Goal: Information Seeking & Learning: Learn about a topic

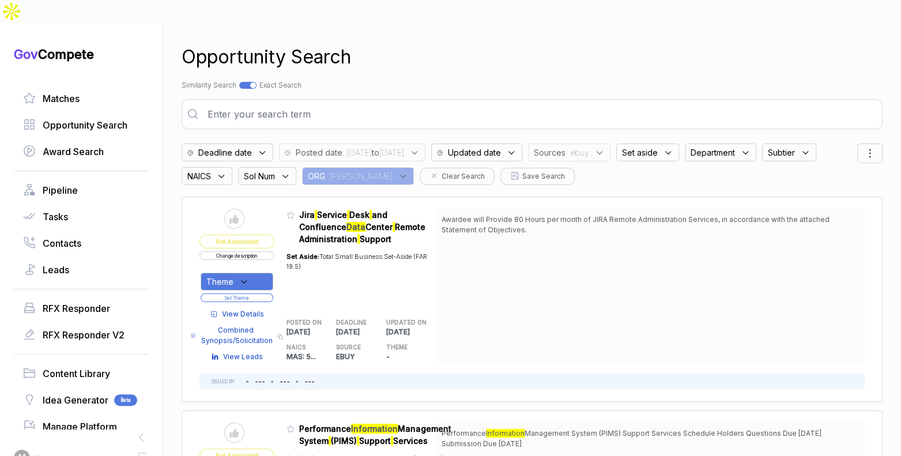
scroll to position [1982, 0]
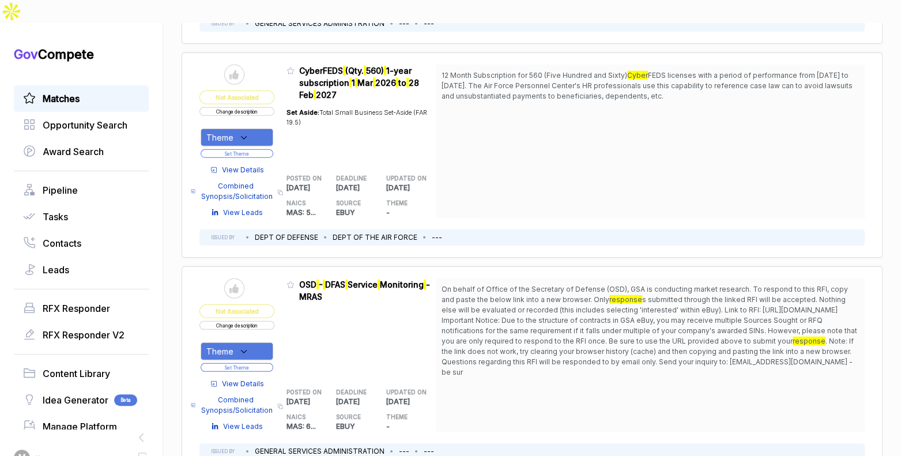
click at [59, 92] on span "Matches" at bounding box center [61, 99] width 37 height 14
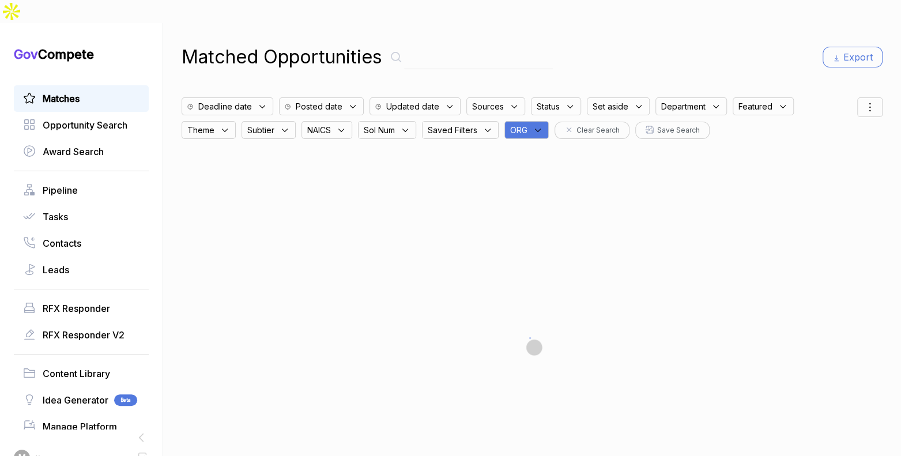
click at [543, 125] on icon at bounding box center [538, 130] width 10 height 10
click at [545, 148] on input "text" at bounding box center [582, 160] width 136 height 24
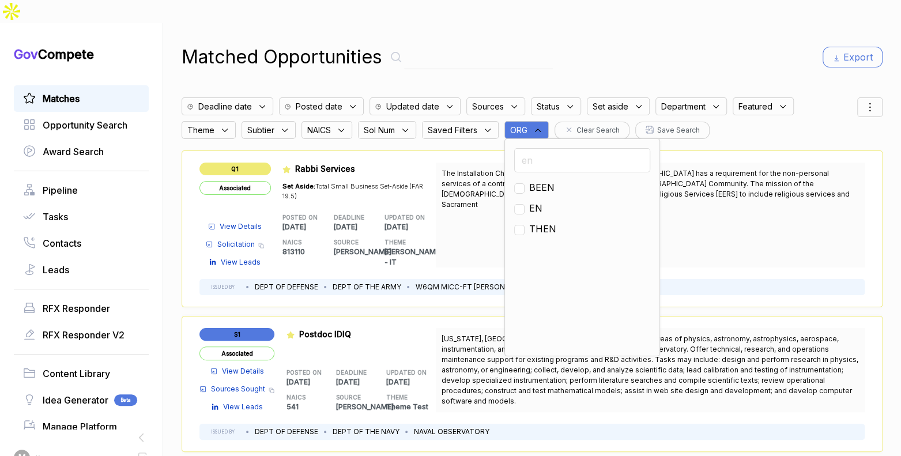
type input "en"
drag, startPoint x: 541, startPoint y: 183, endPoint x: 579, endPoint y: 115, distance: 77.9
click at [541, 201] on span "EN" at bounding box center [535, 208] width 13 height 14
checkbox input "true"
drag, startPoint x: 623, startPoint y: 56, endPoint x: 711, endPoint y: 50, distance: 88.4
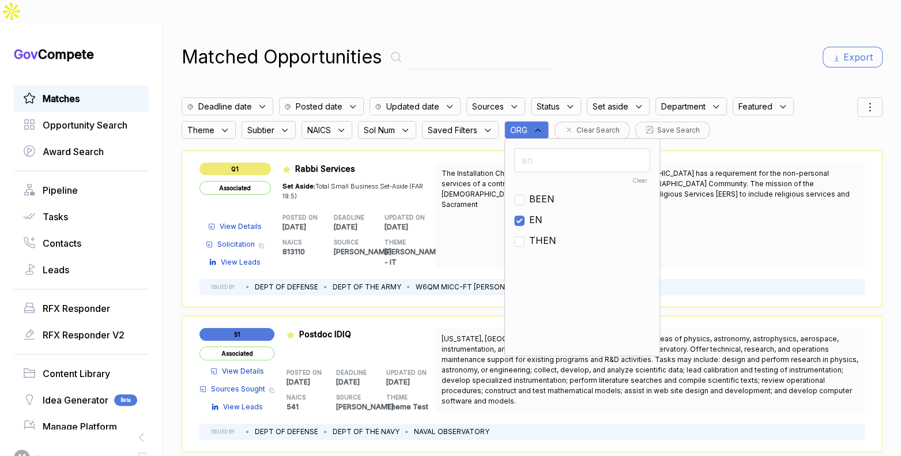
click at [624, 56] on div "Matched Opportunities Export Deadline date Posted date Updated date Sources Sta…" at bounding box center [532, 251] width 701 height 456
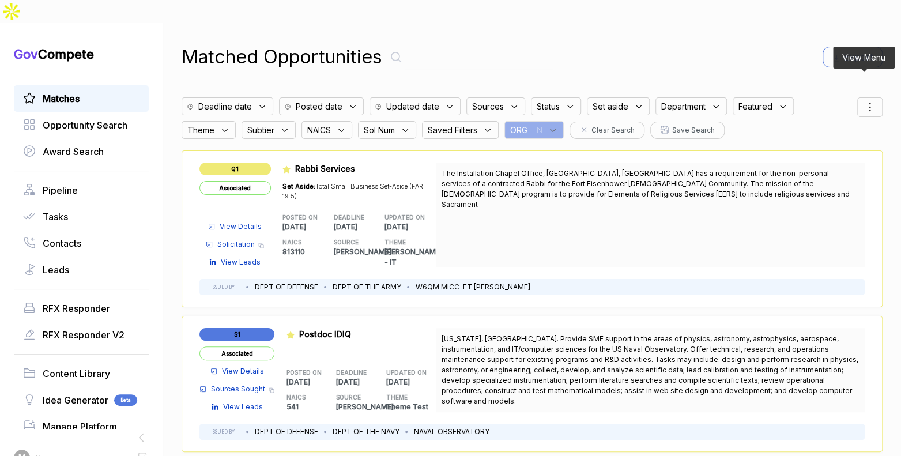
drag, startPoint x: 862, startPoint y: 86, endPoint x: 858, endPoint y: 95, distance: 9.5
click at [863, 100] on icon at bounding box center [870, 107] width 14 height 14
click at [825, 148] on span "Sorting" at bounding box center [830, 154] width 27 height 12
click at [810, 164] on div at bounding box center [814, 167] width 17 height 7
checkbox input "true"
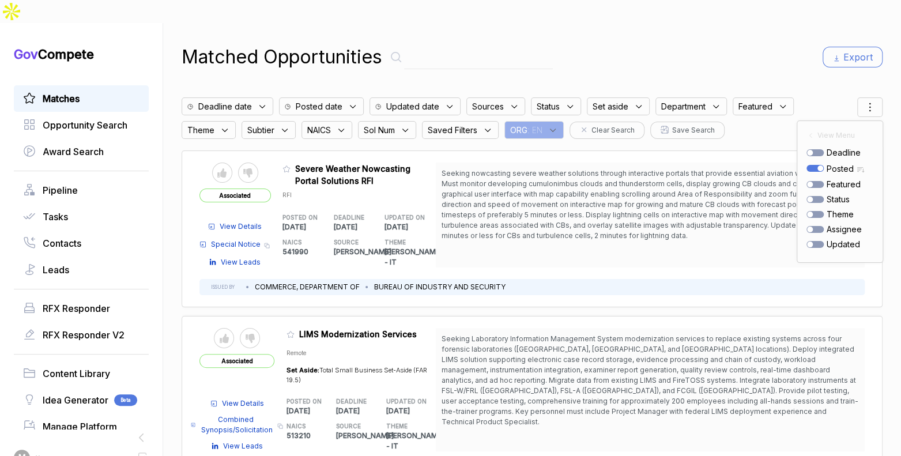
click at [742, 43] on div "Matched Opportunities Export" at bounding box center [532, 57] width 701 height 28
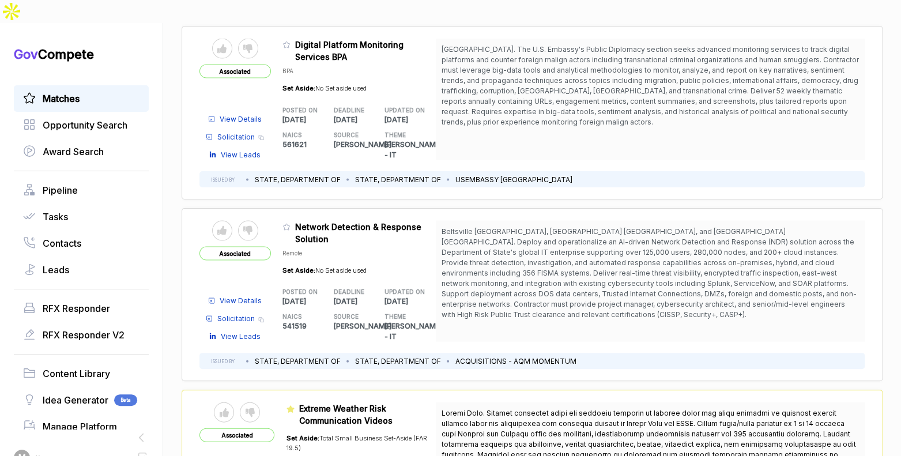
scroll to position [1361, 0]
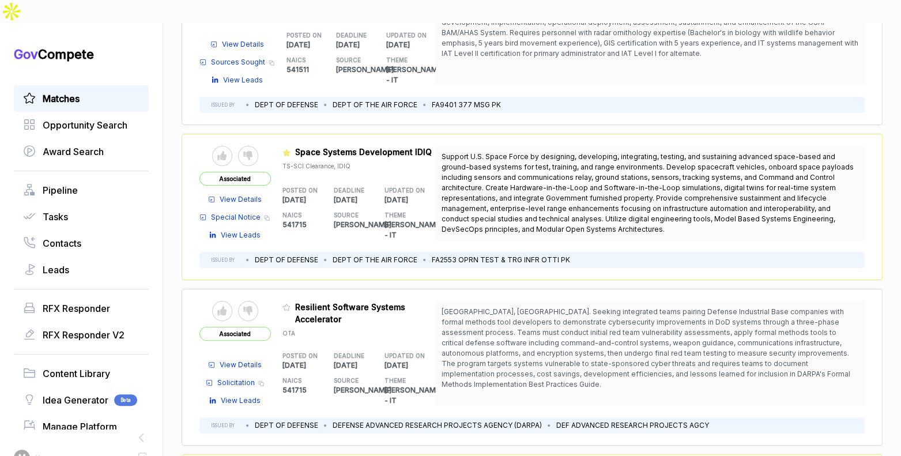
scroll to position [2971, 0]
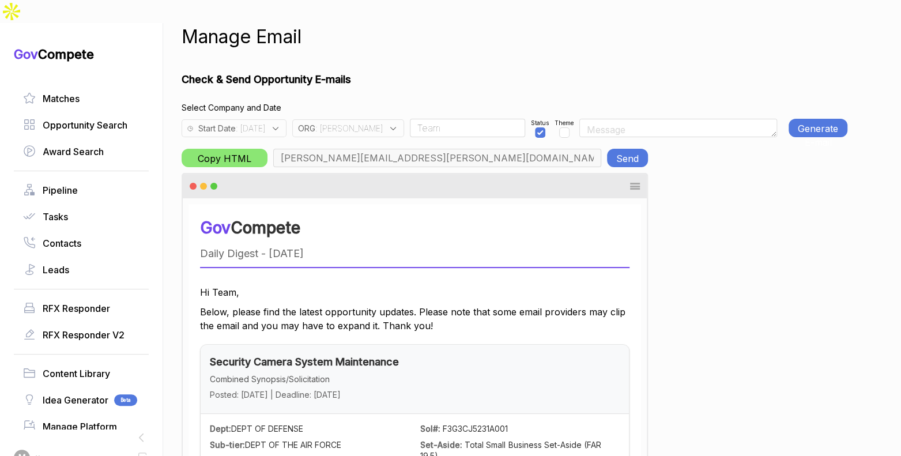
scroll to position [0, 563]
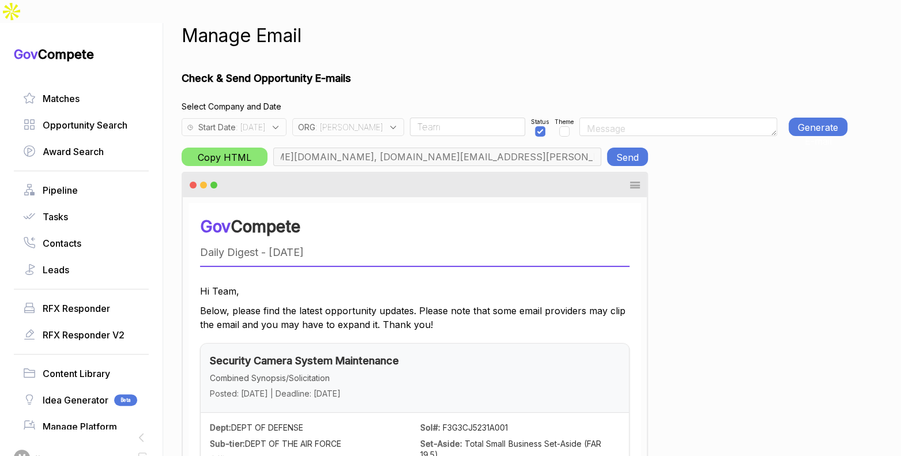
click at [388, 122] on icon at bounding box center [393, 127] width 10 height 10
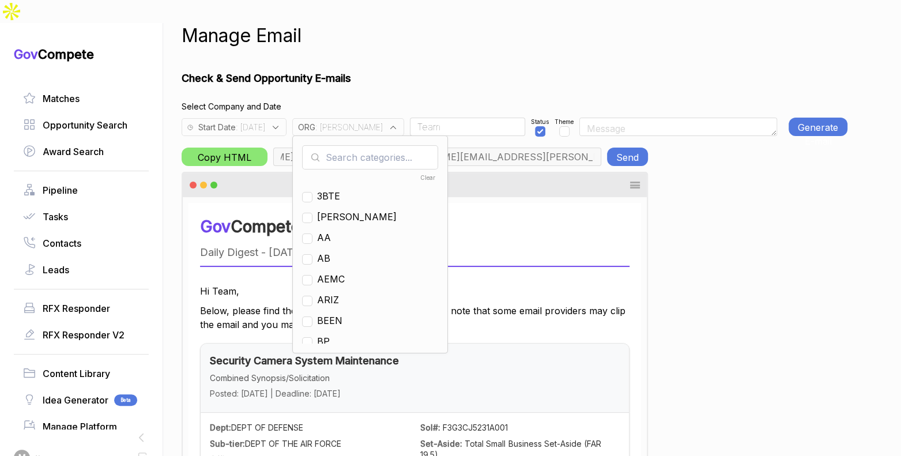
click at [364, 145] on input "text" at bounding box center [370, 157] width 136 height 24
checkbox input "true"
type input "ja"
drag, startPoint x: 346, startPoint y: 171, endPoint x: 354, endPoint y: 146, distance: 26.4
click at [346, 189] on span "[PERSON_NAME]" at bounding box center [357, 196] width 80 height 14
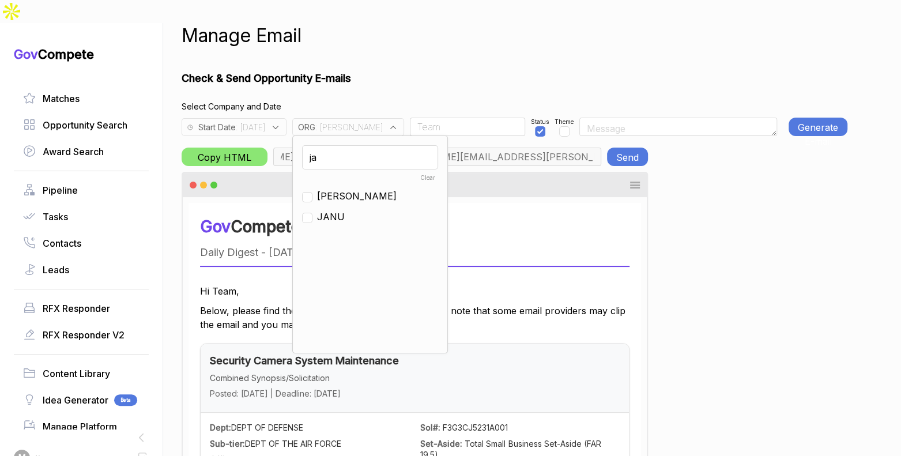
checkbox input "false"
click at [357, 145] on input "ja" at bounding box center [370, 157] width 136 height 24
type input "en"
click at [330, 198] on span "EN" at bounding box center [323, 205] width 13 height 14
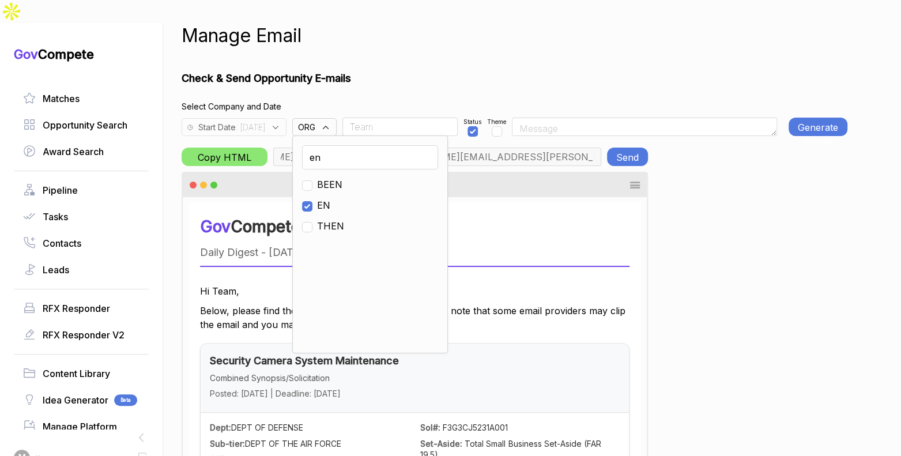
checkbox input "true"
click at [286, 118] on div "Start Date : 2025-09-03" at bounding box center [234, 127] width 105 height 18
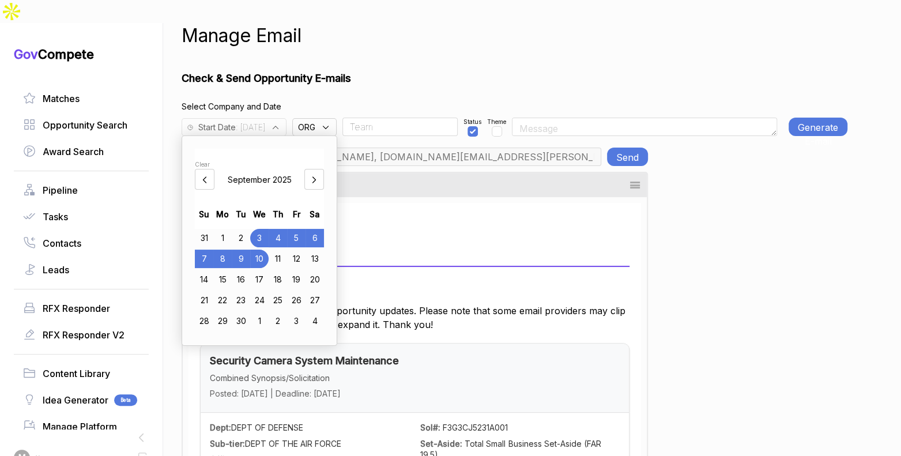
type input "max@macronometry.com, pwilson@ensembleconsultancy.com, nreyna@ensembleconsultan…"
click at [227, 250] on div "8" at bounding box center [222, 259] width 18 height 18
click at [414, 43] on div "Manage Email Check & Send Opportunity E-mails Select Company and Date Start Dat…" at bounding box center [515, 250] width 666 height 456
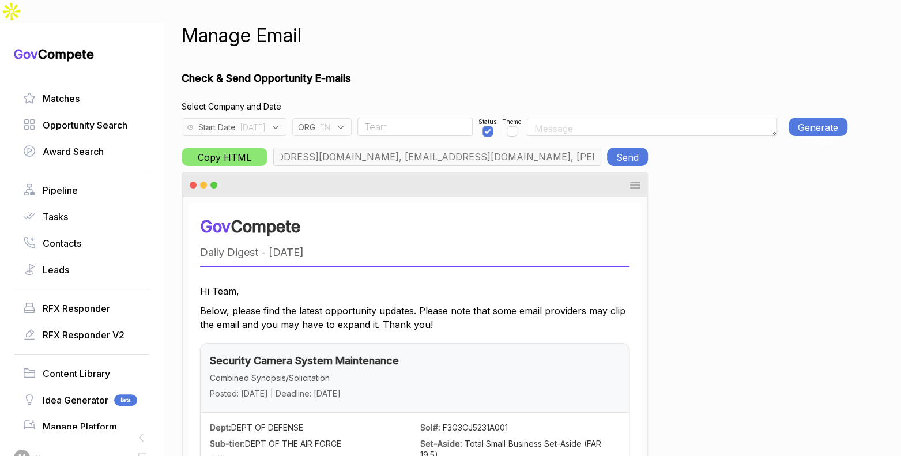
click at [800, 118] on button "Generate E-mail" at bounding box center [817, 127] width 59 height 18
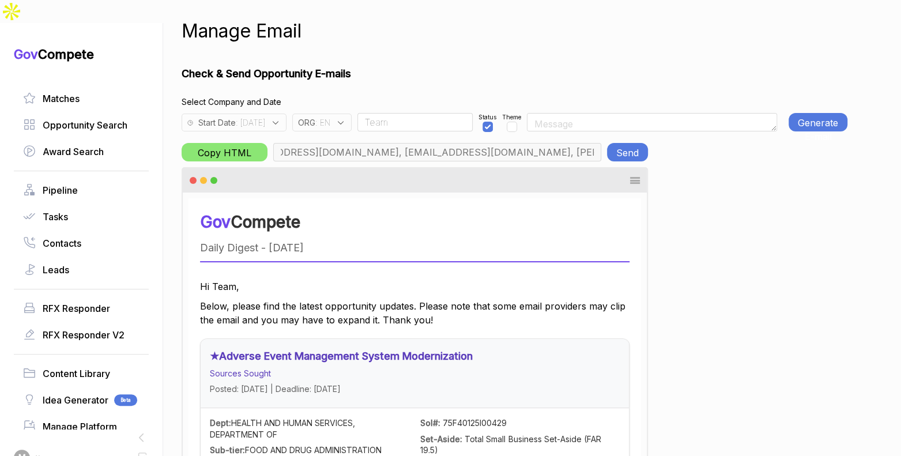
scroll to position [0, 0]
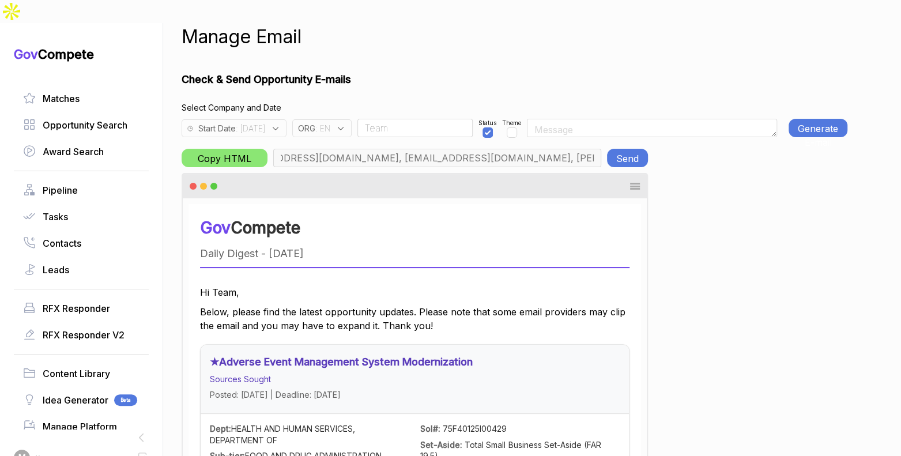
click at [807, 119] on button "Generate E-mail" at bounding box center [817, 128] width 59 height 18
click at [634, 149] on button "Send" at bounding box center [627, 158] width 41 height 18
drag, startPoint x: 347, startPoint y: 105, endPoint x: 348, endPoint y: 111, distance: 6.4
click at [330, 122] on span ": EN" at bounding box center [322, 128] width 15 height 12
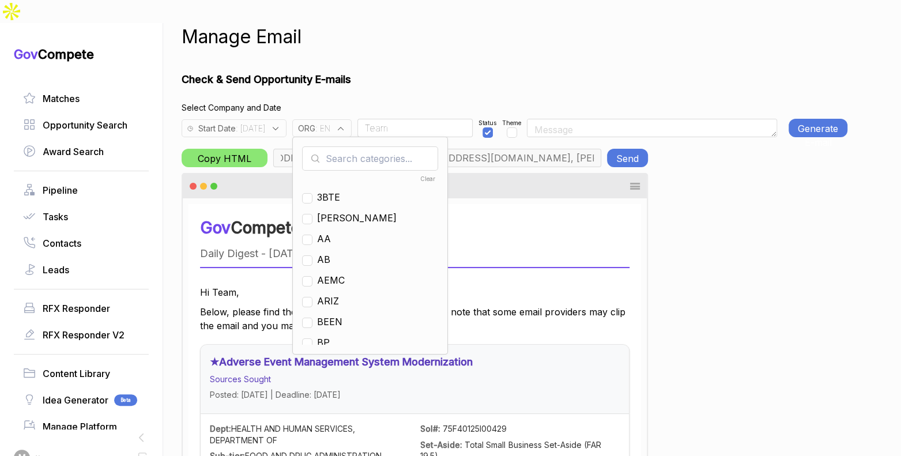
click at [356, 146] on input "text" at bounding box center [370, 158] width 136 height 24
click at [330, 252] on span "EN" at bounding box center [323, 259] width 13 height 14
checkbox input "false"
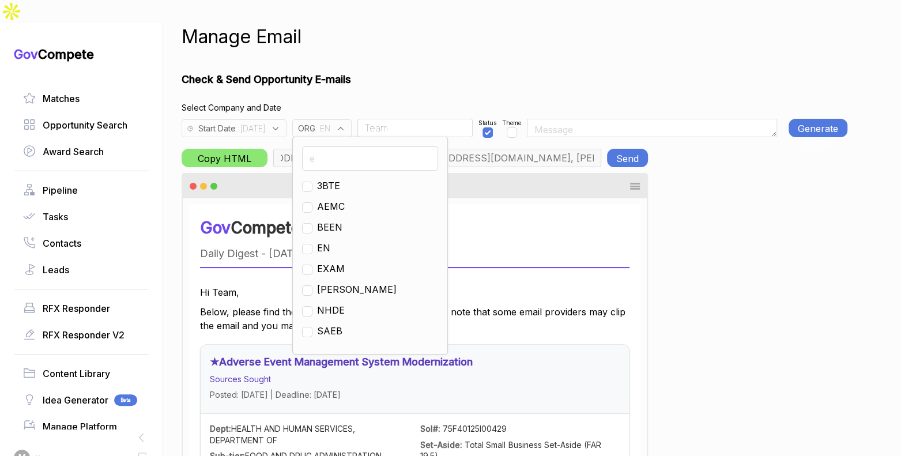
click at [360, 146] on input "e" at bounding box center [370, 158] width 136 height 24
click at [361, 146] on input "e" at bounding box center [370, 158] width 136 height 24
type input "g"
click at [331, 220] on span "GO" at bounding box center [324, 227] width 14 height 14
checkbox input "true"
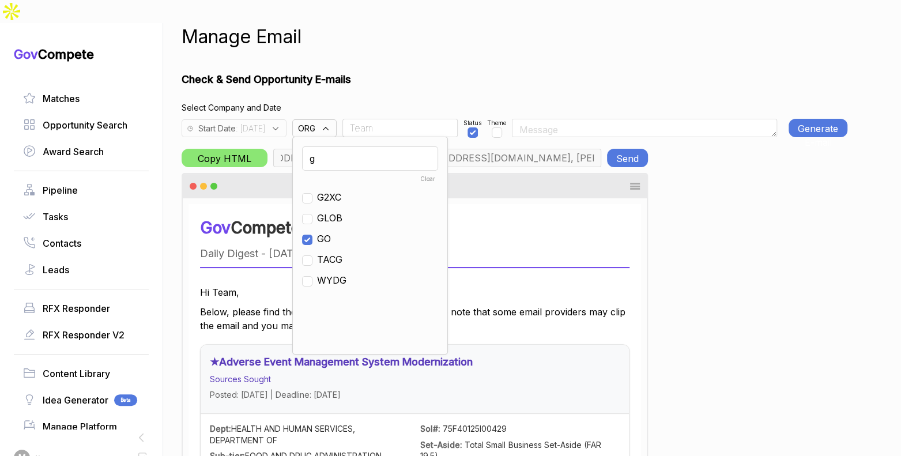
drag, startPoint x: 419, startPoint y: 63, endPoint x: 404, endPoint y: 74, distance: 18.2
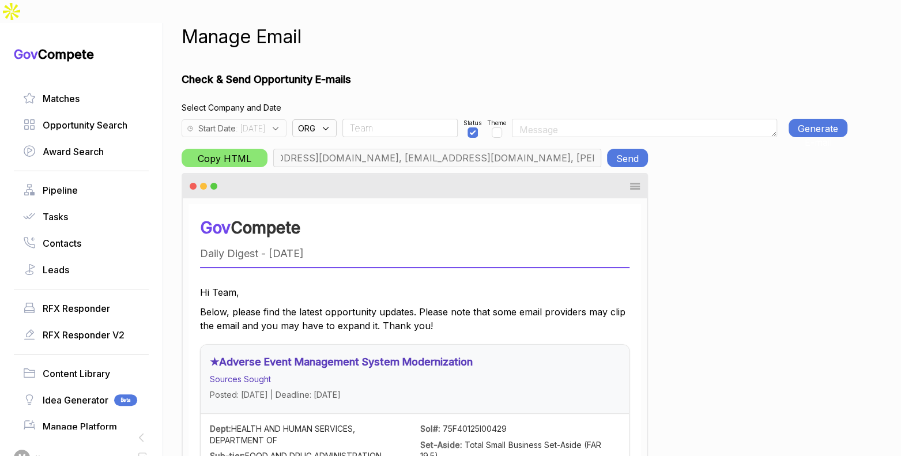
type input "chris.cancialosi@gothamculture.com, elizabeth@gothamgovernment.com, smetcalfe@g…"
click at [791, 114] on div "Start Date : 2025-09-08 ORG : GO Team Status Theme Generate E-mail" at bounding box center [515, 126] width 666 height 24
click at [794, 119] on button "Generate E-mail" at bounding box center [817, 128] width 59 height 18
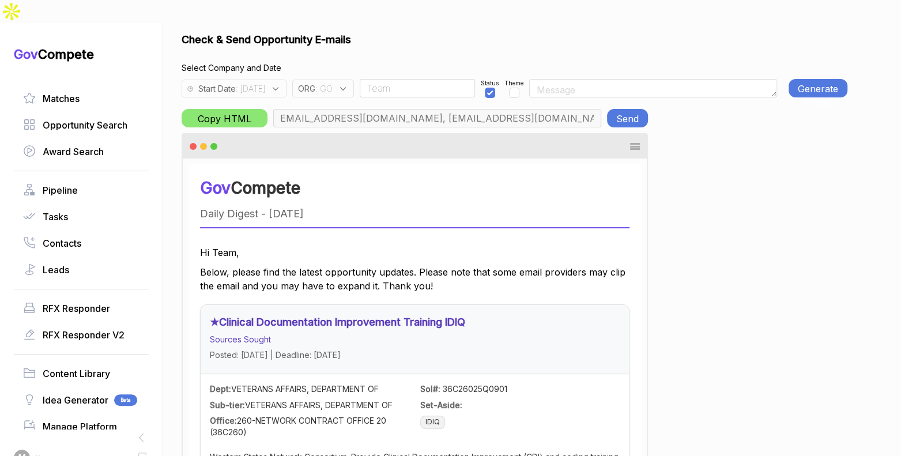
scroll to position [0, 0]
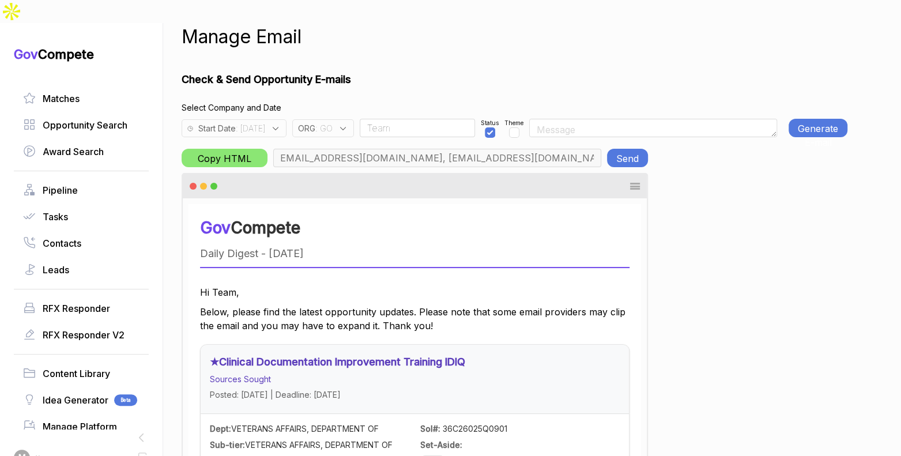
click at [790, 119] on button "Generate E-mail" at bounding box center [817, 128] width 59 height 18
click at [631, 149] on button "Send" at bounding box center [627, 158] width 41 height 18
click at [354, 119] on div "ORG : GO" at bounding box center [323, 128] width 62 height 18
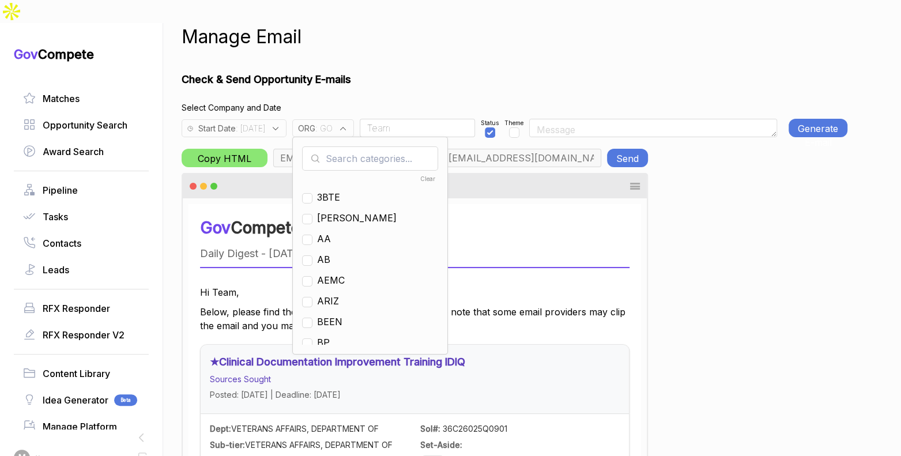
click at [371, 146] on input "text" at bounding box center [370, 158] width 136 height 24
drag, startPoint x: 346, startPoint y: 219, endPoint x: 349, endPoint y: 209, distance: 10.2
click at [331, 232] on span "GO" at bounding box center [324, 239] width 14 height 14
checkbox input "false"
click at [362, 146] on input "g" at bounding box center [370, 158] width 136 height 24
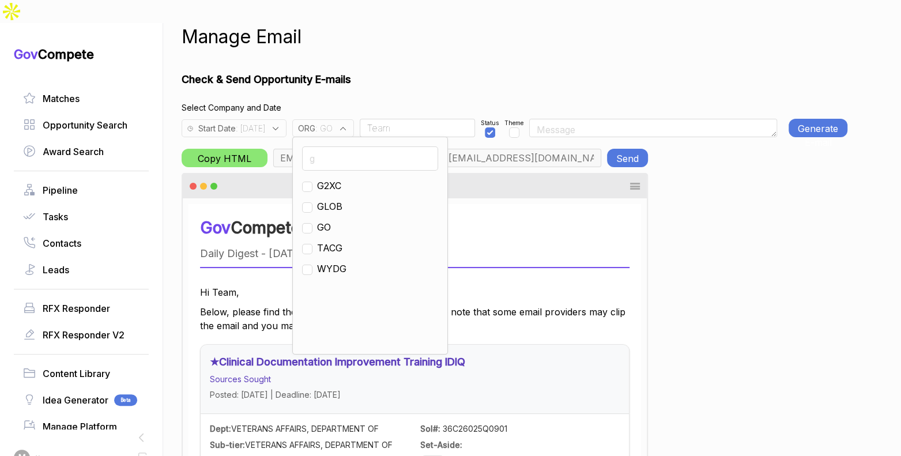
click at [362, 146] on input "g" at bounding box center [370, 158] width 136 height 24
type input "ps"
drag, startPoint x: 333, startPoint y: 165, endPoint x: 420, endPoint y: 112, distance: 101.6
click at [312, 182] on input "checkbox" at bounding box center [307, 187] width 10 height 10
checkbox input "true"
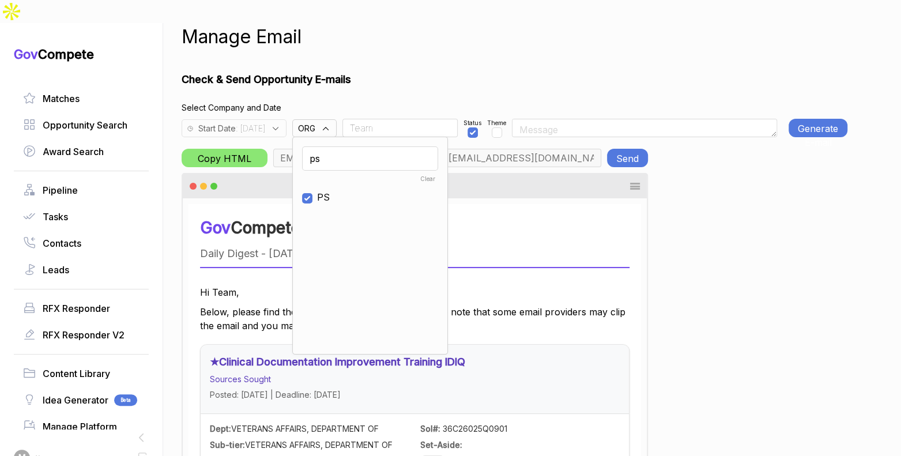
click at [425, 119] on input "Team" at bounding box center [399, 128] width 115 height 18
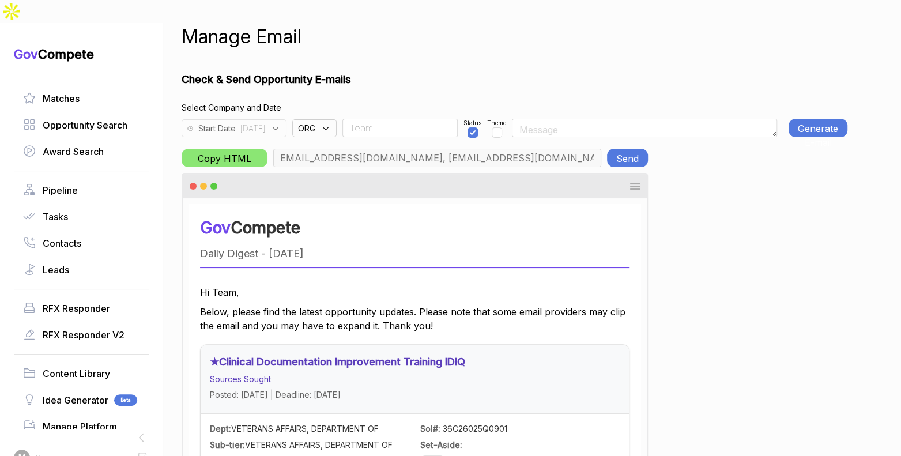
click at [425, 119] on input "Team" at bounding box center [399, 128] width 115 height 18
type input "rudy.delosreyes@pie-ps.com, max@macronometry.com, abigail@govcompete.com"
type input "Rudy"
click at [803, 119] on button "Generate E-mail" at bounding box center [817, 128] width 59 height 18
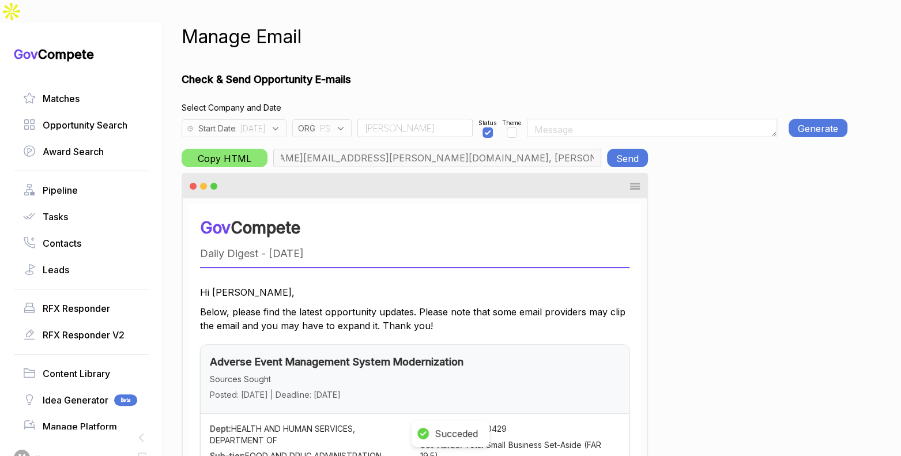
click at [803, 119] on button "Generate E-mail" at bounding box center [817, 128] width 59 height 18
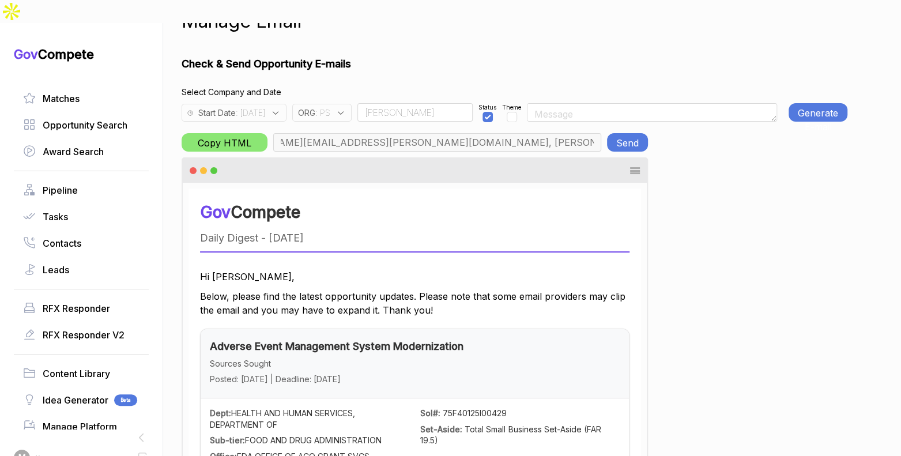
scroll to position [0, 0]
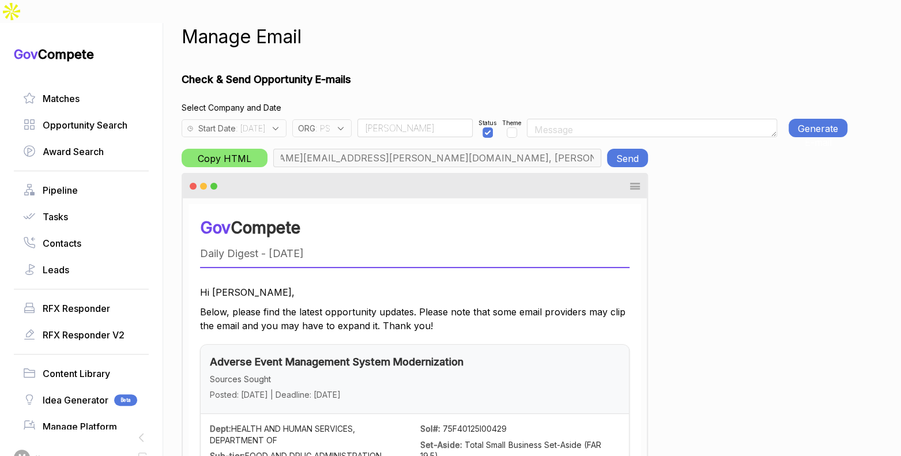
click at [626, 149] on button "Send" at bounding box center [627, 158] width 41 height 18
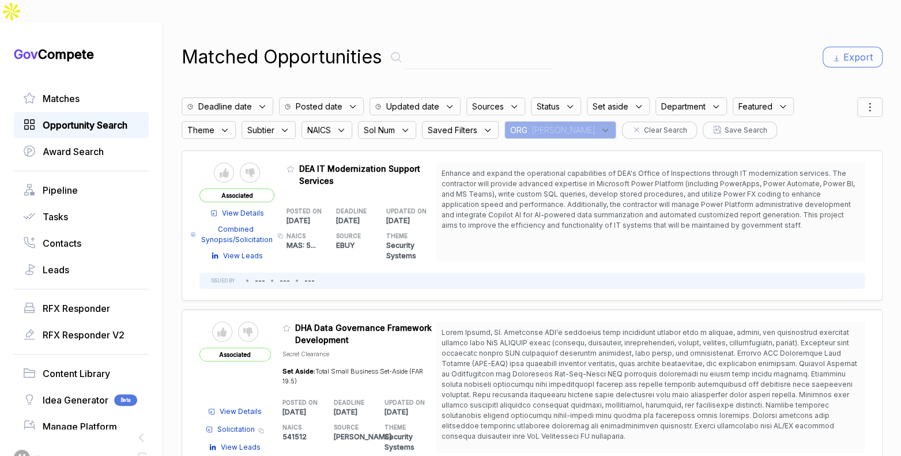
click at [71, 112] on div "Opportunity Search" at bounding box center [81, 125] width 135 height 27
click at [73, 118] on span "Opportunity Search" at bounding box center [85, 125] width 85 height 14
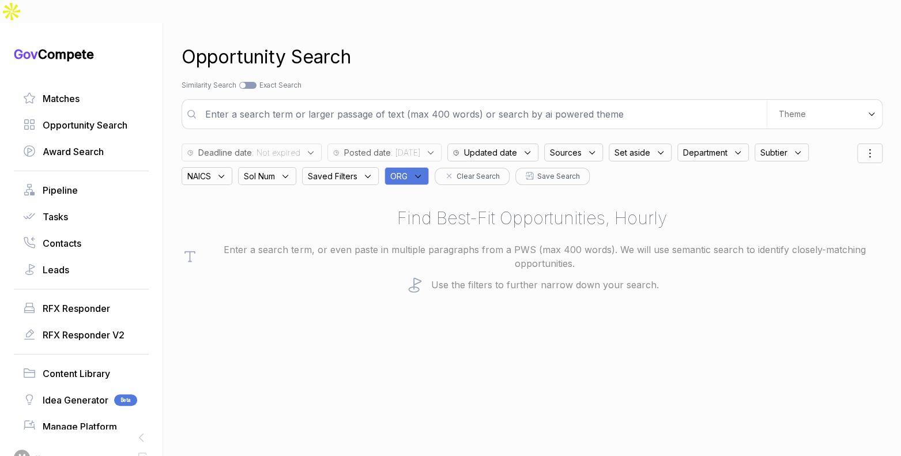
click at [414, 167] on div "ORG" at bounding box center [406, 176] width 44 height 18
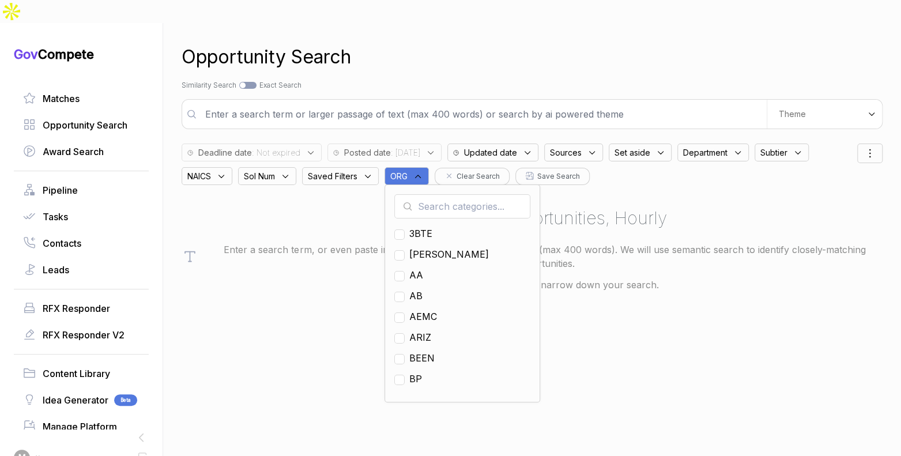
click at [429, 194] on input "text" at bounding box center [462, 206] width 136 height 24
click at [421, 289] on span "EN" at bounding box center [415, 296] width 13 height 14
checkbox input "true"
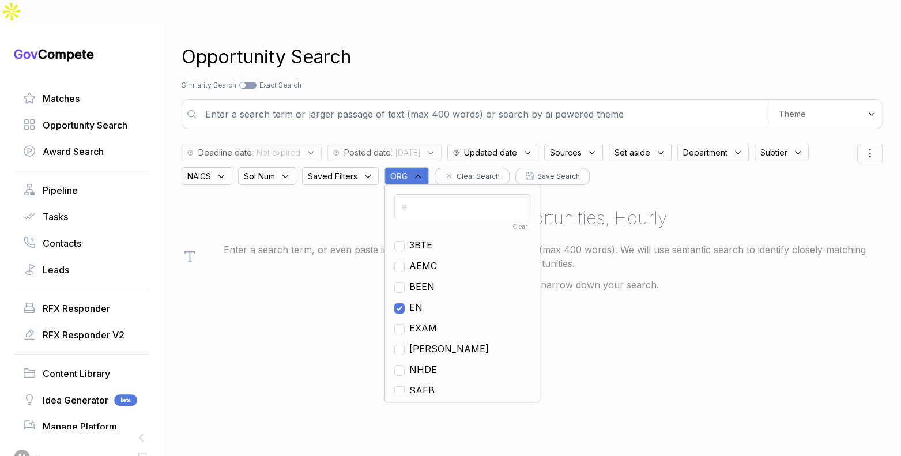
click at [479, 80] on div "Search by Topic Relevance Similarity Search Search by Exact Keyword Match Exact…" at bounding box center [532, 85] width 701 height 10
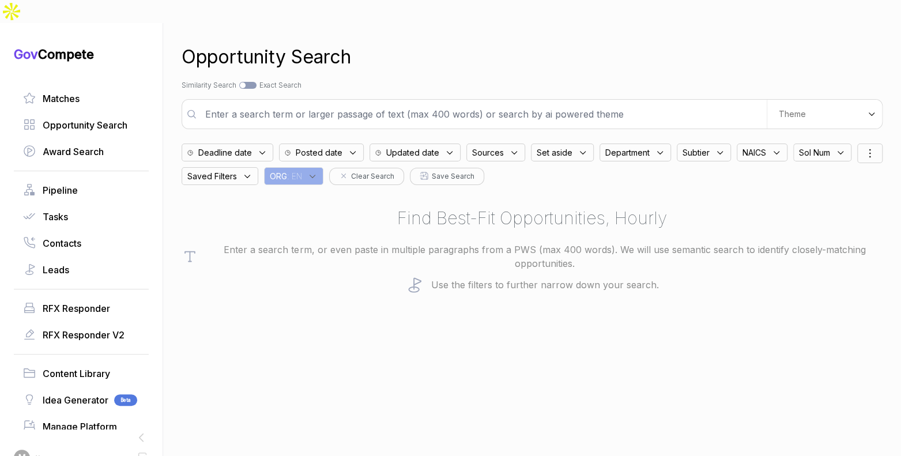
drag, startPoint x: 418, startPoint y: 129, endPoint x: 414, endPoint y: 134, distance: 6.6
click at [418, 146] on span "Updated date" at bounding box center [412, 152] width 53 height 12
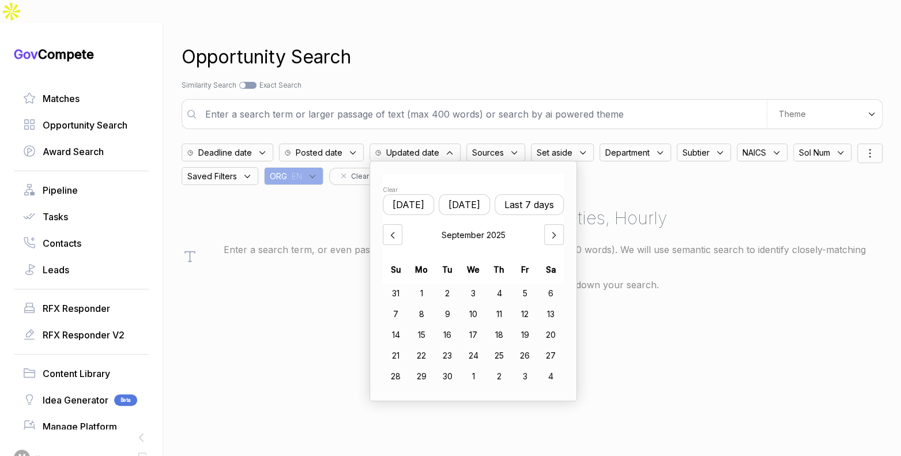
click at [454, 68] on div "Opportunity Search Search by Topic Relevance Similarity Search Search by Exact …" at bounding box center [532, 251] width 701 height 456
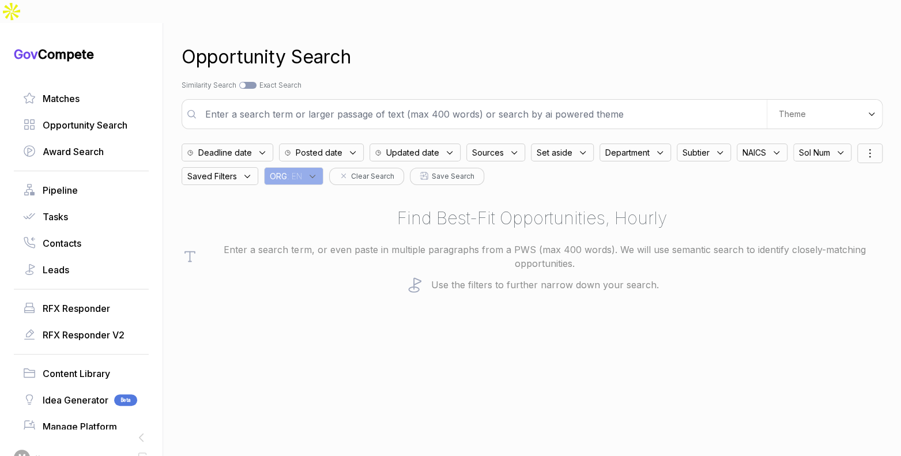
click at [341, 146] on span "Posted date" at bounding box center [319, 152] width 47 height 12
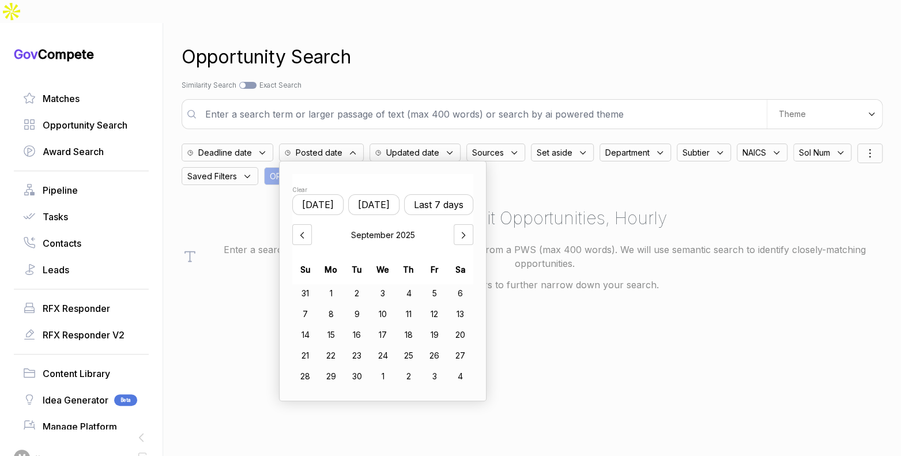
click at [371, 194] on button "Yesterday" at bounding box center [373, 204] width 51 height 21
click at [334, 305] on div "8" at bounding box center [331, 314] width 26 height 18
click at [383, 305] on div "10" at bounding box center [383, 314] width 25 height 18
click at [512, 54] on div "Opportunity Search Search by Topic Relevance Similarity Search Search by Exact …" at bounding box center [532, 251] width 701 height 456
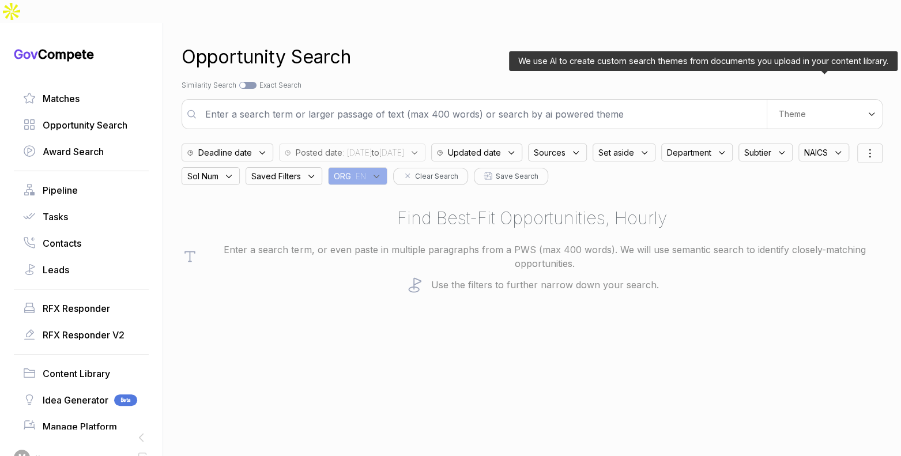
click at [794, 109] on span "Theme" at bounding box center [792, 114] width 27 height 10
drag, startPoint x: 789, startPoint y: 127, endPoint x: 704, endPoint y: 74, distance: 100.2
click at [789, 147] on div "Digital and Professional Services" at bounding box center [804, 163] width 136 height 32
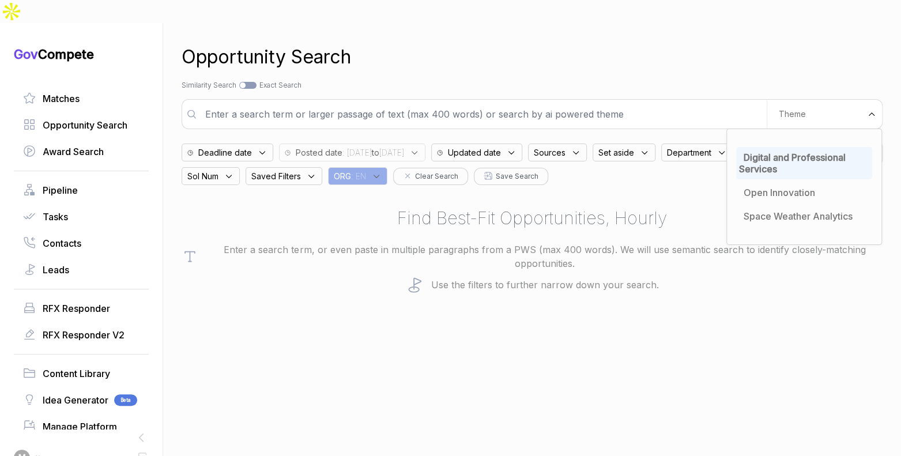
drag, startPoint x: 696, startPoint y: 63, endPoint x: 669, endPoint y: 69, distance: 27.0
click at [695, 80] on div "Search by Topic Relevance Similarity Search Search by Exact Keyword Match Exact…" at bounding box center [532, 85] width 701 height 10
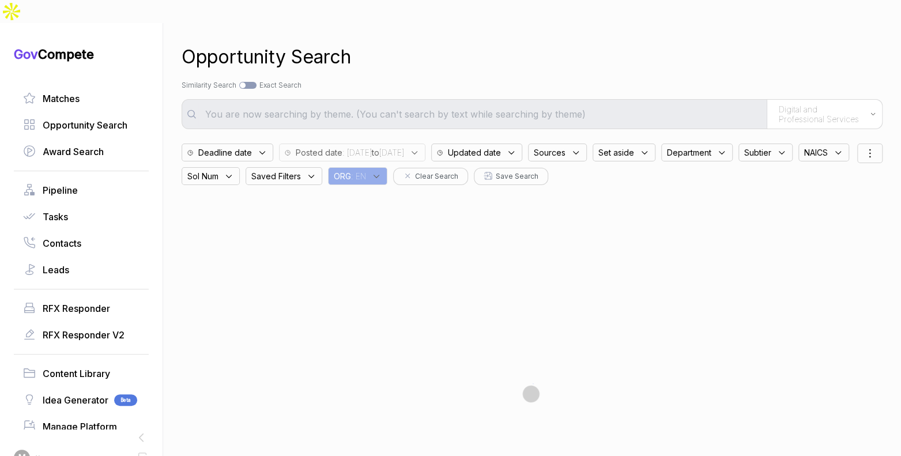
click at [634, 146] on span "Set aside" at bounding box center [616, 152] width 36 height 12
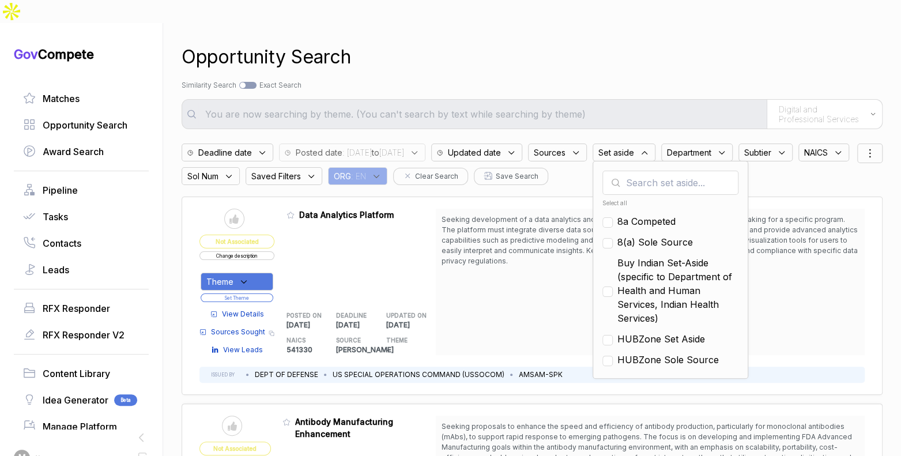
click at [666, 111] on div "Opportunity Search Search by Topic Relevance Similarity Search Search by Exact …" at bounding box center [532, 251] width 701 height 456
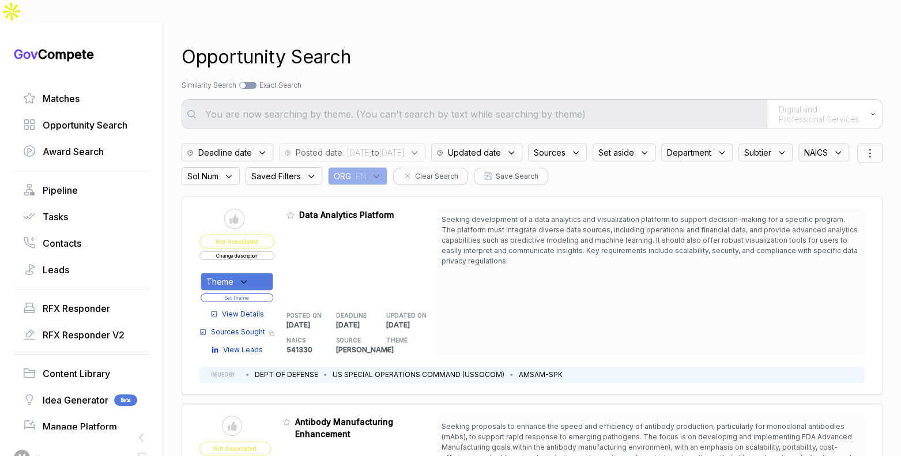
click at [565, 146] on span "Sources" at bounding box center [550, 152] width 32 height 12
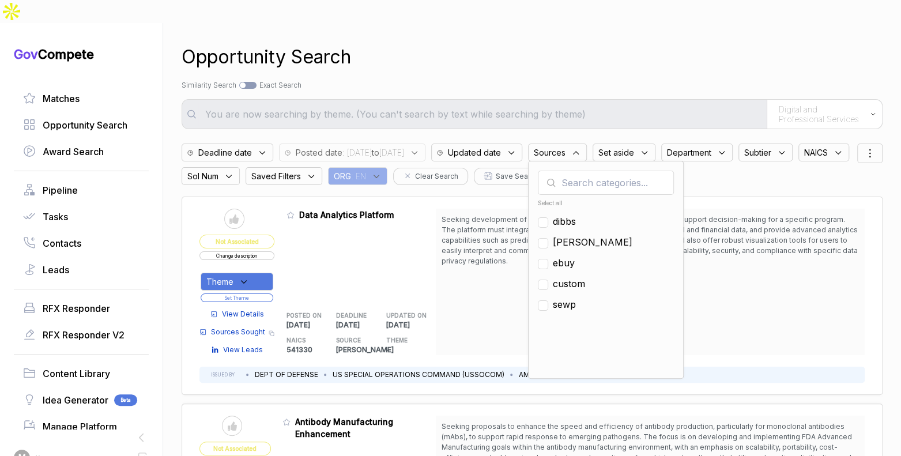
click at [606, 230] on ul "Select all dibbs sam ebuy custom sewp" at bounding box center [606, 282] width 136 height 173
click at [575, 256] on span "ebuy" at bounding box center [564, 263] width 22 height 14
checkbox input "true"
click at [624, 43] on div "Opportunity Search" at bounding box center [532, 57] width 701 height 28
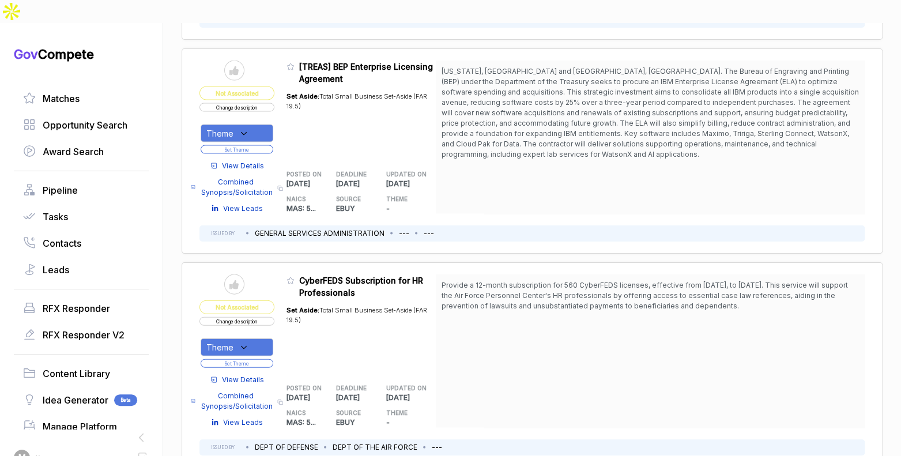
scroll to position [1432, 0]
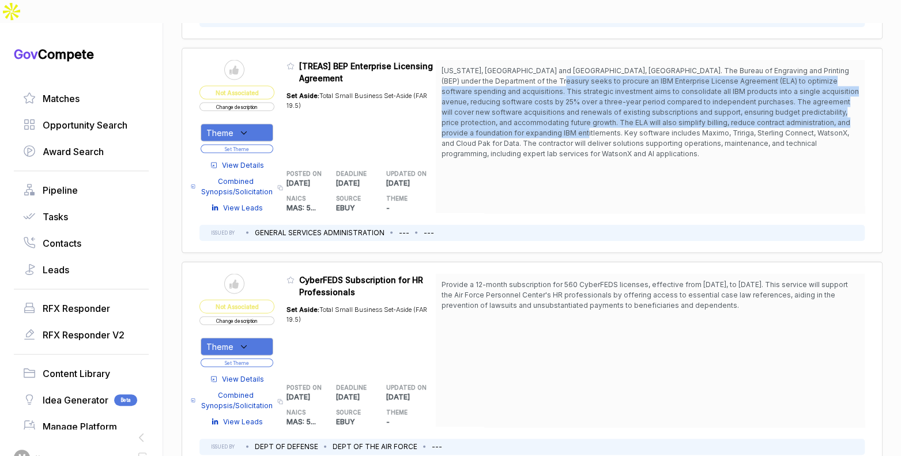
drag, startPoint x: 548, startPoint y: 46, endPoint x: 507, endPoint y: 118, distance: 83.1
click at [537, 105] on span "Washington, DC and Fort Worth, TX. The Bureau of Engraving and Printing (BEP) u…" at bounding box center [649, 112] width 417 height 92
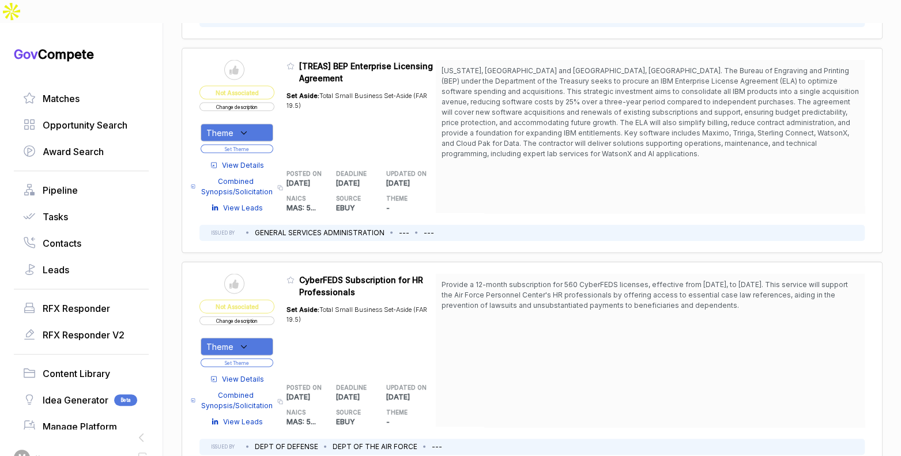
click at [256, 160] on span "View Details" at bounding box center [243, 165] width 42 height 10
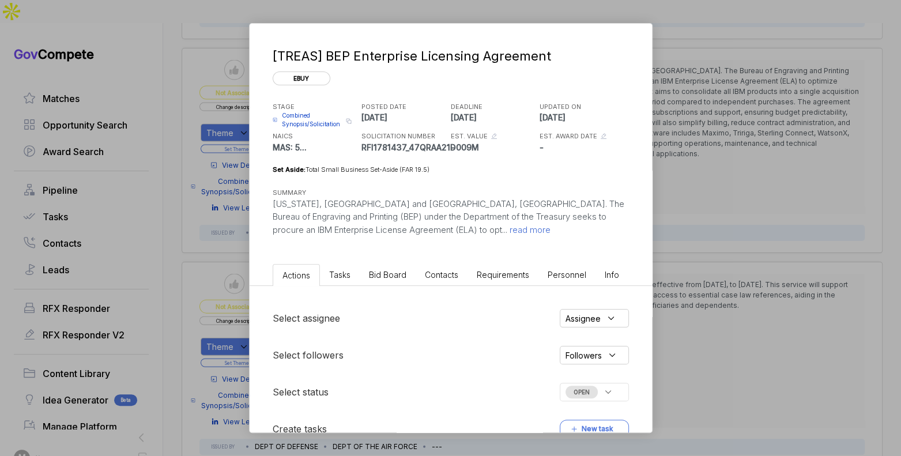
click at [380, 286] on div "Select assignee Assignee Select followers Followers Select status OPEN Create t…" at bounding box center [451, 373] width 402 height 175
drag, startPoint x: 387, startPoint y: 271, endPoint x: 388, endPoint y: 281, distance: 10.4
click at [387, 271] on span "Bid Board" at bounding box center [387, 275] width 37 height 10
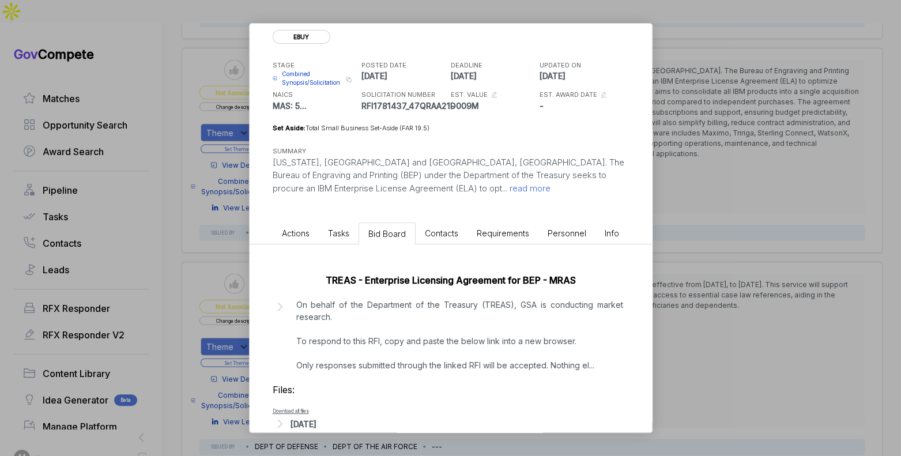
scroll to position [62, 0]
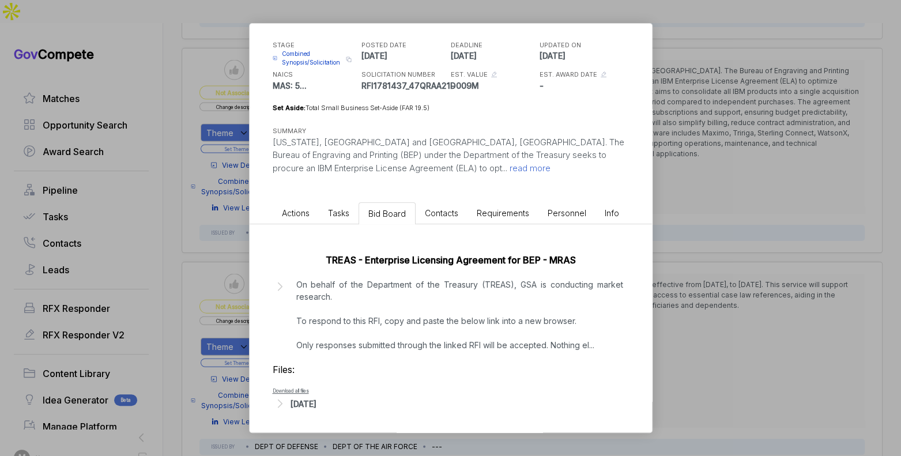
click at [322, 409] on div "[DATE]" at bounding box center [451, 403] width 356 height 15
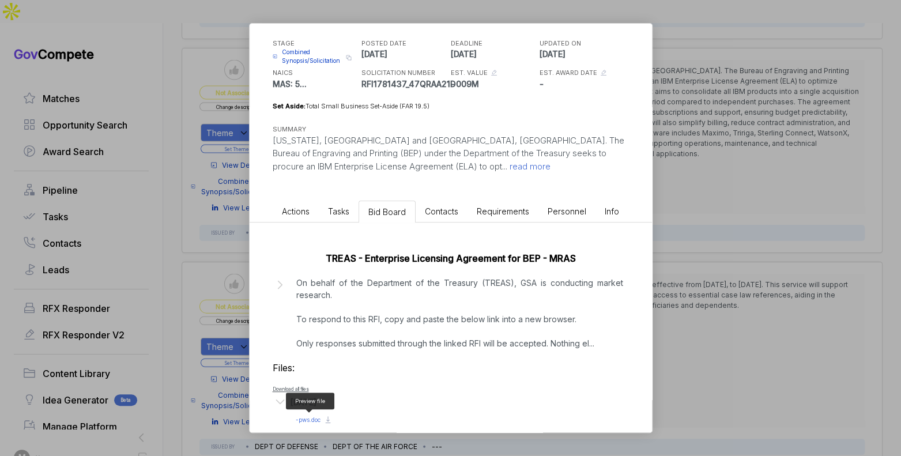
click at [311, 419] on span "- pws.doc" at bounding box center [308, 419] width 25 height 7
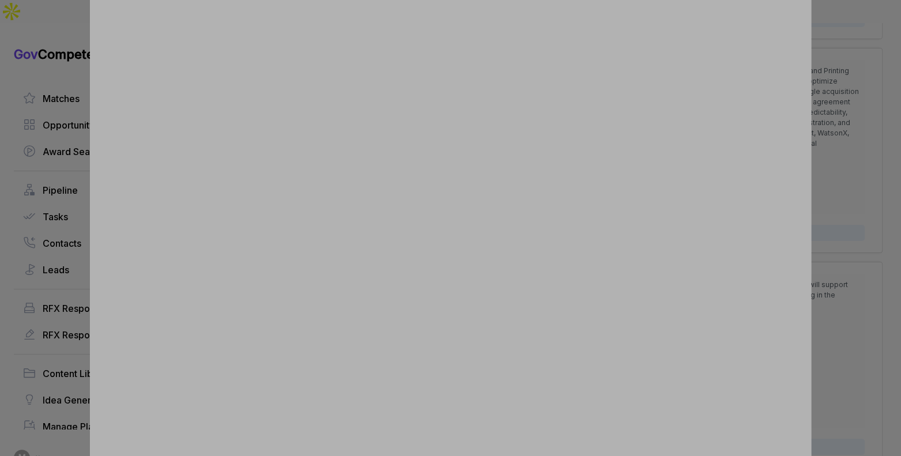
click at [839, 149] on div at bounding box center [450, 228] width 901 height 456
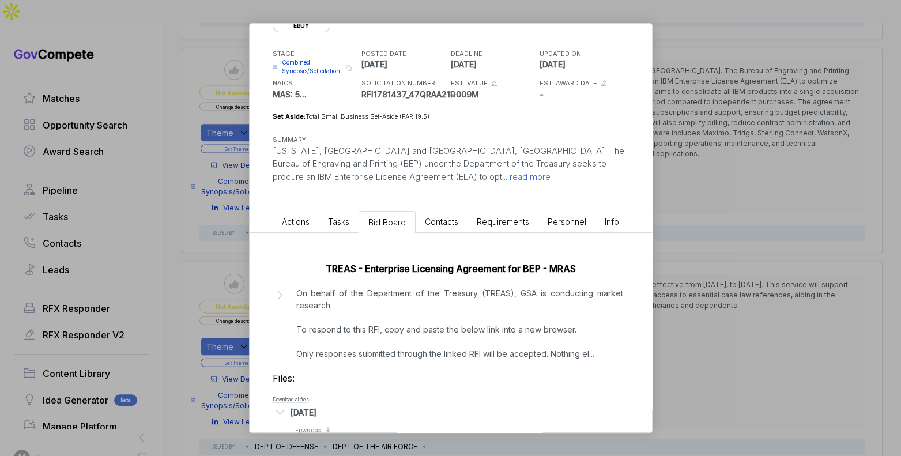
scroll to position [46, 0]
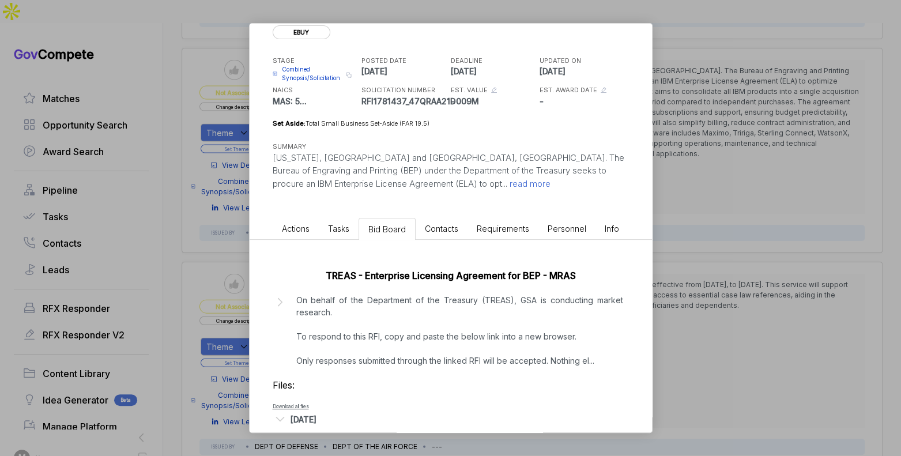
click at [718, 171] on div "[TREAS] BEP Enterprise Licensing Agreement ebuy STAGE Combined Synopsis/Solicit…" at bounding box center [450, 228] width 901 height 456
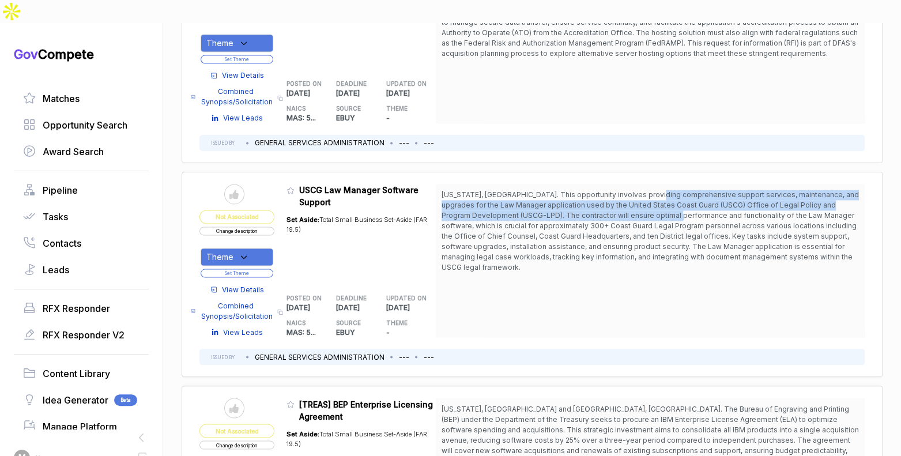
scroll to position [1093, 0]
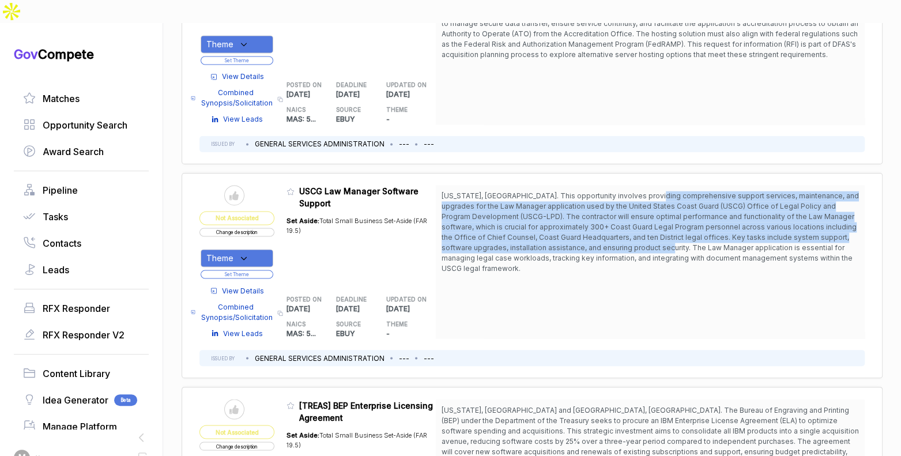
drag, startPoint x: 660, startPoint y: 169, endPoint x: 657, endPoint y: 216, distance: 46.8
click at [657, 216] on span "Washington, DC. This opportunity involves providing comprehensive support servi…" at bounding box center [649, 232] width 417 height 83
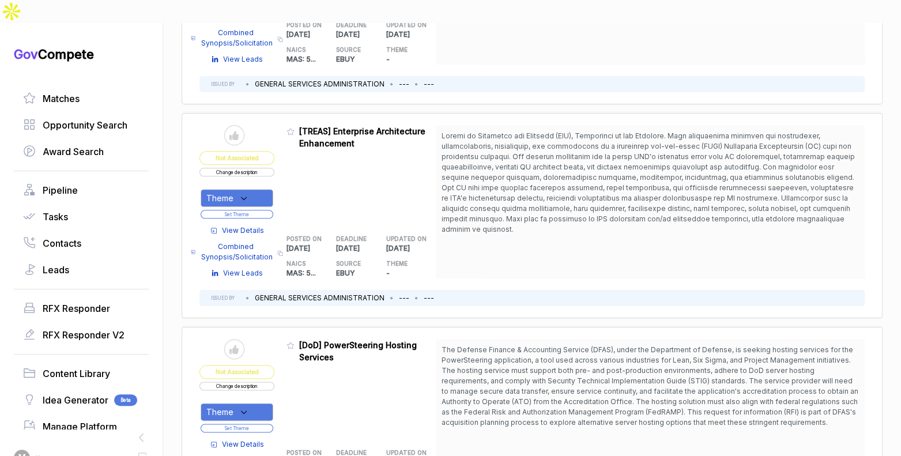
scroll to position [723, 0]
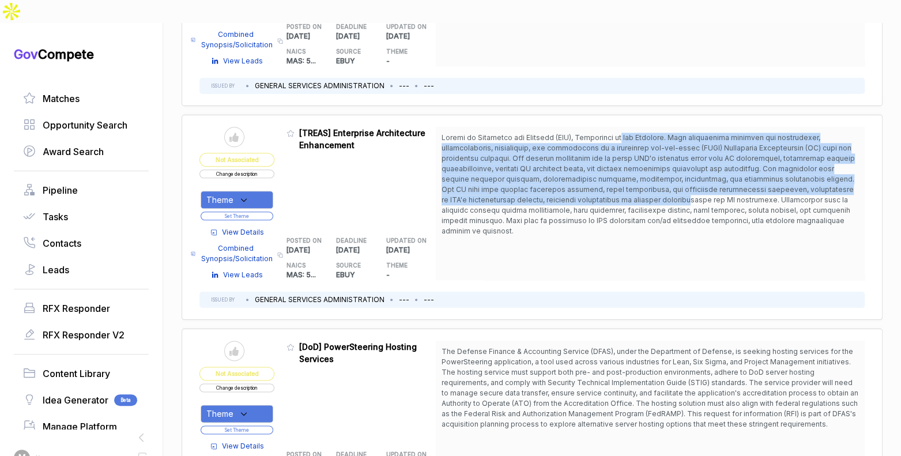
drag, startPoint x: 626, startPoint y: 114, endPoint x: 622, endPoint y: 173, distance: 59.0
click at [622, 173] on span at bounding box center [649, 185] width 417 height 104
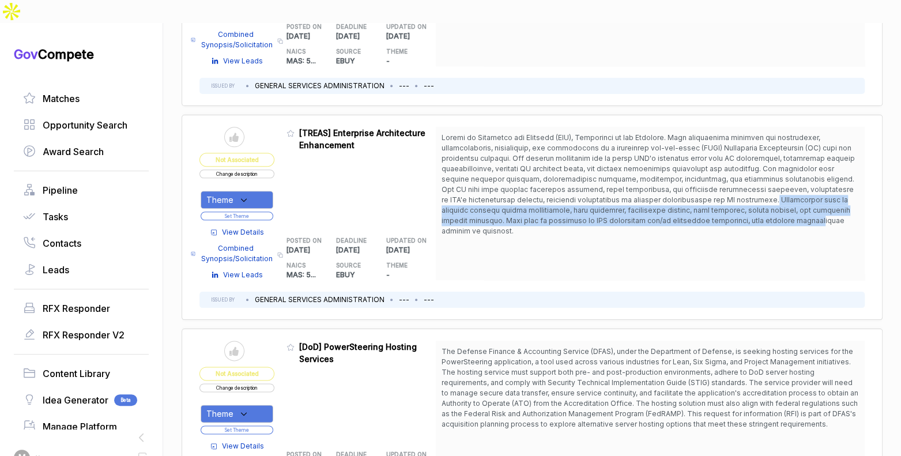
drag, startPoint x: 705, startPoint y: 173, endPoint x: 568, endPoint y: 229, distance: 148.9
click at [704, 190] on span at bounding box center [647, 184] width 413 height 102
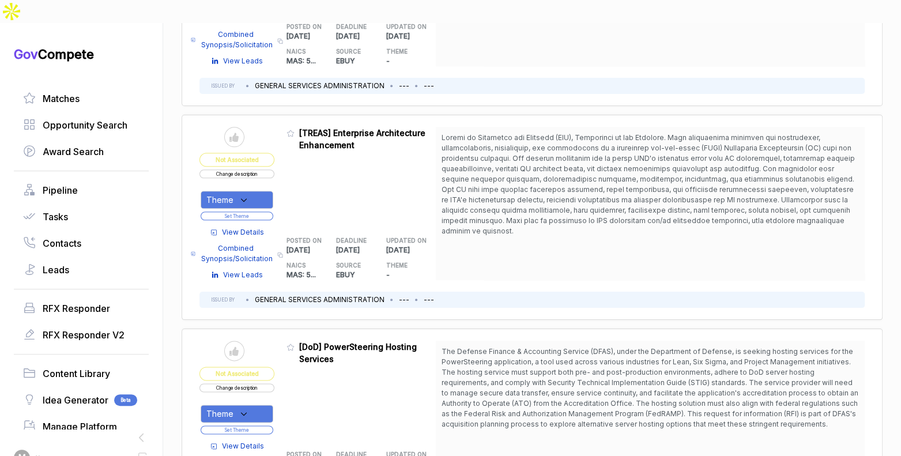
click at [237, 227] on span "View Details" at bounding box center [243, 232] width 42 height 10
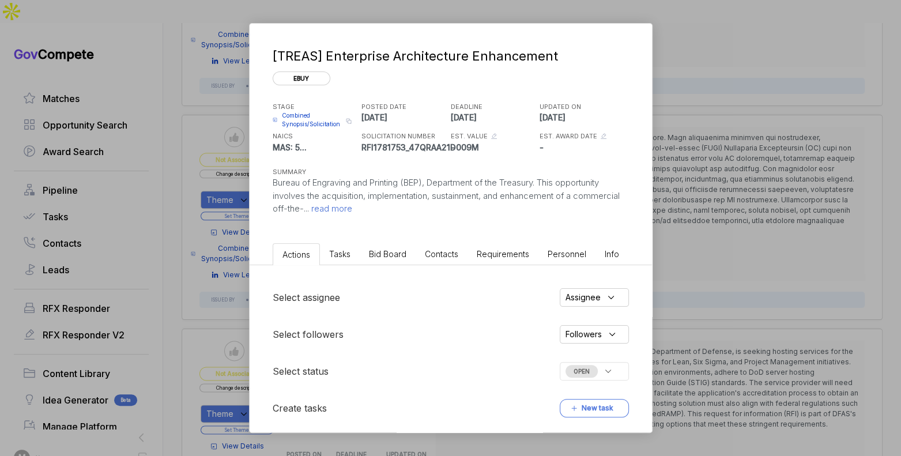
click at [405, 256] on span "Bid Board" at bounding box center [387, 254] width 37 height 10
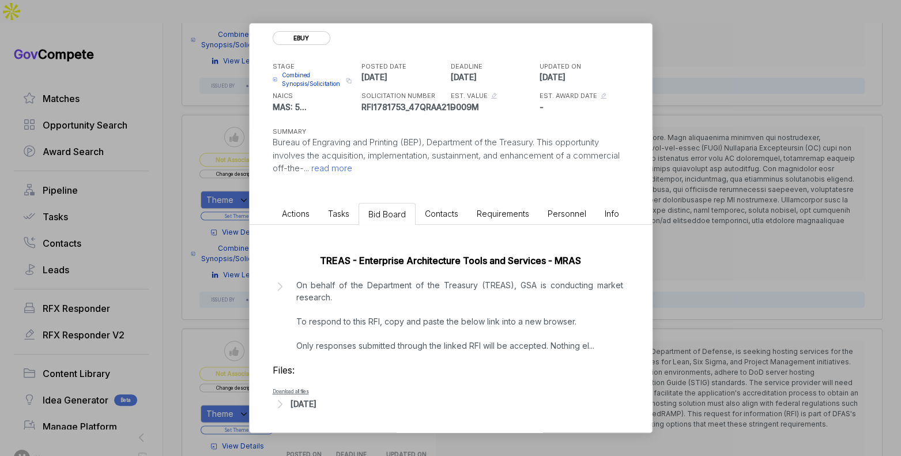
click at [314, 405] on div "[DATE]" at bounding box center [303, 404] width 26 height 12
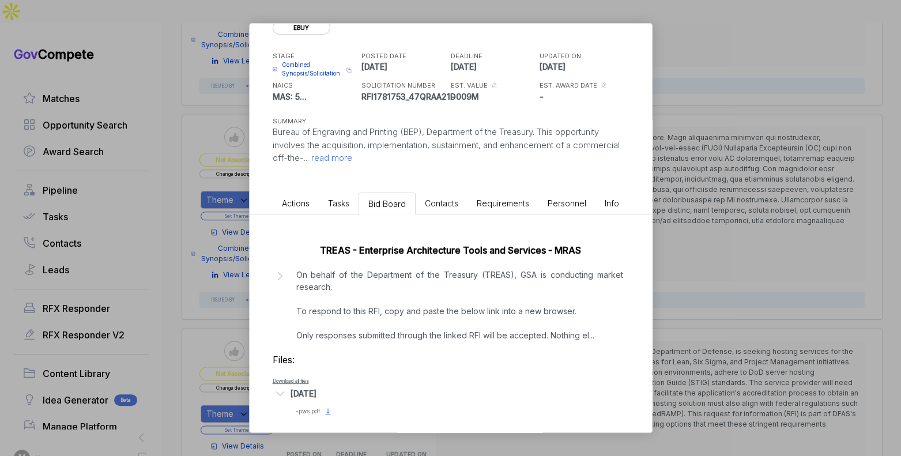
scroll to position [55, 0]
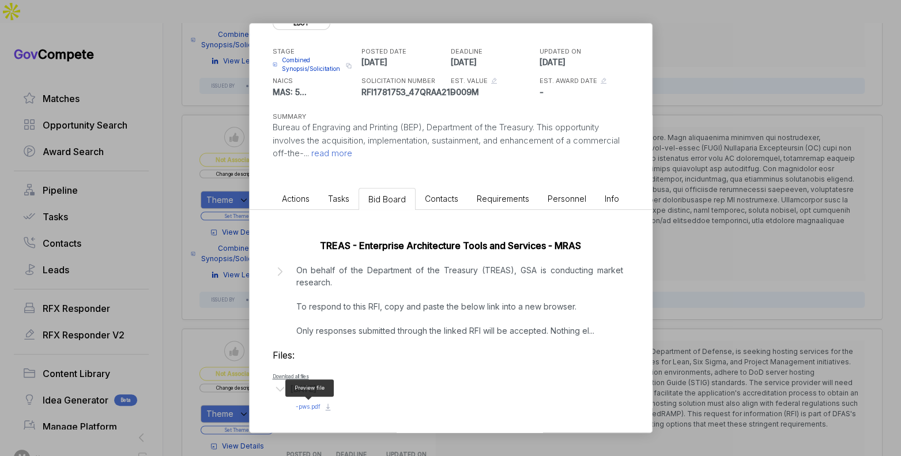
click at [307, 404] on span "- pws.pdf" at bounding box center [308, 406] width 25 height 7
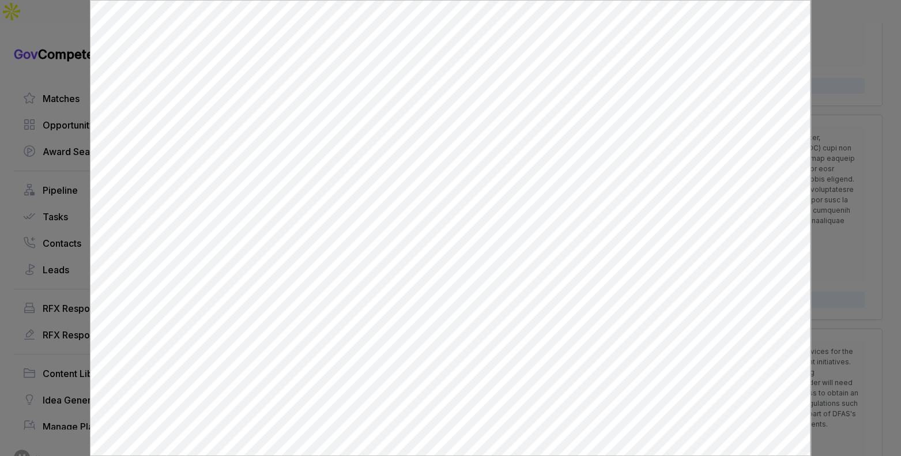
scroll to position [0, 0]
click at [830, 105] on div at bounding box center [450, 228] width 901 height 456
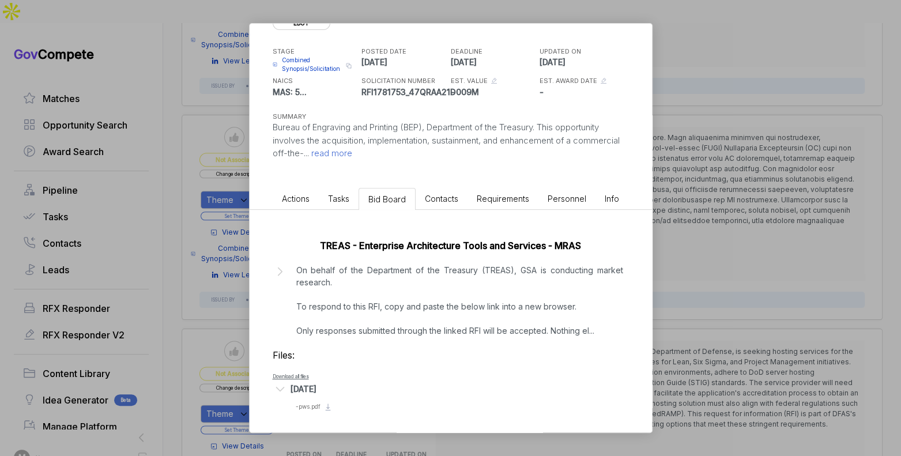
click at [726, 126] on div "[TREAS] Enterprise Architecture Enhancement ebuy STAGE Combined Synopsis/Solici…" at bounding box center [450, 228] width 901 height 456
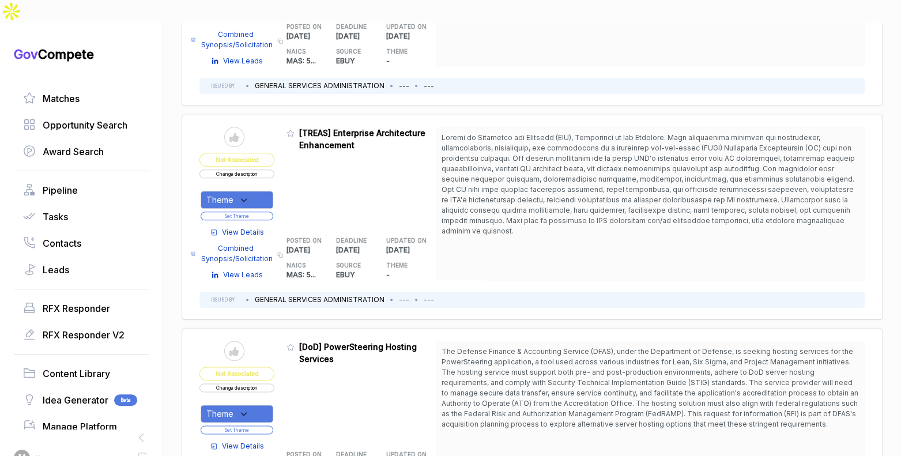
click at [262, 169] on button "Change description" at bounding box center [236, 173] width 75 height 9
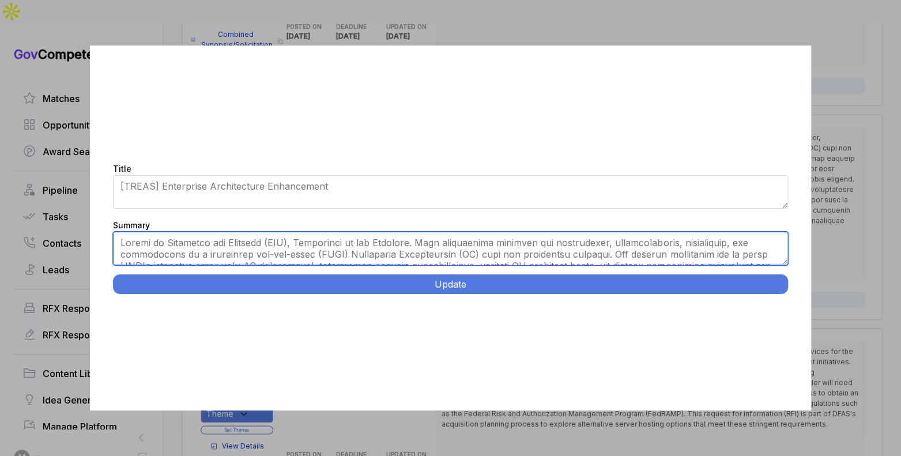
click at [361, 246] on textarea "Summary" at bounding box center [450, 248] width 674 height 33
paste textarea "Enterprise Architecture Tool Implementation Services. Washington DC and Fort Wo…"
type textarea "Washington DC and Fort Worth, Texas. Acquire, implement, and sustain a commerci…"
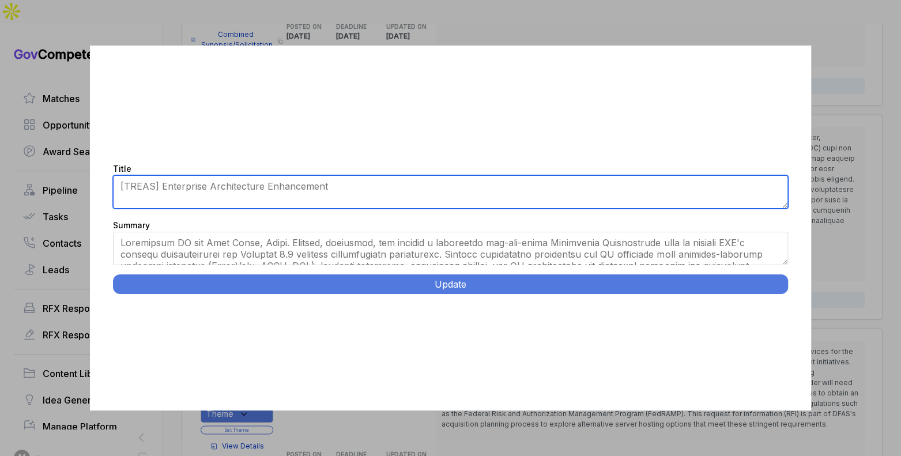
click at [339, 187] on textarea "[TREAS] Enterprise Architecture Enhancement" at bounding box center [450, 191] width 674 height 33
paste textarea "Enterprise Architecture Tool Implementation Services."
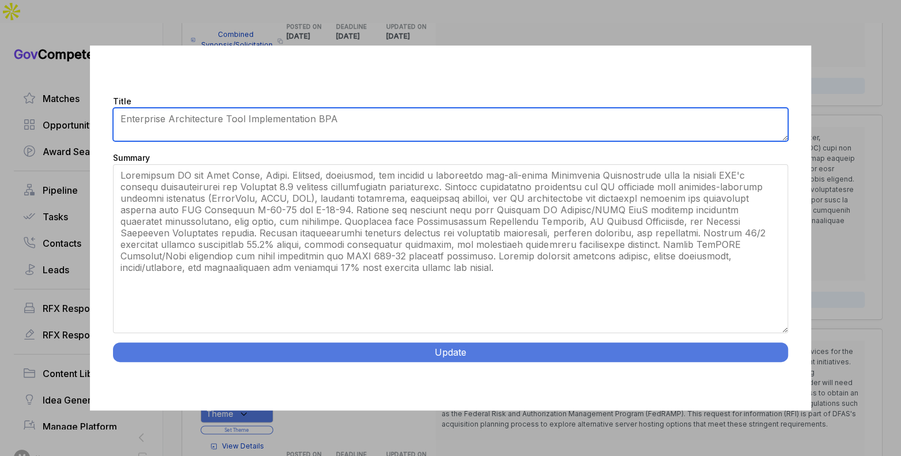
drag, startPoint x: 786, startPoint y: 262, endPoint x: 589, endPoint y: 269, distance: 196.6
click at [780, 395] on div "Title [TREAS] Enterprise Architecture Enhancement Summary Update" at bounding box center [450, 228] width 720 height 365
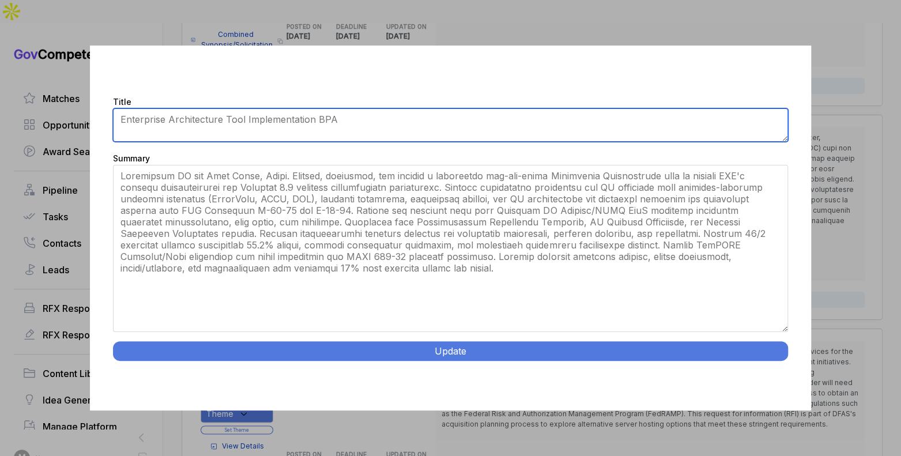
type textarea "Enterprise Architecture Tool Implementation BPA"
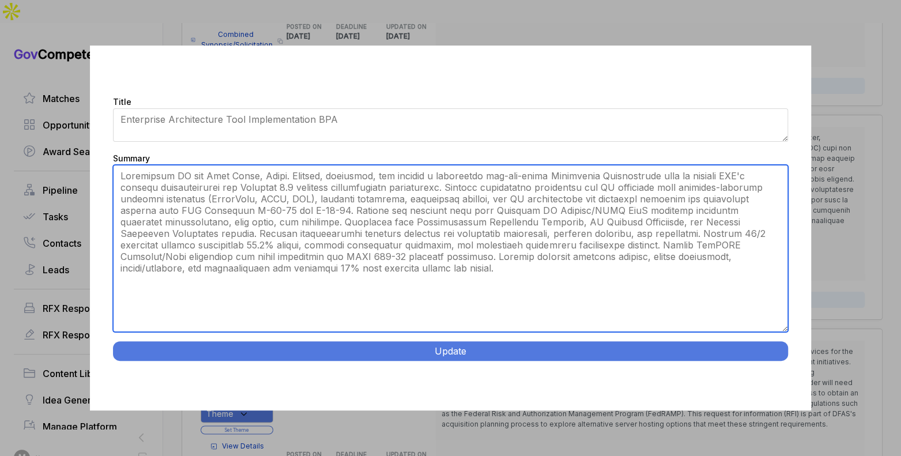
click at [462, 172] on textarea "Summary" at bounding box center [450, 248] width 674 height 167
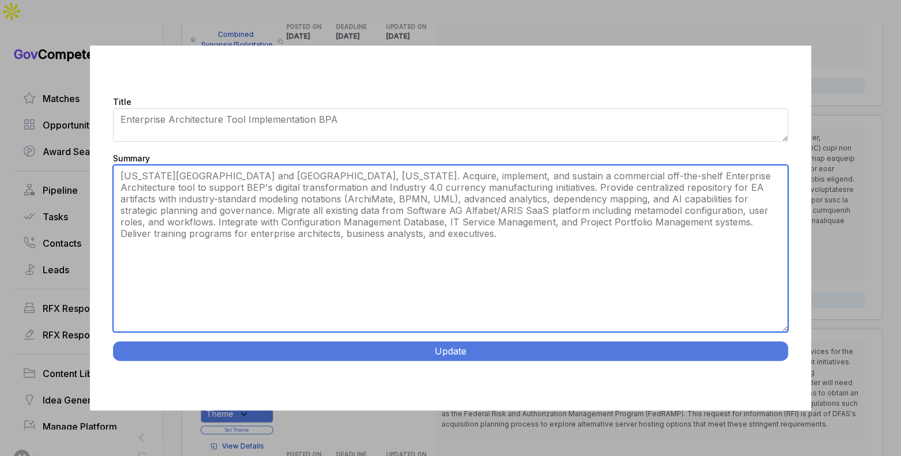
type textarea "Washington DC and Fort Worth, Texas. Acquire, implement, and sustain a commerci…"
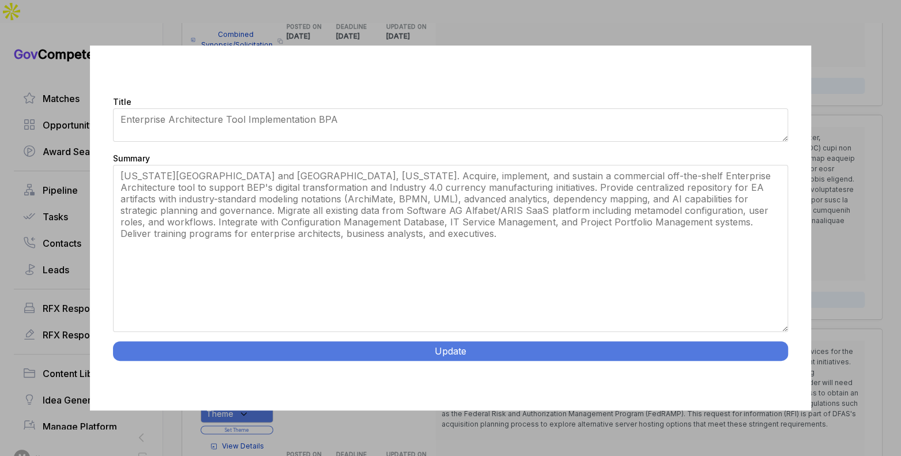
click at [551, 359] on button "Update" at bounding box center [450, 351] width 674 height 20
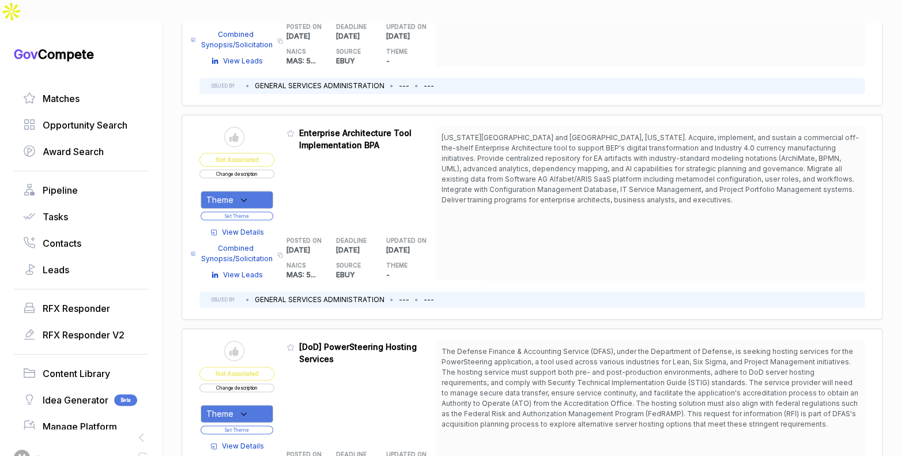
click at [257, 191] on div "Theme" at bounding box center [237, 200] width 73 height 18
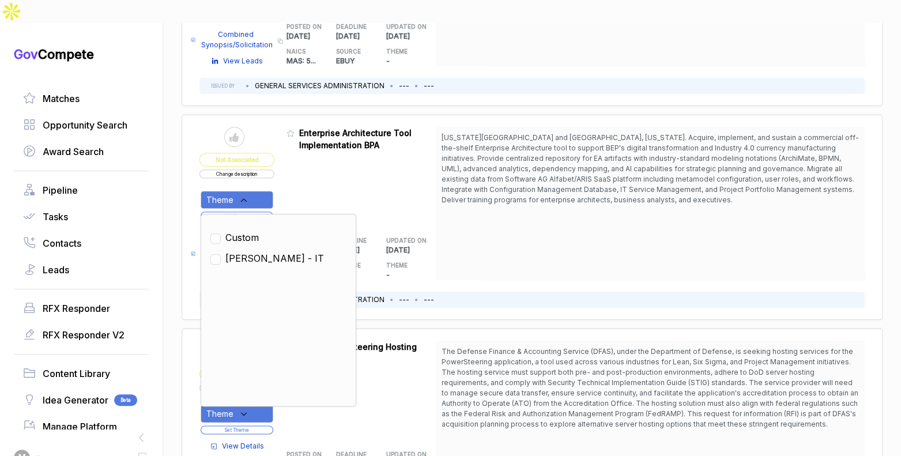
drag, startPoint x: 259, startPoint y: 231, endPoint x: 289, endPoint y: 196, distance: 45.8
click at [259, 251] on span "SAM - IT" at bounding box center [274, 258] width 99 height 14
checkbox input "true"
click at [308, 166] on div "Admin: Click to change feature to 1 RFI1781753_47QRAA21D009M Enterprise Archite…" at bounding box center [361, 203] width 150 height 153
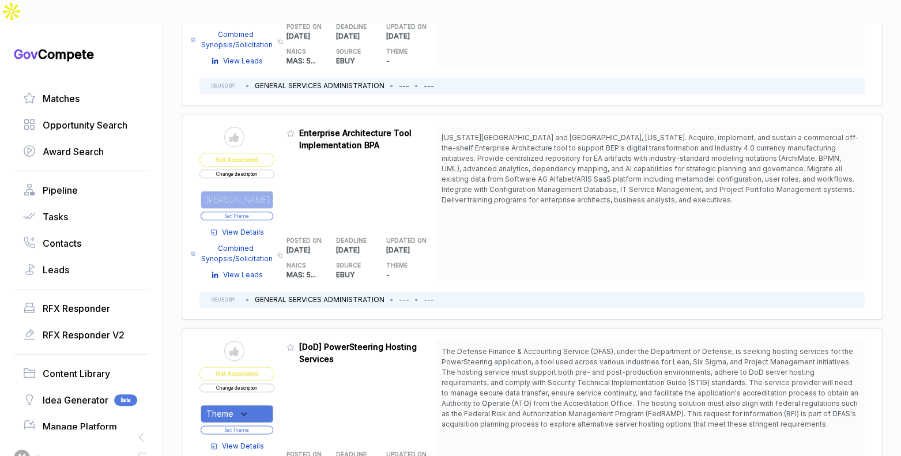
click at [269, 212] on button "Set Theme" at bounding box center [237, 216] width 73 height 9
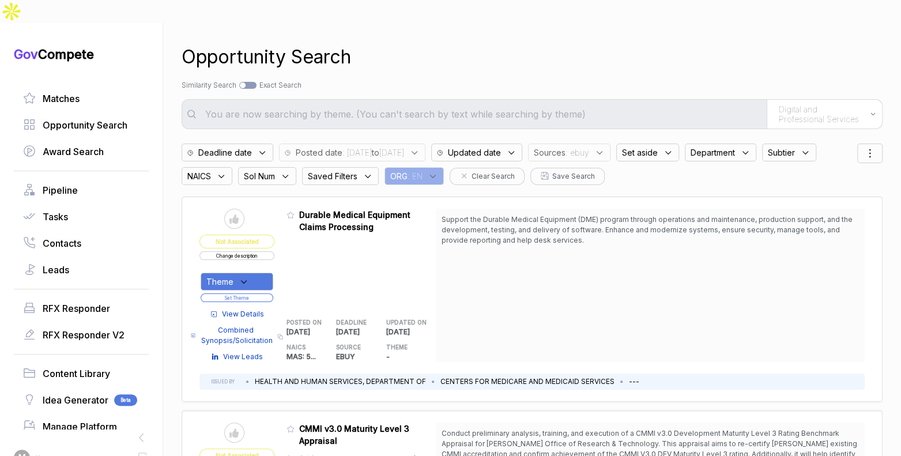
scroll to position [7, 0]
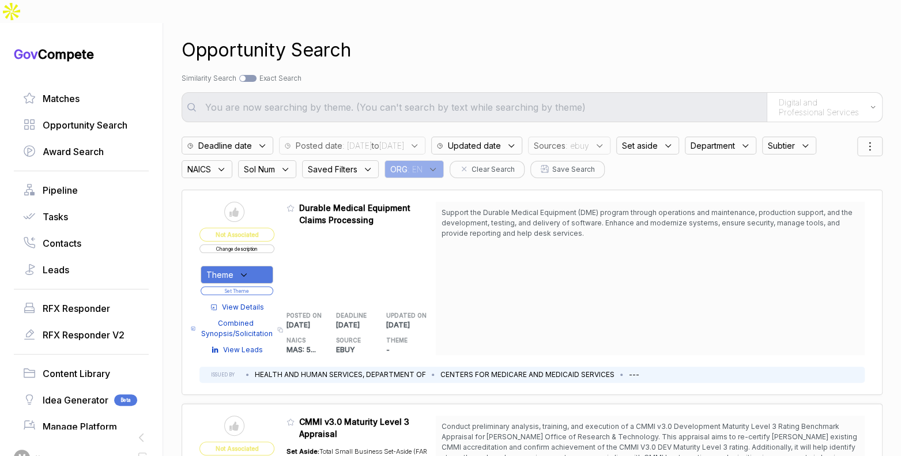
click at [256, 75] on div at bounding box center [247, 78] width 17 height 7
checkbox input "true"
type input "Digital and Professional Services"
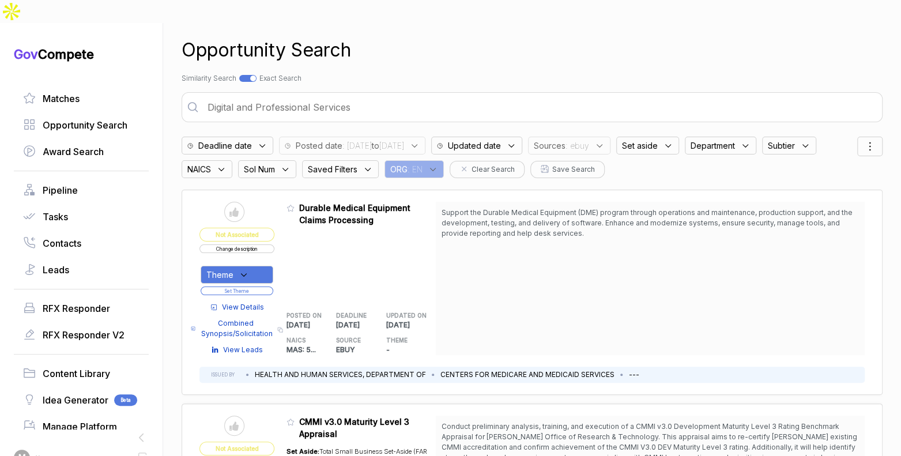
click at [265, 96] on input "Digital and Professional Services" at bounding box center [540, 107] width 678 height 23
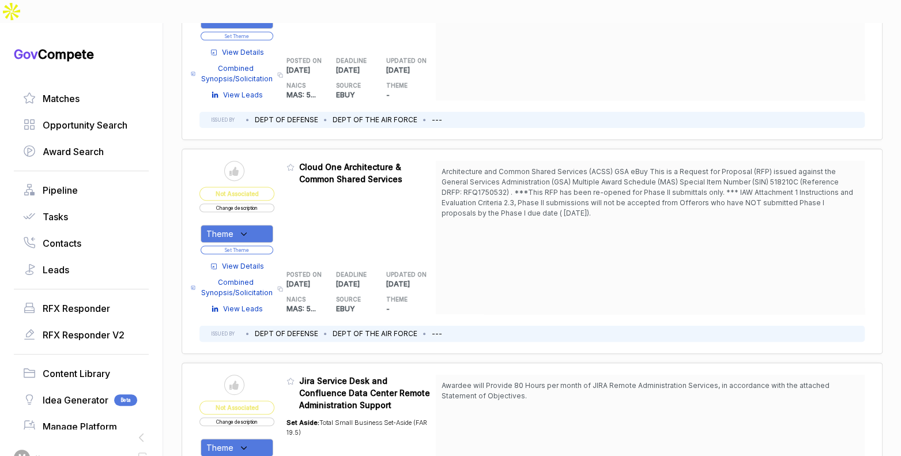
scroll to position [263, 0]
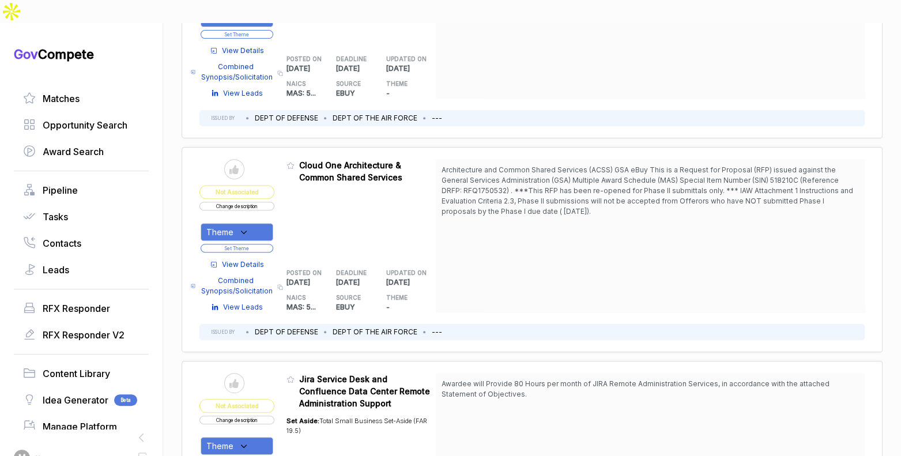
click at [244, 259] on span "View Details" at bounding box center [243, 264] width 42 height 10
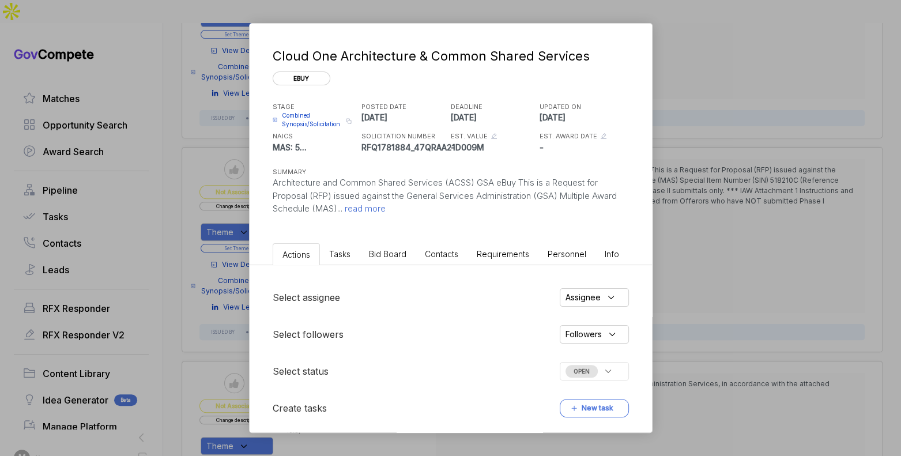
click at [360, 256] on li "Bid Board" at bounding box center [388, 253] width 56 height 21
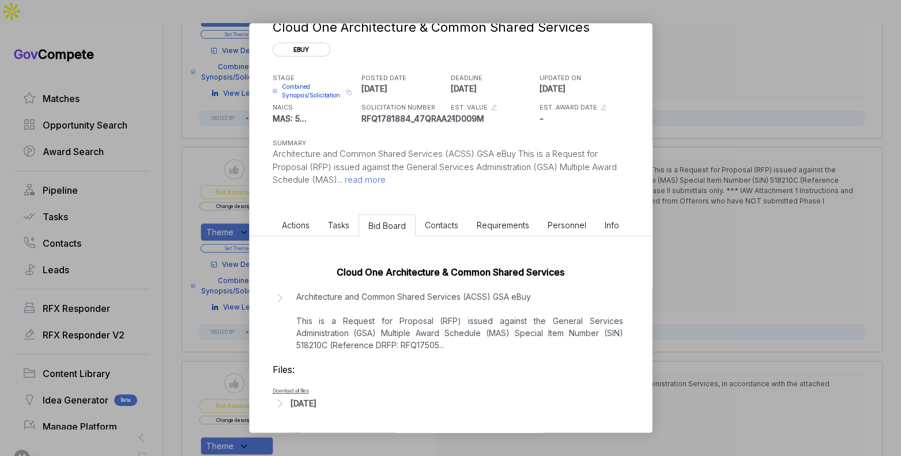
click at [316, 403] on div "[DATE]" at bounding box center [303, 403] width 26 height 12
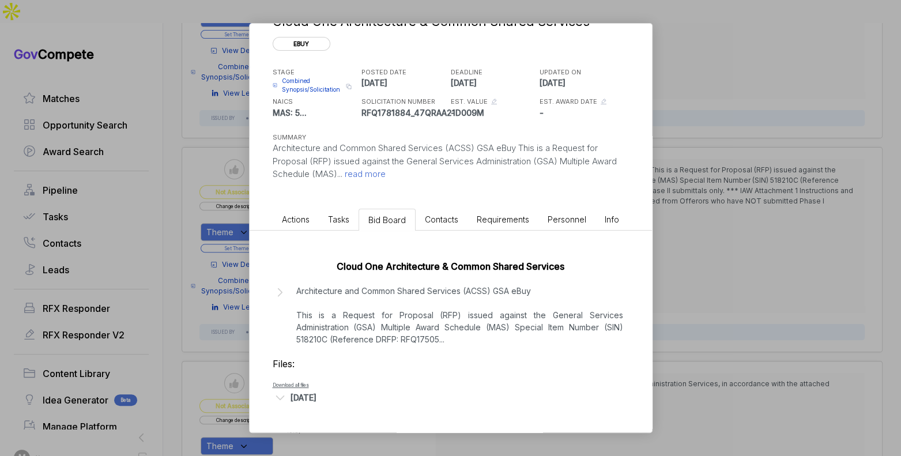
click at [407, 314] on p "Architecture and Common Shared Services (ACSS) GSA eBuy This is a Request for P…" at bounding box center [459, 315] width 327 height 61
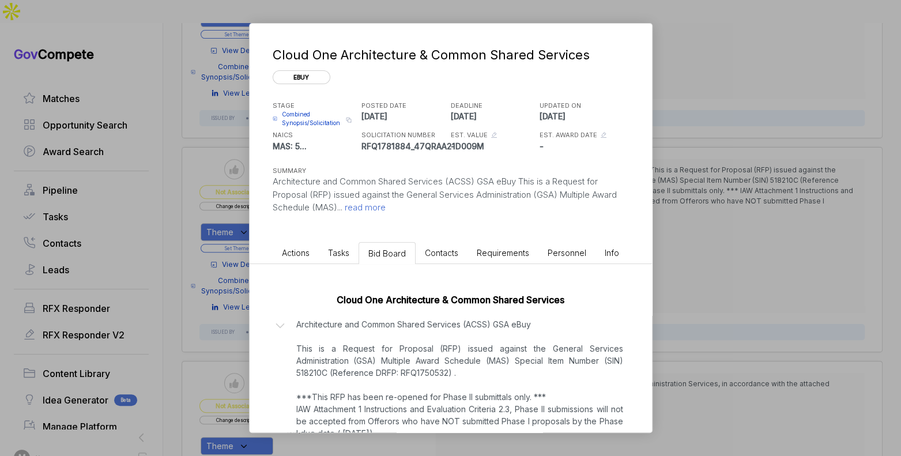
scroll to position [0, 0]
click at [375, 209] on span "read more" at bounding box center [363, 208] width 43 height 11
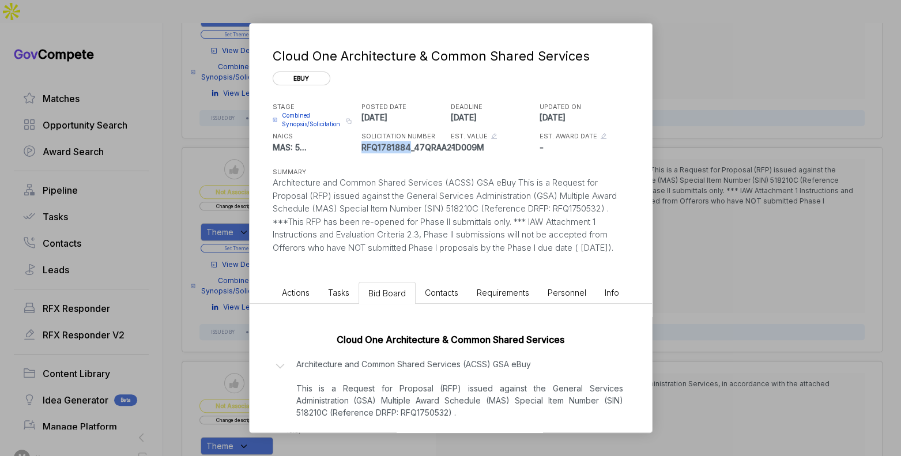
drag, startPoint x: 363, startPoint y: 148, endPoint x: 407, endPoint y: 145, distance: 44.4
click at [407, 145] on p "RFQ1781884_47QRAA21D009M" at bounding box center [404, 147] width 86 height 12
copy p "RFQ1781884"
click at [727, 172] on div "Cloud One Architecture & Common Shared Services ebuy STAGE Combined Synopsis/So…" at bounding box center [450, 228] width 901 height 456
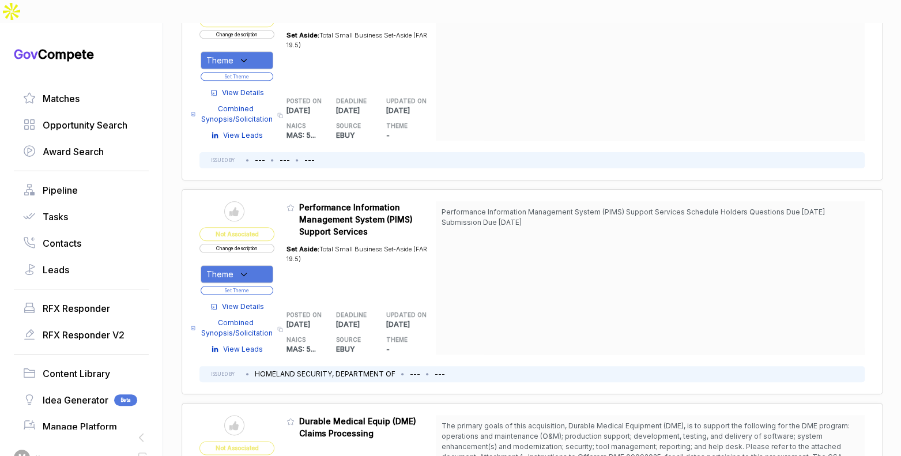
scroll to position [651, 0]
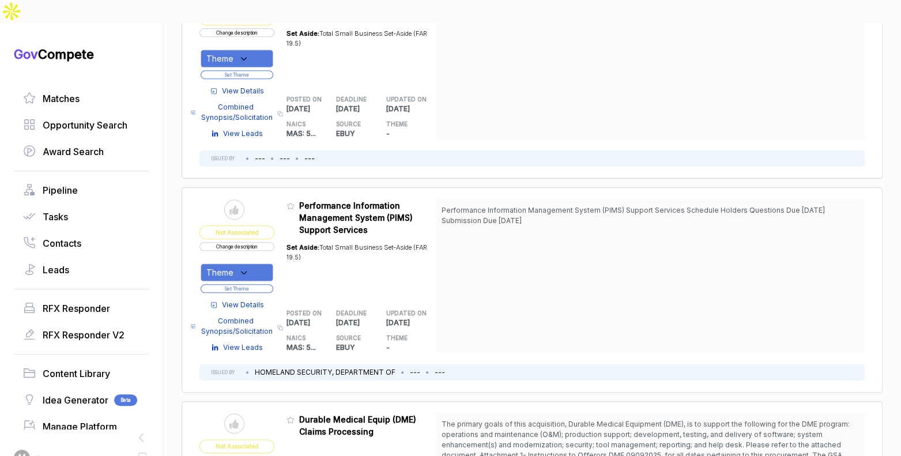
click at [257, 300] on span "View Details" at bounding box center [243, 305] width 42 height 10
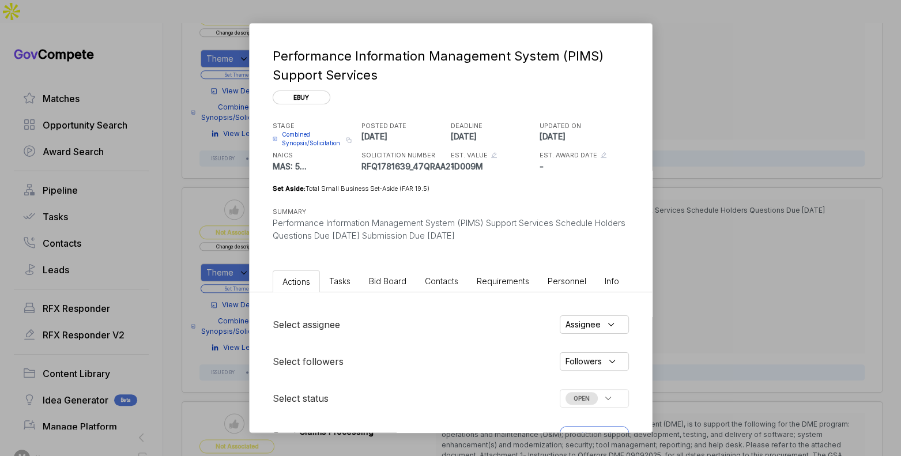
click at [376, 281] on span "Bid Board" at bounding box center [387, 281] width 37 height 10
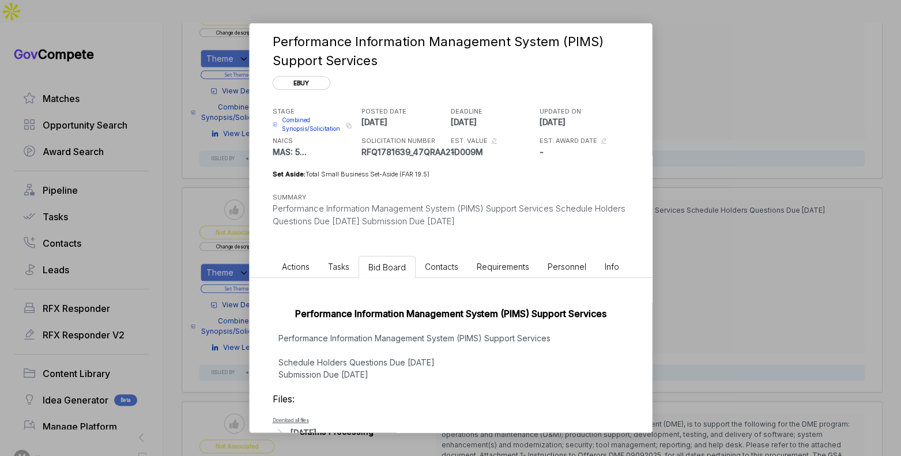
scroll to position [44, 0]
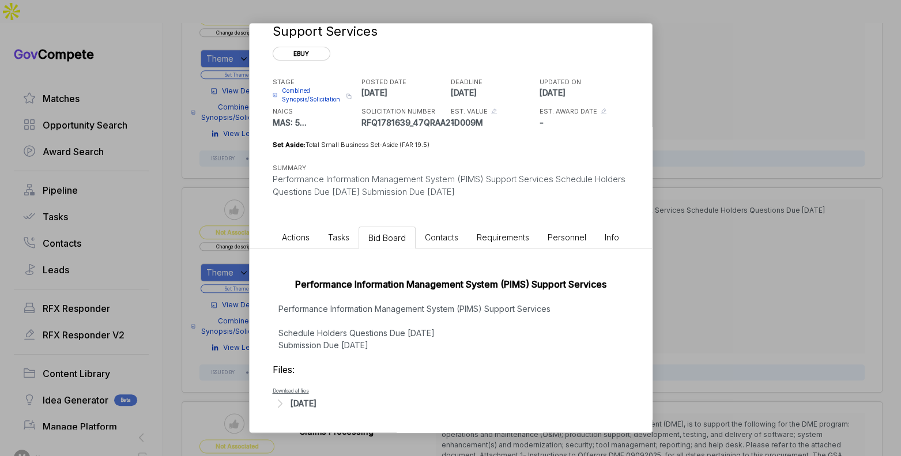
click at [312, 407] on div "[DATE]" at bounding box center [303, 403] width 26 height 12
drag, startPoint x: 362, startPoint y: 119, endPoint x: 409, endPoint y: 120, distance: 46.7
click at [409, 120] on p "RFQ1781639_47QRAA21D009M" at bounding box center [404, 122] width 86 height 12
copy p "RFQ1781639"
click at [513, 182] on div "Performance Information Management System (PIMS) Support Services Schedule Hold…" at bounding box center [451, 186] width 356 height 26
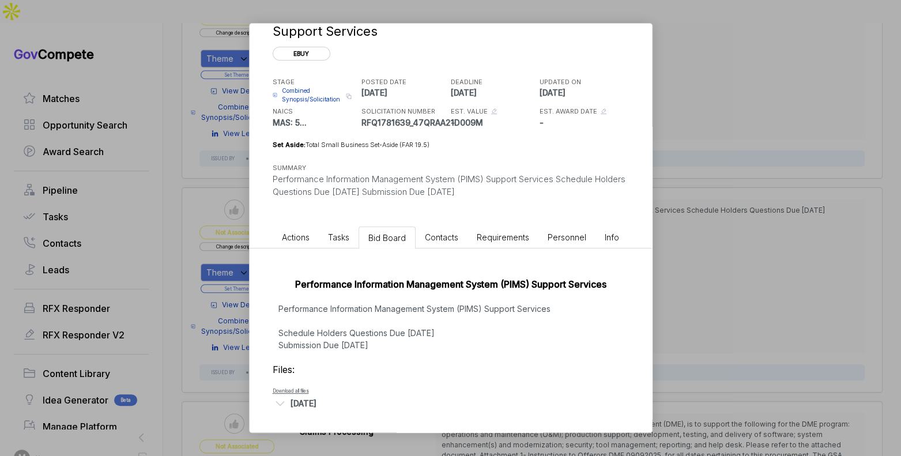
click at [719, 183] on div "Performance Information Management System (PIMS) Support Services ebuy STAGE Co…" at bounding box center [450, 228] width 901 height 456
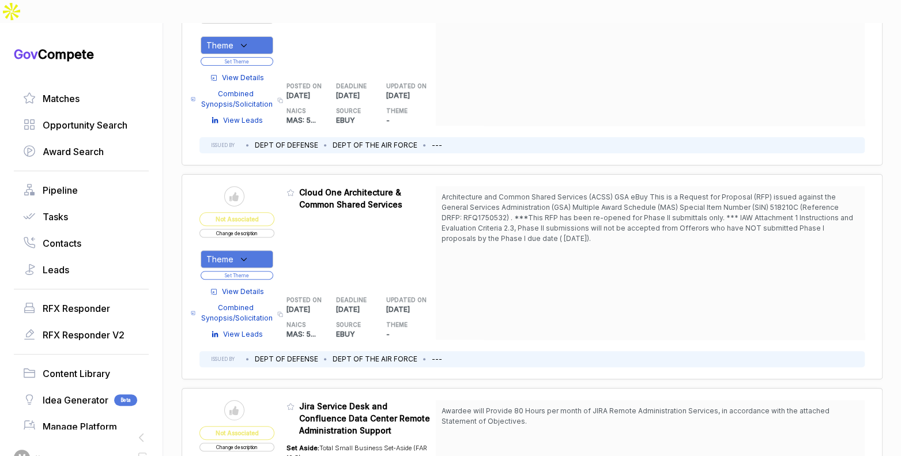
scroll to position [234, 0]
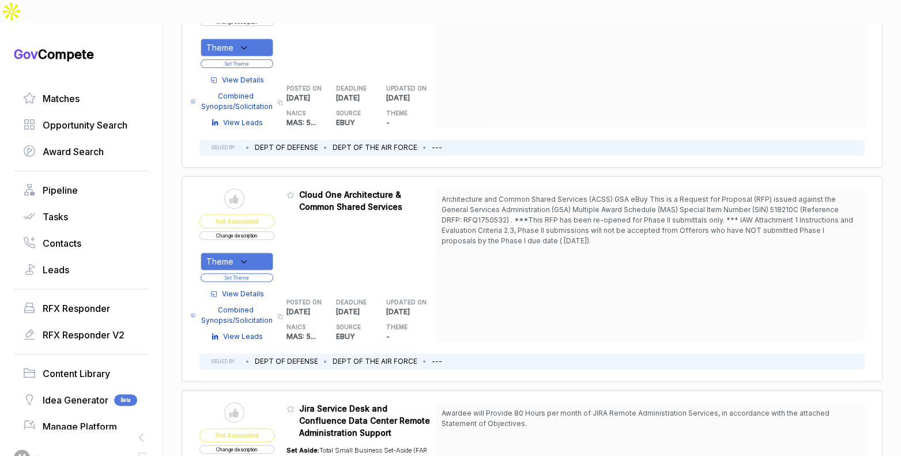
click at [272, 231] on button "Change description" at bounding box center [236, 235] width 75 height 9
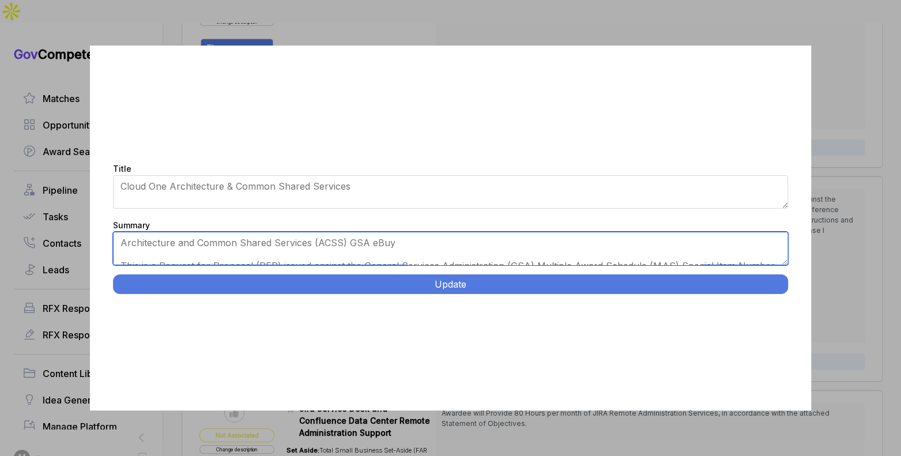
click at [324, 249] on textarea "Architecture and Common Shared Services (ACSS) GSA eBuy This is a Request for P…" at bounding box center [450, 248] width 674 height 33
paste textarea "USAF Cloud One Architecture Services. Hanscom AFB, Massachusetts. Operate, main…"
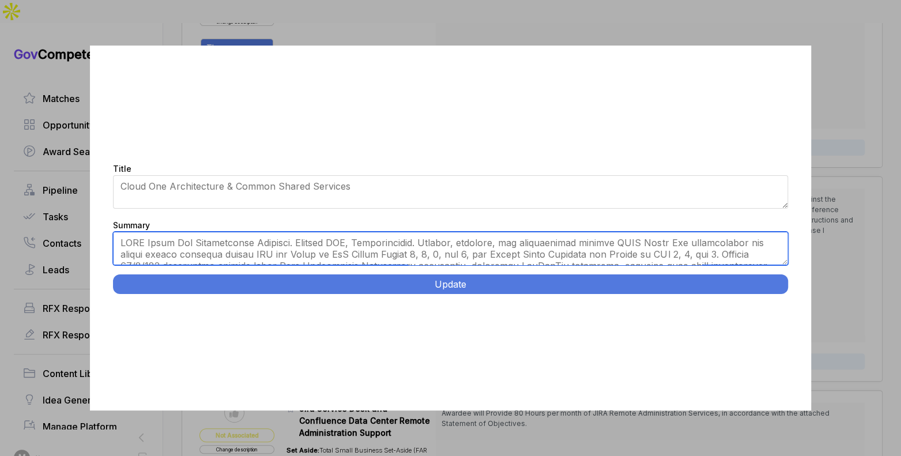
scroll to position [75, 0]
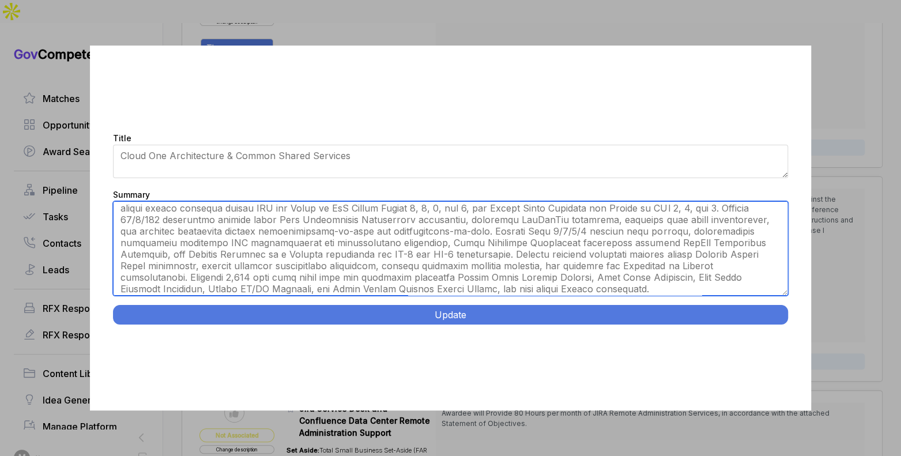
drag, startPoint x: 786, startPoint y: 263, endPoint x: 770, endPoint y: 332, distance: 70.9
click at [772, 330] on div "Title Cloud One Architecture & Common Shared Services Summary Architecture and …" at bounding box center [450, 228] width 720 height 365
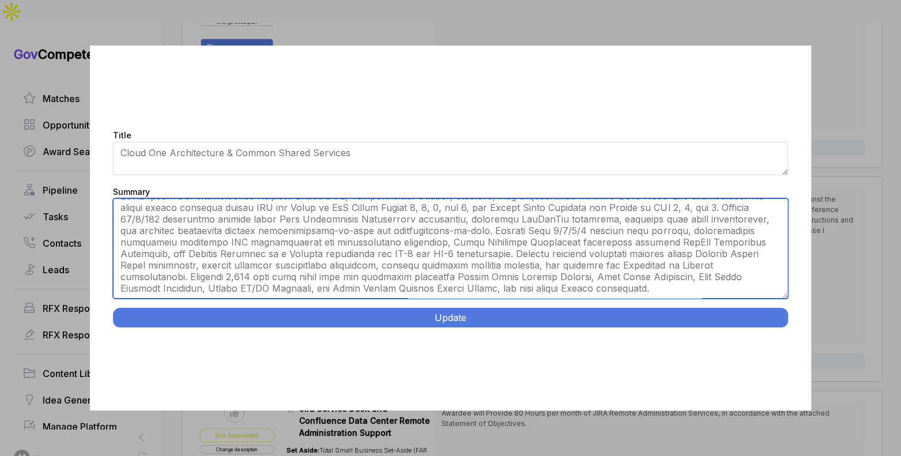
scroll to position [5, 0]
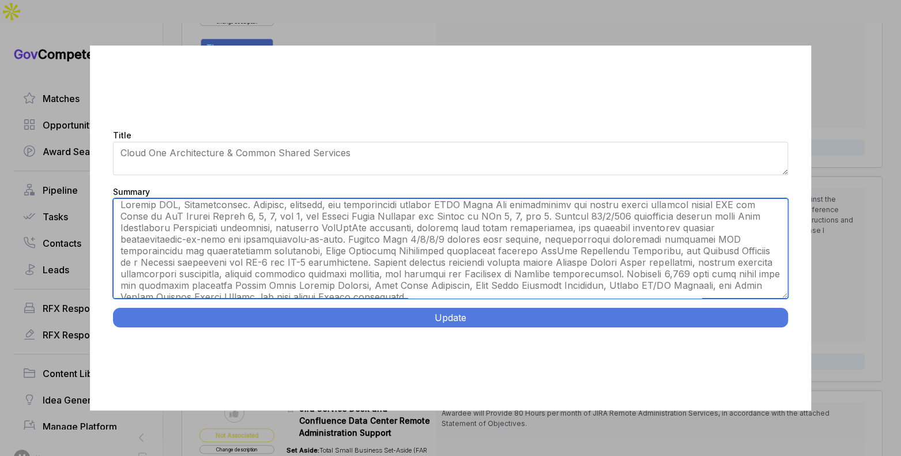
type textarea "Hanscom AFB, Massachusetts. Operate, maintain, and continuously enhance USAF Cl…"
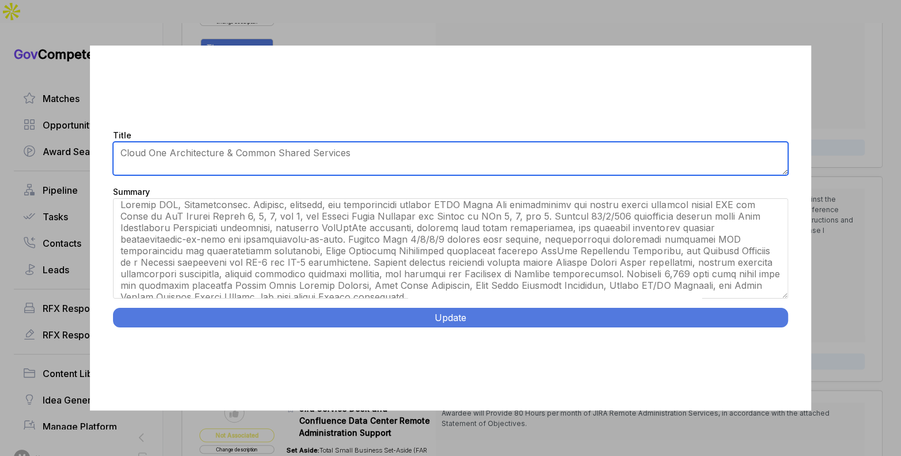
click at [419, 146] on textarea "Cloud One Architecture & Common Shared Services" at bounding box center [450, 158] width 674 height 33
paste textarea "USAF Cloud One Architecture Services."
type textarea "USAF Cloud One Architecture Services"
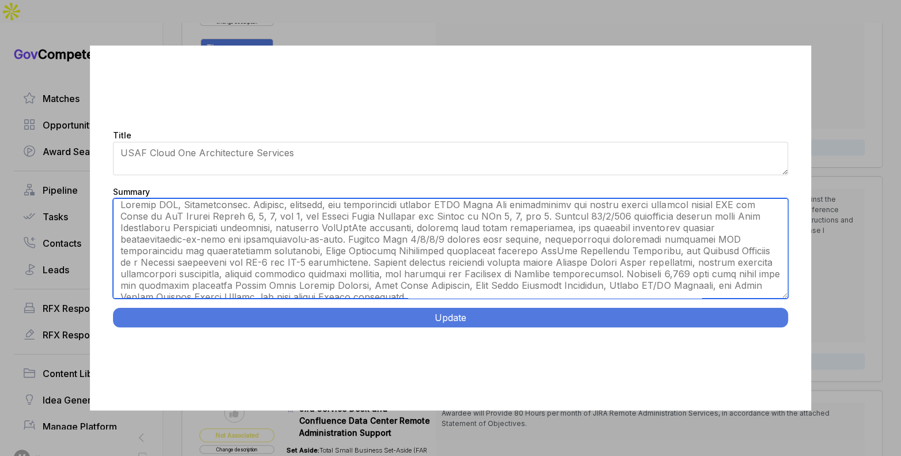
click at [390, 232] on textarea "Architecture and Common Shared Services (ACSS) GSA eBuy This is a Request for P…" at bounding box center [450, 248] width 674 height 100
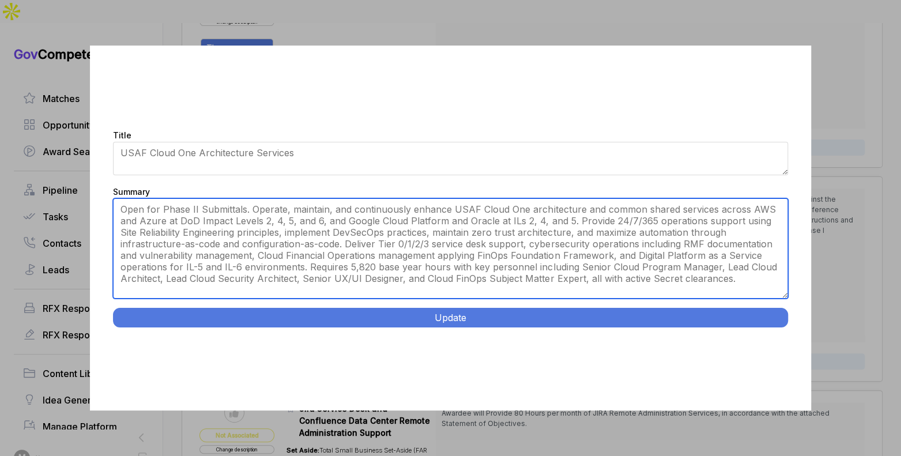
scroll to position [0, 0]
type textarea "Open for Phase II Submittals. Operate, maintain, and continuously enhance USAF …"
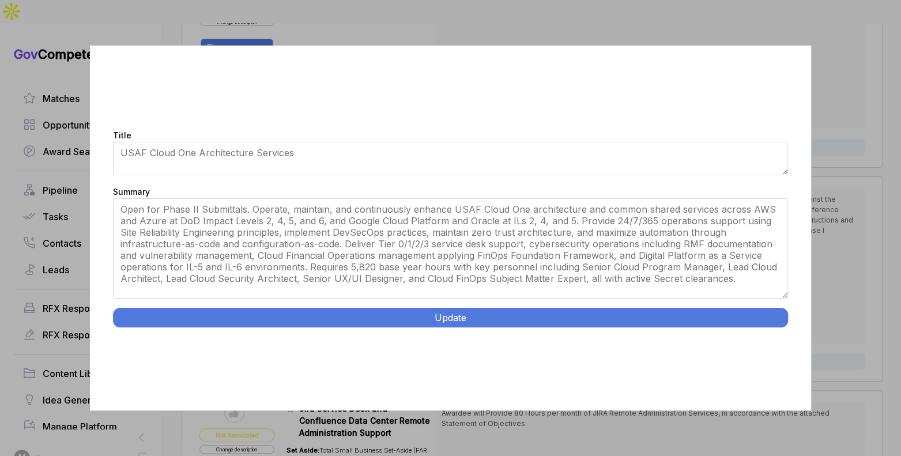
click at [568, 320] on button "Update" at bounding box center [450, 318] width 674 height 20
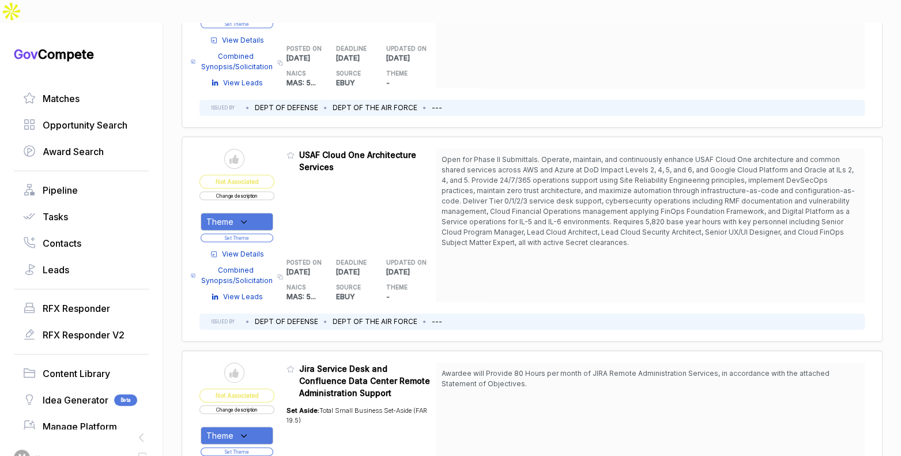
scroll to position [273, 0]
click at [262, 213] on div "Theme" at bounding box center [237, 222] width 73 height 18
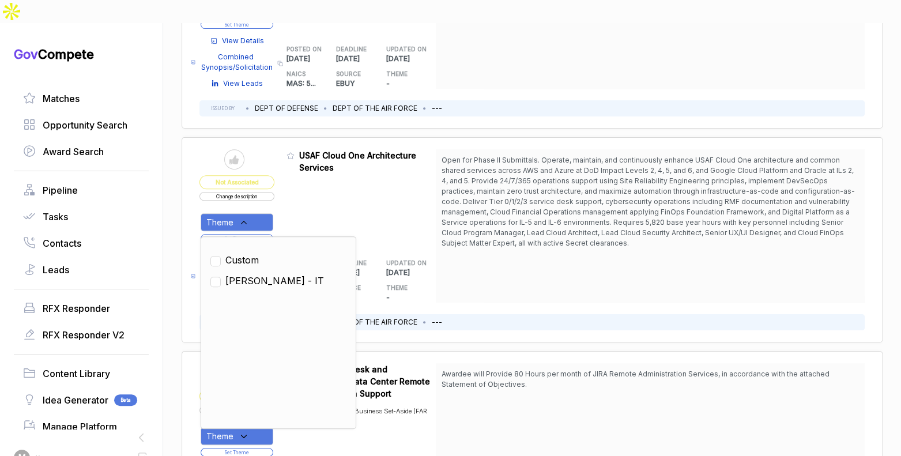
drag, startPoint x: 243, startPoint y: 260, endPoint x: 247, endPoint y: 251, distance: 10.8
click at [243, 274] on span "SAM - IT" at bounding box center [274, 281] width 99 height 14
checkbox input "true"
drag, startPoint x: 311, startPoint y: 188, endPoint x: 285, endPoint y: 202, distance: 30.2
click at [309, 188] on div "Admin: Click to change feature to 1 RFQ1781884_47QRAA21D009M USAF Cloud One Arc…" at bounding box center [361, 225] width 150 height 153
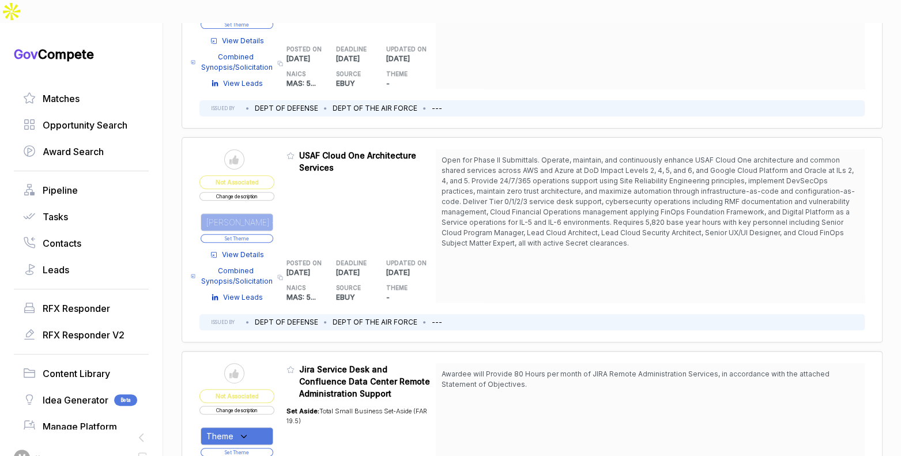
click at [266, 234] on button "Set Theme" at bounding box center [237, 238] width 73 height 9
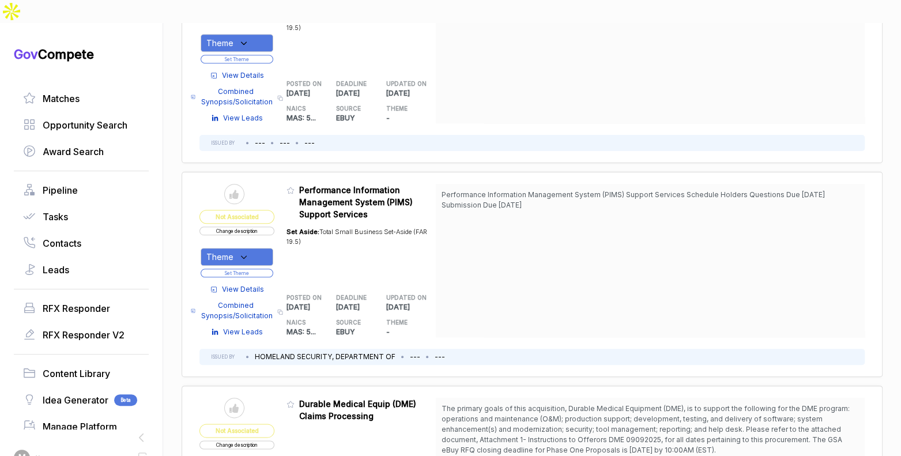
scroll to position [650, 0]
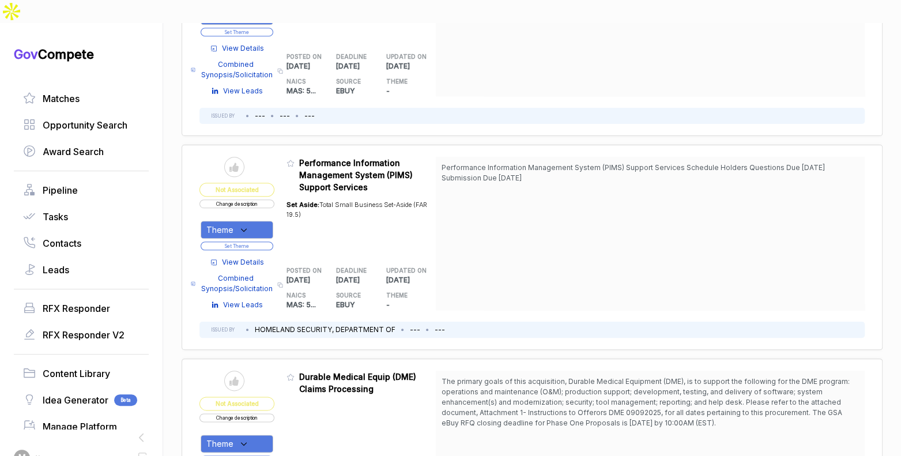
click at [258, 199] on button "Change description" at bounding box center [236, 203] width 75 height 9
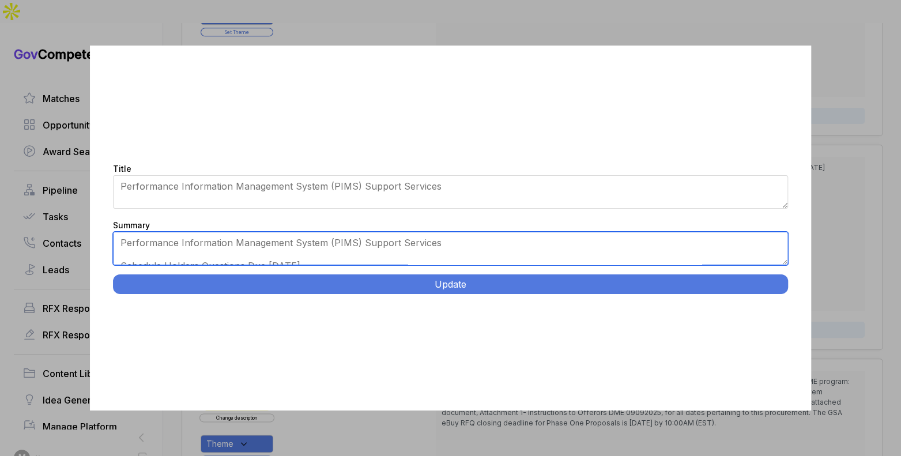
click at [333, 243] on textarea "Performance Information Management System (PIMS) Support Services Schedule Hold…" at bounding box center [450, 248] width 674 height 33
paste textarea "TSA Performance Management Information Services. Contractor facilities. Support…"
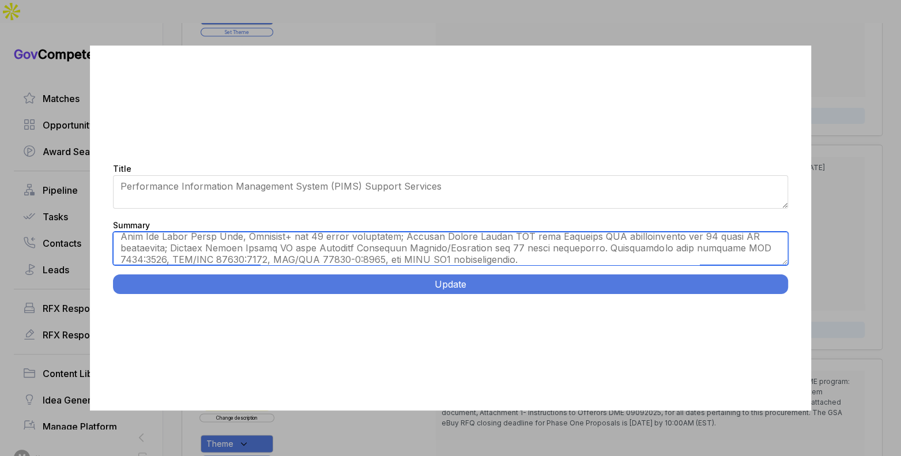
scroll to position [0, 0]
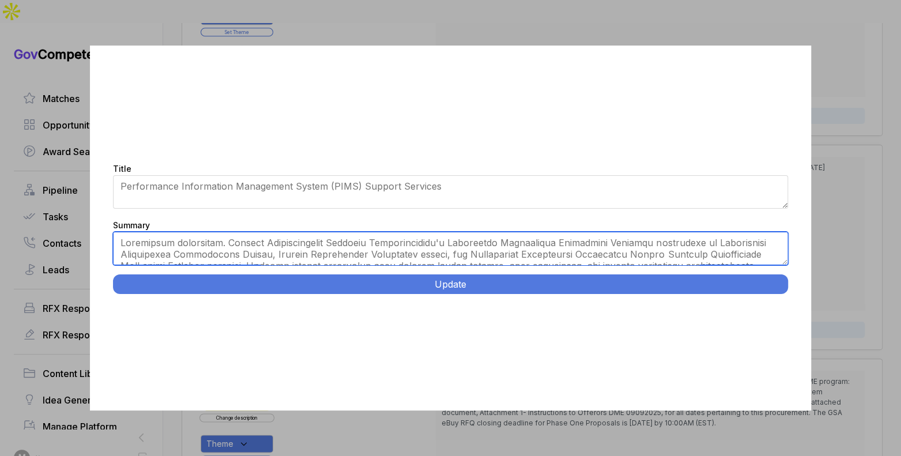
type textarea "Contractor facilities. Support Transportation Security Administration's Enterpr…"
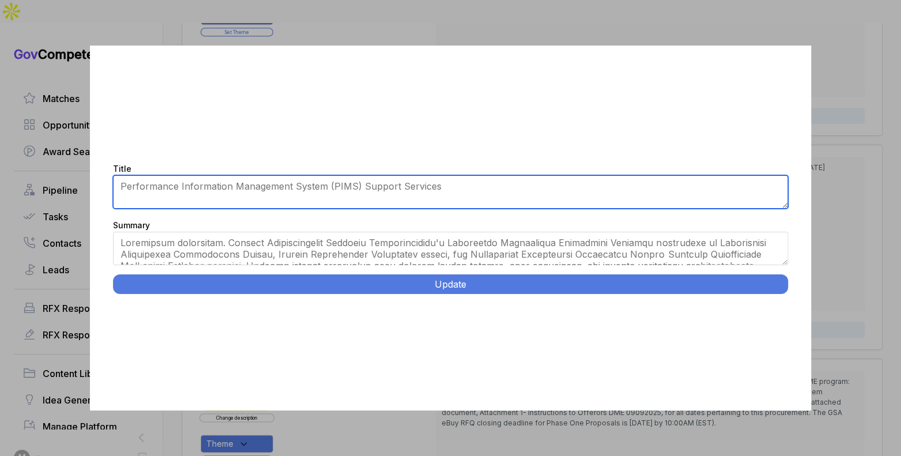
click at [327, 183] on textarea "Performance Information Management System (PIMS) Support Services" at bounding box center [450, 191] width 674 height 33
paste textarea "TSA Performance Management Information Services."
type textarea "TSA Performance Management Information Services"
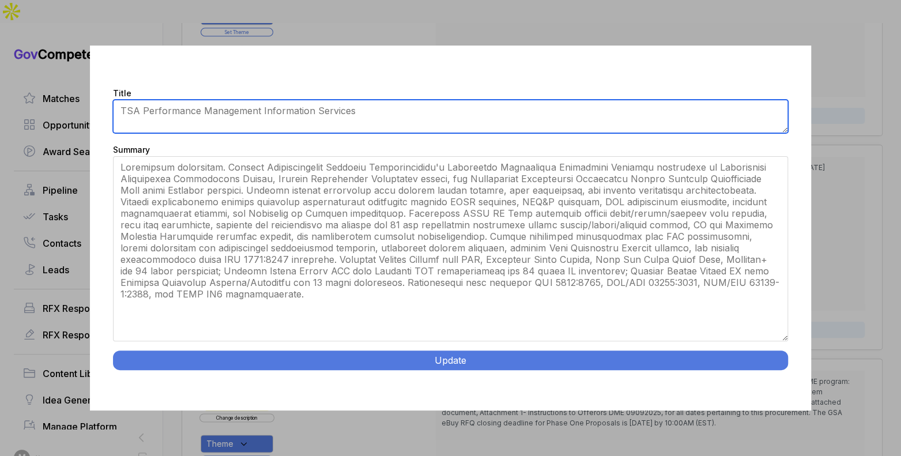
drag, startPoint x: 784, startPoint y: 262, endPoint x: 661, endPoint y: 344, distance: 147.5
click at [783, 411] on div "Title Performance Information Management System (PIMS) Support Services Summary…" at bounding box center [450, 228] width 901 height 456
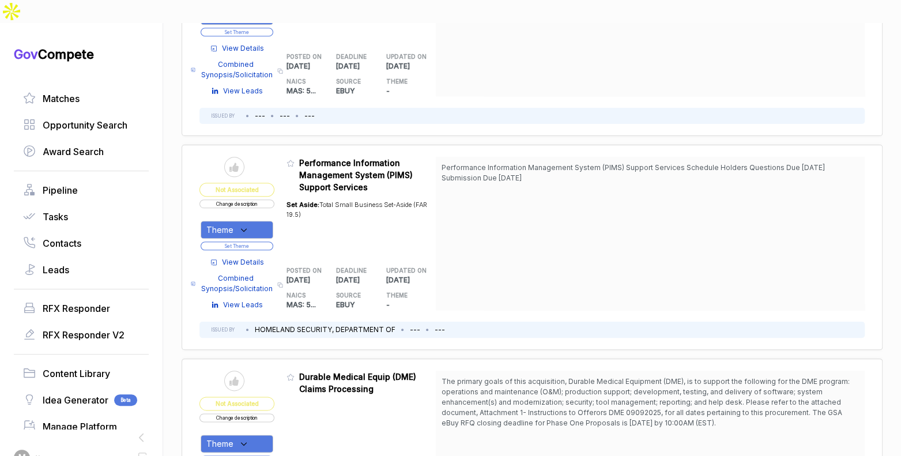
click at [229, 199] on button "Change description" at bounding box center [236, 203] width 75 height 9
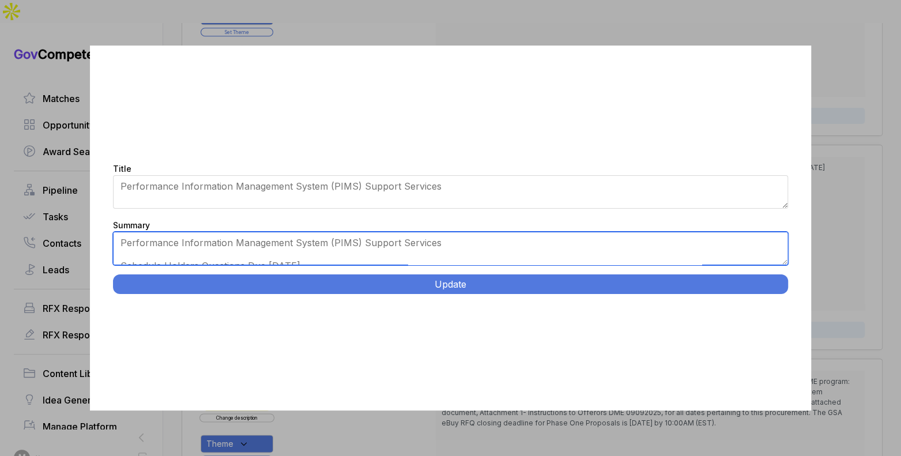
click at [289, 243] on textarea "Performance Information Management System (PIMS) Support Services Schedule Hold…" at bounding box center [450, 248] width 674 height 33
paste textarea "TSA Performance Management Information Services."
click at [342, 254] on textarea "Performance Information Management System (PIMS) Support Services Schedule Hold…" at bounding box center [450, 248] width 674 height 33
paste textarea "Contractor facilities. Support Transportation Security Administration's Enterpr…"
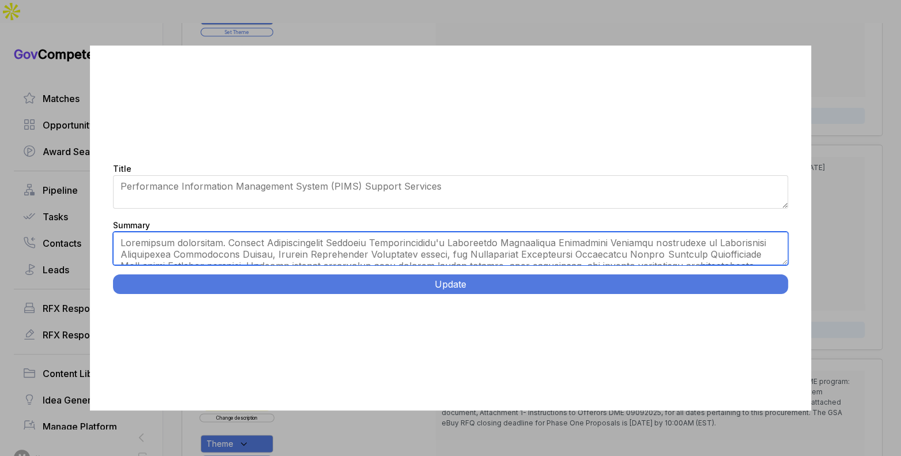
type textarea "Contractor facilities. Support Transportation Security Administration's Enterpr…"
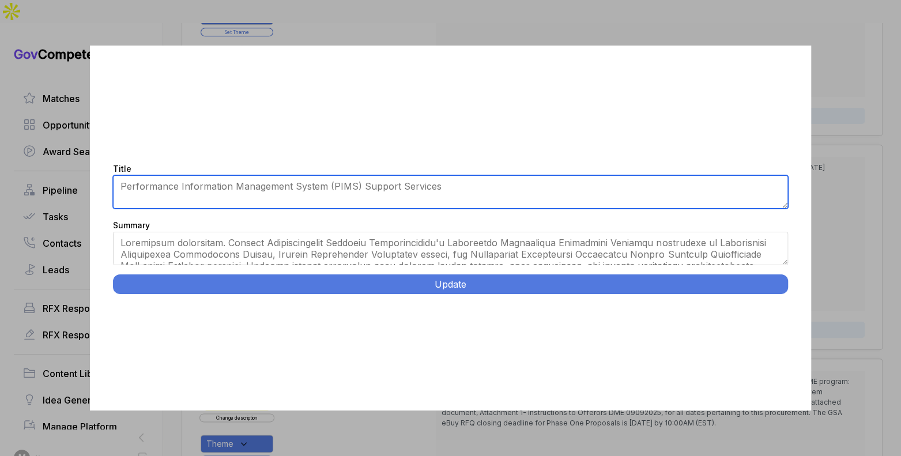
click at [335, 187] on textarea "Performance Information Management System (PIMS) Support Services" at bounding box center [450, 191] width 674 height 33
click at [335, 188] on textarea "Performance Information Management System (PIMS) Support Services" at bounding box center [450, 191] width 674 height 33
paste textarea "TSA Performance Management Information Services."
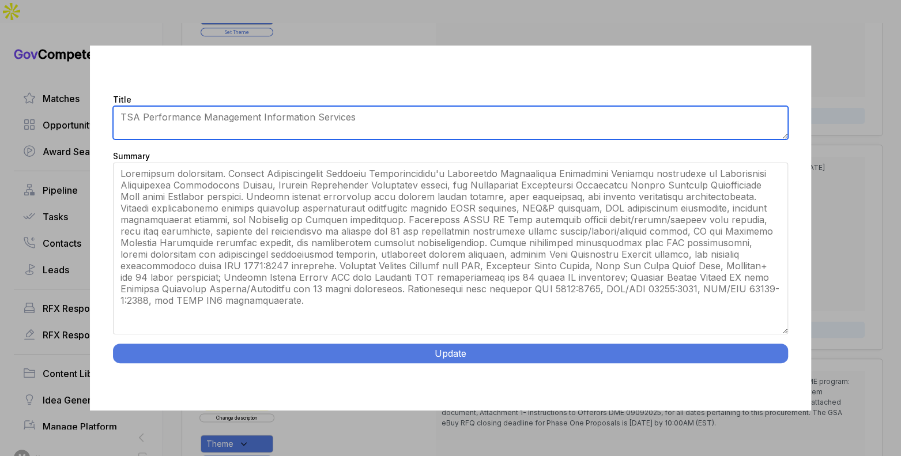
drag, startPoint x: 785, startPoint y: 261, endPoint x: 764, endPoint y: 399, distance: 139.3
click at [764, 399] on div "Title Performance Information Management System (PIMS) Support Services Summary…" at bounding box center [450, 228] width 720 height 365
type textarea "TSA Performance Management Information Services"
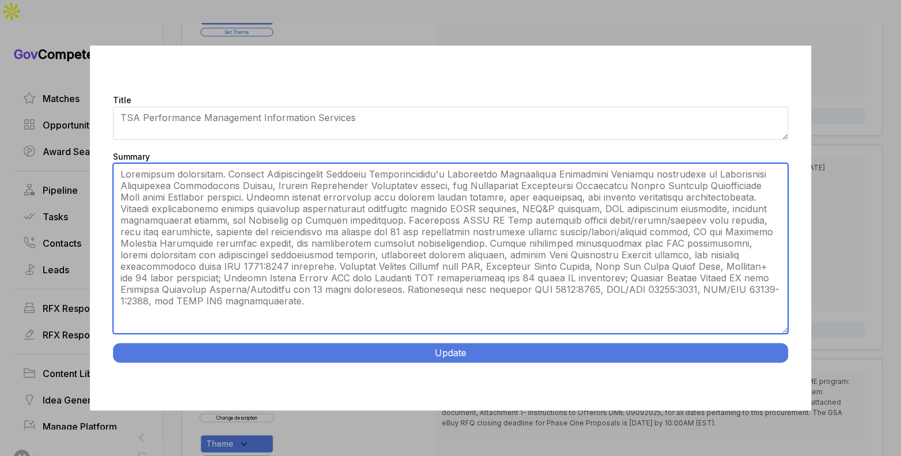
click at [530, 310] on textarea "Performance Information Management System (PIMS) Support Services Schedule Hold…" at bounding box center [450, 248] width 674 height 171
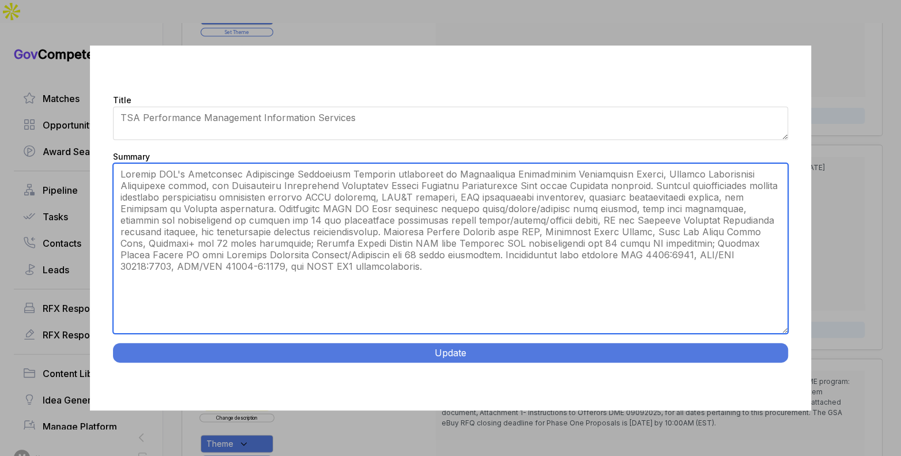
drag, startPoint x: 474, startPoint y: 173, endPoint x: 476, endPoint y: 217, distance: 43.8
click at [476, 217] on textarea "Performance Information Management System (PIMS) Support Services Schedule Hold…" at bounding box center [450, 248] width 674 height 171
type textarea "Support TSA's Enterprise Performance Management Platform consisting of Performa…"
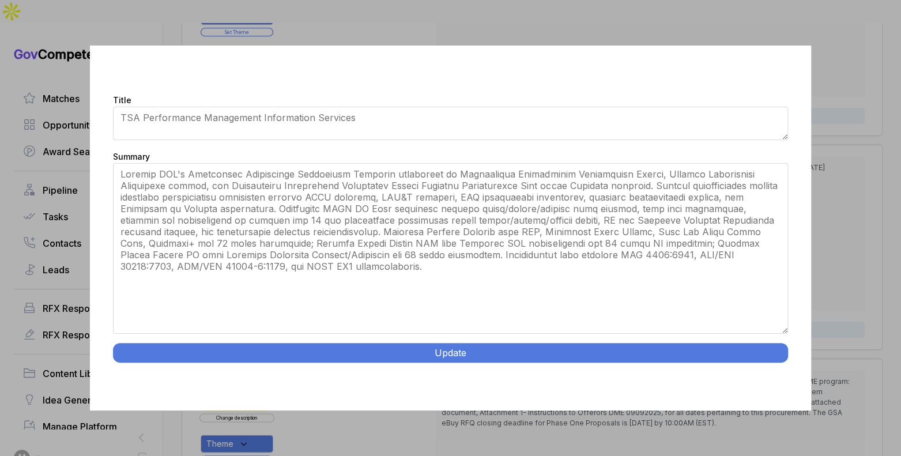
click at [466, 357] on button "Update" at bounding box center [450, 353] width 674 height 20
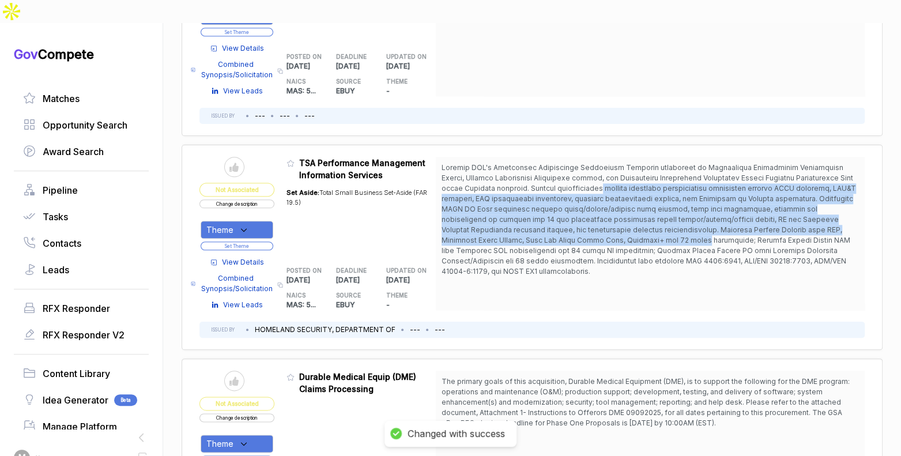
drag, startPoint x: 596, startPoint y: 163, endPoint x: 609, endPoint y: 212, distance: 51.2
click at [609, 212] on span at bounding box center [648, 219] width 414 height 112
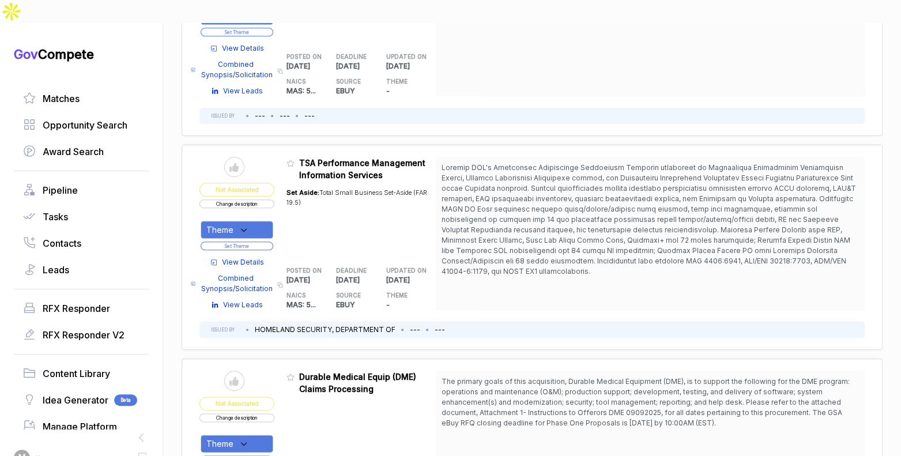
drag, startPoint x: 280, startPoint y: 197, endPoint x: 274, endPoint y: 199, distance: 6.2
click at [280, 197] on table "Send to Pipeline Not Associated Change description Theme Set Theme View Details…" at bounding box center [317, 233] width 236 height 153
click at [272, 221] on div "Theme" at bounding box center [237, 230] width 73 height 18
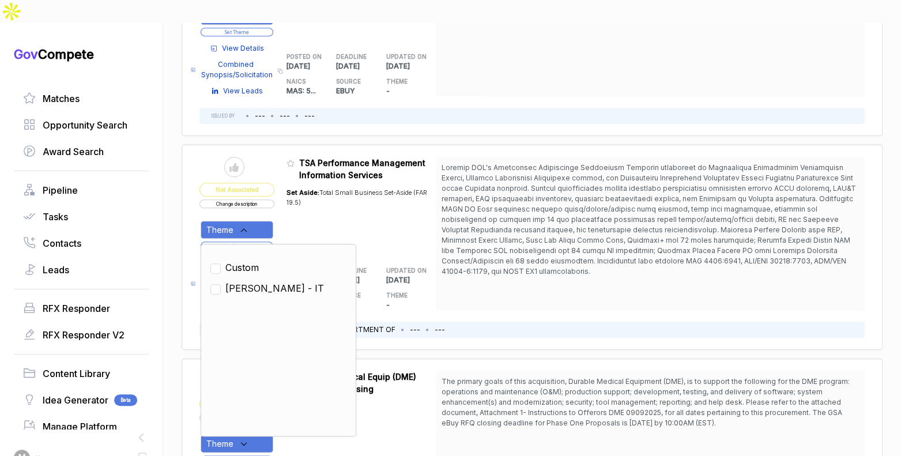
click at [237, 281] on span "SAM - IT" at bounding box center [274, 288] width 99 height 14
checkbox input "true"
drag, startPoint x: 308, startPoint y: 196, endPoint x: 293, endPoint y: 206, distance: 18.2
click at [307, 199] on div "Set Aside: Total Small Business Set-Aside (FAR 19.5)" at bounding box center [361, 217] width 150 height 73
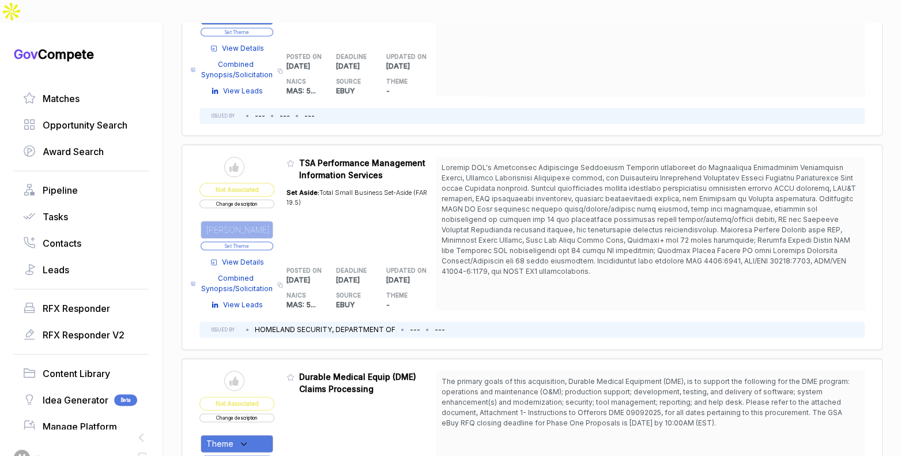
click at [271, 241] on button "Set Theme" at bounding box center [237, 245] width 73 height 9
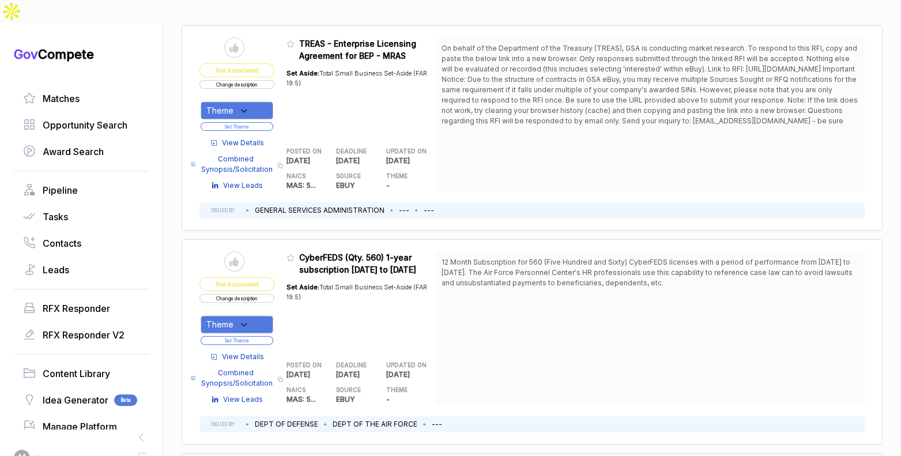
scroll to position [3646, 0]
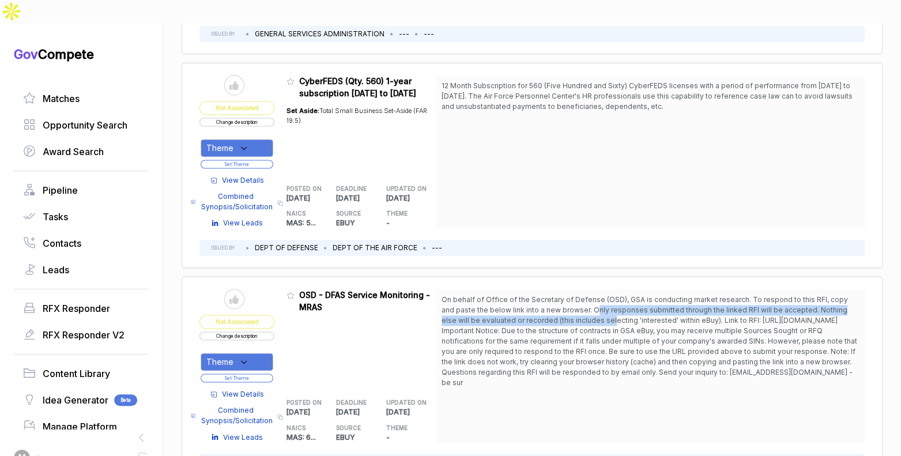
click at [586, 294] on span "On behalf of Office of the Secretary of Defense (OSD), GSA is conducting market…" at bounding box center [649, 340] width 417 height 93
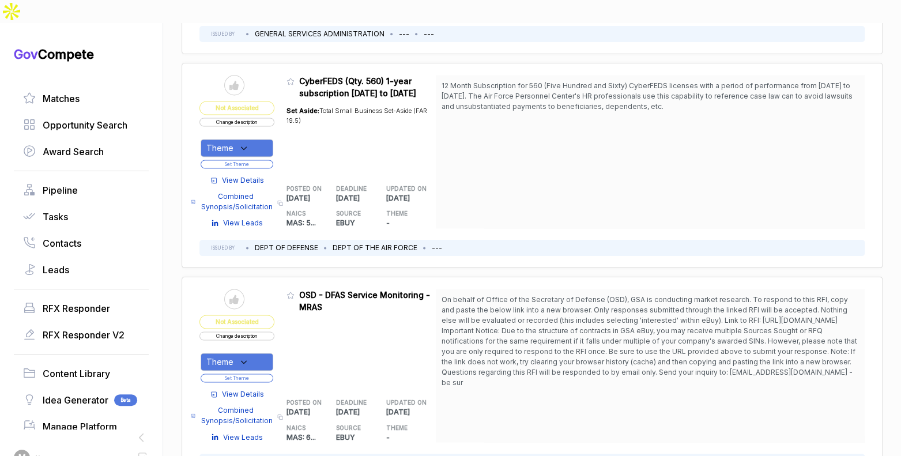
click at [264, 389] on span "View Details" at bounding box center [243, 394] width 42 height 10
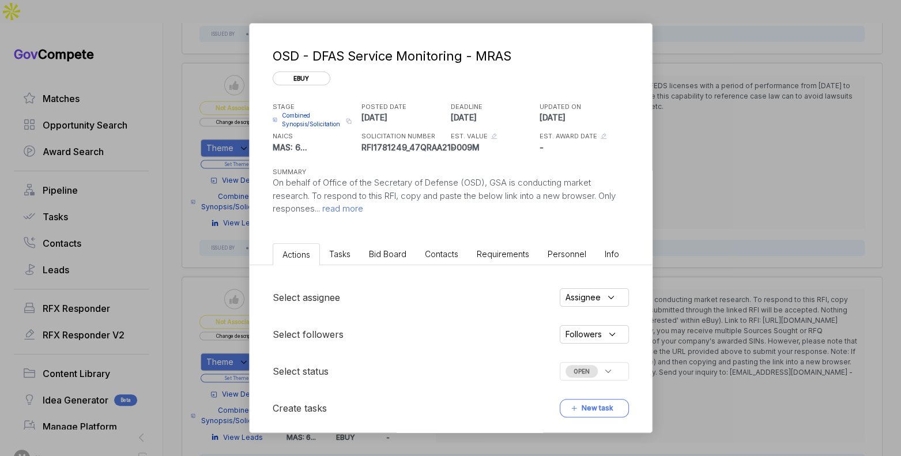
click at [402, 262] on div "Actions Tasks Bid Board Contacts Requirements Personnel Info Select assignee As…" at bounding box center [451, 340] width 402 height 202
click at [402, 258] on li "Bid Board" at bounding box center [388, 253] width 56 height 21
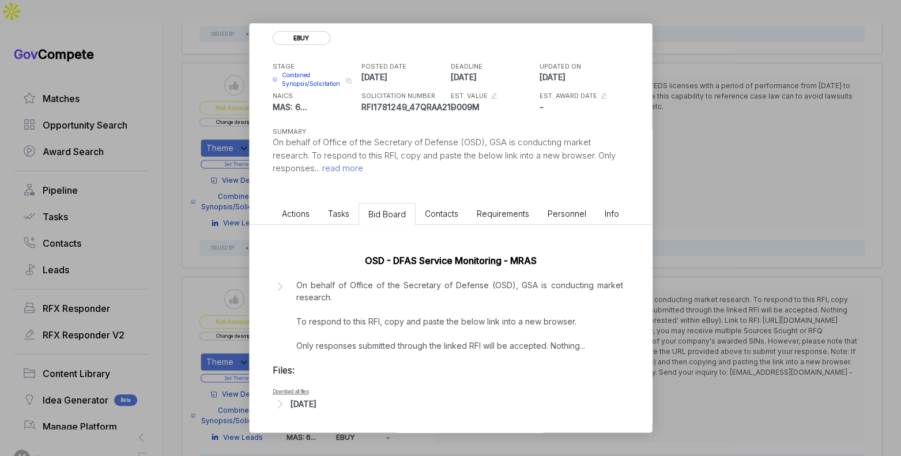
click at [316, 402] on div "Sep 8, 2025" at bounding box center [303, 404] width 26 height 12
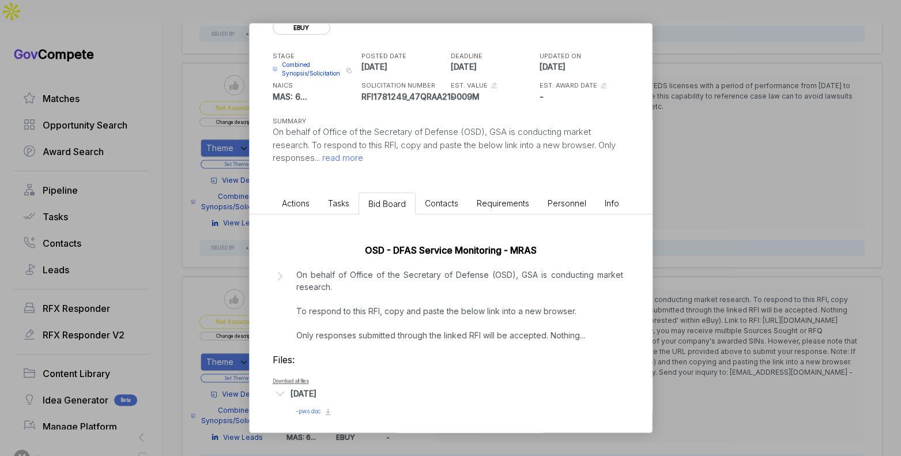
scroll to position [55, 0]
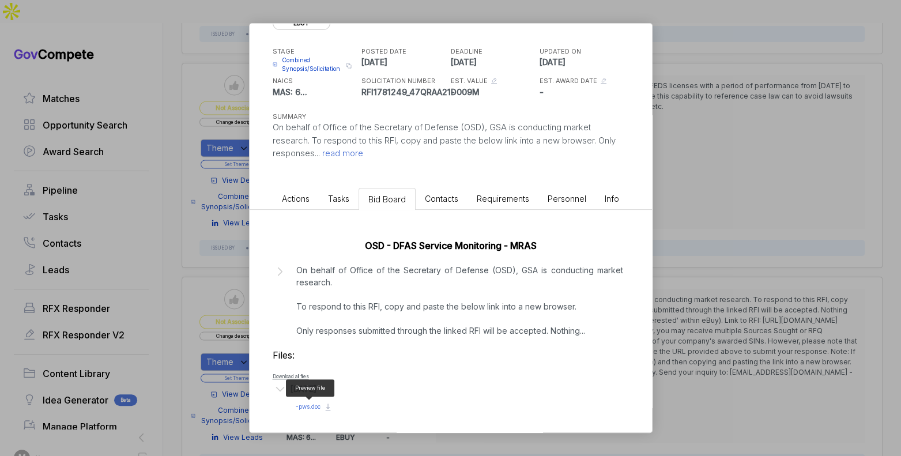
click at [314, 405] on span "- pws.doc" at bounding box center [308, 406] width 25 height 7
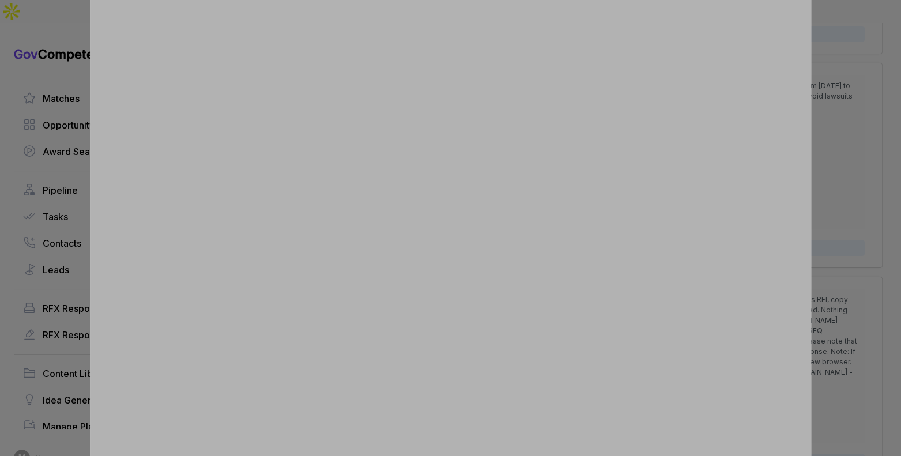
click at [821, 195] on div at bounding box center [450, 228] width 901 height 456
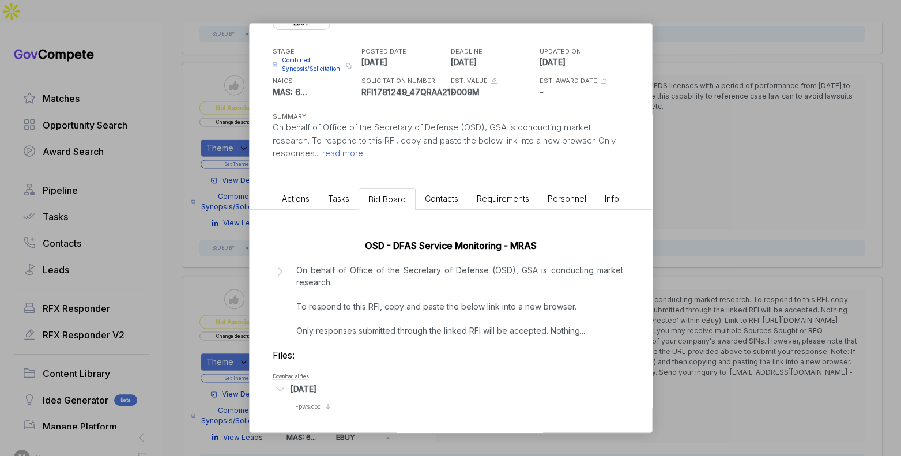
click at [741, 220] on div "OSD - DFAS Service Monitoring - MRAS ebuy STAGE Combined Synopsis/Solicitation …" at bounding box center [450, 228] width 901 height 456
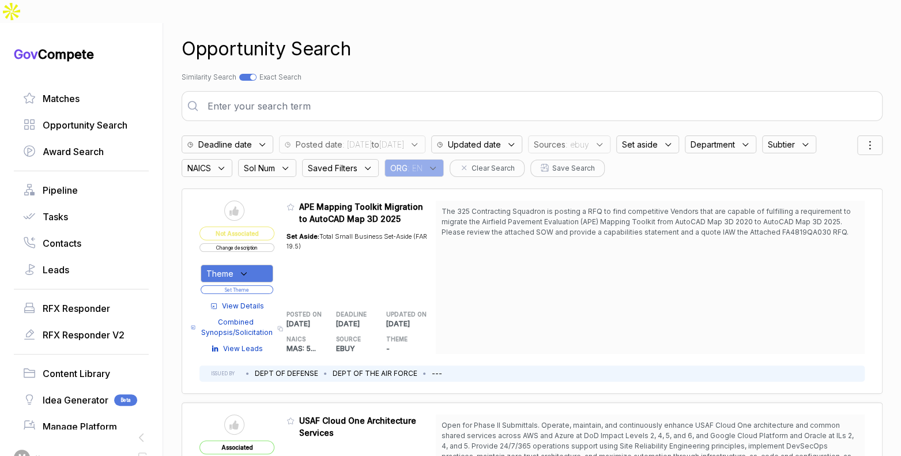
scroll to position [0, 0]
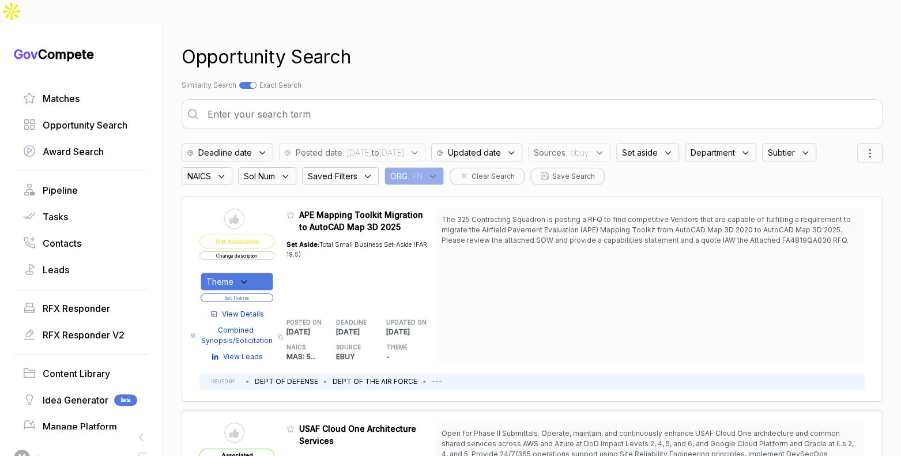
click at [247, 82] on div at bounding box center [247, 85] width 17 height 7
checkbox input "false"
click at [267, 103] on input "text" at bounding box center [482, 114] width 568 height 23
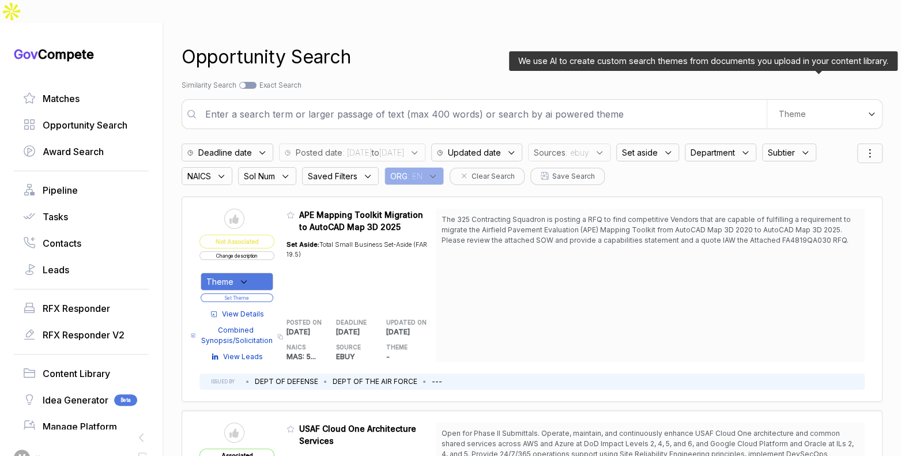
drag, startPoint x: 792, startPoint y: 88, endPoint x: 795, endPoint y: 97, distance: 9.1
click at [792, 109] on span "Theme" at bounding box center [792, 114] width 27 height 10
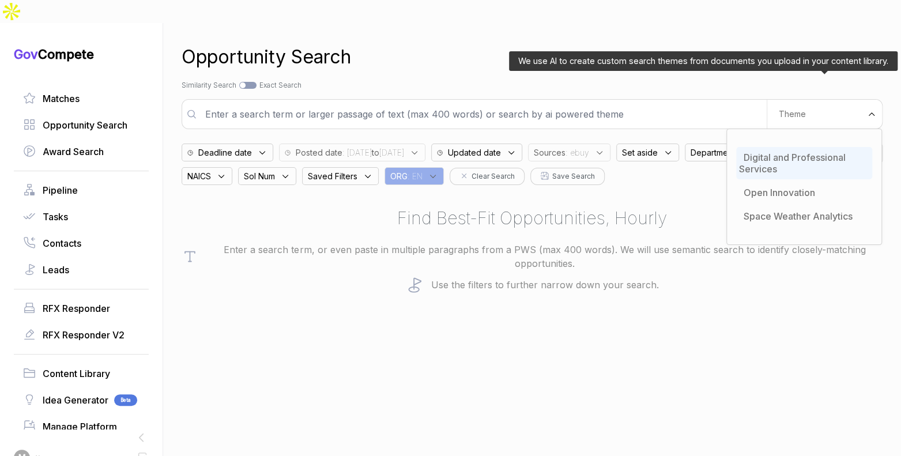
drag, startPoint x: 780, startPoint y: 129, endPoint x: 774, endPoint y: 129, distance: 5.8
click at [780, 152] on span "Digital and Professional Services" at bounding box center [792, 163] width 107 height 23
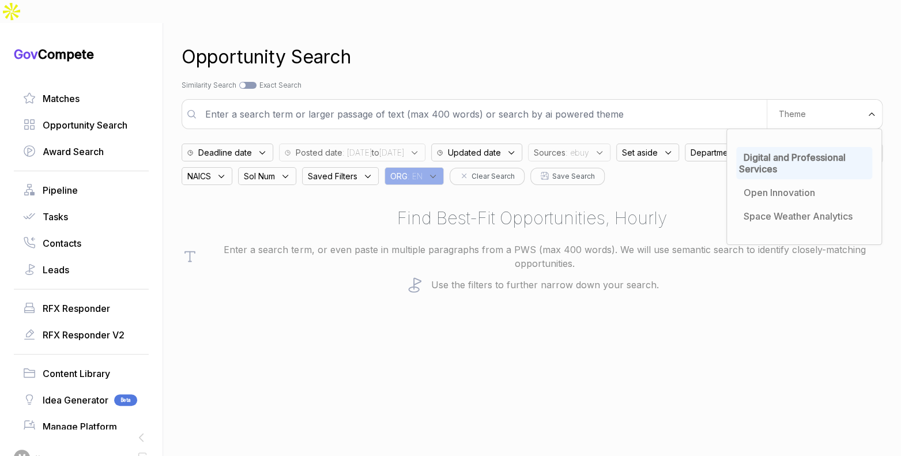
drag, startPoint x: 622, startPoint y: 49, endPoint x: 633, endPoint y: 97, distance: 49.6
click at [622, 52] on div "Opportunity Search Search by Topic Relevance Similarity Search Search by Exact …" at bounding box center [532, 251] width 701 height 456
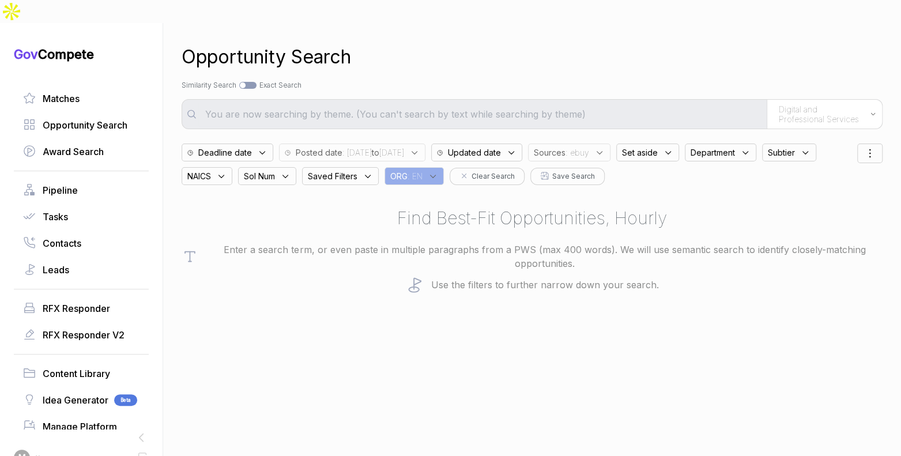
click at [610, 144] on div "Sources : ebuy" at bounding box center [569, 153] width 82 height 18
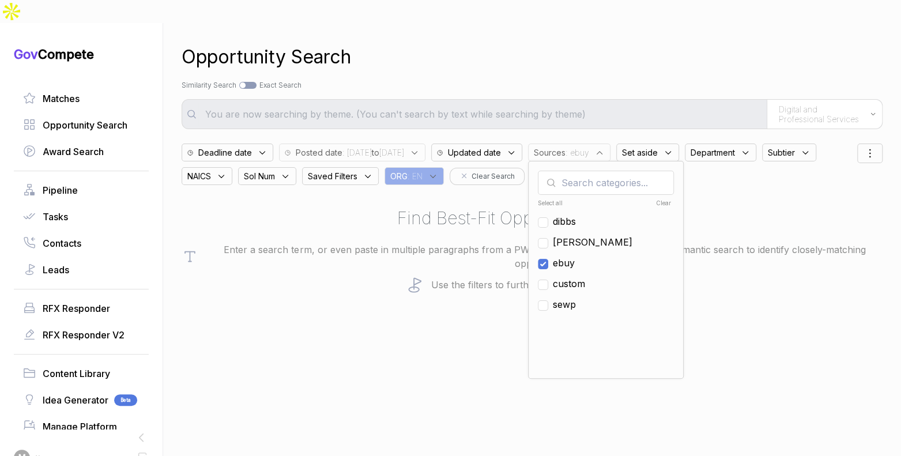
click at [575, 256] on span "ebuy" at bounding box center [564, 263] width 22 height 14
checkbox input "false"
drag, startPoint x: 599, startPoint y: 218, endPoint x: 601, endPoint y: 205, distance: 13.9
click at [599, 235] on span "[PERSON_NAME]" at bounding box center [593, 242] width 80 height 14
checkbox input "true"
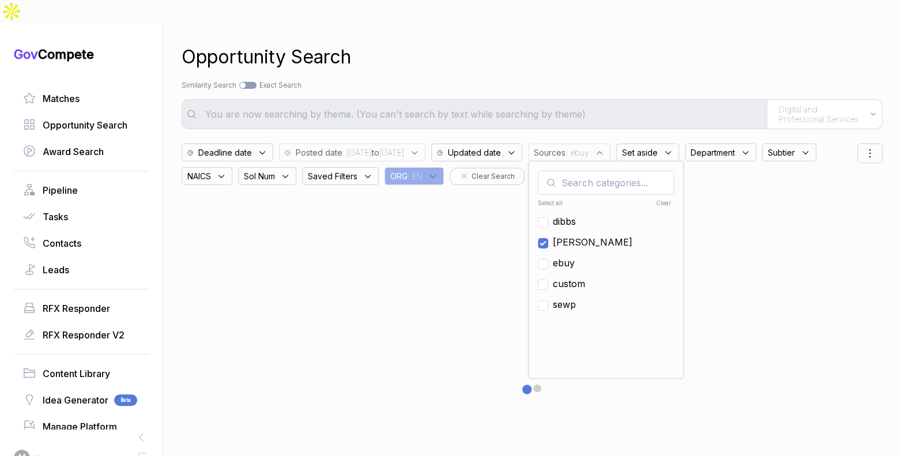
click at [622, 52] on div "Opportunity Search Search by Topic Relevance Similarity Search Search by Exact …" at bounding box center [532, 251] width 701 height 456
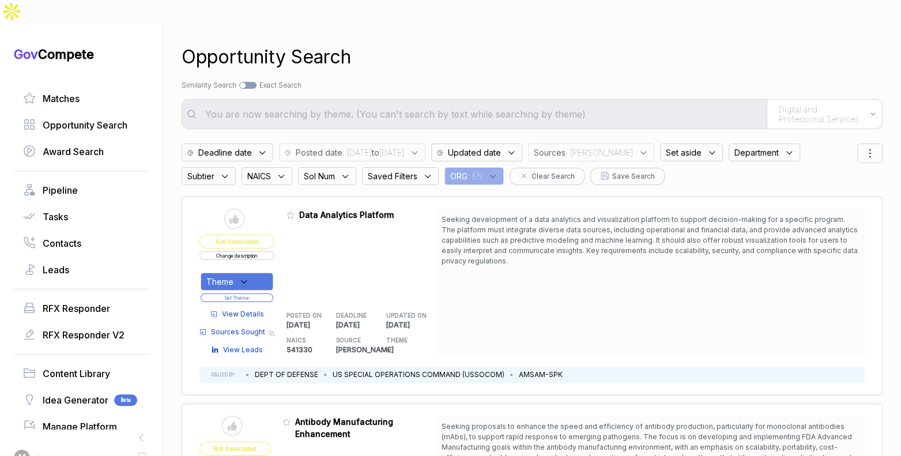
scroll to position [1, 0]
click at [251, 308] on span "View Details" at bounding box center [243, 313] width 42 height 10
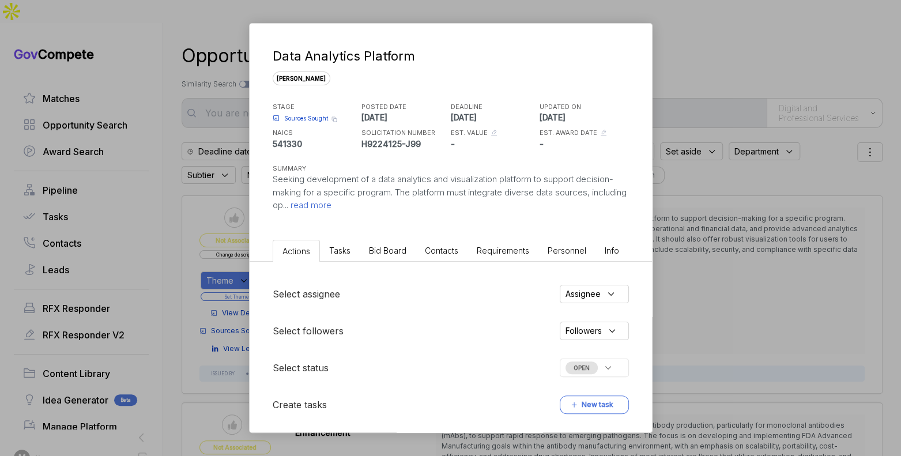
click at [383, 252] on span "Bid Board" at bounding box center [387, 251] width 37 height 10
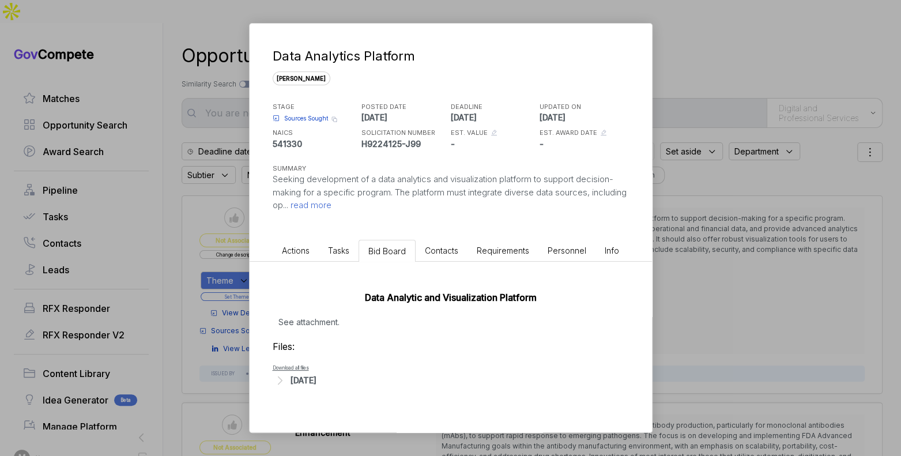
click at [312, 376] on div "Sep 10, 2025" at bounding box center [303, 380] width 26 height 12
click at [352, 395] on span "- Sources Sought - Data Analytics and Visualization Platform.pdf" at bounding box center [386, 397] width 181 height 7
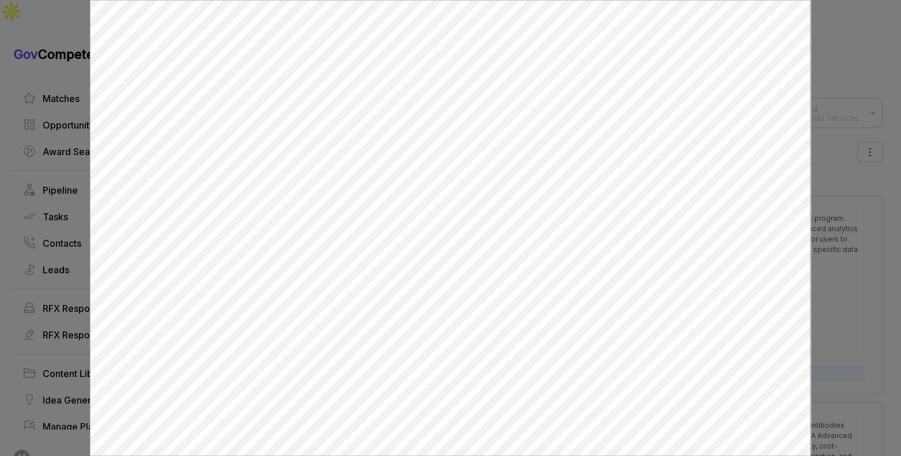
scroll to position [0, 0]
click at [825, 204] on div at bounding box center [450, 228] width 901 height 456
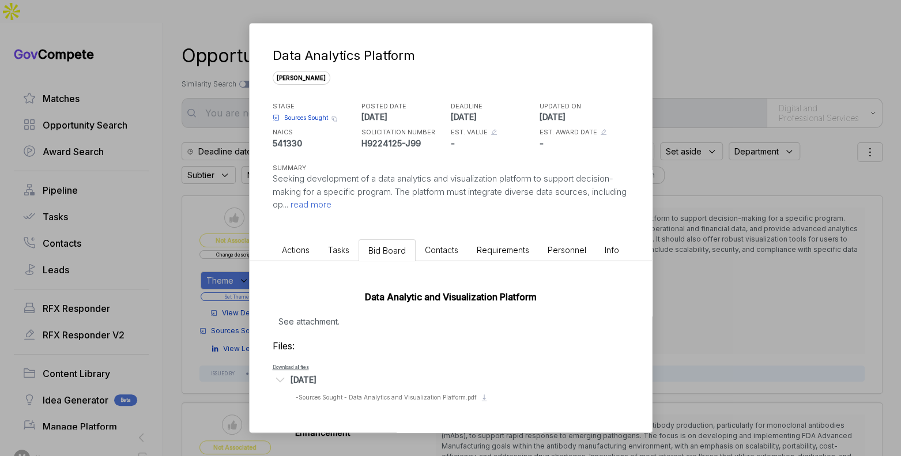
drag, startPoint x: 825, startPoint y: 204, endPoint x: 788, endPoint y: 222, distance: 40.7
click at [825, 205] on div "Data Analytics Platform sam STAGE Sources Sought Copy link POSTED DATE 2025-09-…" at bounding box center [450, 228] width 901 height 456
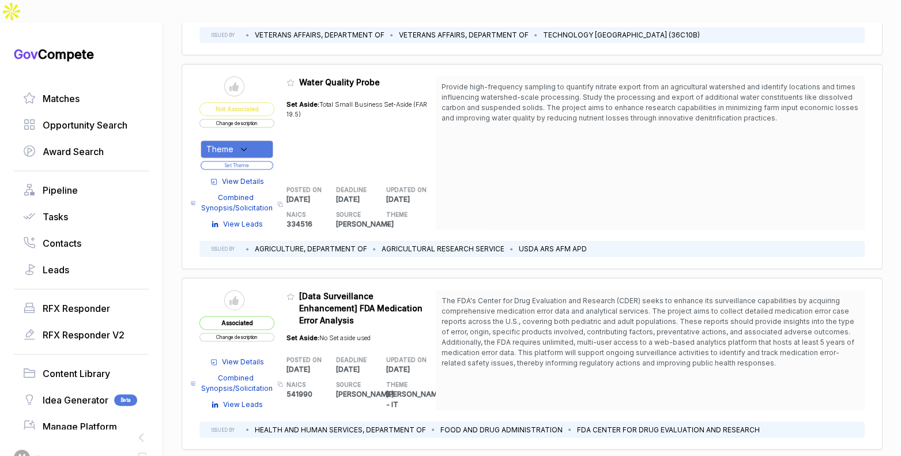
scroll to position [1054, 0]
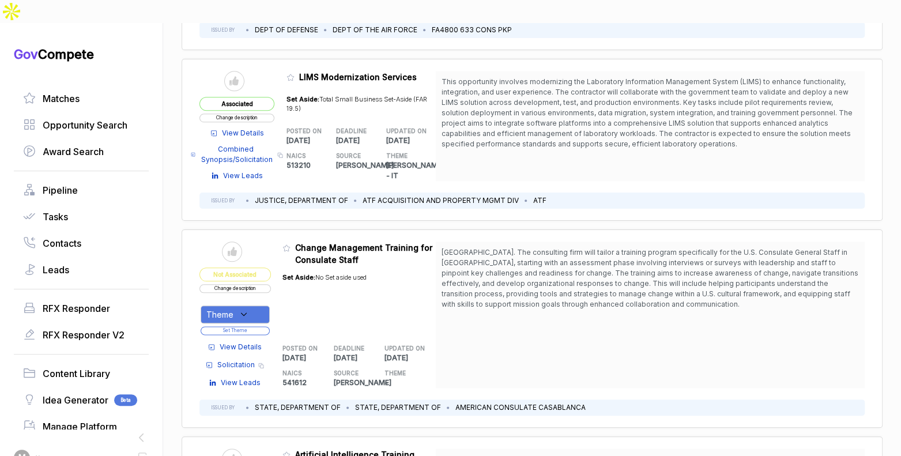
scroll to position [3430, 0]
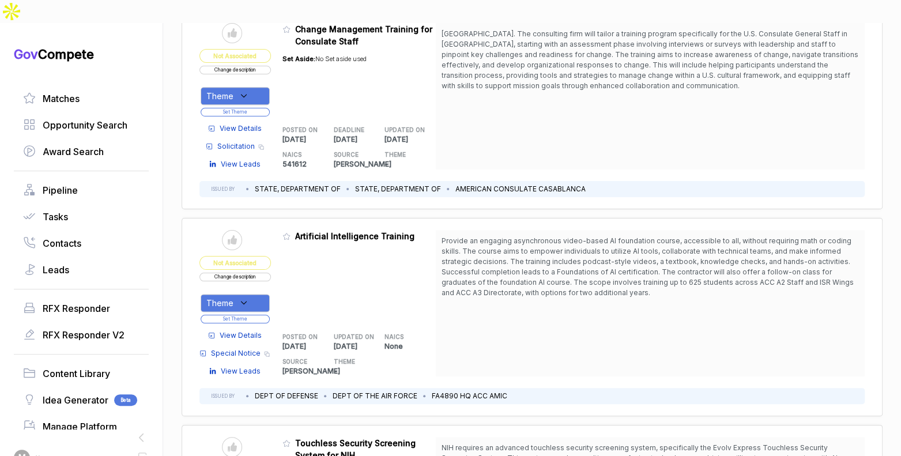
scroll to position [3724, 0]
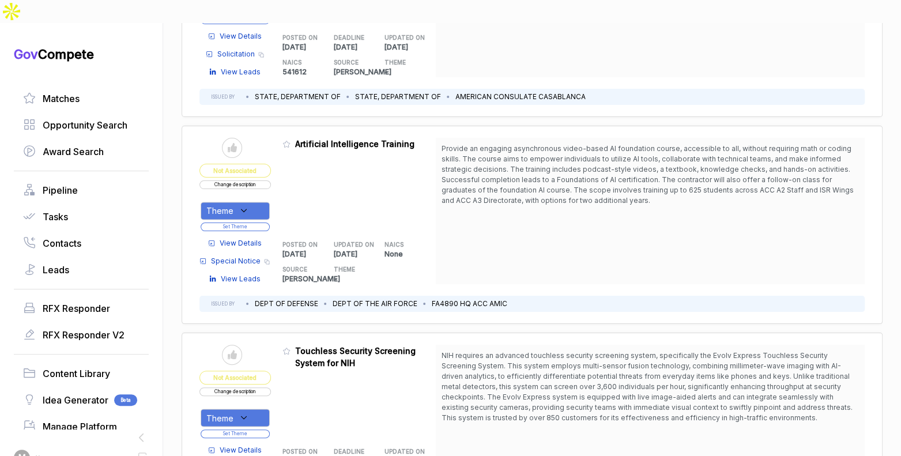
click at [250, 238] on span "View Details" at bounding box center [241, 243] width 42 height 10
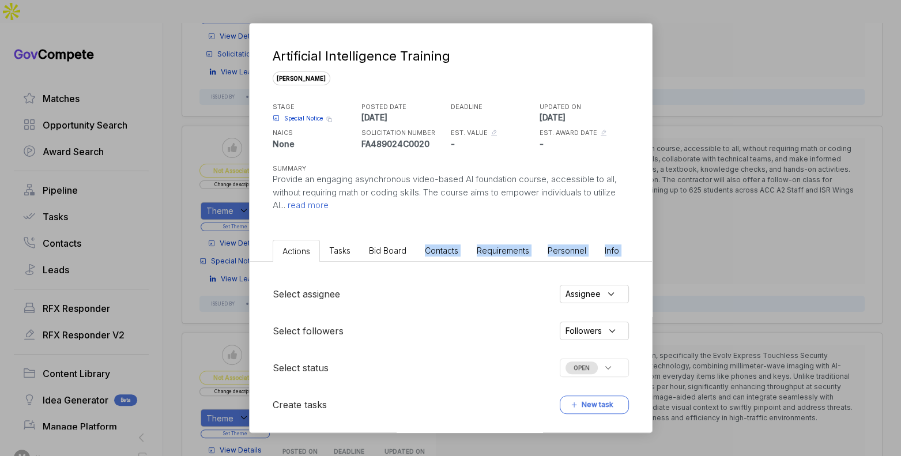
click at [396, 257] on div "Actions Tasks Bid Board Contacts Requirements Personnel Info Select assignee As…" at bounding box center [451, 336] width 402 height 202
click at [396, 257] on li "Bid Board" at bounding box center [388, 250] width 56 height 21
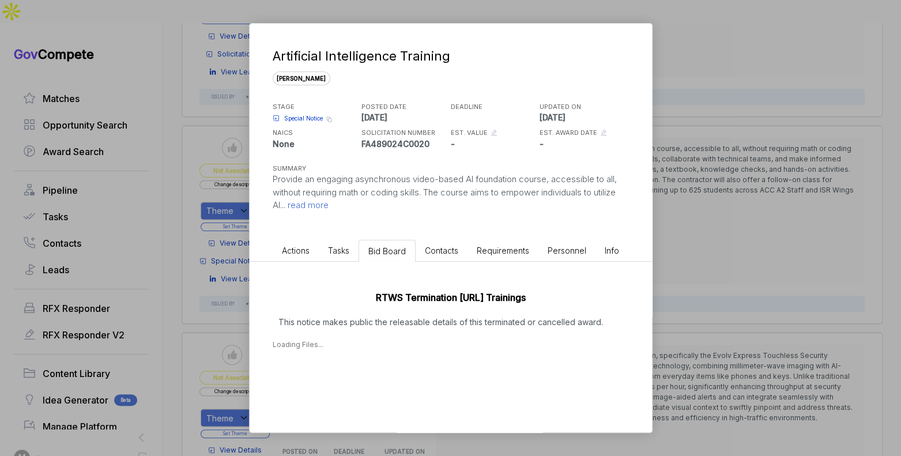
click at [406, 331] on div "RTWS Termination Gladstone.AI Trainings This notice makes public the releasable…" at bounding box center [451, 317] width 402 height 111
click at [687, 288] on div "Artificial Intelligence Training sam STAGE Special Notice Copy link POSTED DATE…" at bounding box center [450, 228] width 901 height 456
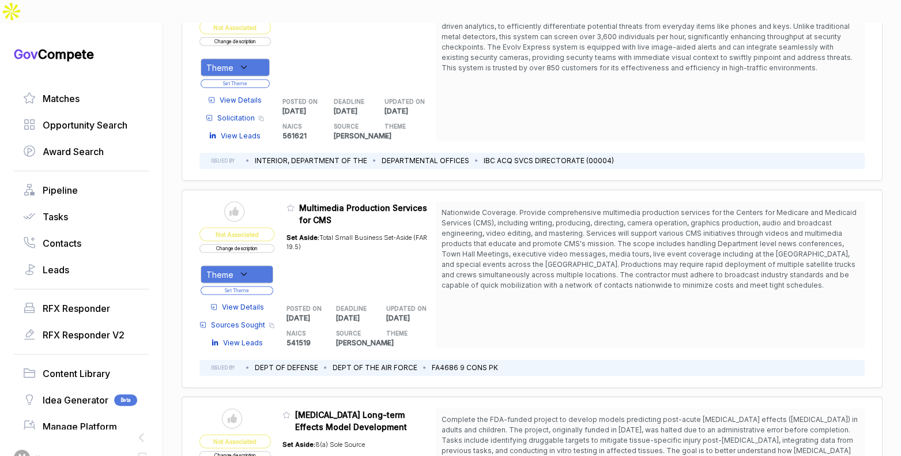
scroll to position [4075, 0]
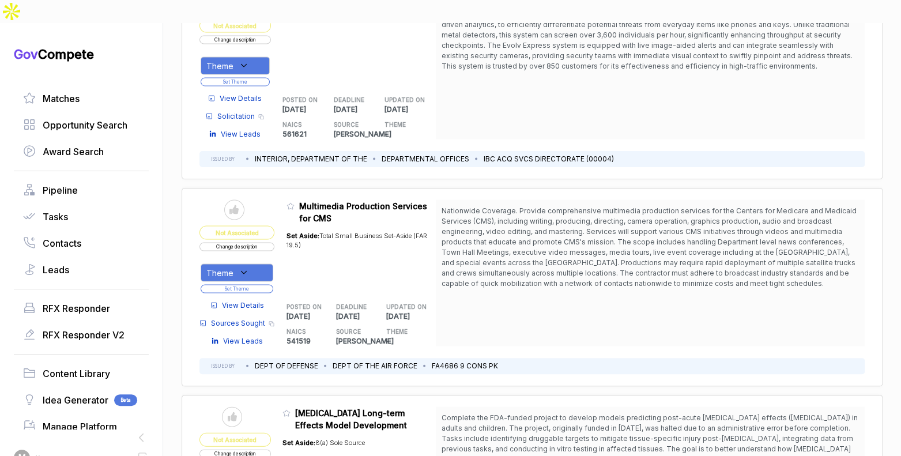
click at [264, 300] on span "View Details" at bounding box center [243, 305] width 42 height 10
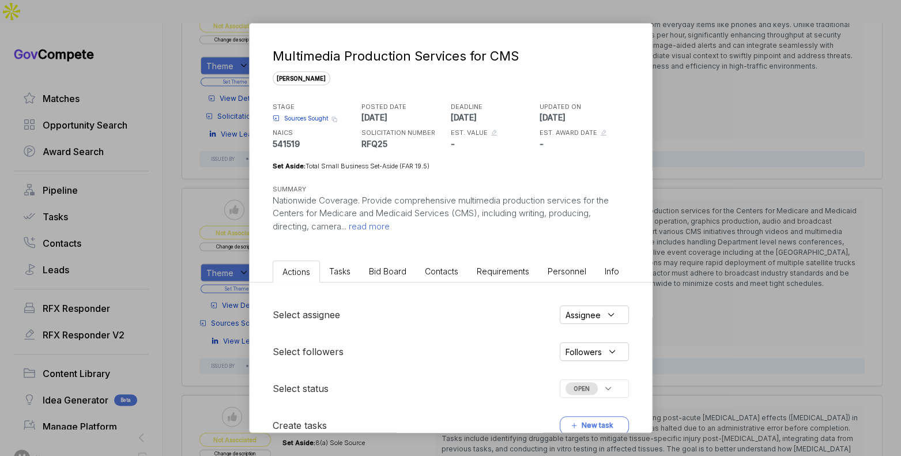
click at [666, 213] on div "Multimedia Production Services for CMS sam STAGE Sources Sought Copy link POSTE…" at bounding box center [450, 228] width 901 height 456
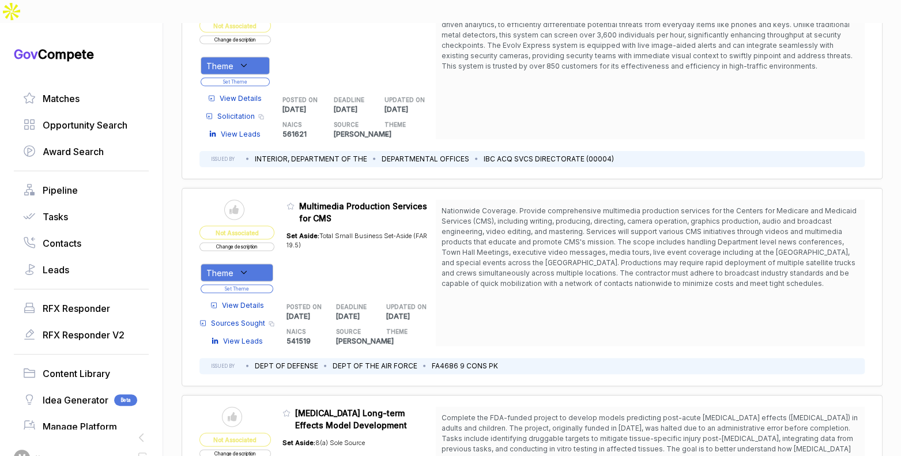
click at [259, 300] on span "View Details" at bounding box center [243, 305] width 42 height 10
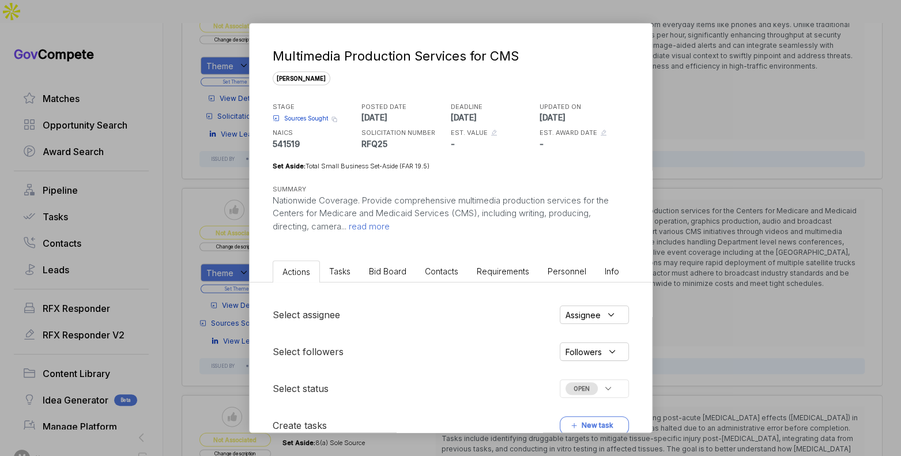
click at [373, 267] on span "Bid Board" at bounding box center [387, 271] width 37 height 10
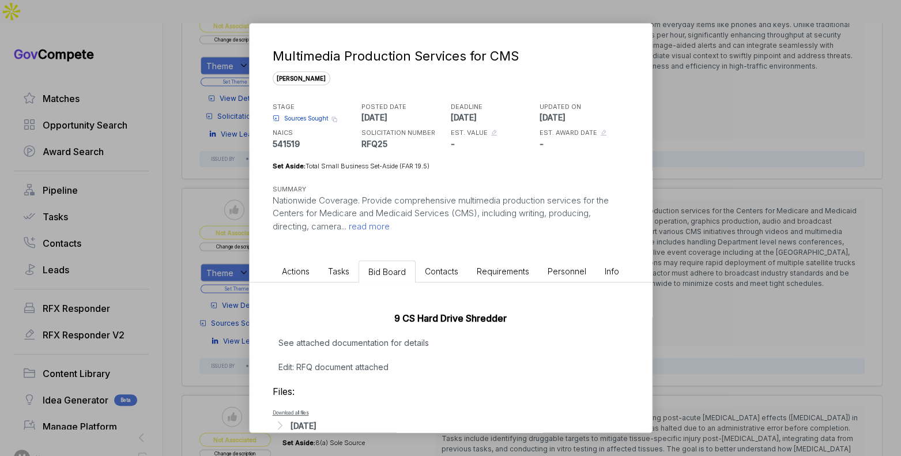
click at [715, 257] on div "Multimedia Production Services for CMS sam STAGE Sources Sought Copy link POSTE…" at bounding box center [450, 228] width 901 height 456
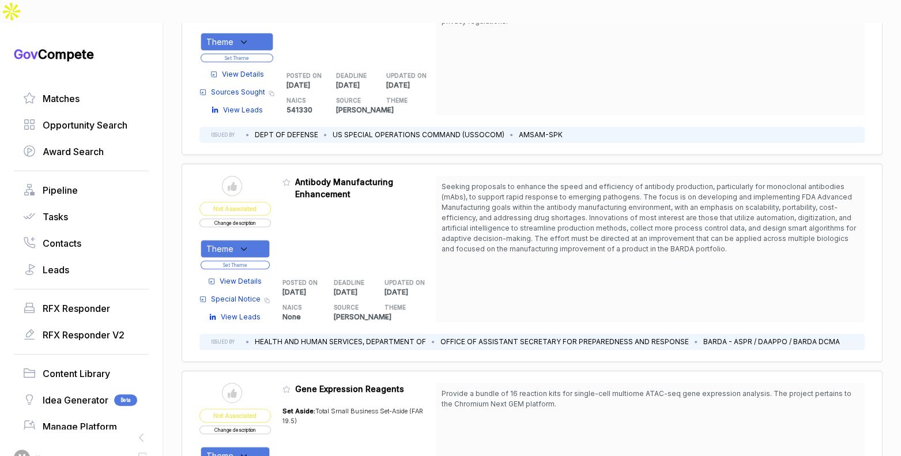
scroll to position [0, 0]
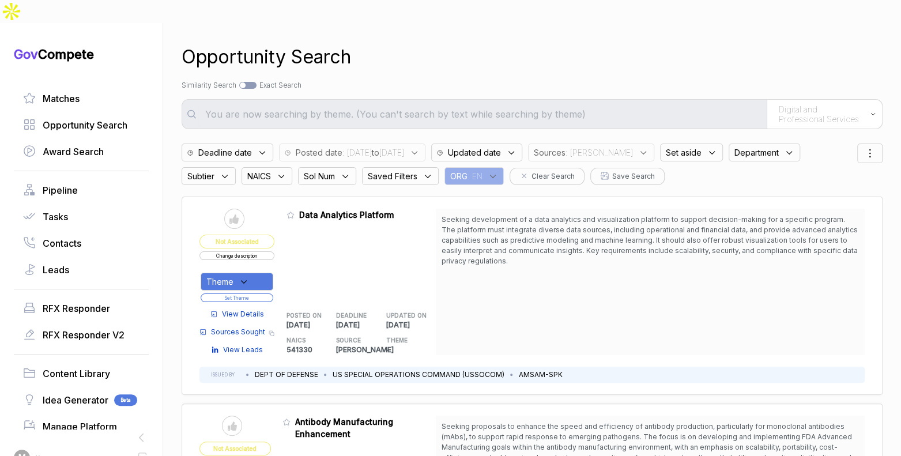
click at [792, 104] on span "Digital and Professional Services" at bounding box center [821, 114] width 85 height 20
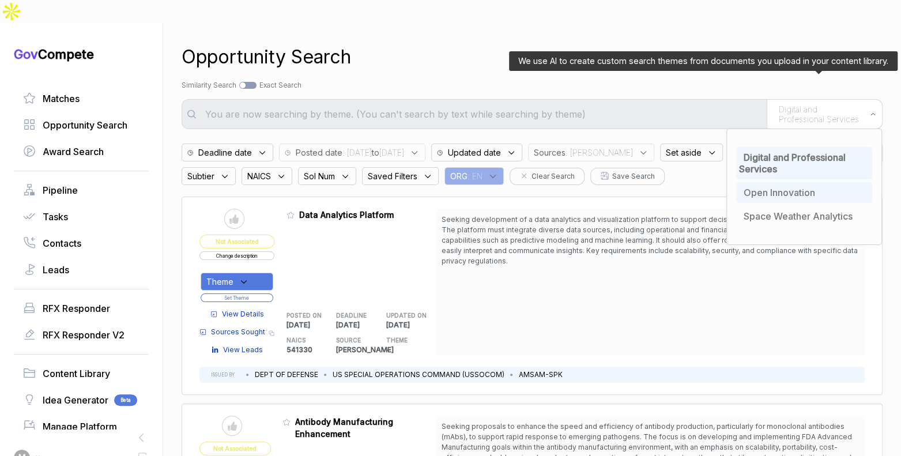
drag, startPoint x: 795, startPoint y: 174, endPoint x: 791, endPoint y: 165, distance: 10.3
click at [795, 187] on span "Open Innovation" at bounding box center [778, 193] width 71 height 12
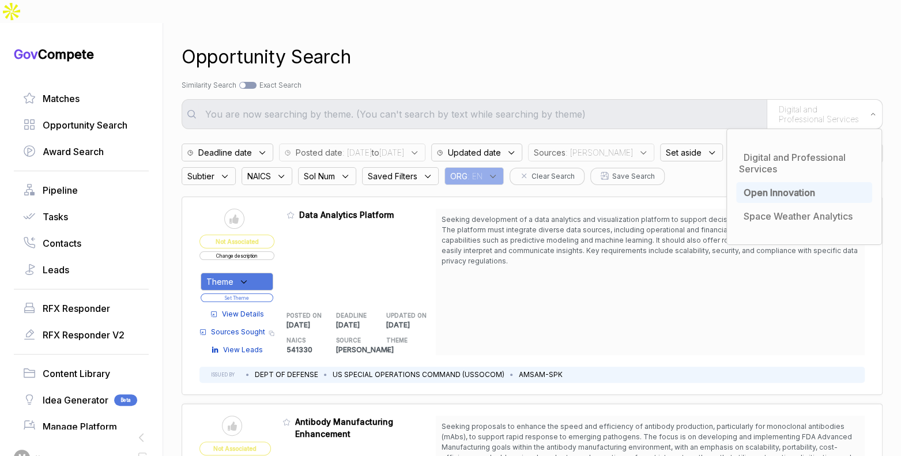
click at [710, 99] on div "We use AI to create custom search themes from documents you upload in your cont…" at bounding box center [532, 114] width 701 height 30
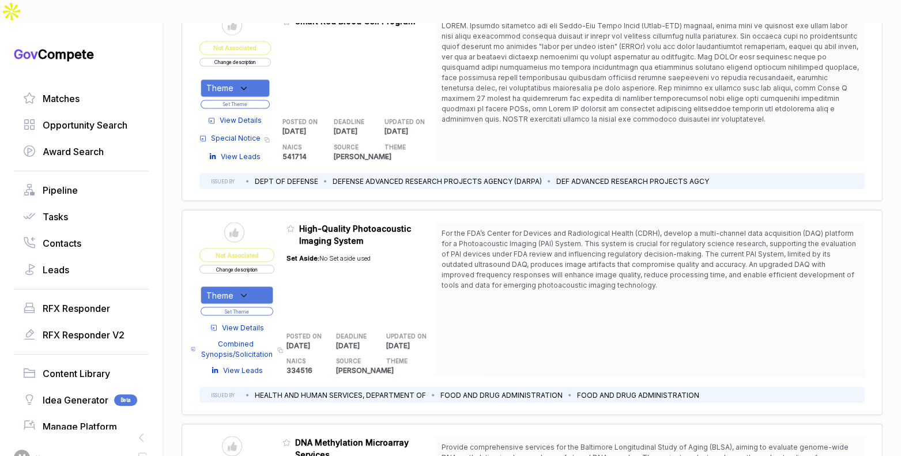
scroll to position [1233, 0]
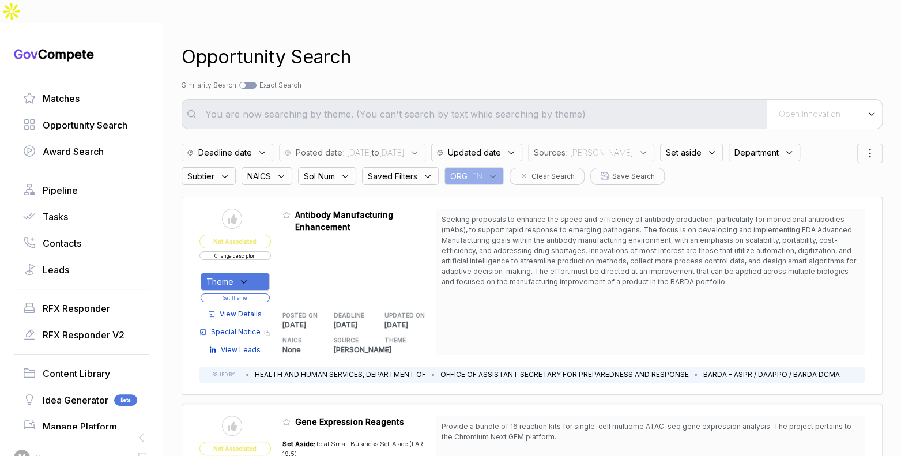
click at [806, 109] on span "Open Innovation" at bounding box center [810, 114] width 62 height 10
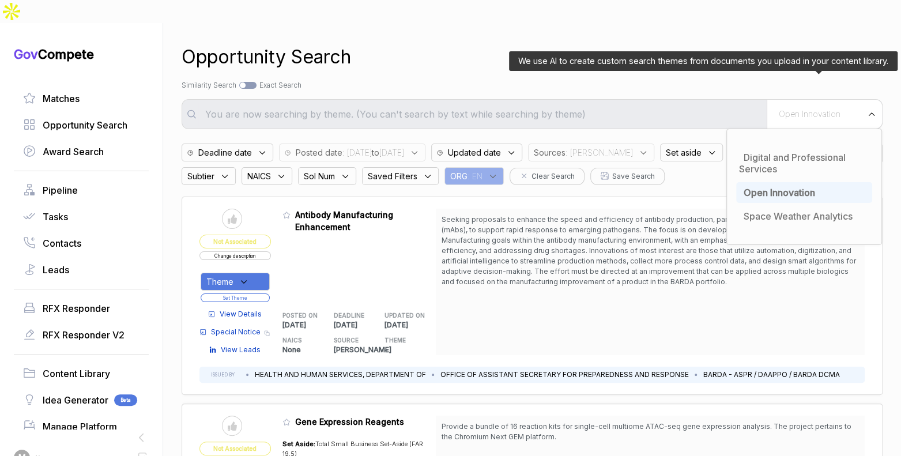
click at [786, 182] on ul "Digital and Professional Services Open Innovation Space Weather Analytics" at bounding box center [804, 186] width 136 height 85
click at [784, 210] on span "Space Weather Analytics" at bounding box center [797, 216] width 109 height 12
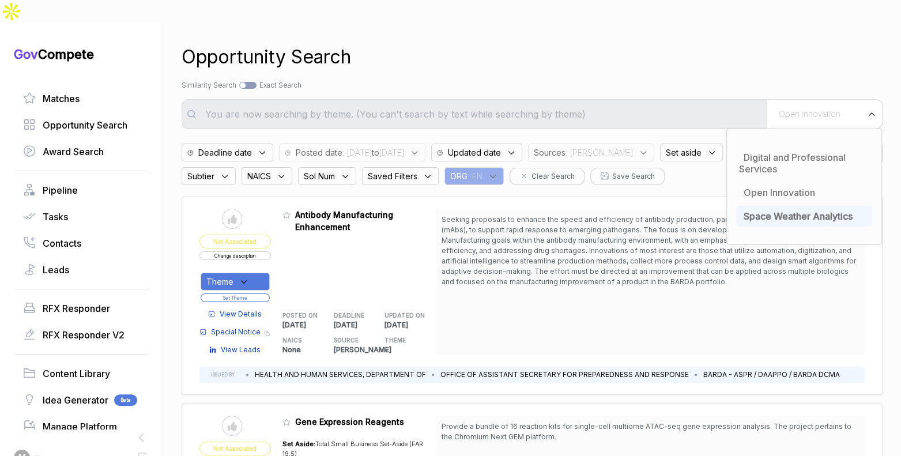
click at [713, 50] on div "Opportunity Search Search by Topic Relevance Similarity Search Search by Exact …" at bounding box center [532, 251] width 701 height 456
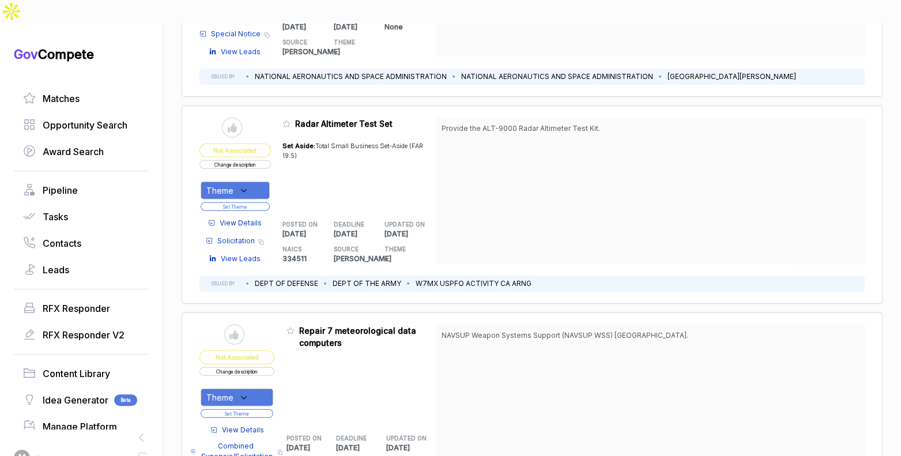
scroll to position [1799, 0]
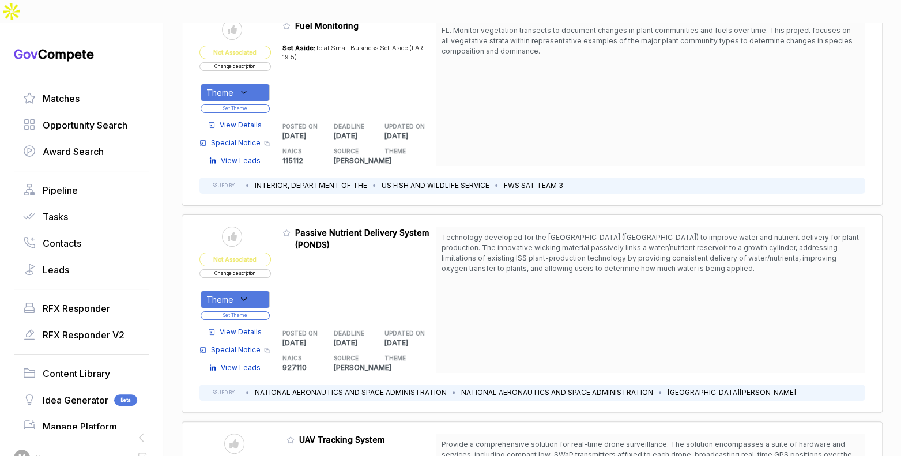
scroll to position [5218, 0]
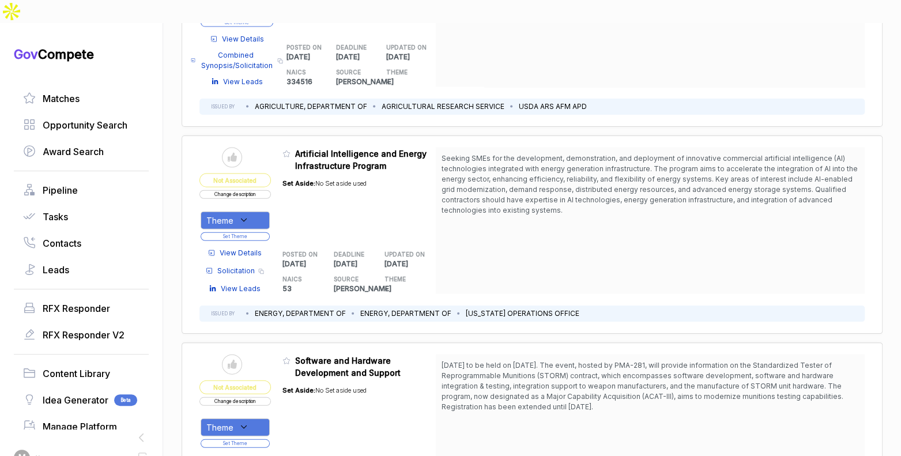
scroll to position [6933, 0]
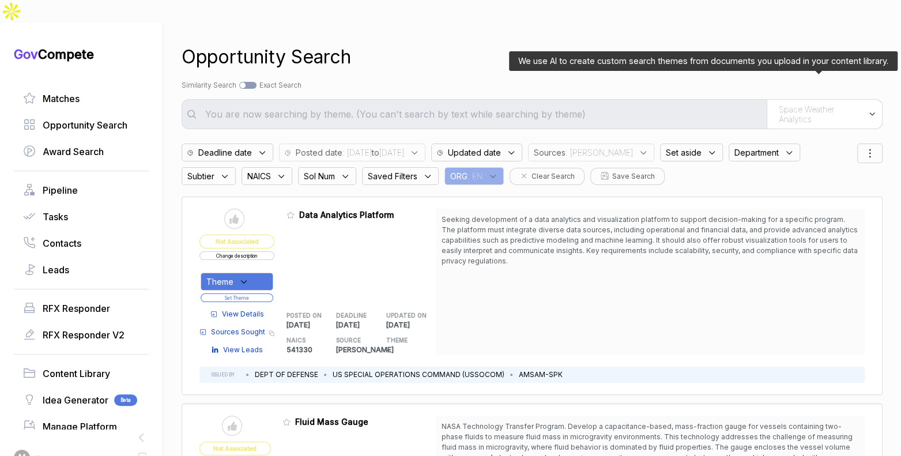
drag, startPoint x: 784, startPoint y: 91, endPoint x: 784, endPoint y: 98, distance: 6.9
click at [784, 104] on span "Space Weather Analytics" at bounding box center [821, 114] width 84 height 20
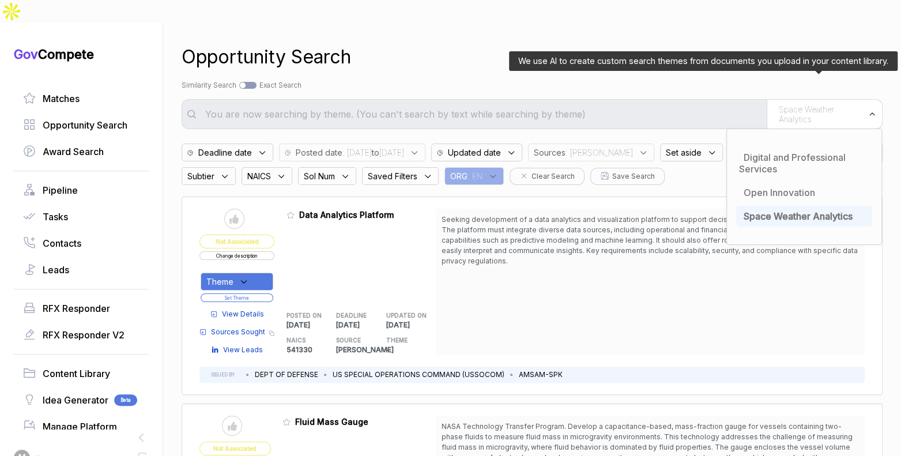
drag, startPoint x: 768, startPoint y: 190, endPoint x: 756, endPoint y: 182, distance: 15.3
click at [768, 210] on span "Space Weather Analytics" at bounding box center [797, 216] width 109 height 12
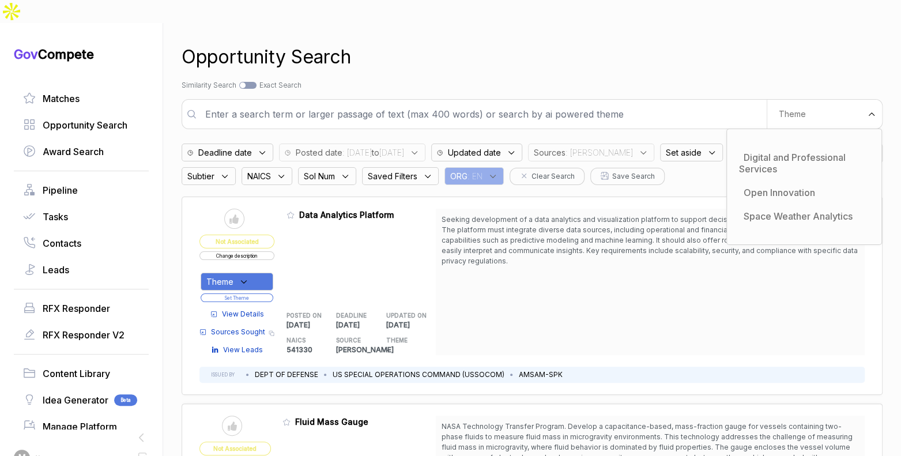
drag, startPoint x: 641, startPoint y: 93, endPoint x: 643, endPoint y: 88, distance: 6.0
click at [641, 103] on input "text" at bounding box center [482, 114] width 568 height 23
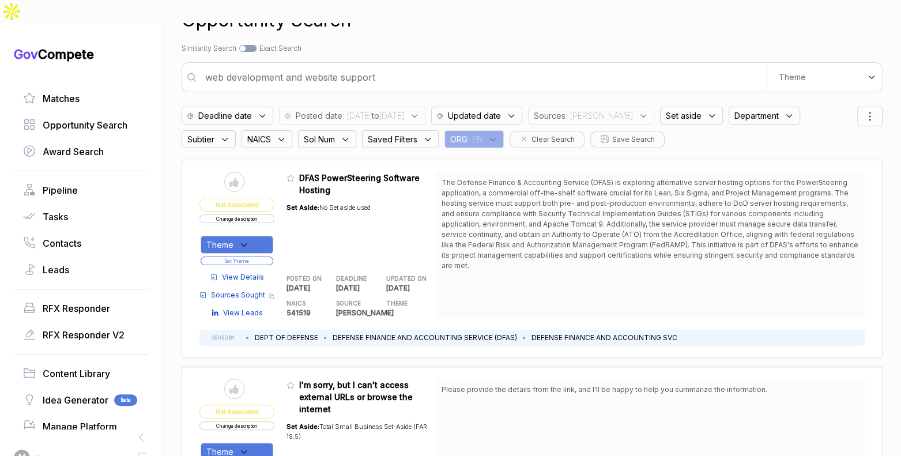
scroll to position [77, 0]
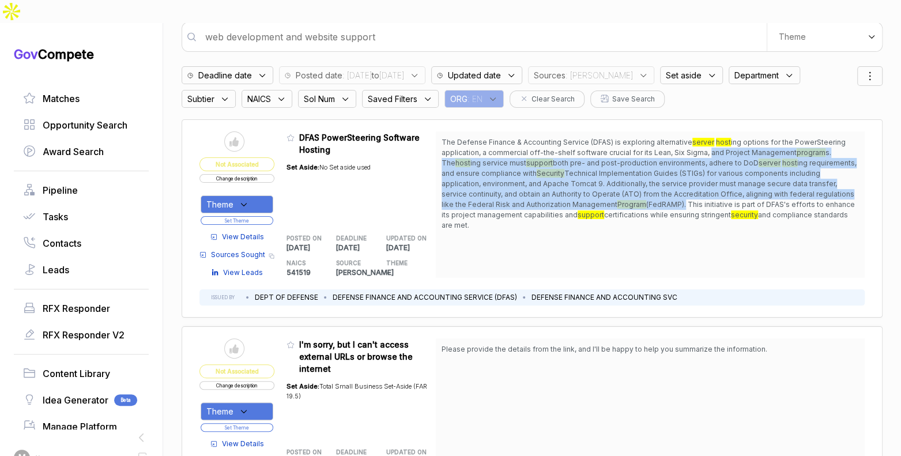
drag, startPoint x: 708, startPoint y: 124, endPoint x: 618, endPoint y: 178, distance: 104.5
click at [618, 178] on span "The Defense Finance & Accounting Service (DFAS) is exploring alternative server…" at bounding box center [649, 183] width 417 height 93
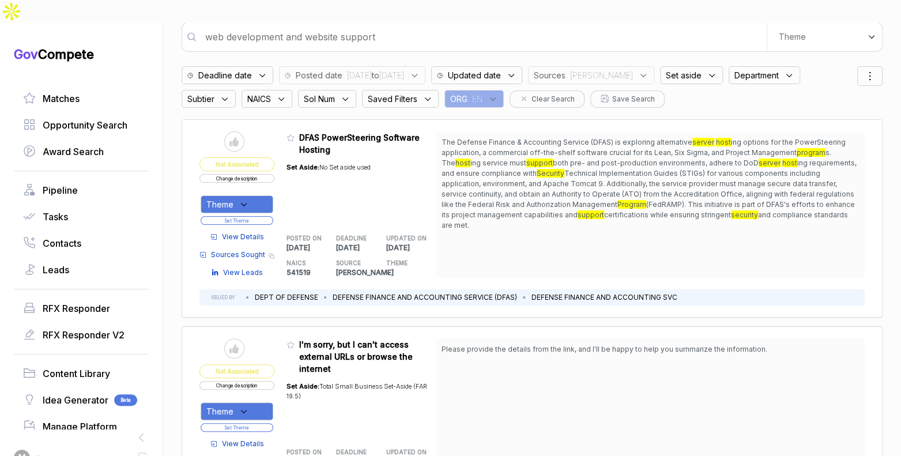
click at [251, 232] on span "View Details" at bounding box center [243, 237] width 42 height 10
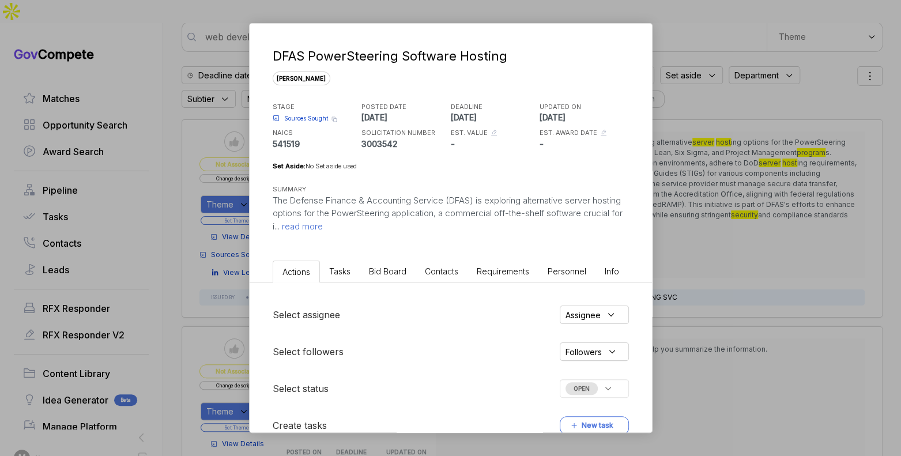
click at [402, 271] on span "Bid Board" at bounding box center [387, 271] width 37 height 10
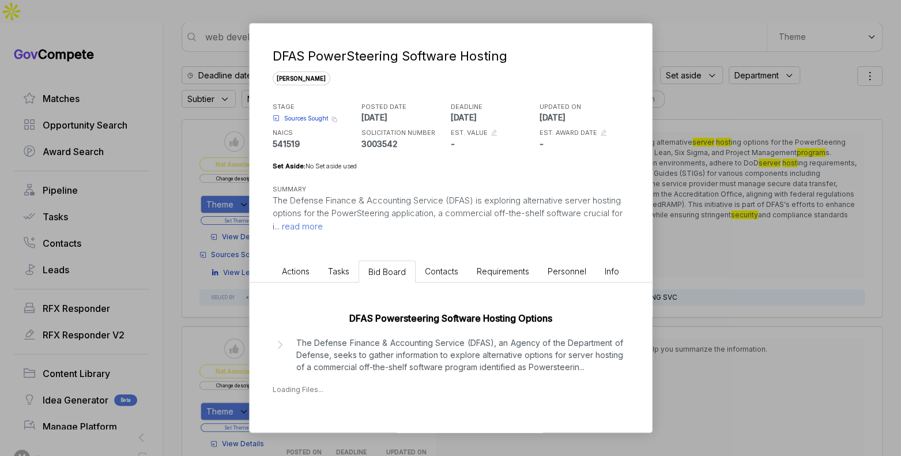
drag, startPoint x: 450, startPoint y: 346, endPoint x: 465, endPoint y: 346, distance: 15.6
click at [451, 346] on p "The Defense Finance & Accounting Service (DFAS), an Agency of the Department of…" at bounding box center [459, 355] width 327 height 36
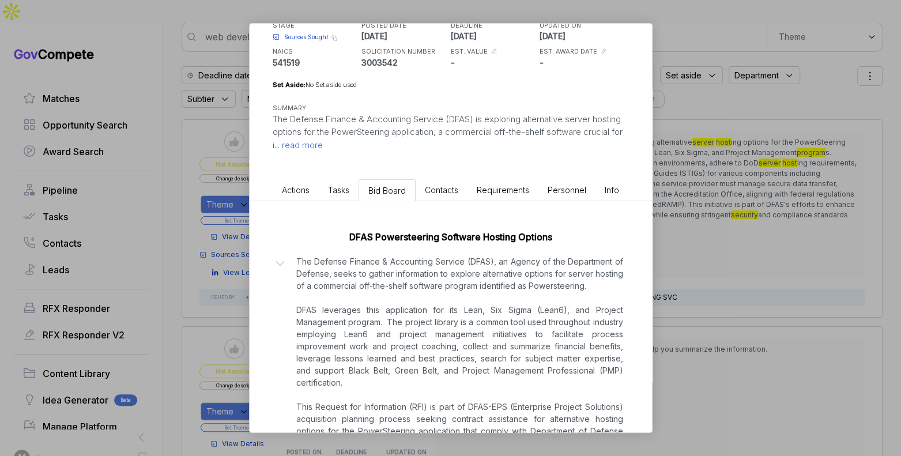
scroll to position [179, 0]
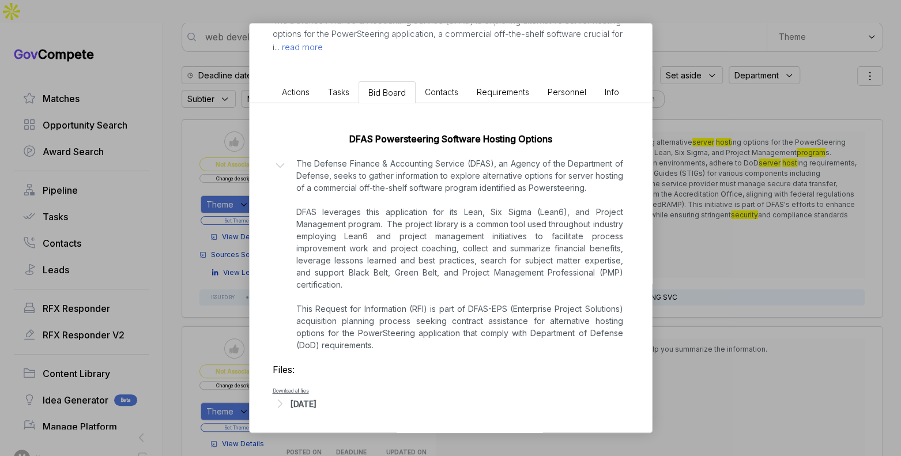
click at [690, 285] on div "DFAS PowerSteering Software Hosting sam STAGE Sources Sought Copy link POSTED D…" at bounding box center [450, 228] width 901 height 456
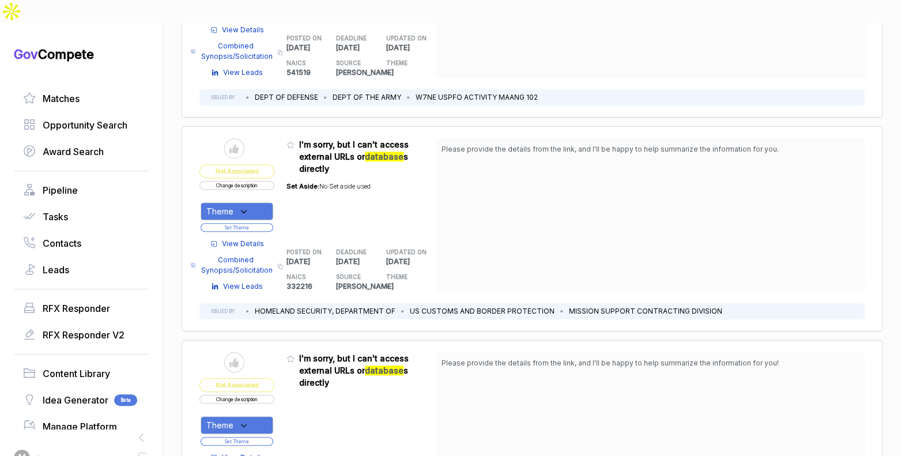
scroll to position [497, 0]
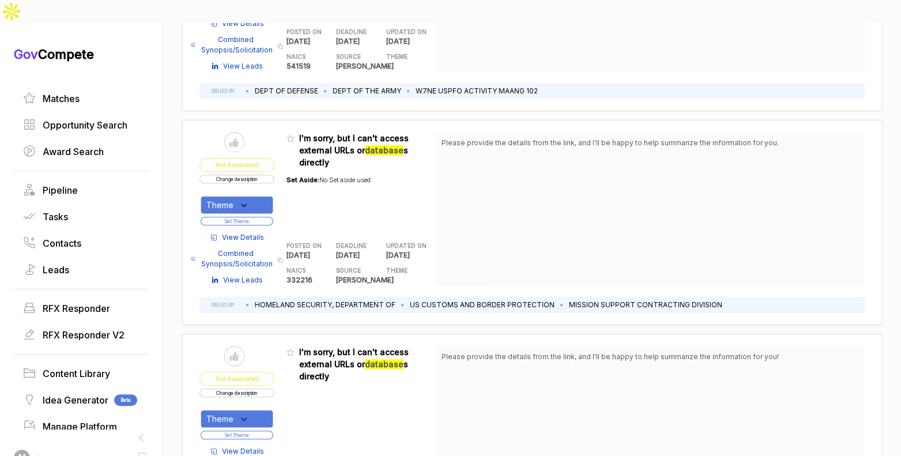
click at [248, 232] on span "View Details" at bounding box center [243, 237] width 42 height 10
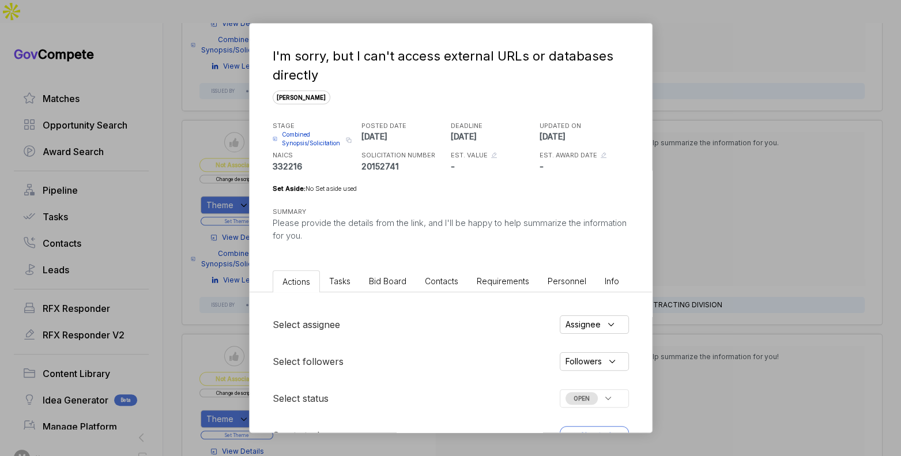
drag, startPoint x: 388, startPoint y: 284, endPoint x: 398, endPoint y: 282, distance: 9.3
click at [389, 284] on span "Bid Board" at bounding box center [387, 281] width 37 height 10
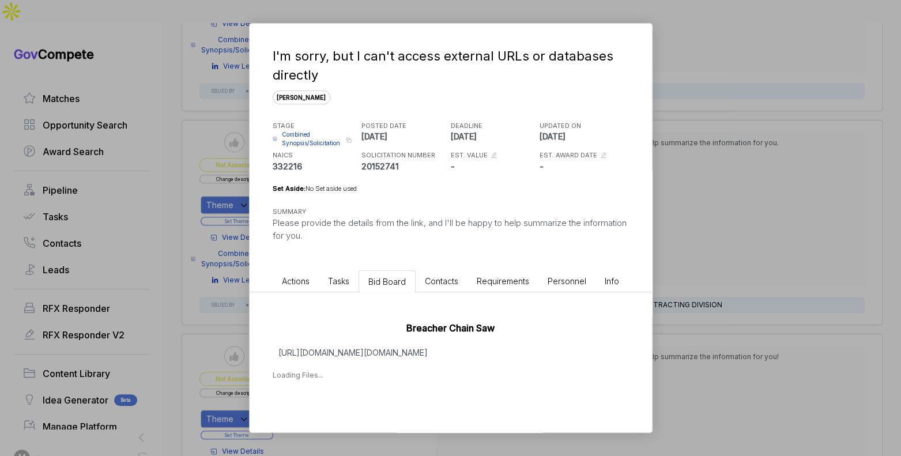
click at [697, 281] on div "I'm sorry, but I can't access external URLs or databases directly sam STAGE Com…" at bounding box center [450, 228] width 901 height 456
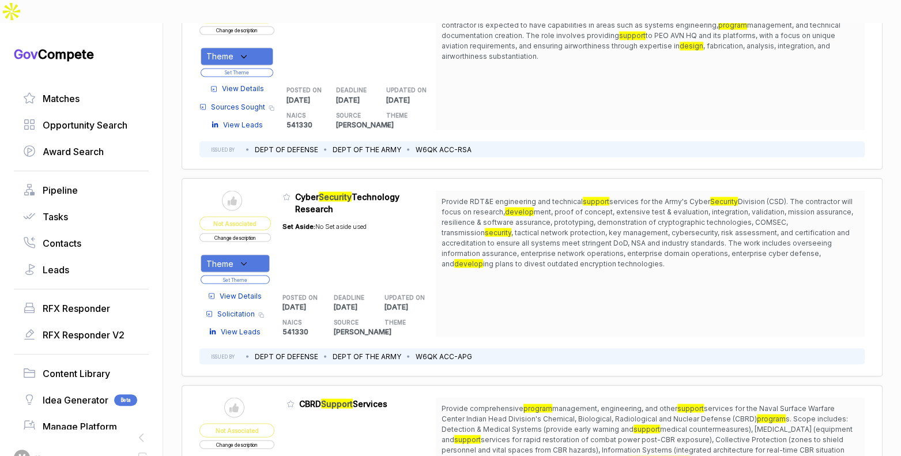
scroll to position [1704, 0]
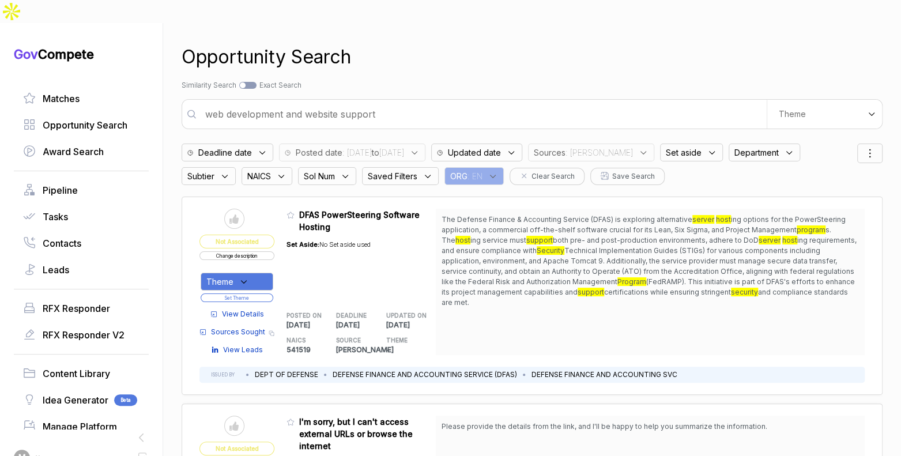
click at [535, 103] on input "web development and website support" at bounding box center [482, 114] width 568 height 23
type input "AI and machine learning"
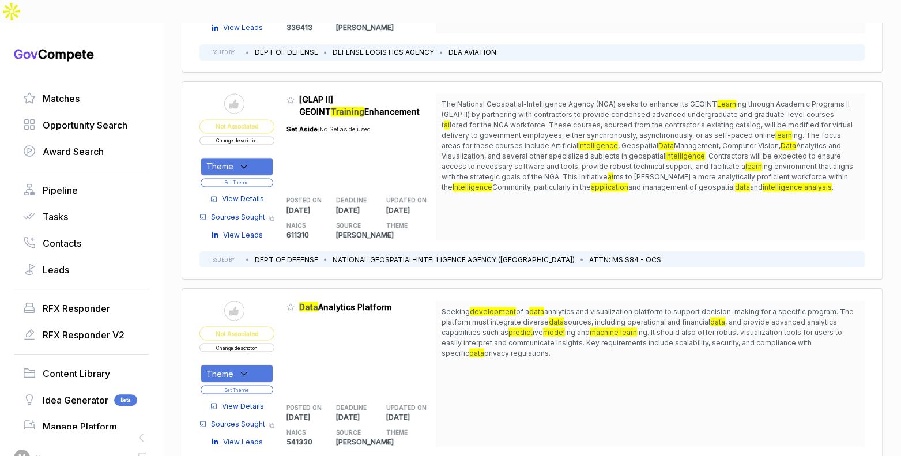
scroll to position [1175, 0]
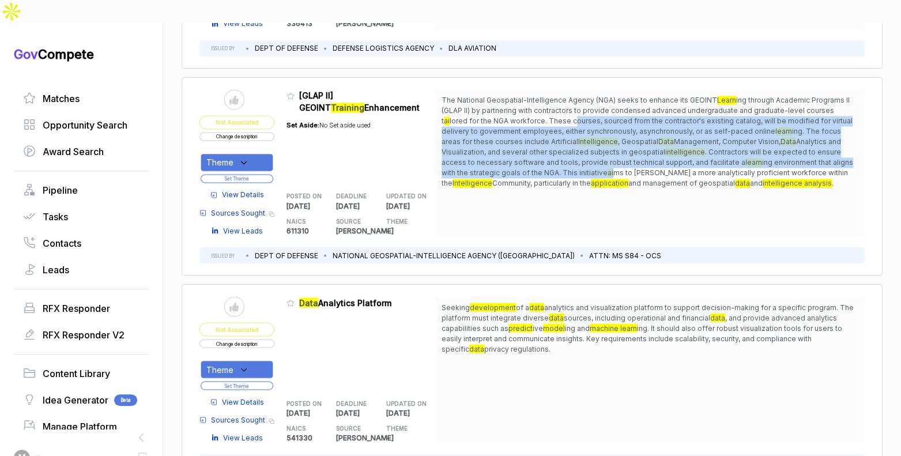
drag, startPoint x: 552, startPoint y: 86, endPoint x: 558, endPoint y: 141, distance: 55.1
click at [558, 141] on span "The National Geospatial-Intelligence Agency (NGA) seeks to enhance its GEOINT L…" at bounding box center [649, 141] width 417 height 93
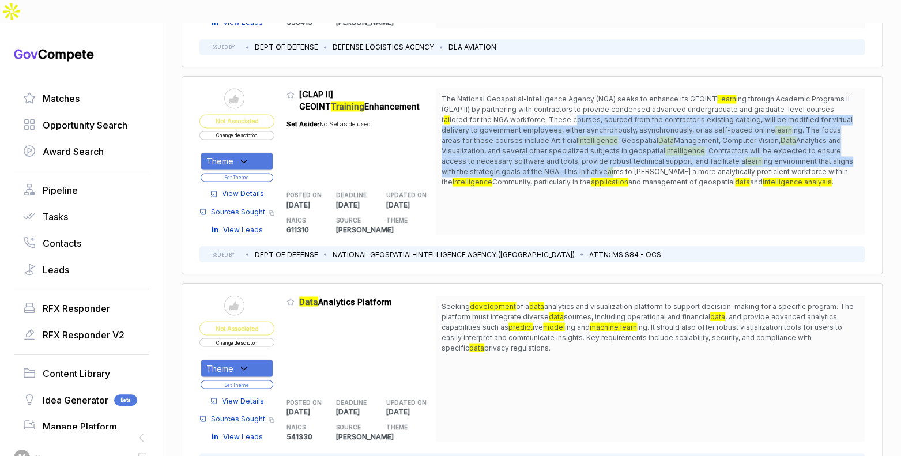
scroll to position [1176, 0]
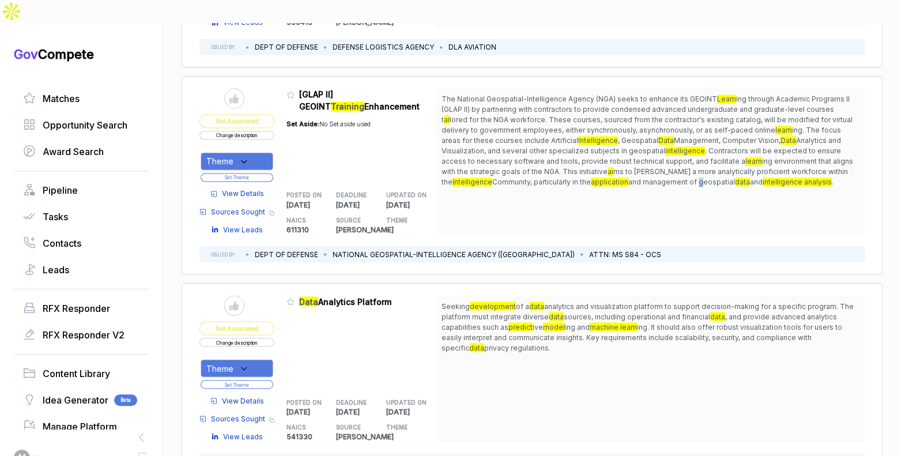
click at [609, 147] on span "The National Geospatial-Intelligence Agency (NGA) seeks to enhance its GEOINT L…" at bounding box center [649, 140] width 417 height 93
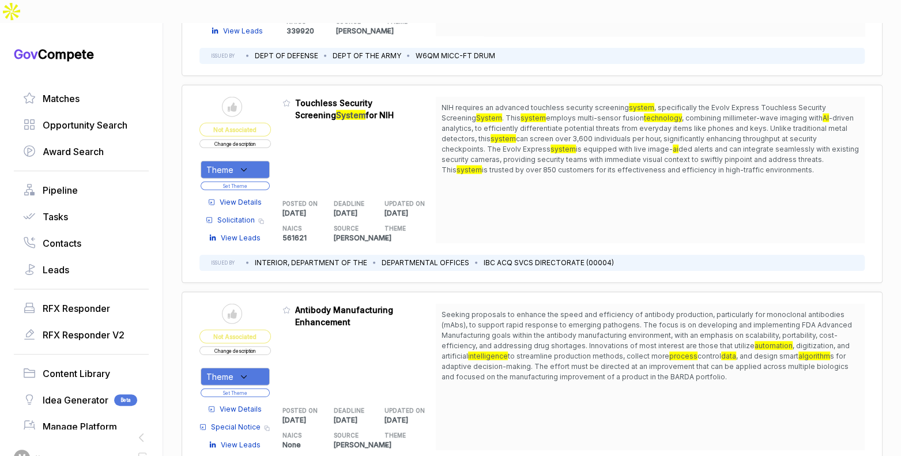
scroll to position [1813, 0]
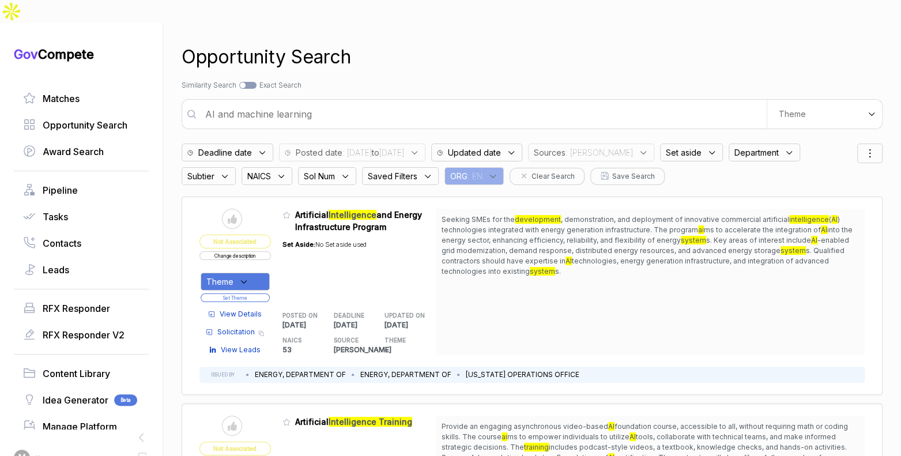
click at [734, 146] on span "Department" at bounding box center [756, 152] width 44 height 12
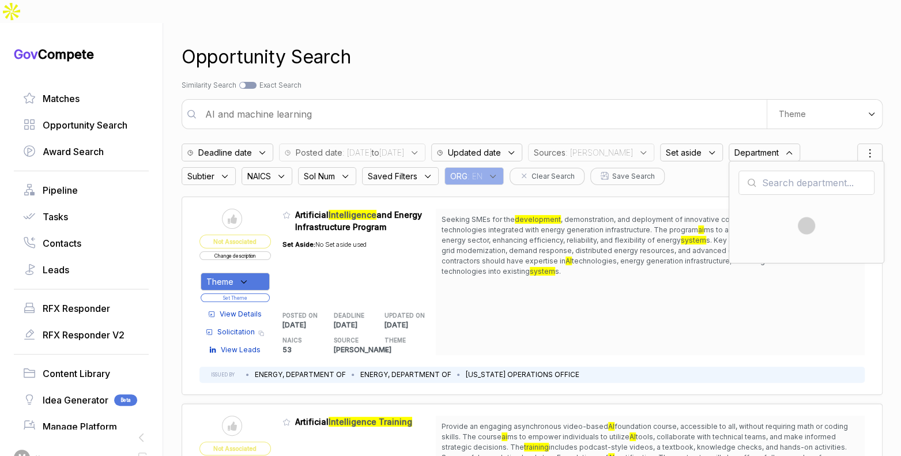
click at [750, 171] on input "text" at bounding box center [806, 183] width 136 height 24
type input "heal"
drag, startPoint x: 732, startPoint y: 212, endPoint x: 737, endPoint y: 207, distance: 7.3
click at [738, 231] on input "checkbox" at bounding box center [743, 236] width 10 height 10
click at [757, 171] on input "heal" at bounding box center [806, 183] width 136 height 24
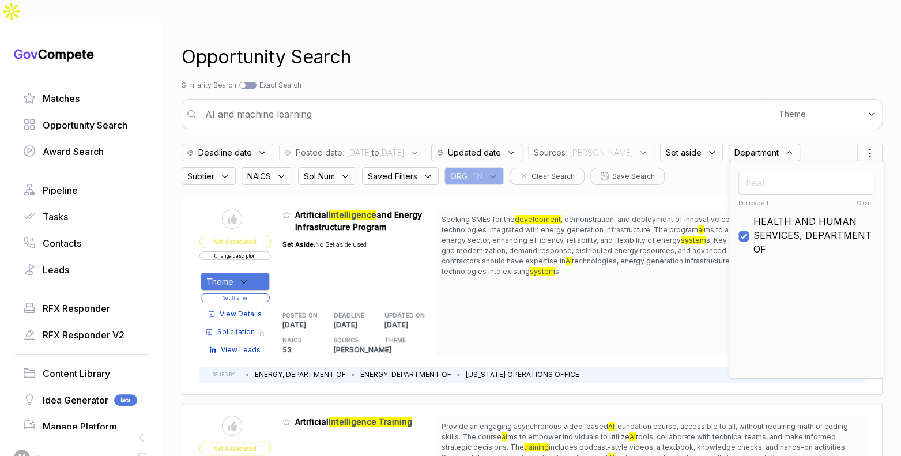
click at [757, 171] on input "heal" at bounding box center [806, 183] width 136 height 24
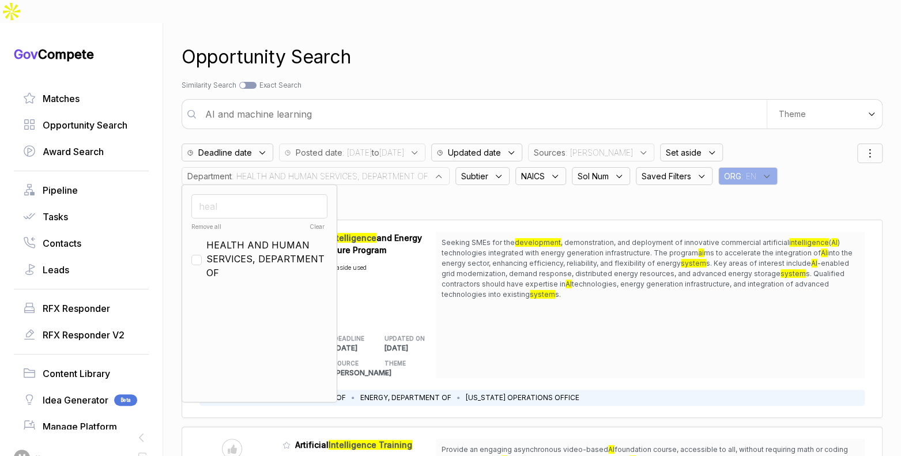
checkbox input "false"
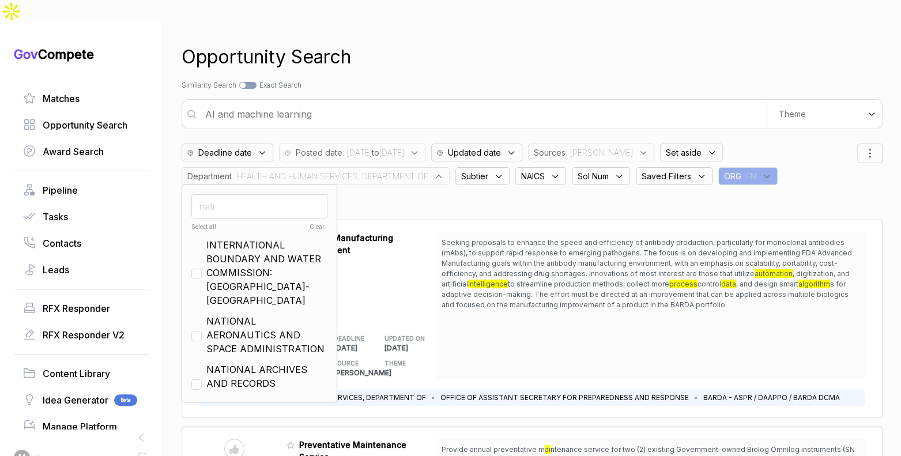
type input "nati"
click at [201, 331] on input "checkbox" at bounding box center [196, 336] width 10 height 10
checkbox input "true"
click at [234, 194] on input "nati" at bounding box center [259, 206] width 136 height 24
click at [235, 194] on input "nati" at bounding box center [259, 206] width 136 height 24
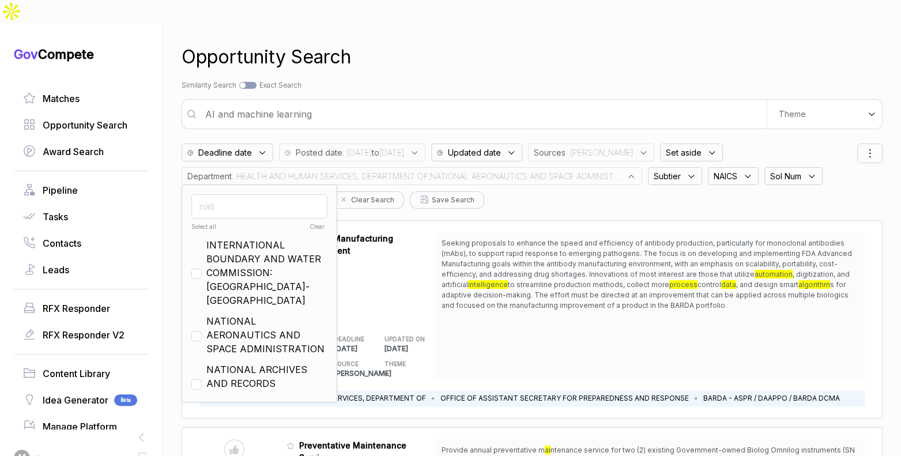
type input "n"
checkbox input "false"
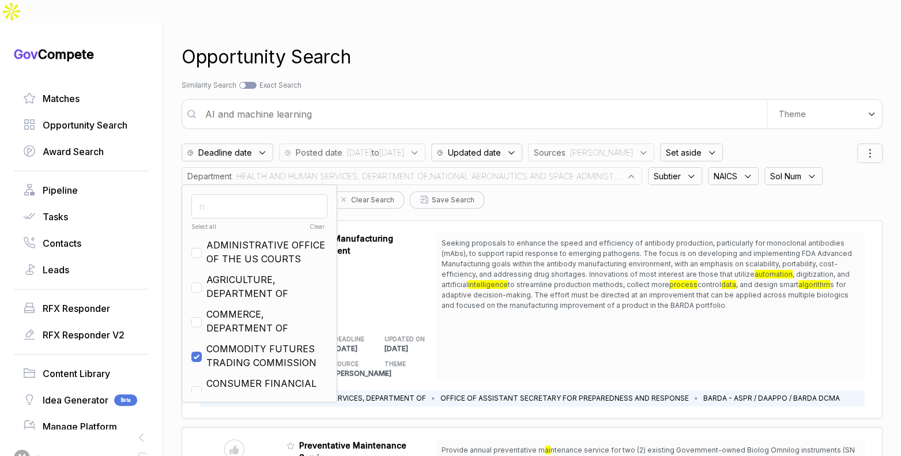
type input "na"
checkbox input "true"
type input "nat"
checkbox input "true"
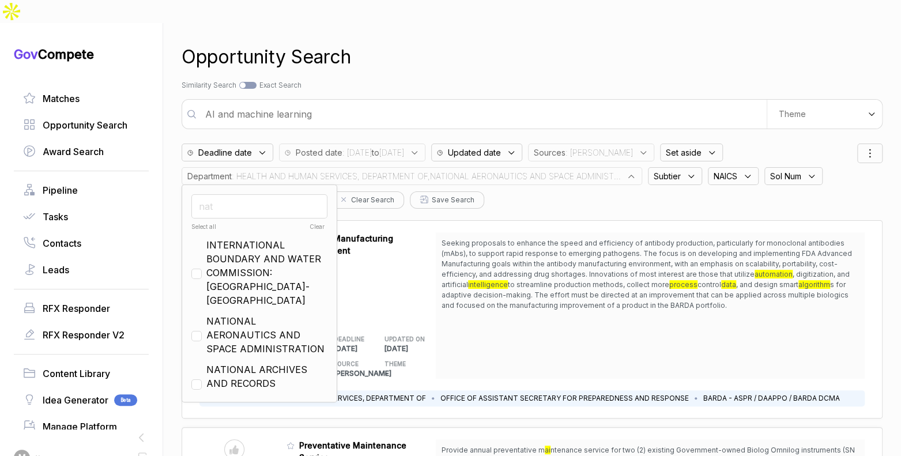
type input "na"
checkbox input "false"
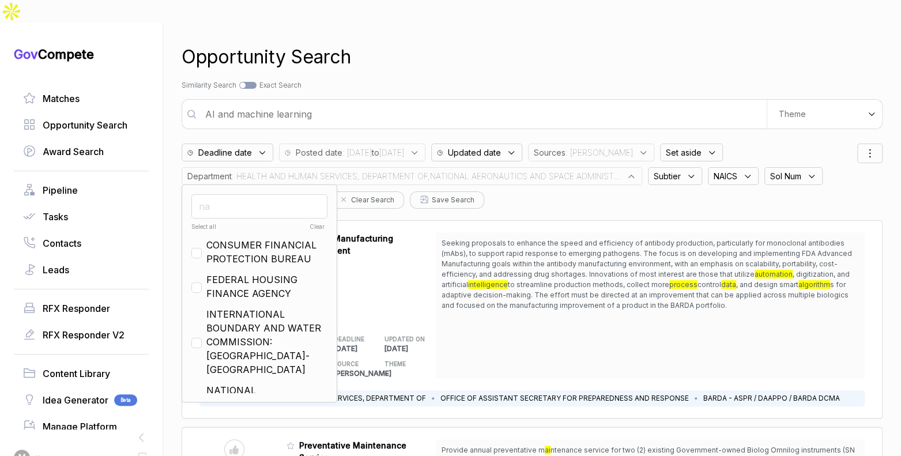
type input "n"
checkbox input "false"
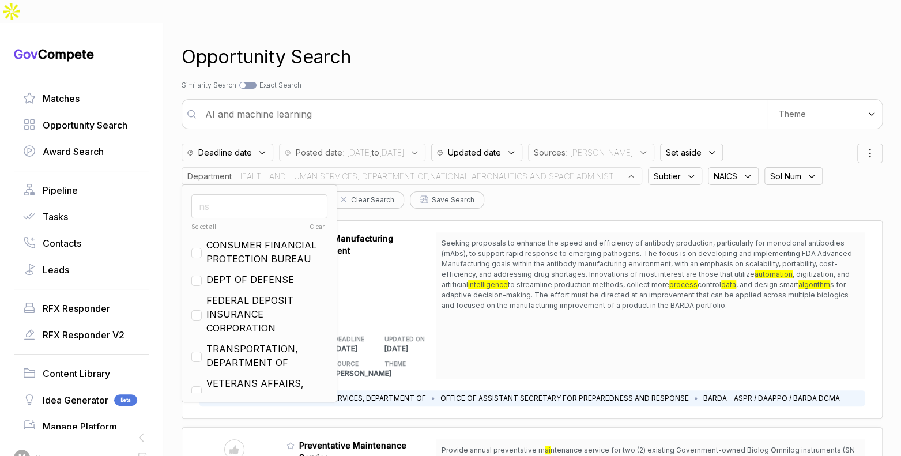
type input "n"
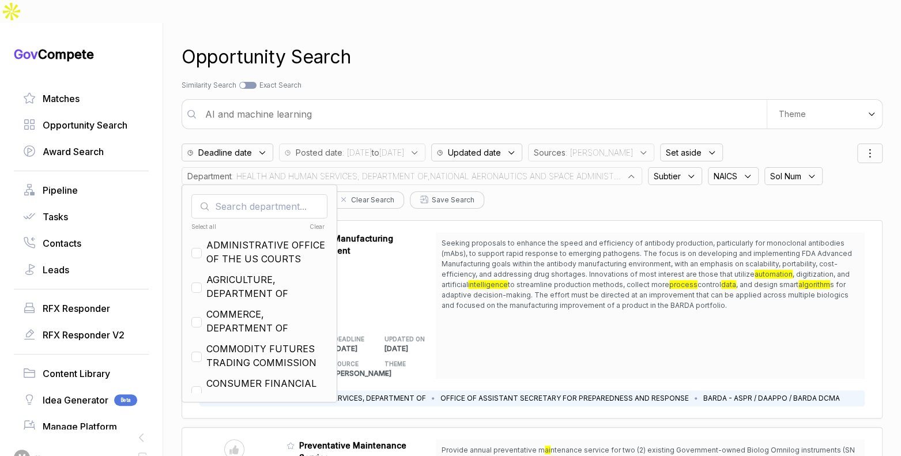
drag, startPoint x: 495, startPoint y: 55, endPoint x: 498, endPoint y: 61, distance: 6.4
click at [495, 55] on div "Opportunity Search Search by Topic Relevance Similarity Search Search by Exact …" at bounding box center [532, 251] width 701 height 456
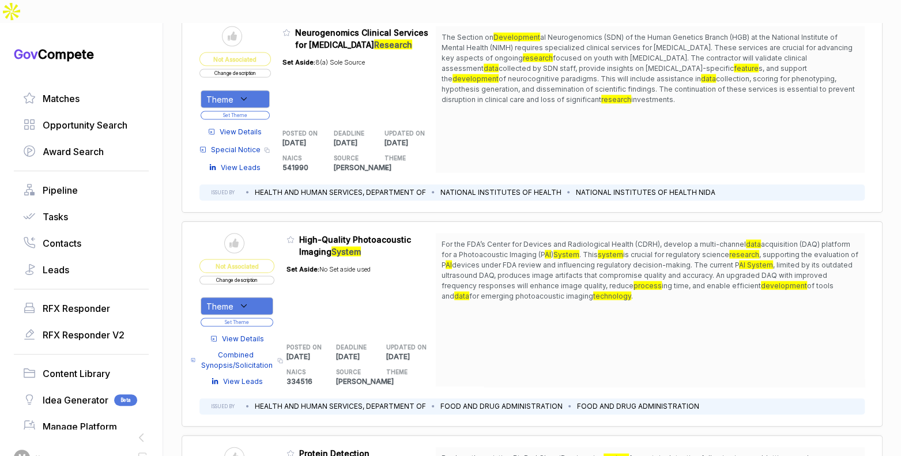
scroll to position [1377, 0]
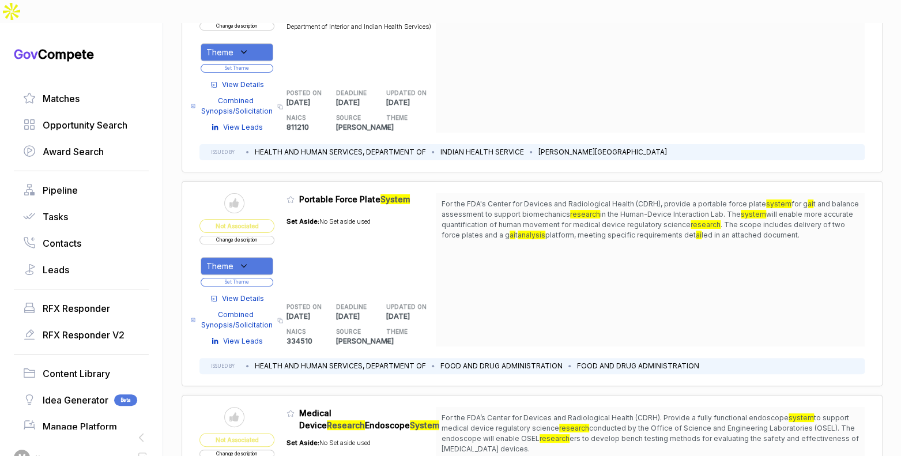
scroll to position [3465, 0]
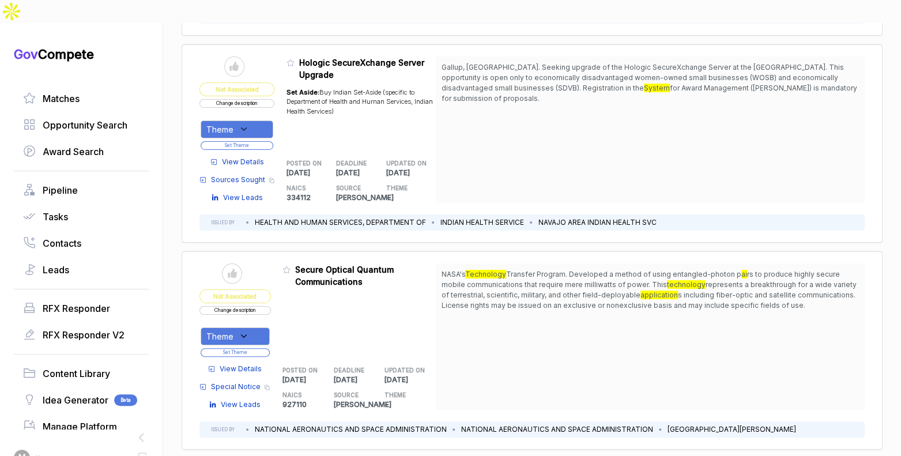
scroll to position [5183, 0]
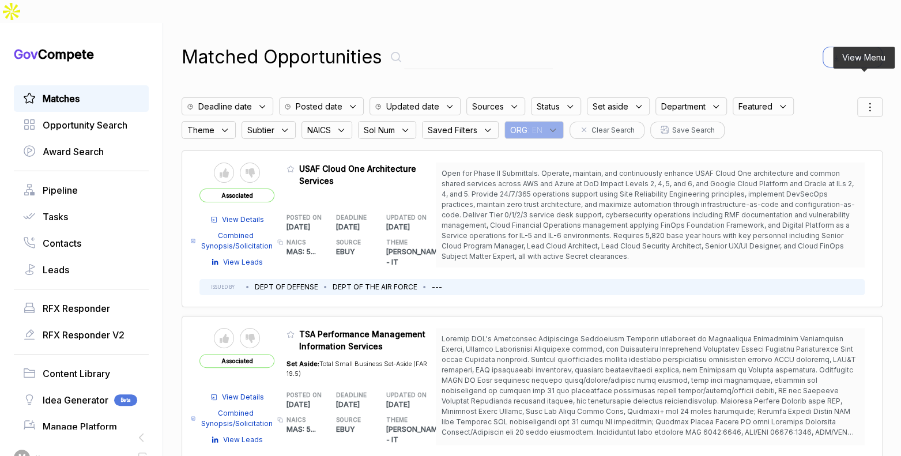
click at [871, 97] on div at bounding box center [869, 107] width 25 height 20
click at [835, 148] on span "Sorting" at bounding box center [830, 154] width 27 height 12
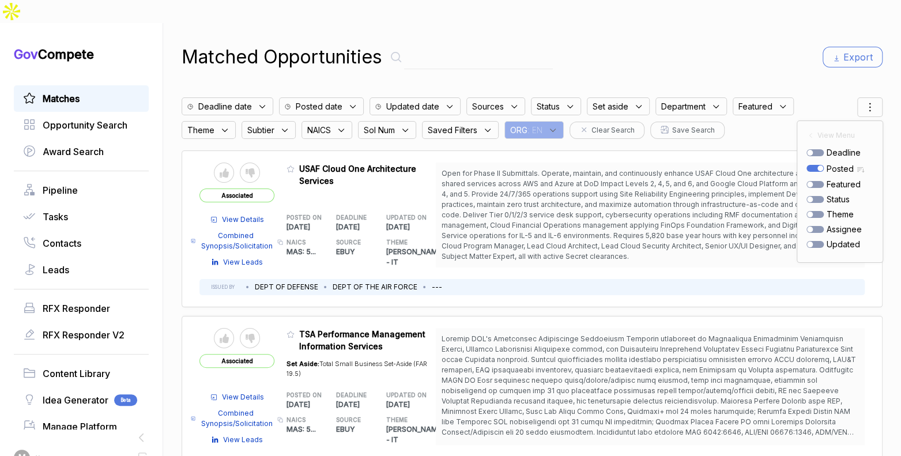
click at [753, 43] on div "Matched Opportunities Export" at bounding box center [532, 57] width 701 height 28
drag, startPoint x: 621, startPoint y: 154, endPoint x: 635, endPoint y: 180, distance: 29.4
click at [634, 181] on span "Open for Phase II Submittals. Operate, maintain, and continuously enhance USAF …" at bounding box center [649, 214] width 417 height 93
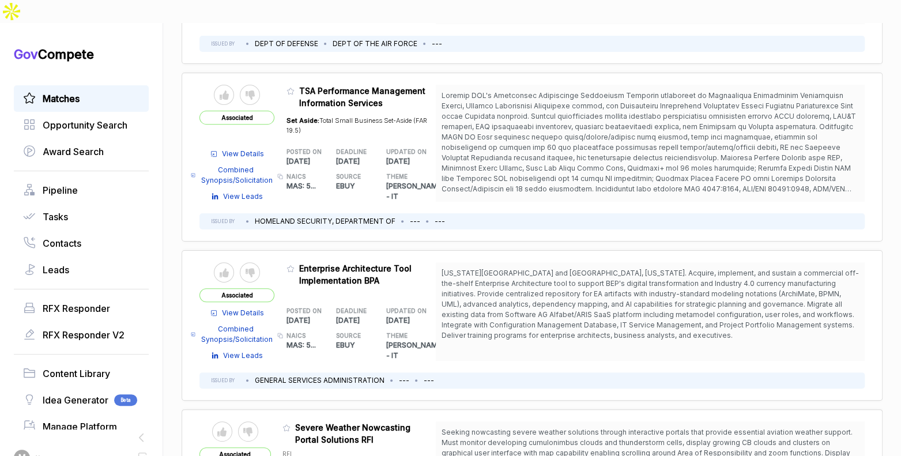
scroll to position [251, 0]
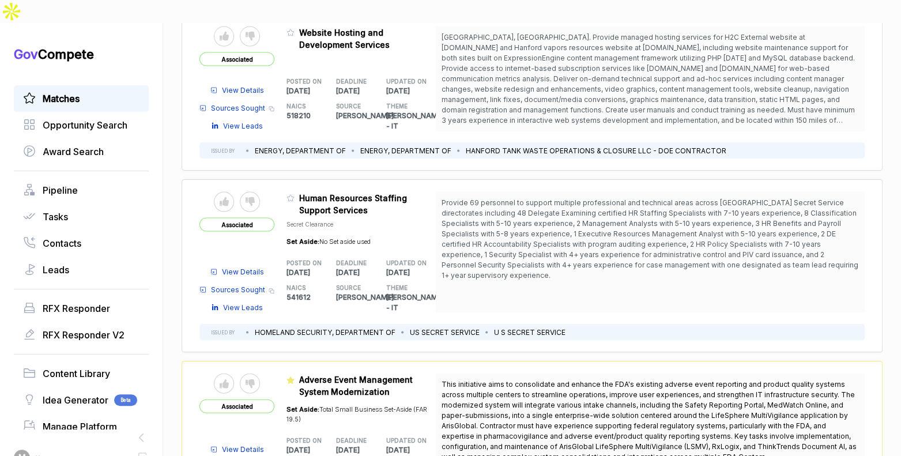
scroll to position [1351, 0]
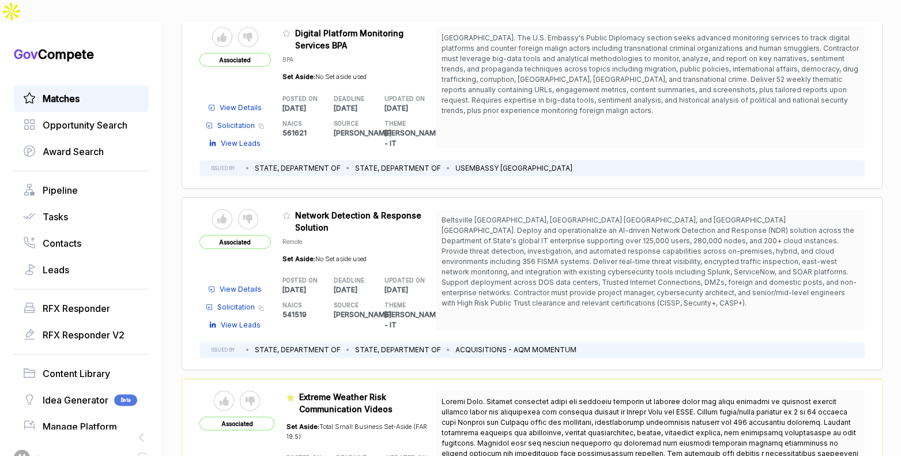
scroll to position [1739, 0]
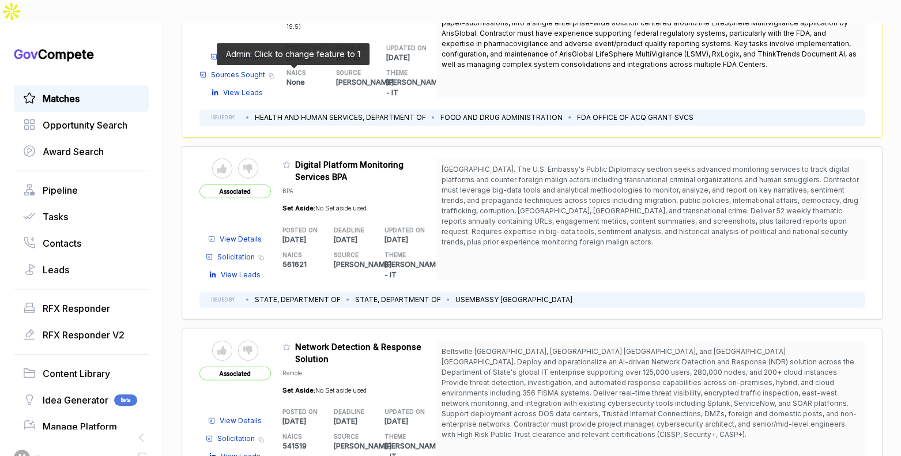
click at [290, 161] on icon at bounding box center [286, 165] width 8 height 8
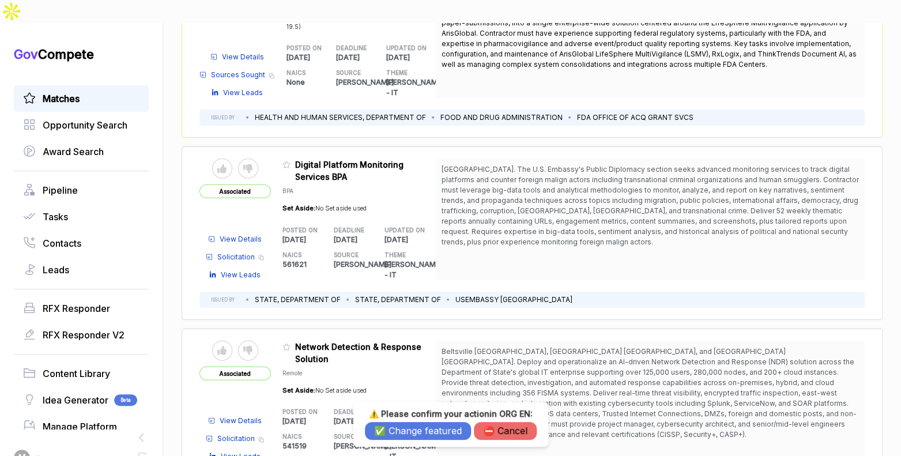
click at [445, 429] on button "✅ Change featured" at bounding box center [418, 431] width 106 height 18
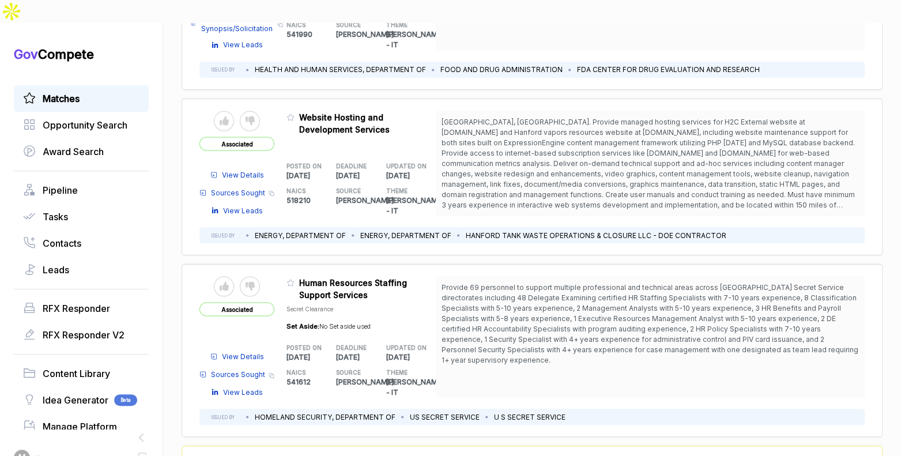
scroll to position [1264, 0]
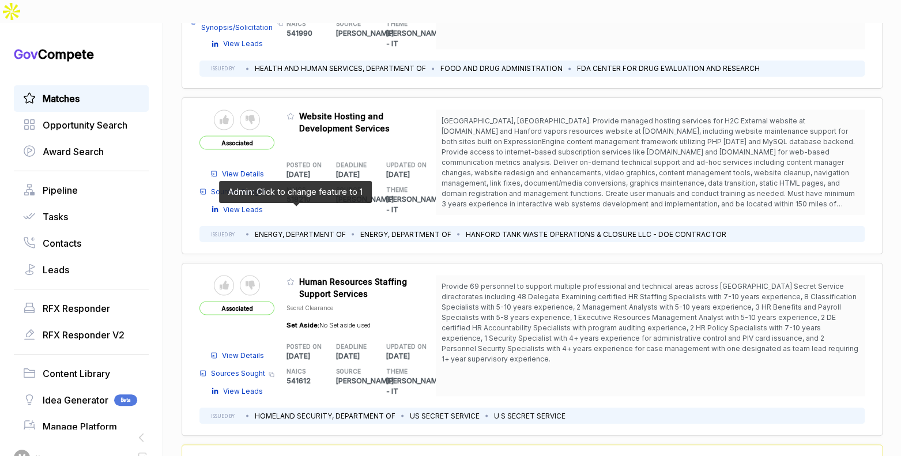
click at [293, 277] on icon at bounding box center [290, 281] width 8 height 8
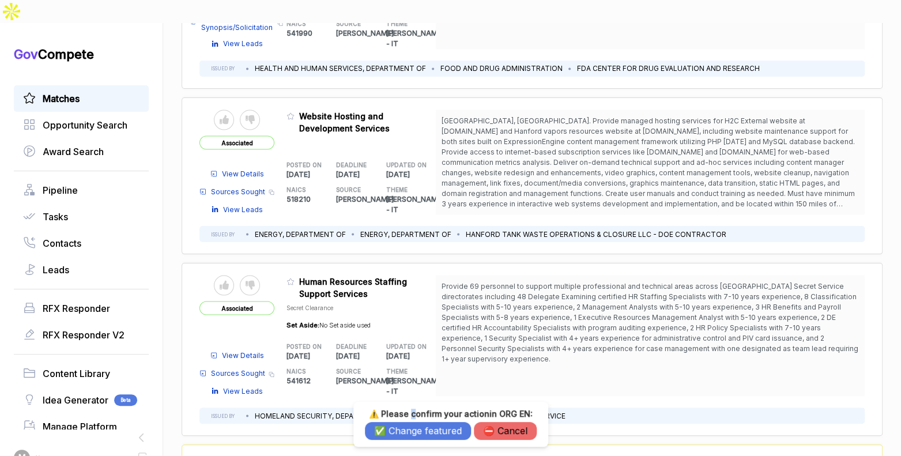
click at [411, 414] on h3 "⚠️ Please confirm your action in ORG EN :" at bounding box center [451, 414] width 172 height 10
click at [413, 417] on h3 "⚠️ Please confirm your action in ORG EN :" at bounding box center [451, 414] width 172 height 10
click at [408, 428] on button "✅ Change featured" at bounding box center [418, 431] width 106 height 18
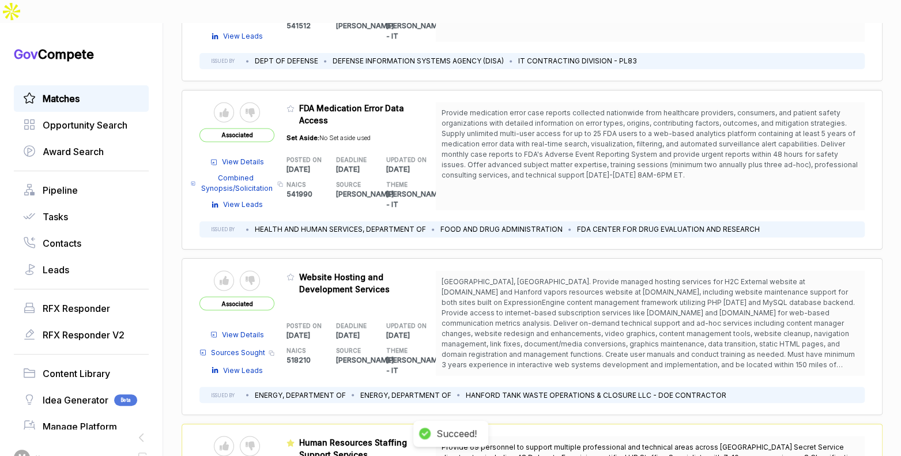
scroll to position [1105, 0]
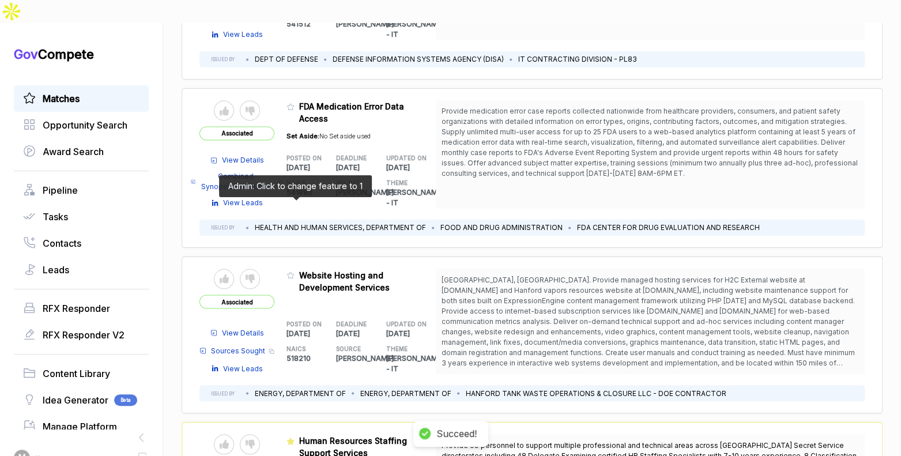
click at [293, 271] on icon at bounding box center [290, 275] width 8 height 8
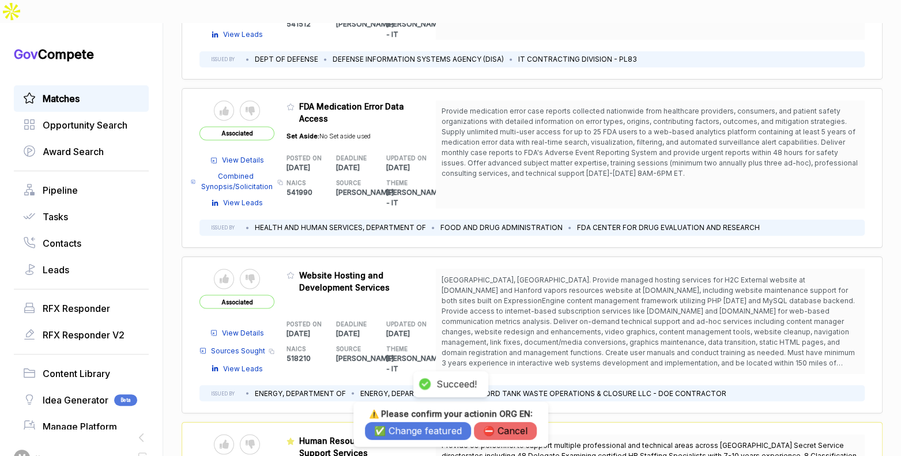
click at [415, 428] on button "✅ Change featured" at bounding box center [418, 431] width 106 height 18
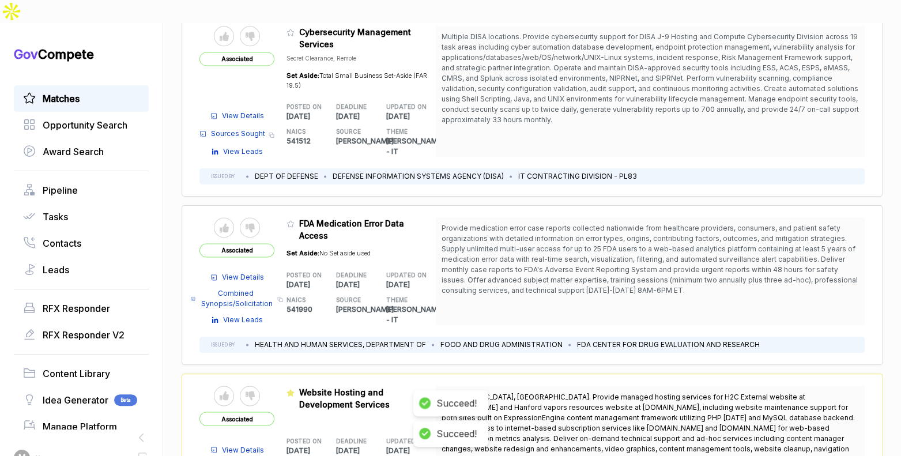
scroll to position [978, 0]
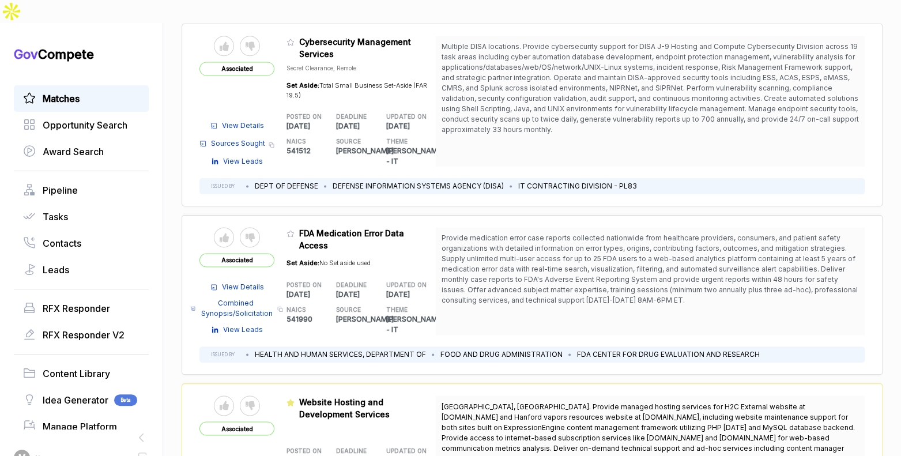
click at [260, 282] on span "View Details" at bounding box center [243, 287] width 42 height 10
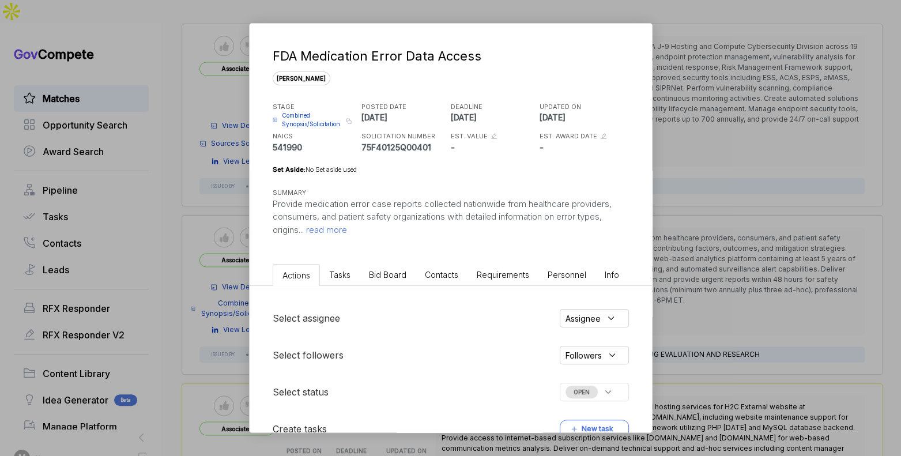
click at [391, 281] on li "Bid Board" at bounding box center [388, 274] width 56 height 21
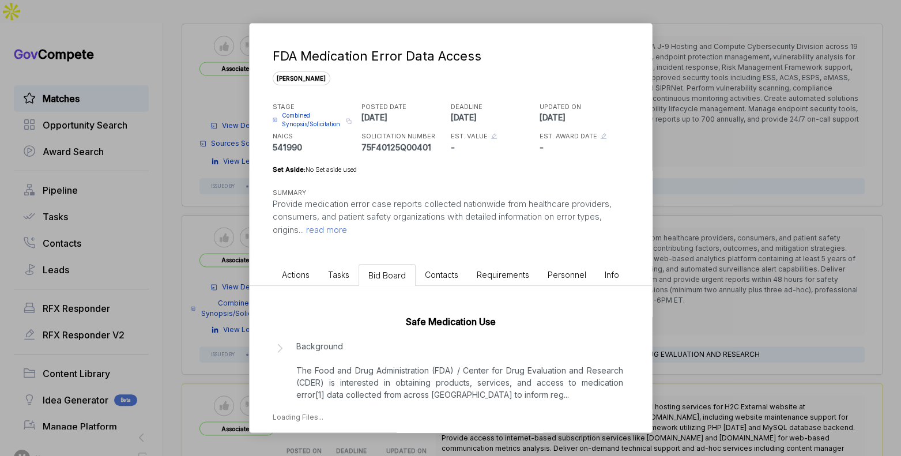
drag, startPoint x: 422, startPoint y: 361, endPoint x: 435, endPoint y: 367, distance: 14.7
click at [424, 362] on p "Background The Food and Drug Administration (FDA) / Center for Drug Evaluation …" at bounding box center [459, 370] width 327 height 61
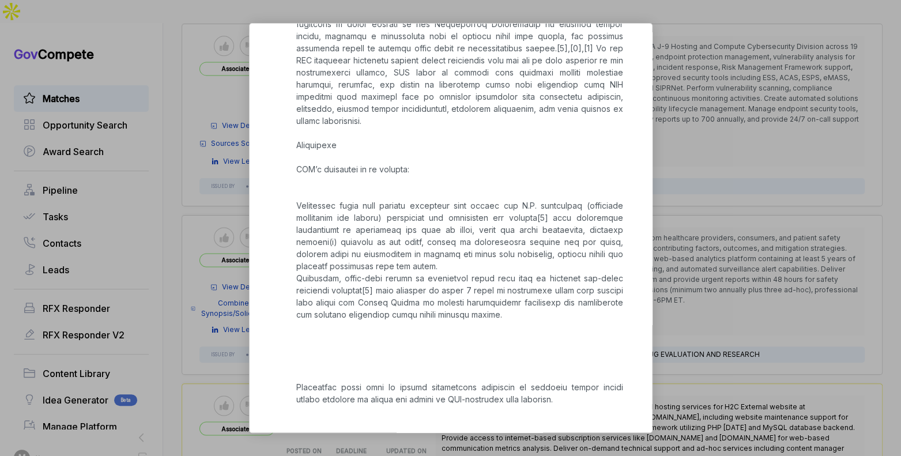
scroll to position [433, 0]
drag, startPoint x: 715, startPoint y: 251, endPoint x: 679, endPoint y: 248, distance: 35.8
click at [715, 251] on div "FDA Medication Error Data Access sam STAGE Combined Synopsis/Solicitation Copy …" at bounding box center [450, 228] width 901 height 456
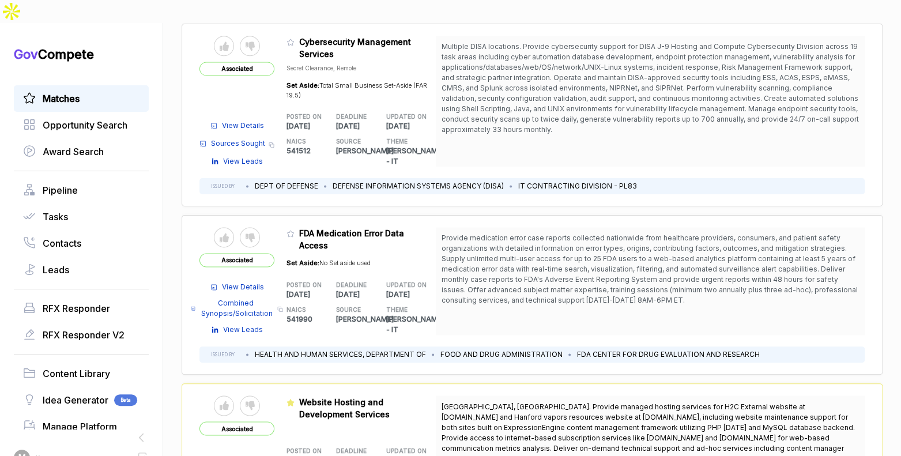
click at [290, 227] on table "Send to Pipeline Reject Associated View Details Combined Synopsis/Solicitation …" at bounding box center [317, 281] width 236 height 108
click at [294, 229] on icon at bounding box center [290, 233] width 8 height 8
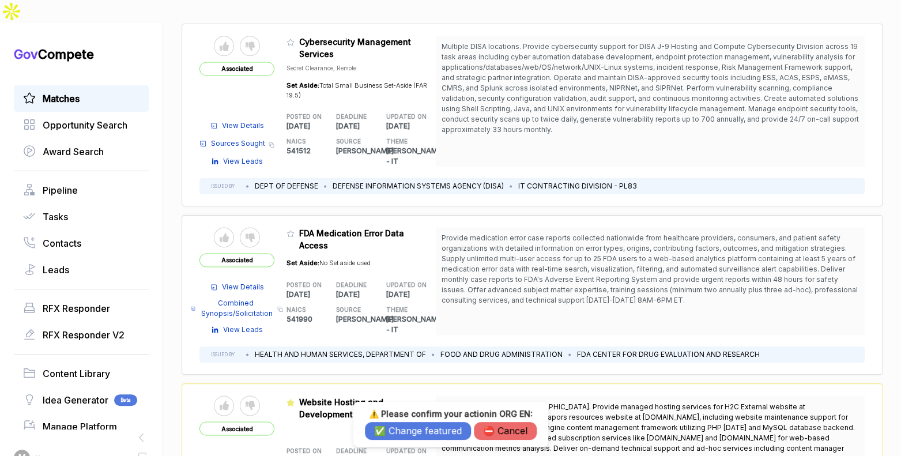
drag, startPoint x: 409, startPoint y: 424, endPoint x: 419, endPoint y: 403, distance: 22.9
click at [409, 424] on button "✅ Change featured" at bounding box center [418, 431] width 106 height 18
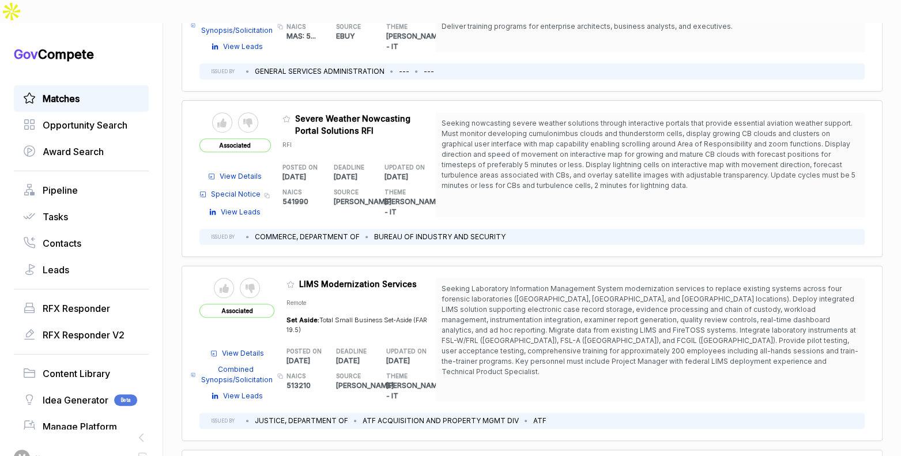
scroll to position [533, 0]
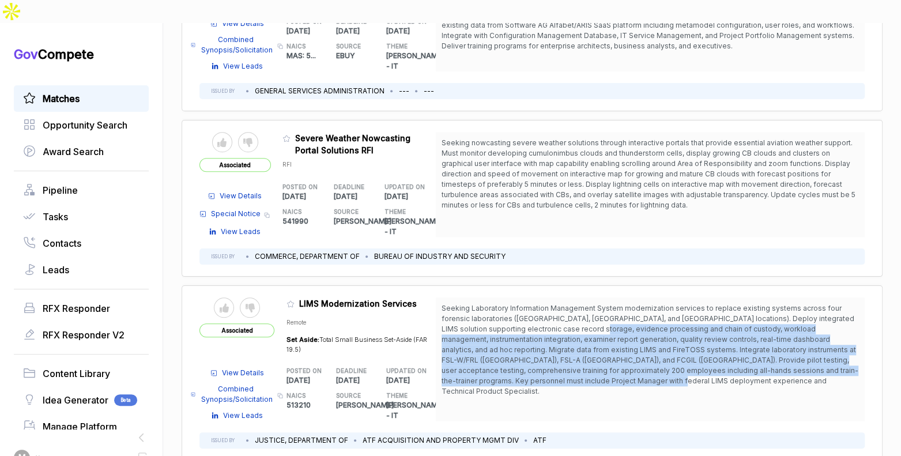
drag, startPoint x: 561, startPoint y: 292, endPoint x: 611, endPoint y: 342, distance: 70.9
click at [594, 341] on span "Seeking Laboratory Information Management System modernization services to repl…" at bounding box center [649, 350] width 417 height 92
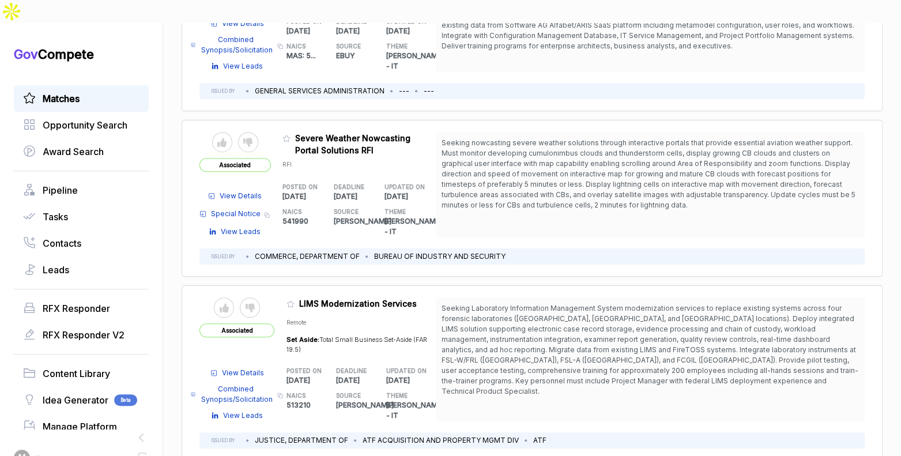
click at [622, 345] on span "Seeking Laboratory Information Management System modernization services to repl…" at bounding box center [649, 350] width 417 height 92
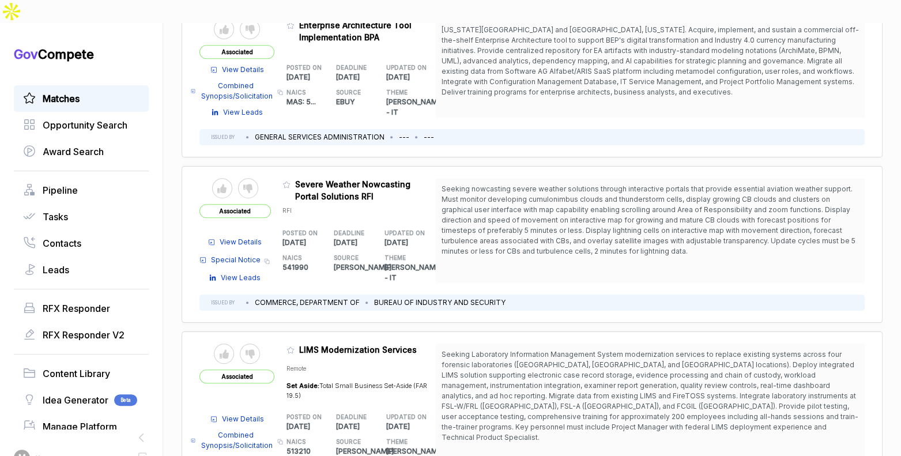
scroll to position [447, 0]
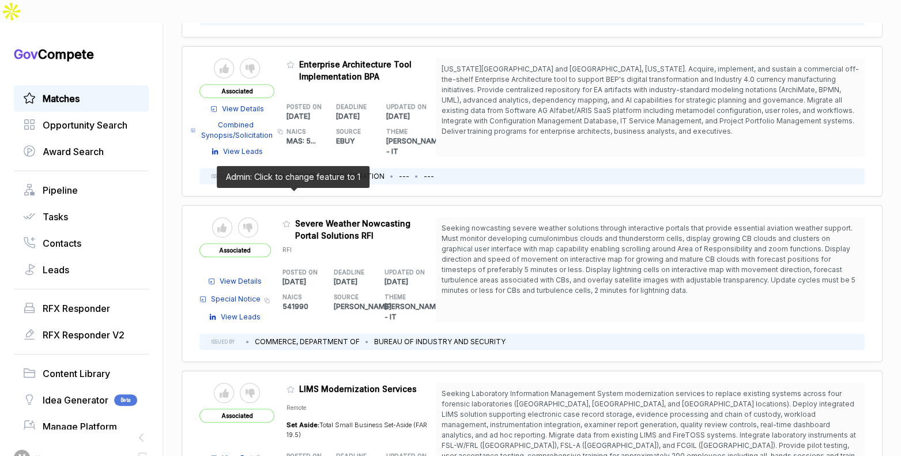
click at [290, 220] on icon at bounding box center [286, 224] width 8 height 8
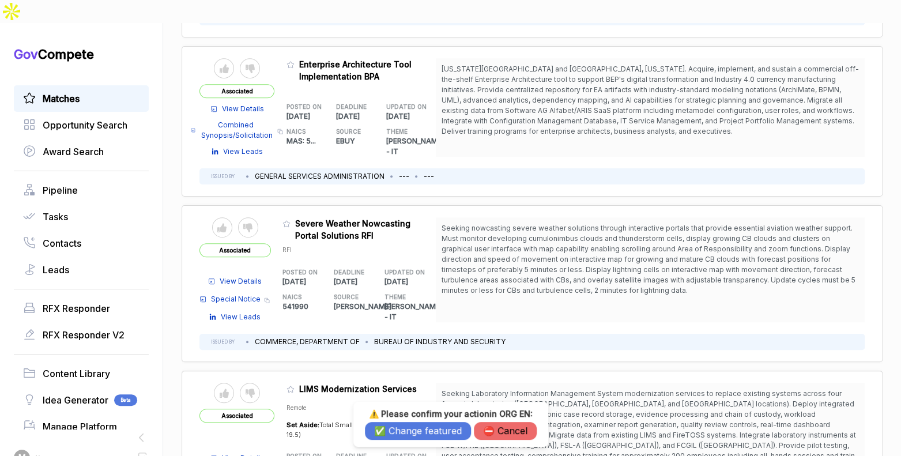
drag, startPoint x: 433, startPoint y: 431, endPoint x: 433, endPoint y: 421, distance: 9.8
click at [433, 431] on button "✅ Change featured" at bounding box center [418, 431] width 106 height 18
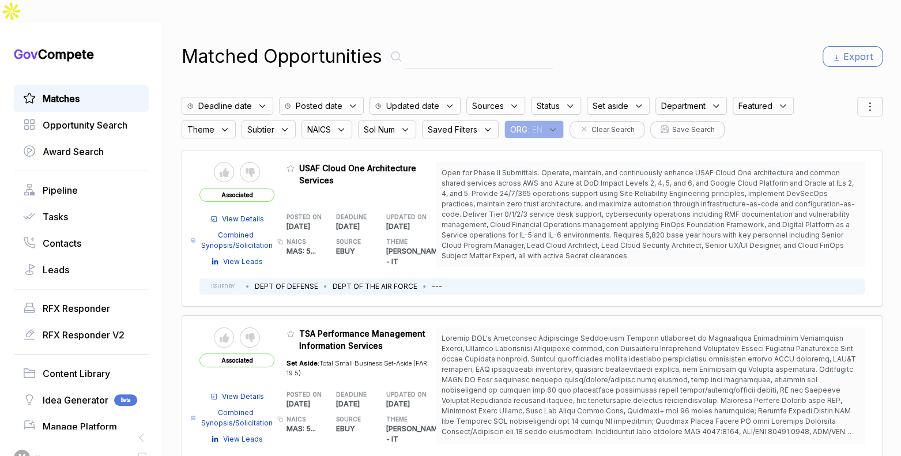
scroll to position [0, 0]
drag, startPoint x: 547, startPoint y: 99, endPoint x: 551, endPoint y: 111, distance: 13.1
click at [547, 121] on div "ORG : EN" at bounding box center [533, 130] width 59 height 18
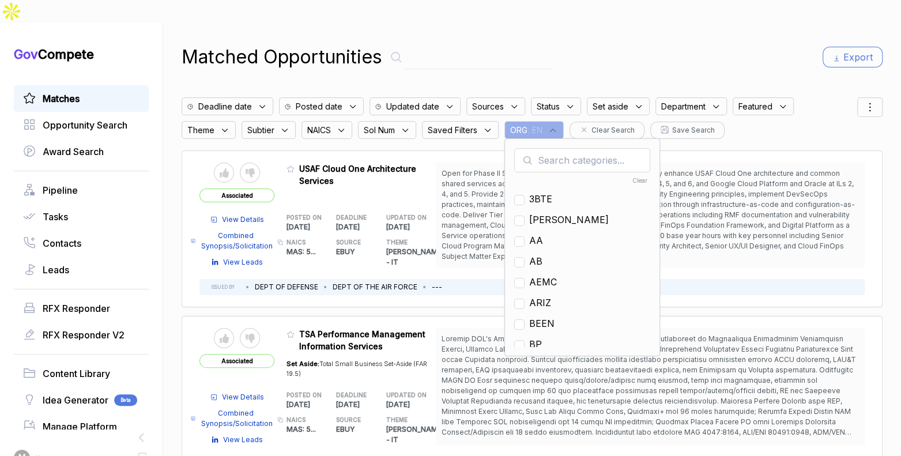
drag, startPoint x: 557, startPoint y: 135, endPoint x: 557, endPoint y: 157, distance: 21.9
click at [557, 148] on input "text" at bounding box center [582, 160] width 136 height 24
click at [541, 233] on span "GO" at bounding box center [536, 240] width 14 height 14
checkbox input "true"
drag, startPoint x: 637, startPoint y: 56, endPoint x: 734, endPoint y: 67, distance: 97.4
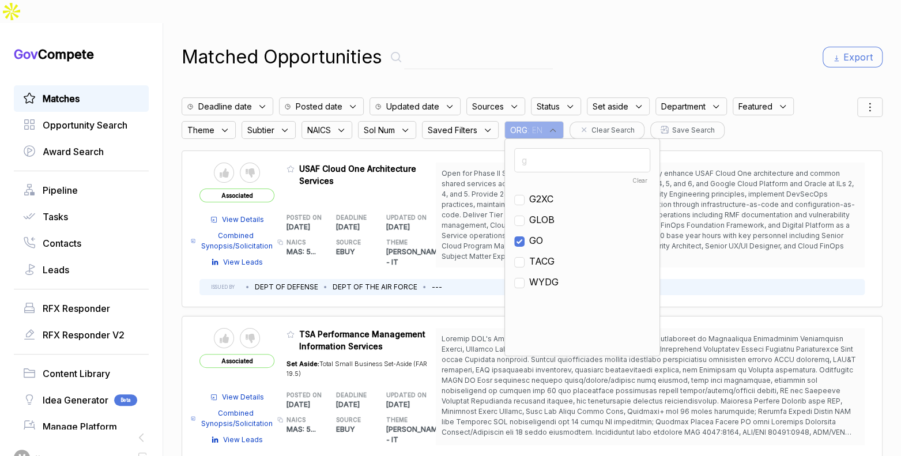
click at [637, 56] on div "Matched Opportunities Export Deadline date Posted date Updated date Sources Sta…" at bounding box center [532, 251] width 701 height 456
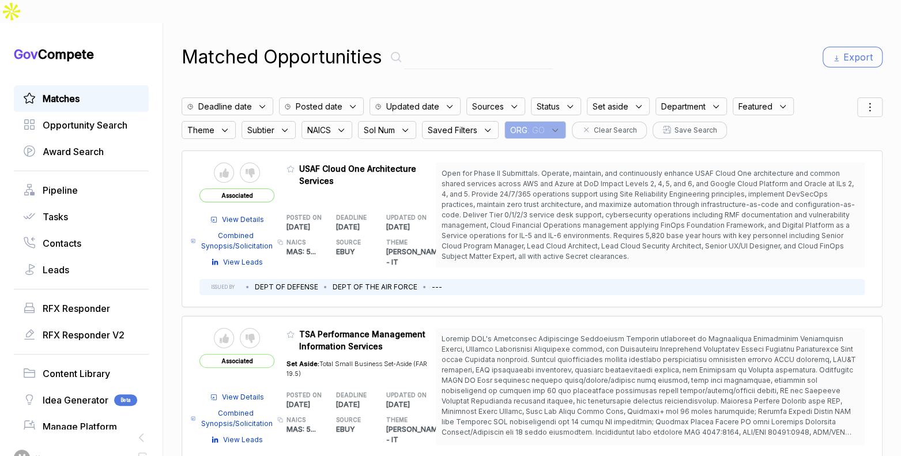
click at [870, 100] on icon at bounding box center [870, 107] width 14 height 14
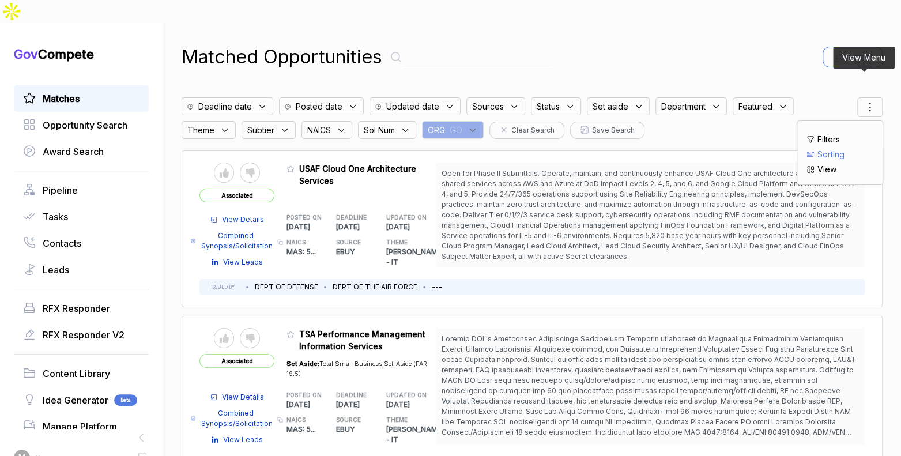
click at [825, 148] on span "Sorting" at bounding box center [830, 154] width 27 height 12
click at [810, 164] on div at bounding box center [814, 167] width 17 height 7
checkbox input "true"
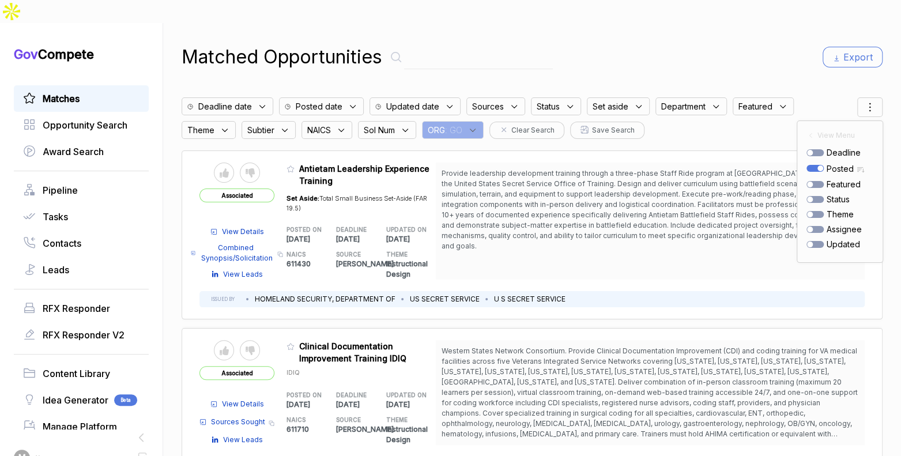
click at [545, 43] on div "Matched Opportunities Export" at bounding box center [532, 57] width 701 height 28
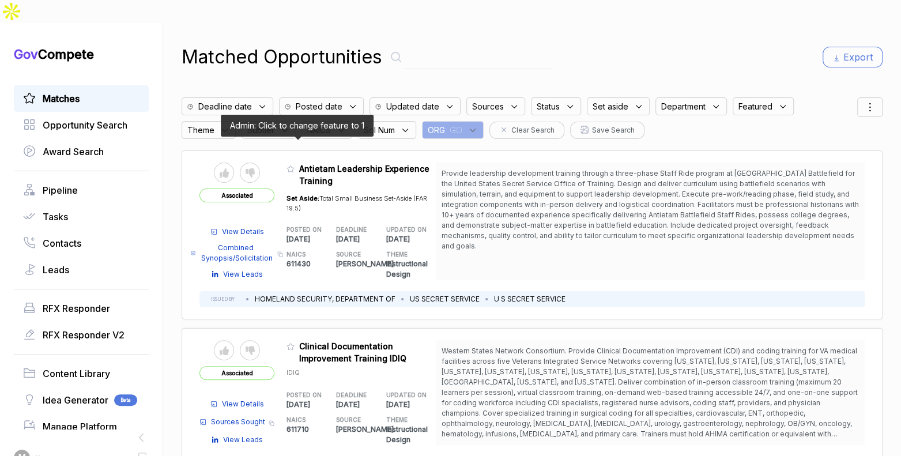
click at [294, 165] on icon at bounding box center [290, 169] width 8 height 8
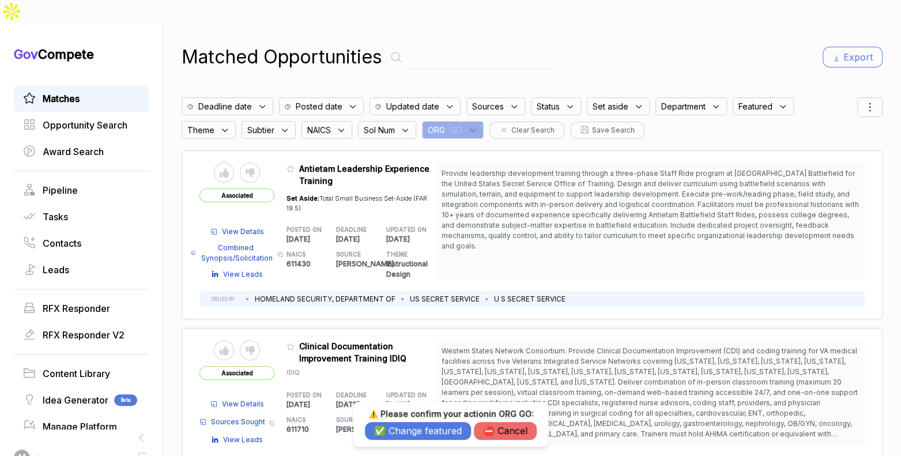
click at [405, 427] on button "✅ Change featured" at bounding box center [418, 431] width 106 height 18
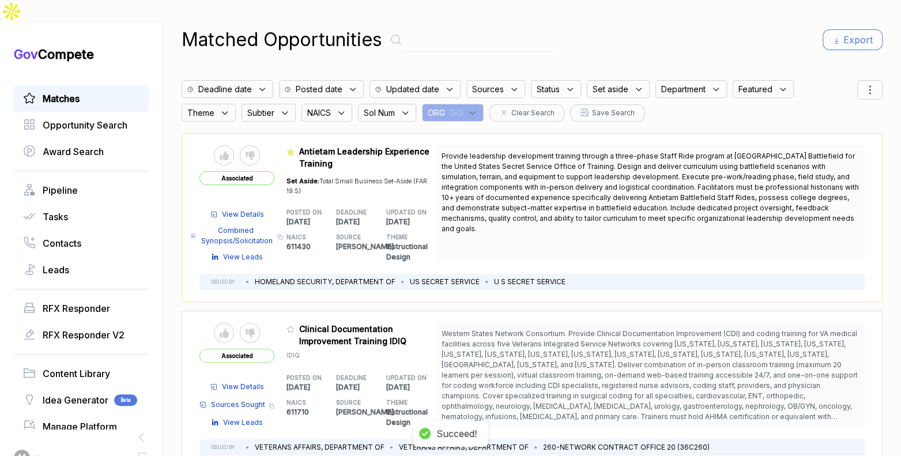
scroll to position [29, 0]
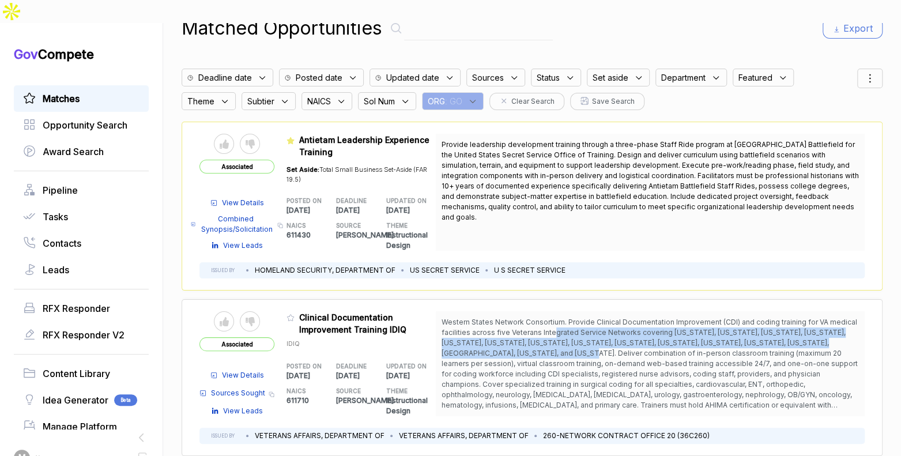
drag, startPoint x: 553, startPoint y: 307, endPoint x: 561, endPoint y: 327, distance: 21.5
click at [561, 327] on span "Western States Network Consortium. Provide Clinical Documentation Improvement (…" at bounding box center [649, 369] width 416 height 102
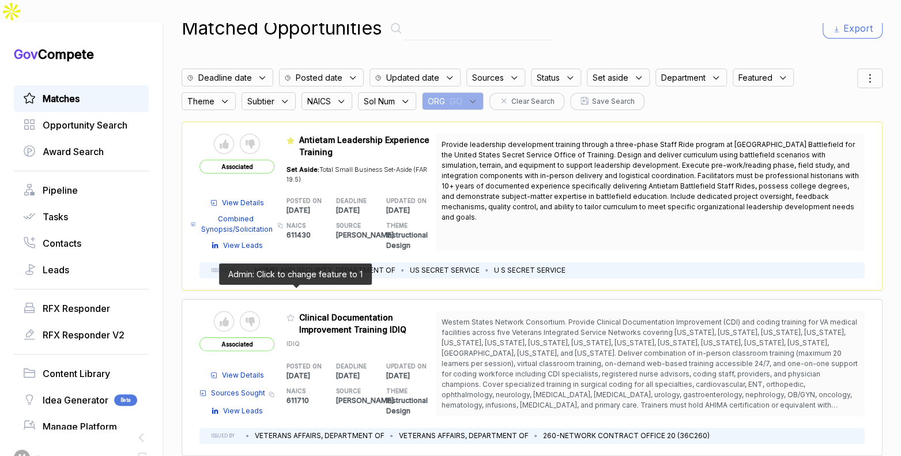
click at [294, 314] on icon at bounding box center [290, 318] width 8 height 8
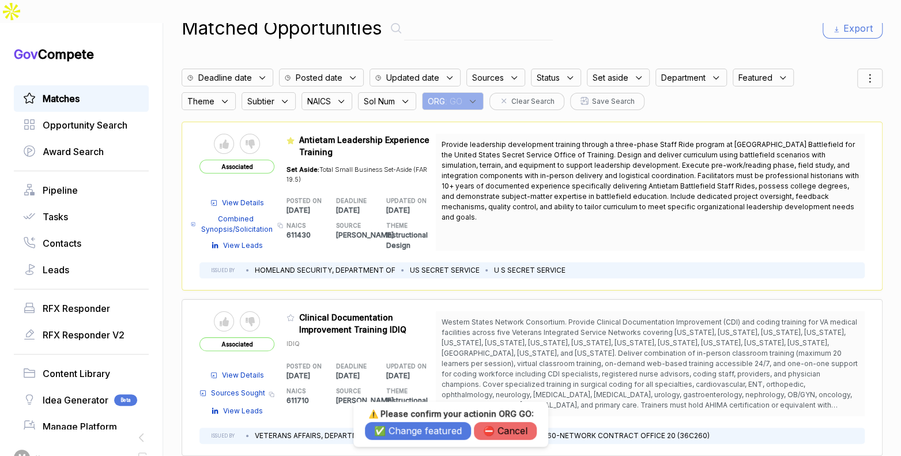
click at [436, 425] on button "✅ Change featured" at bounding box center [418, 431] width 106 height 18
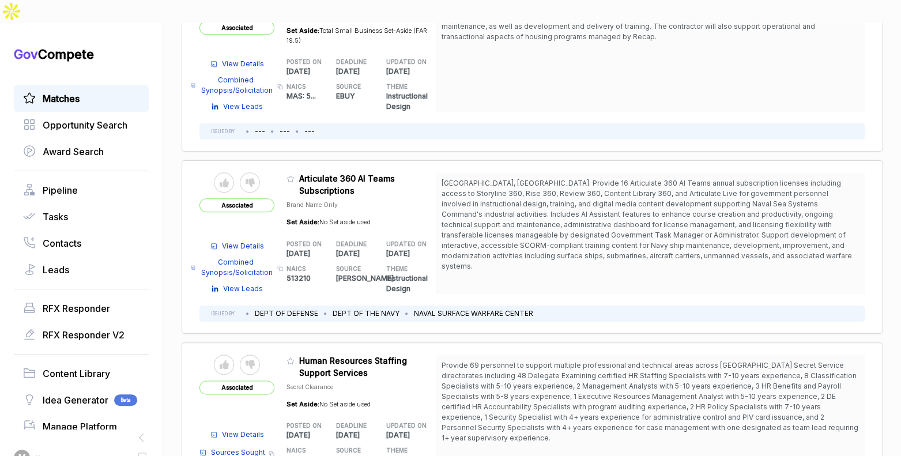
scroll to position [749, 0]
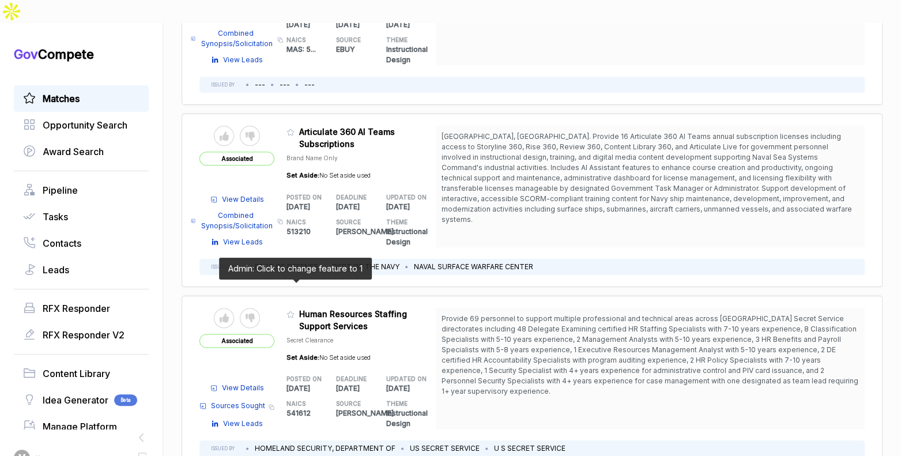
click at [294, 310] on icon at bounding box center [290, 314] width 8 height 8
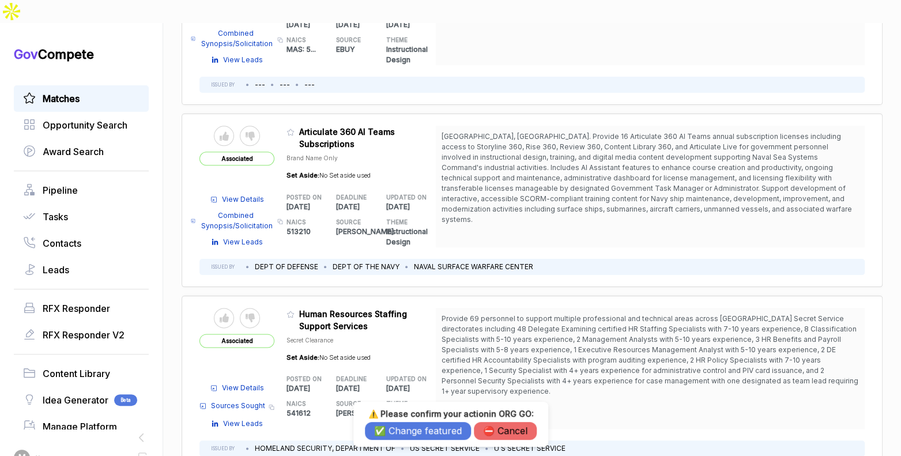
click at [502, 432] on button "⛔️ Cancel" at bounding box center [505, 431] width 63 height 18
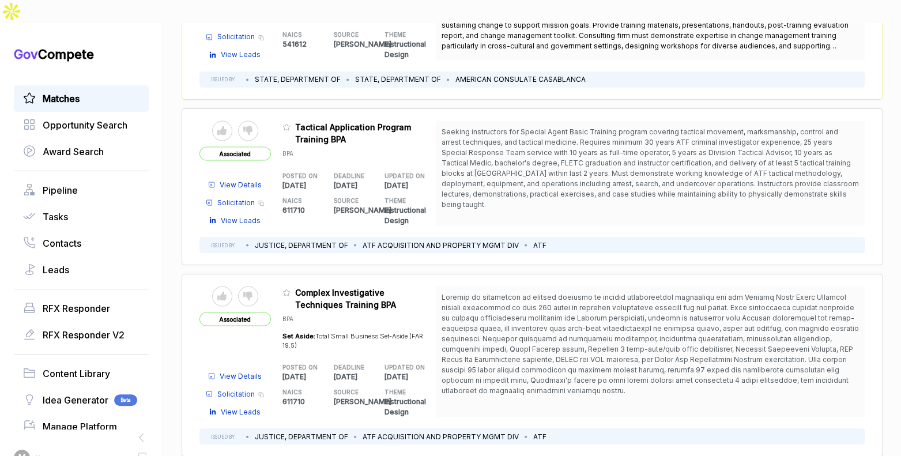
scroll to position [1289, 0]
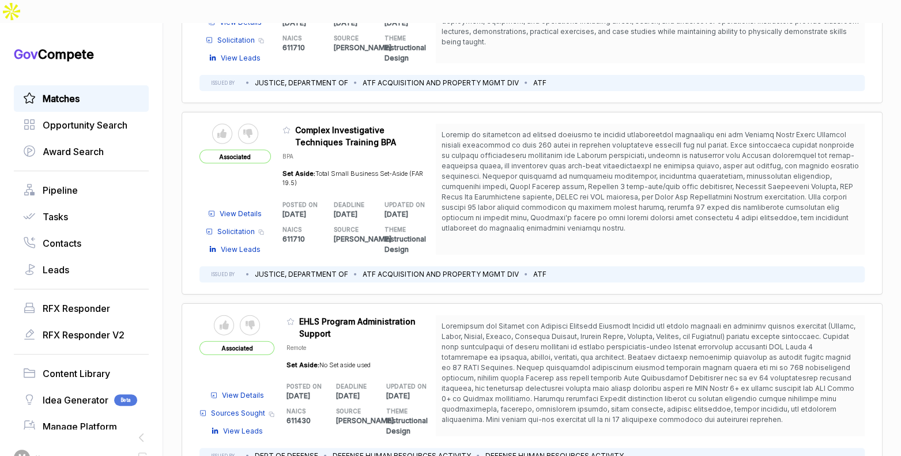
scroll to position [1457, 0]
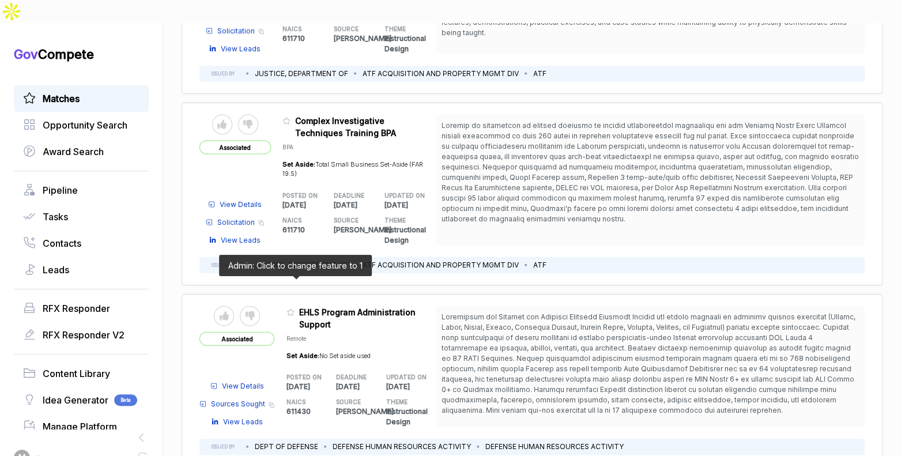
click at [294, 308] on icon at bounding box center [290, 312] width 8 height 8
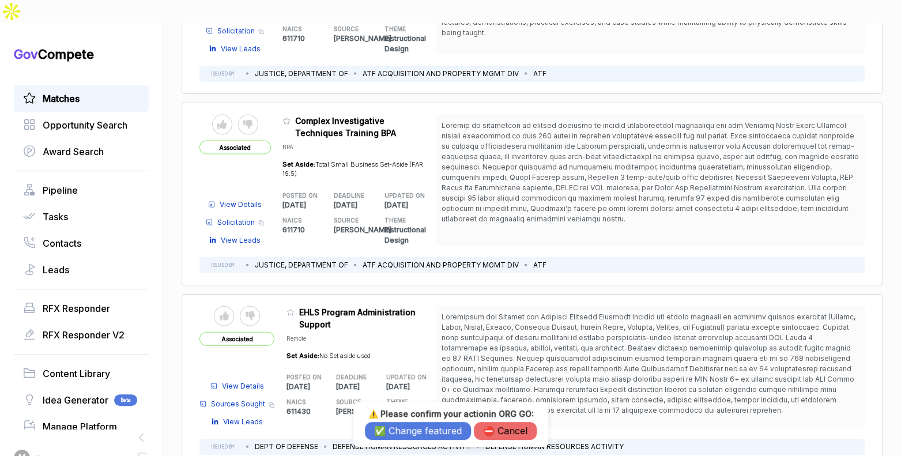
click at [416, 433] on button "✅ Change featured" at bounding box center [418, 431] width 106 height 18
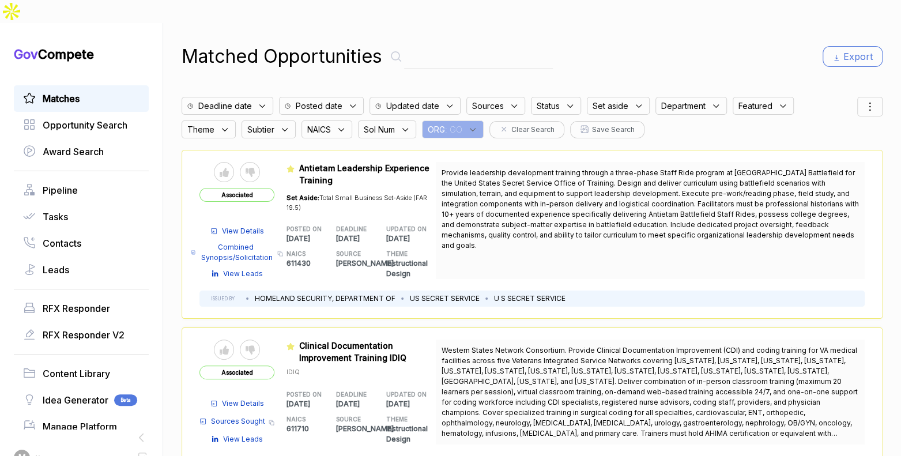
scroll to position [0, 0]
click at [479, 121] on div "ORG : GO" at bounding box center [453, 130] width 62 height 18
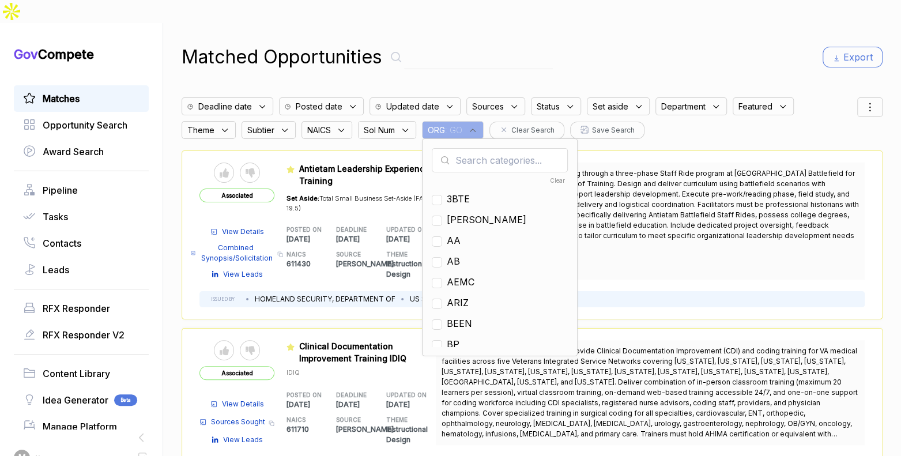
click at [486, 148] on input "text" at bounding box center [500, 160] width 136 height 24
type input "ps"
click at [459, 192] on span "PS" at bounding box center [453, 199] width 13 height 14
checkbox input "true"
click at [714, 23] on div "Matched Opportunities Export Deadline date Posted date Updated date Sources Sta…" at bounding box center [532, 251] width 701 height 456
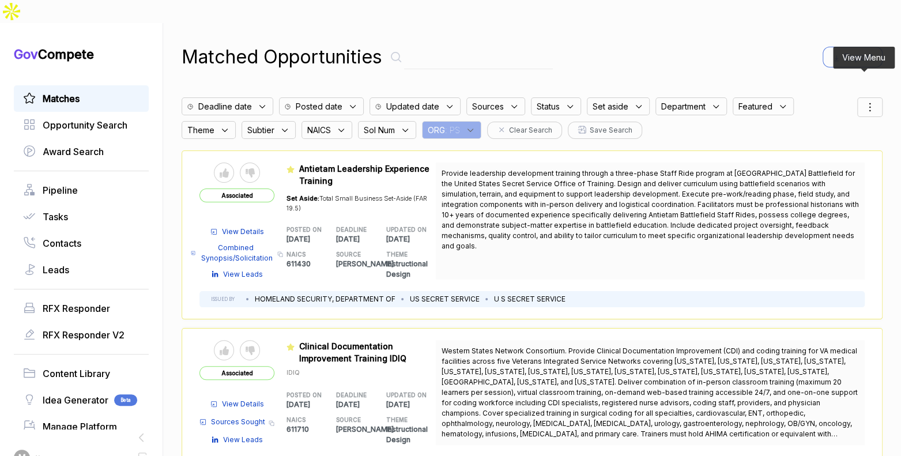
drag, startPoint x: 862, startPoint y: 82, endPoint x: 864, endPoint y: 91, distance: 9.1
click at [863, 100] on icon at bounding box center [870, 107] width 14 height 14
click at [812, 164] on div at bounding box center [814, 167] width 17 height 7
checkbox input "true"
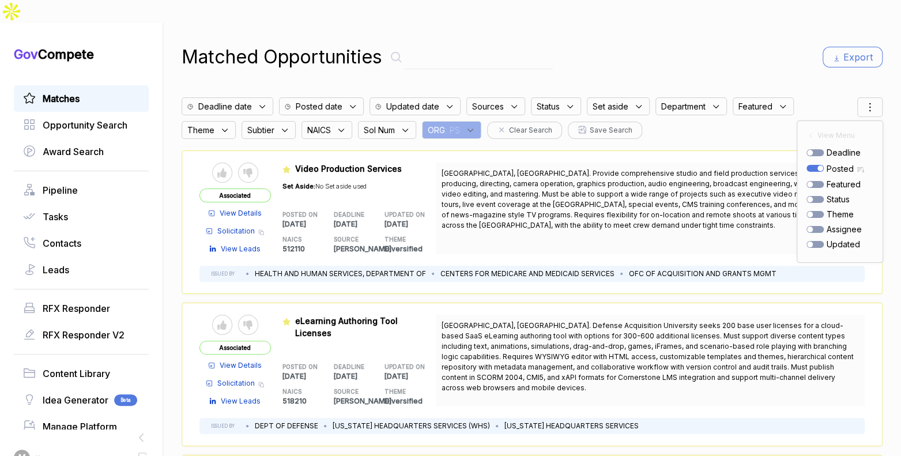
click at [520, 46] on div "Matched Opportunities" at bounding box center [367, 57] width 371 height 28
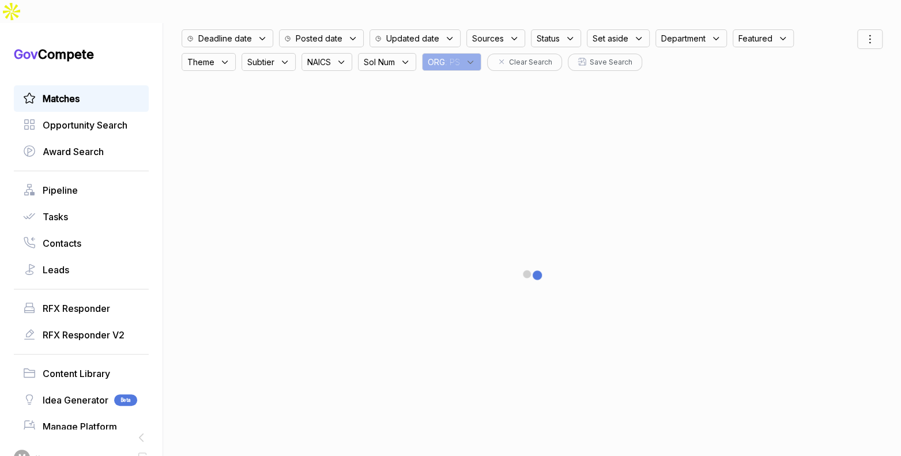
scroll to position [75, 0]
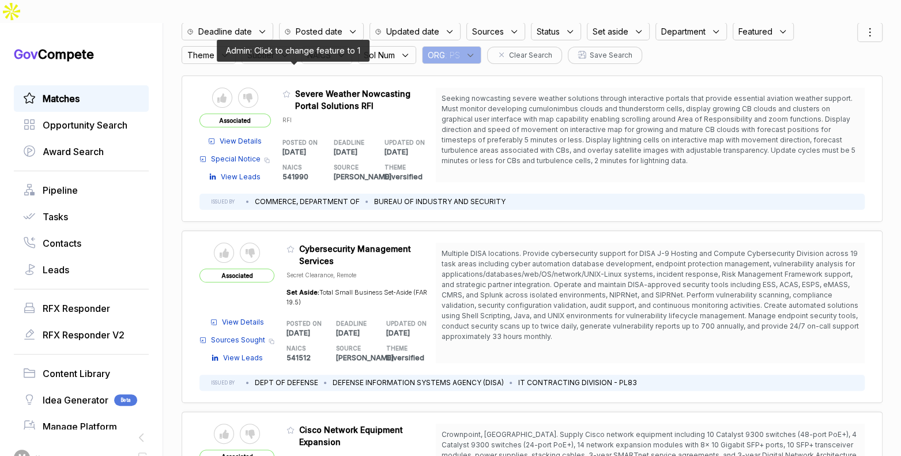
click at [289, 91] on icon at bounding box center [286, 94] width 7 height 6
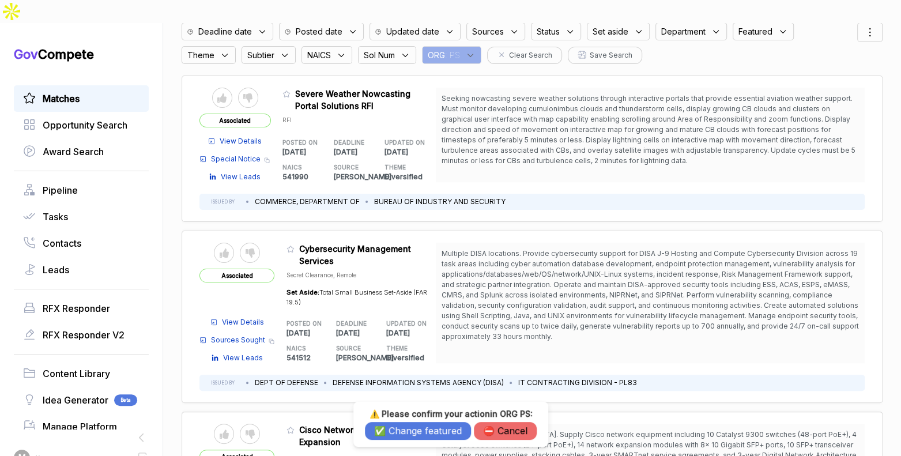
click at [400, 424] on button "✅ Change featured" at bounding box center [418, 431] width 106 height 18
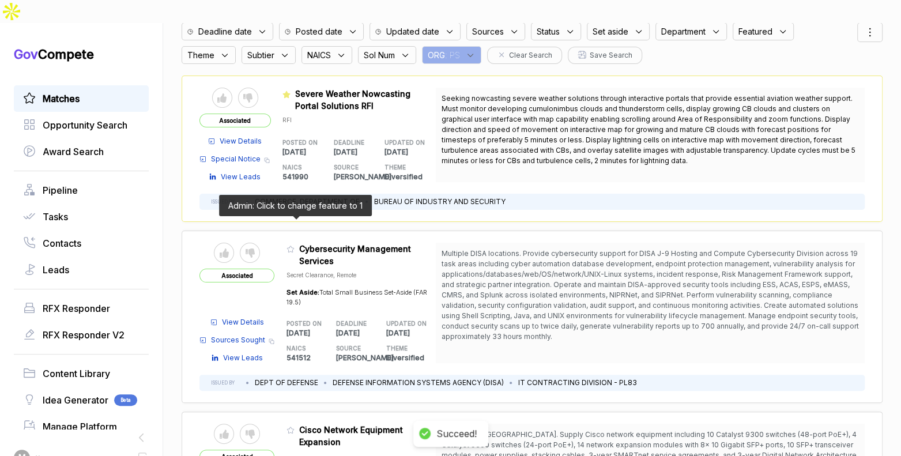
drag, startPoint x: 296, startPoint y: 225, endPoint x: 357, endPoint y: 315, distance: 109.2
click at [294, 245] on icon at bounding box center [290, 249] width 8 height 8
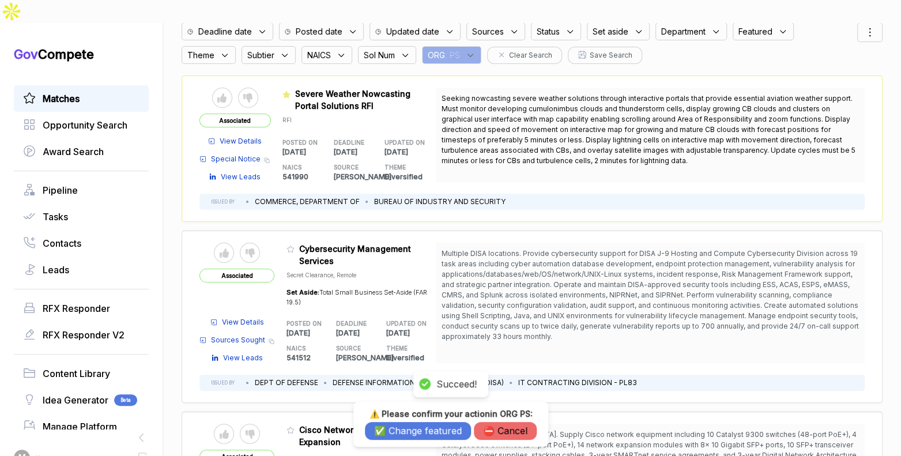
drag, startPoint x: 443, startPoint y: 428, endPoint x: 445, endPoint y: 405, distance: 23.2
click at [443, 428] on button "✅ Change featured" at bounding box center [418, 431] width 106 height 18
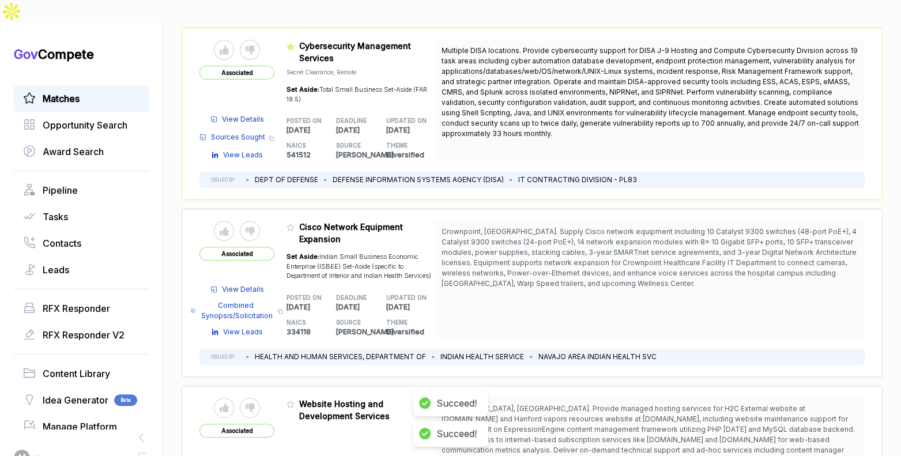
scroll to position [278, 0]
click at [294, 223] on icon at bounding box center [290, 227] width 8 height 8
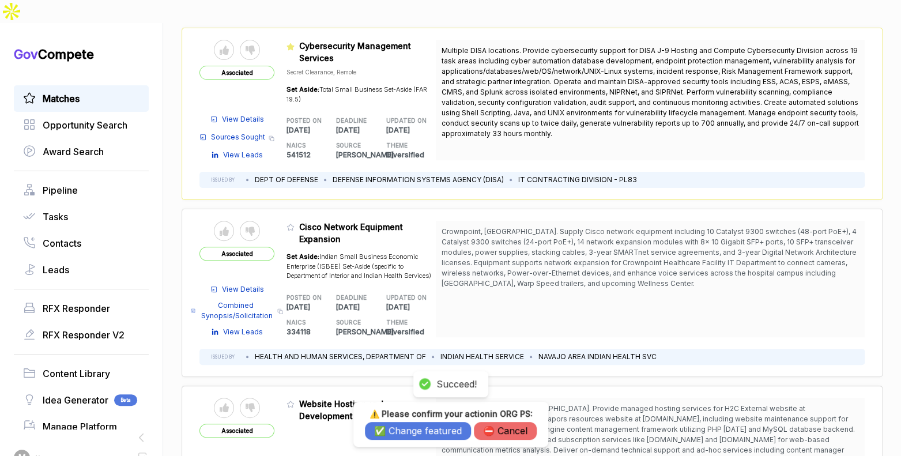
click at [409, 432] on button "✅ Change featured" at bounding box center [418, 431] width 106 height 18
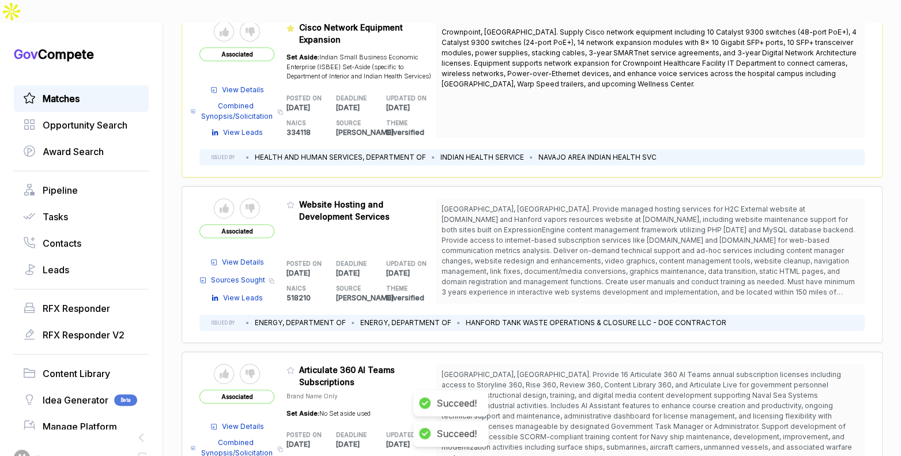
scroll to position [488, 0]
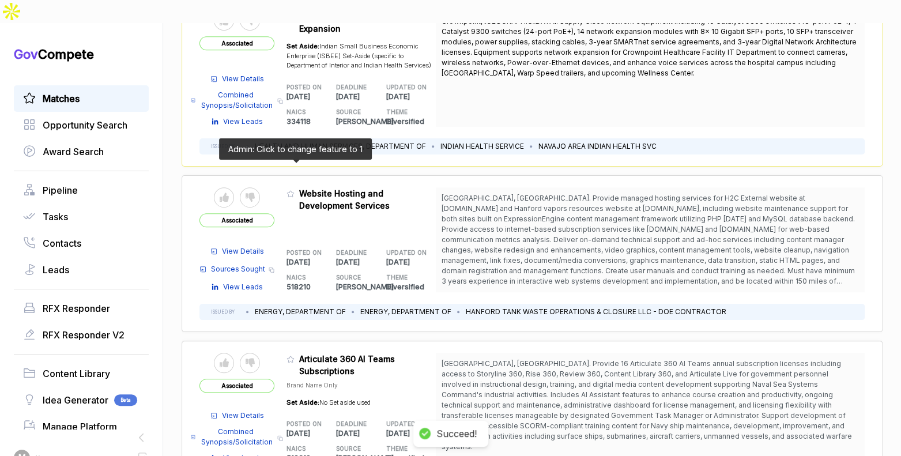
click at [294, 190] on icon at bounding box center [290, 194] width 8 height 8
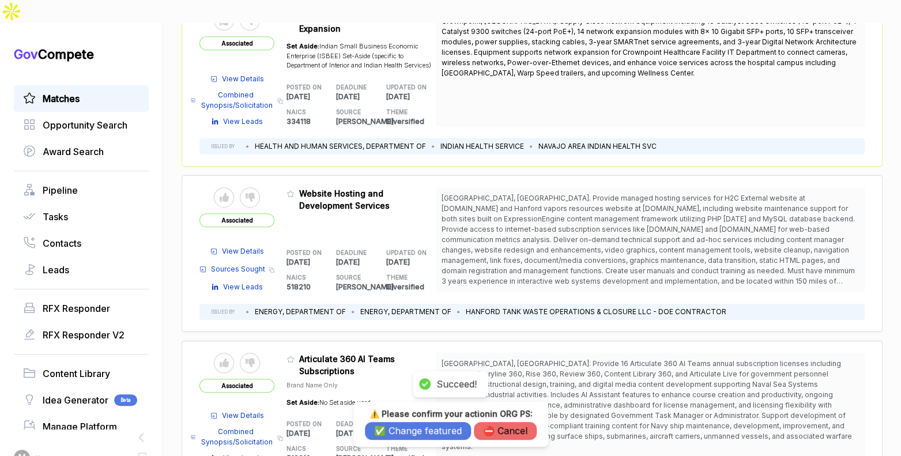
click at [397, 432] on button "✅ Change featured" at bounding box center [418, 431] width 106 height 18
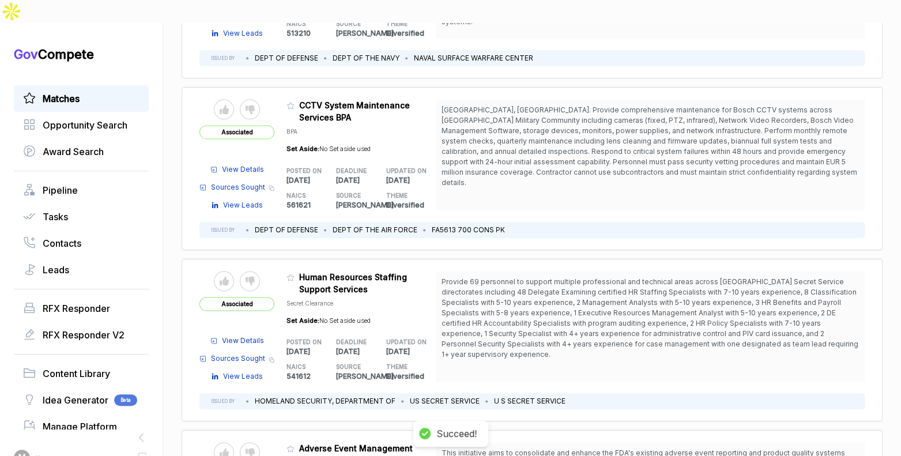
scroll to position [913, 0]
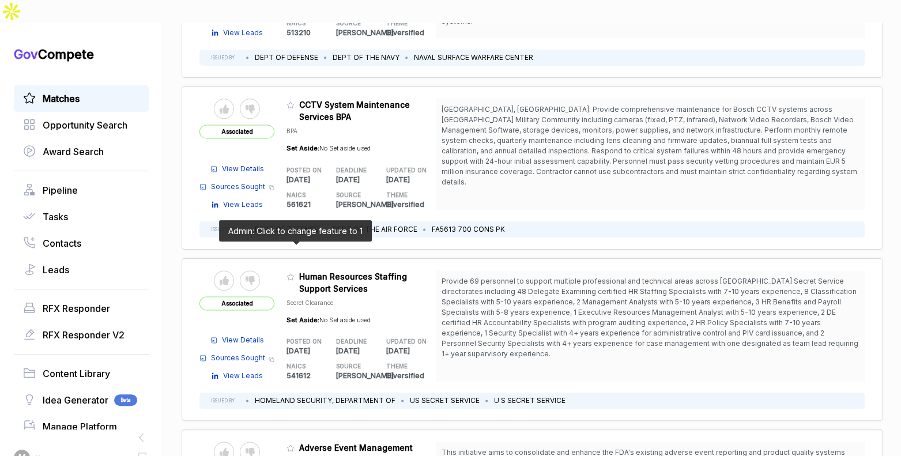
click at [293, 273] on icon at bounding box center [290, 277] width 8 height 8
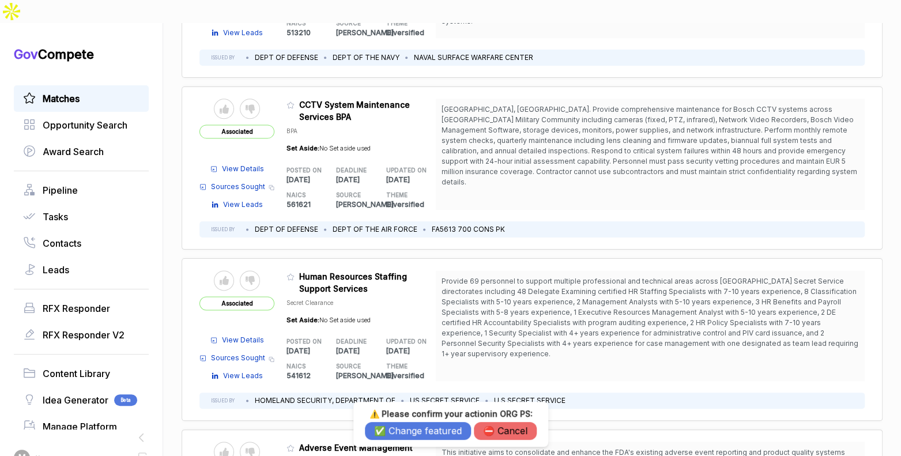
drag, startPoint x: 405, startPoint y: 428, endPoint x: 416, endPoint y: 402, distance: 28.5
click at [405, 427] on button "✅ Change featured" at bounding box center [418, 431] width 106 height 18
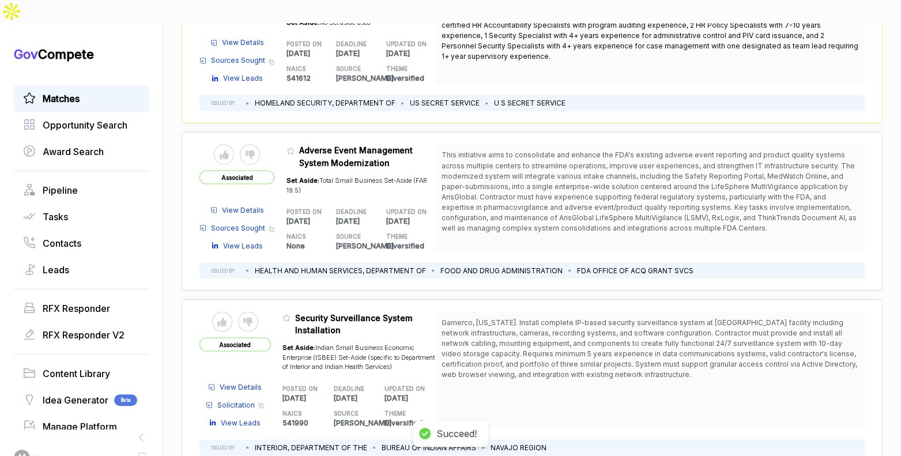
scroll to position [1213, 0]
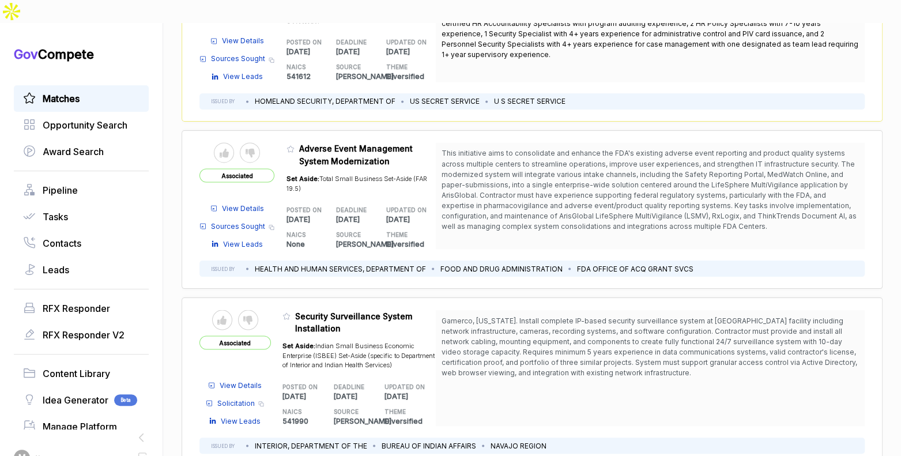
click at [256, 203] on span "View Details" at bounding box center [243, 208] width 42 height 10
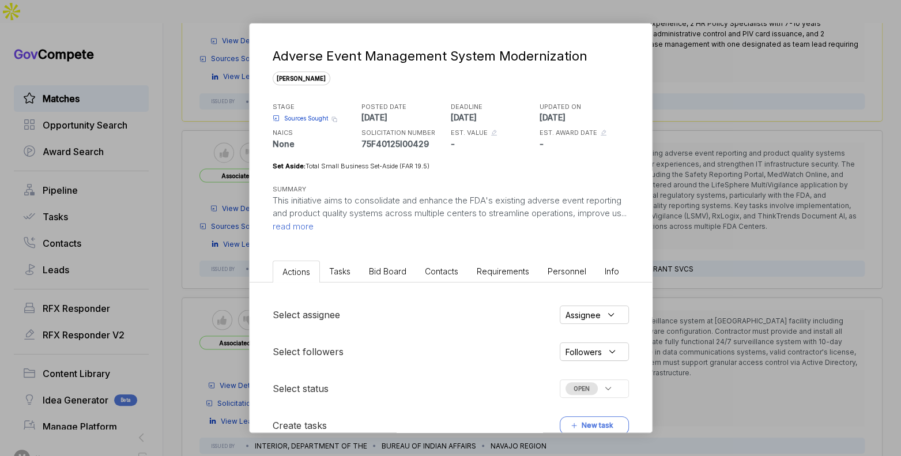
click at [385, 273] on span "Bid Board" at bounding box center [387, 271] width 37 height 10
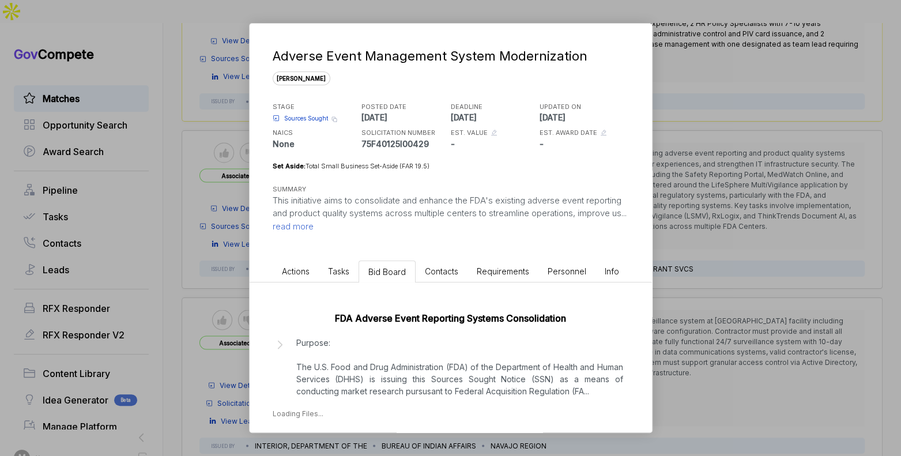
click at [433, 345] on p "Purpose: The U.S. Food and Drug Administration (FDA) of the Department of Healt…" at bounding box center [459, 367] width 327 height 61
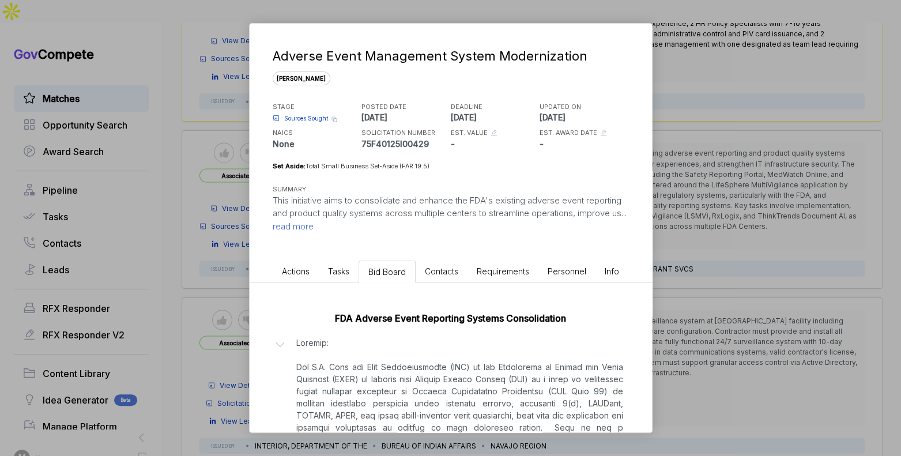
click at [710, 282] on div "Adverse Event Management System Modernization sam STAGE Sources Sought Copy lin…" at bounding box center [450, 228] width 901 height 456
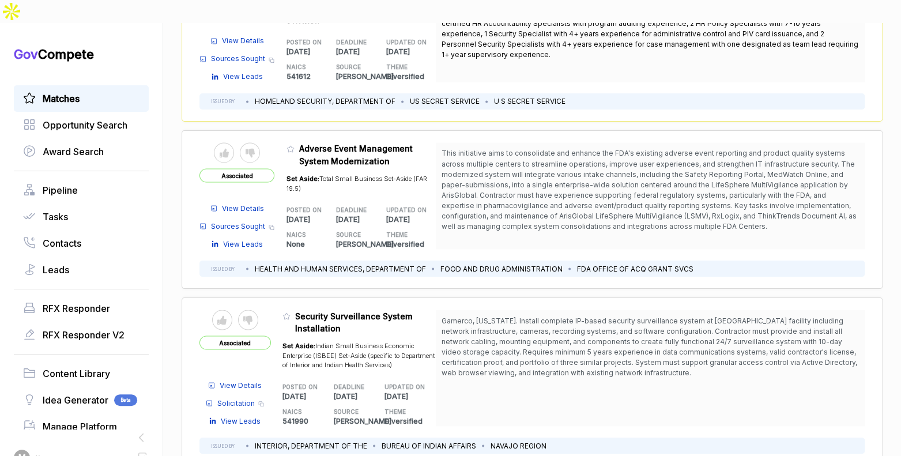
click at [253, 203] on span "View Details" at bounding box center [243, 208] width 42 height 10
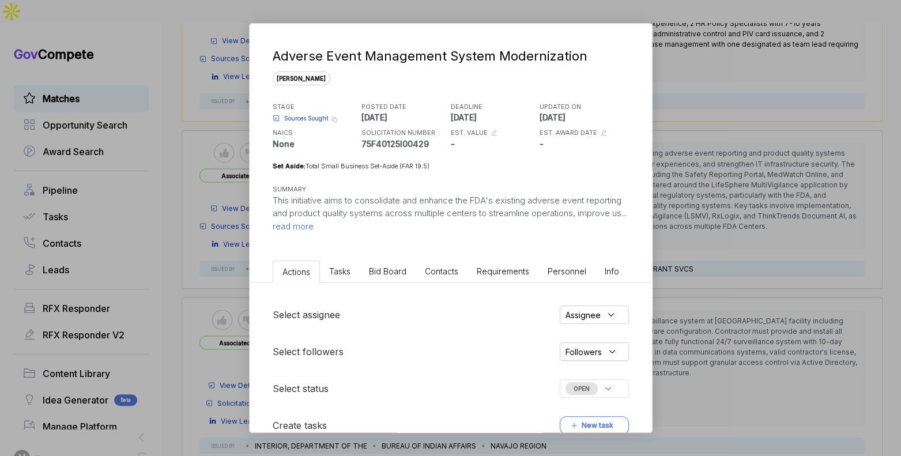
click at [376, 275] on li "Bid Board" at bounding box center [388, 270] width 56 height 21
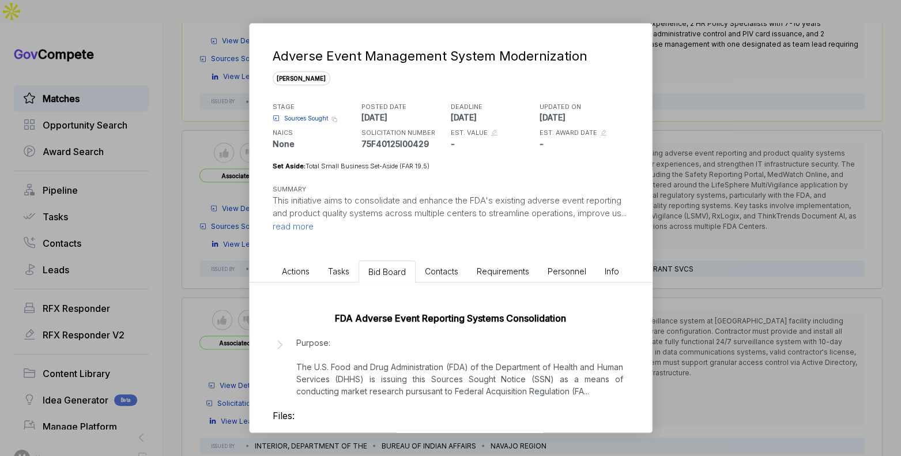
click at [499, 377] on p "Purpose: The U.S. Food and Drug Administration (FDA) of the Department of Healt…" at bounding box center [459, 367] width 327 height 61
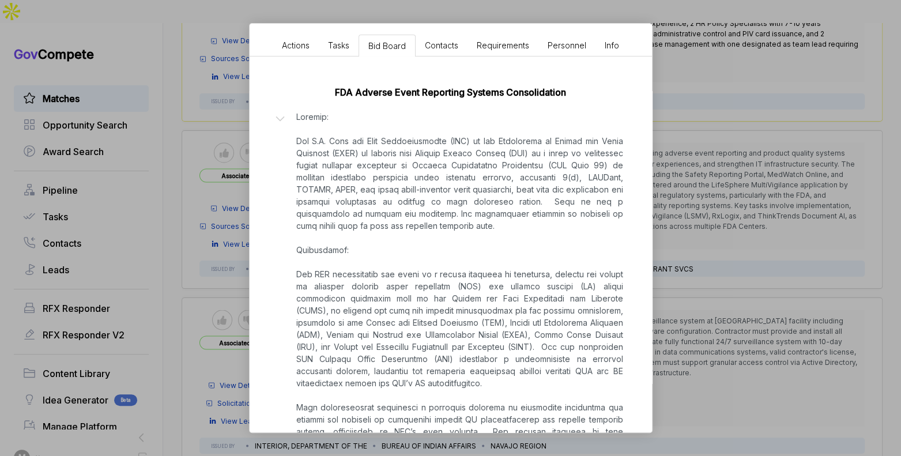
scroll to position [234, 0]
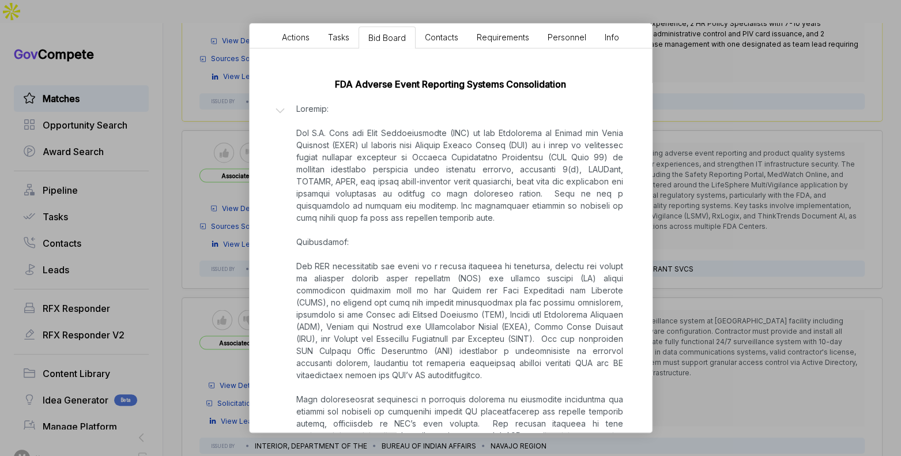
drag, startPoint x: 717, startPoint y: 279, endPoint x: 706, endPoint y: 281, distance: 11.2
click at [718, 280] on div "Adverse Event Management System Modernization sam STAGE Sources Sought Copy lin…" at bounding box center [450, 228] width 901 height 456
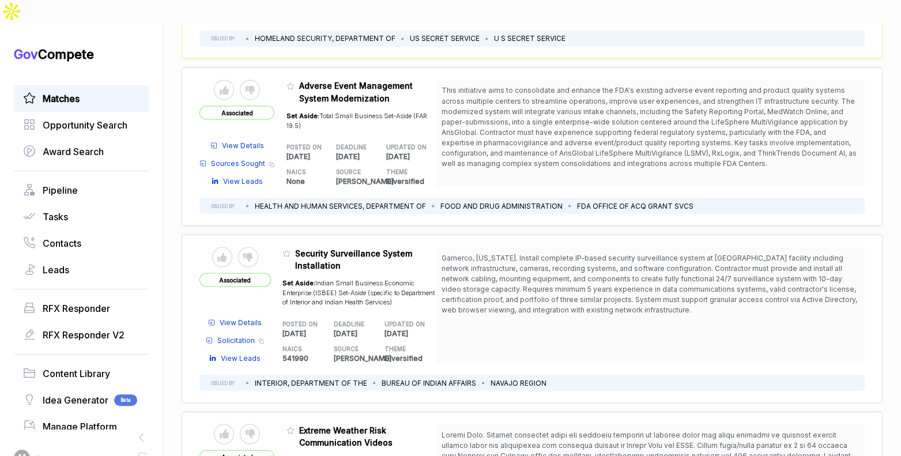
scroll to position [1280, 0]
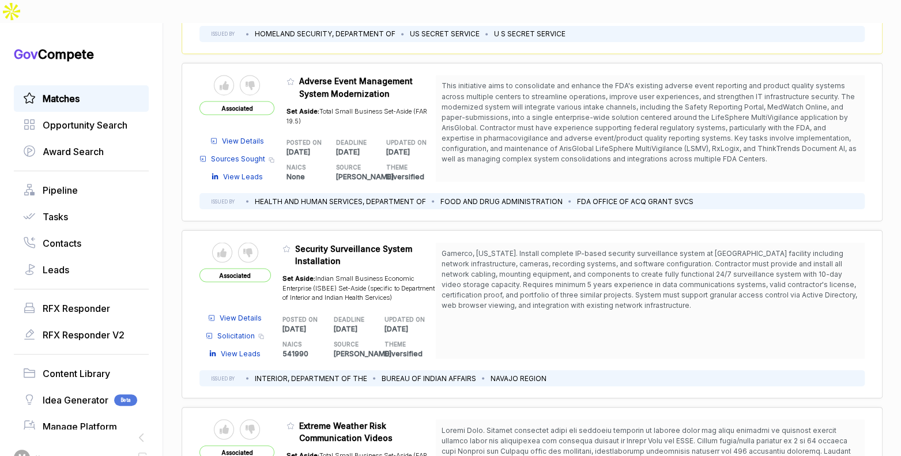
click at [247, 153] on span "Sources Sought" at bounding box center [238, 158] width 54 height 10
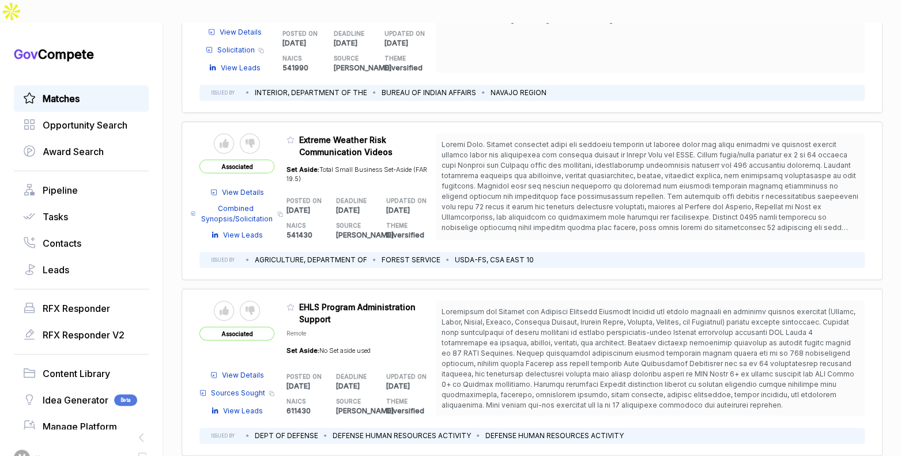
scroll to position [1565, 0]
click at [294, 137] on icon at bounding box center [290, 140] width 7 height 6
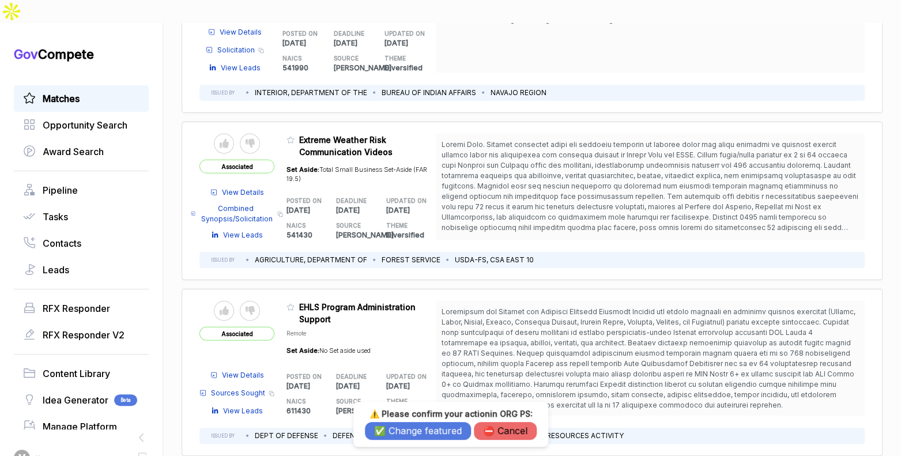
drag, startPoint x: 432, startPoint y: 432, endPoint x: 416, endPoint y: 399, distance: 36.6
click at [431, 432] on button "✅ Change featured" at bounding box center [418, 431] width 106 height 18
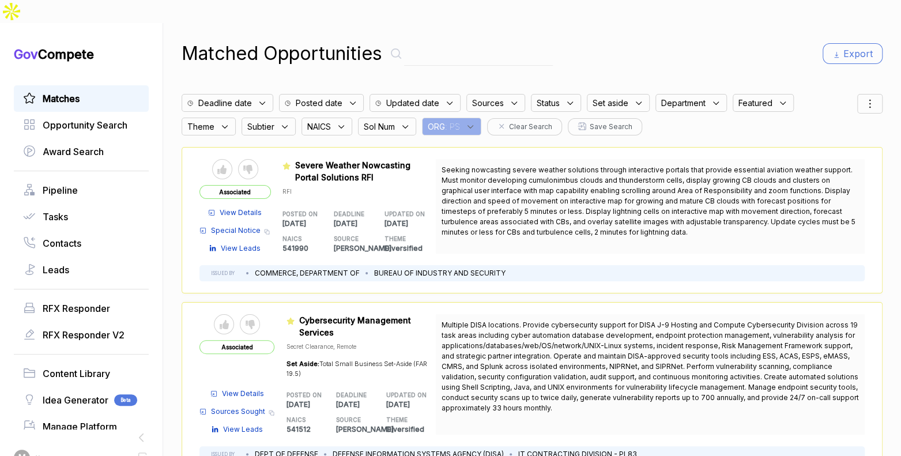
scroll to position [0, 0]
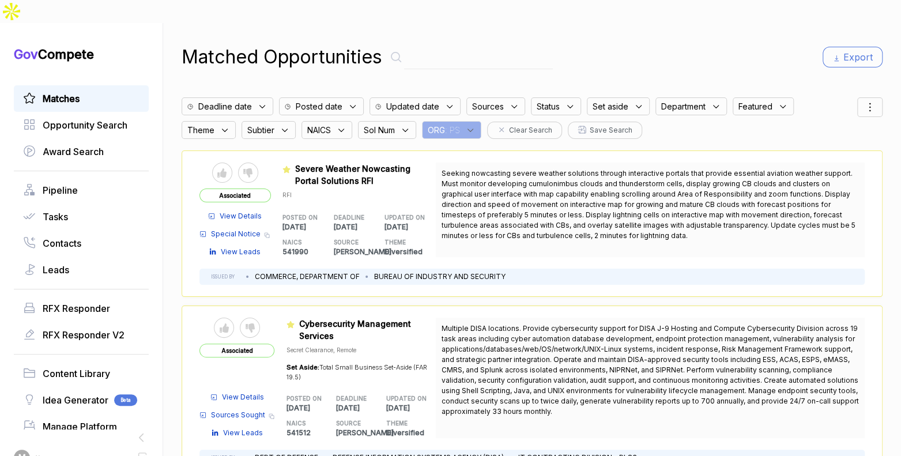
click at [459, 124] on span ": PS" at bounding box center [452, 130] width 15 height 12
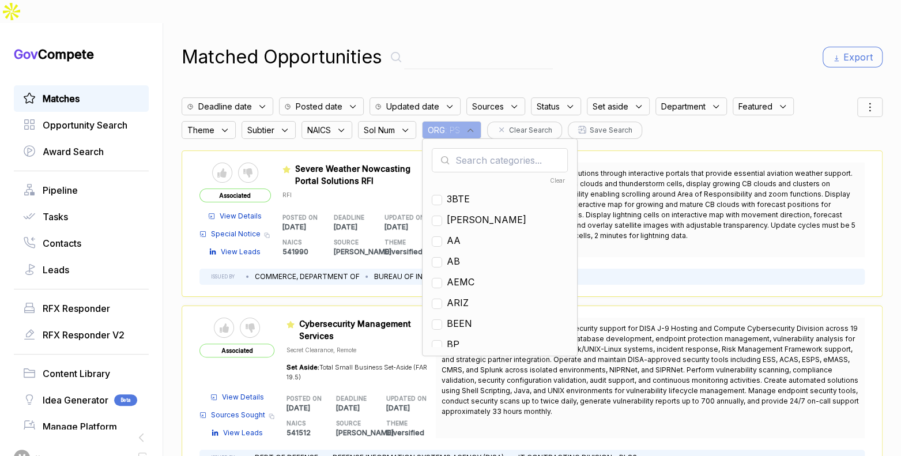
click at [473, 148] on input "text" at bounding box center [500, 160] width 136 height 24
type input "nf"
drag, startPoint x: 457, startPoint y: 197, endPoint x: 503, endPoint y: 142, distance: 72.0
click at [458, 213] on span "NF" at bounding box center [453, 220] width 13 height 14
checkbox input "true"
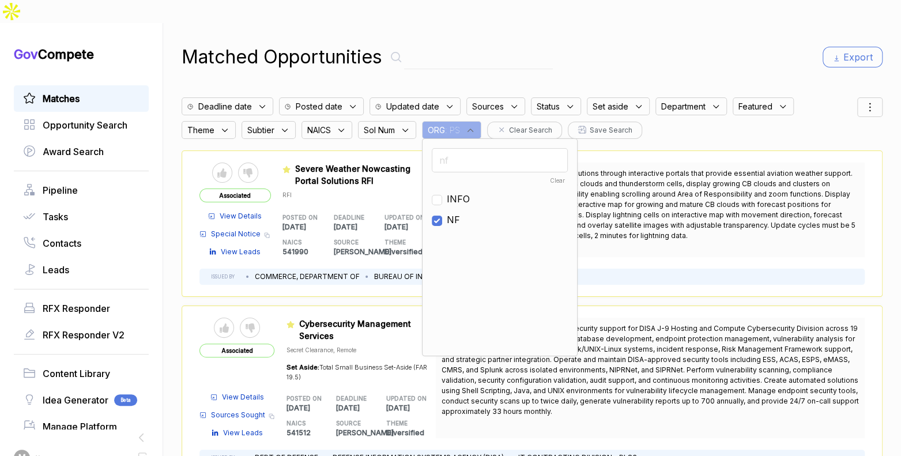
drag, startPoint x: 643, startPoint y: 45, endPoint x: 766, endPoint y: 61, distance: 123.7
click at [645, 45] on div "Matched Opportunities Export" at bounding box center [532, 57] width 701 height 28
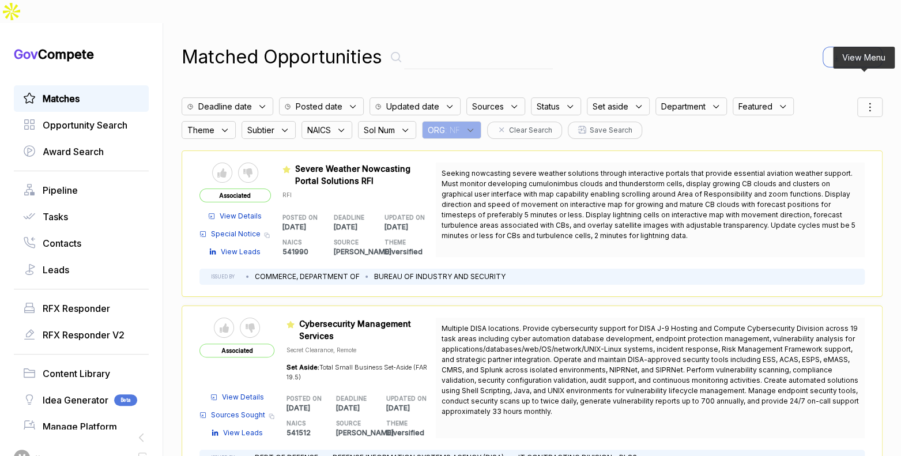
drag, startPoint x: 871, startPoint y: 86, endPoint x: 862, endPoint y: 93, distance: 12.3
click at [871, 97] on div at bounding box center [869, 107] width 25 height 20
drag, startPoint x: 811, startPoint y: 152, endPoint x: 811, endPoint y: 145, distance: 6.9
click at [811, 150] on div "deadline posted featured status theme assignee updated" at bounding box center [839, 197] width 67 height 102
click at [811, 164] on div at bounding box center [814, 167] width 17 height 7
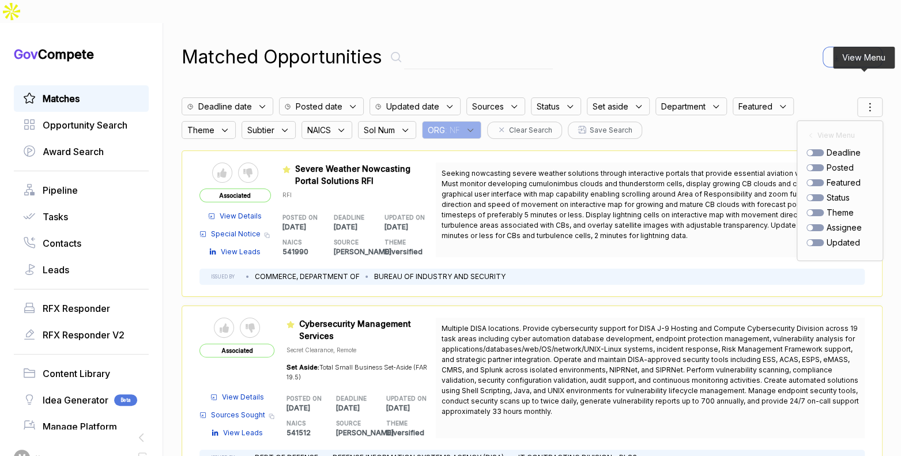
checkbox input "true"
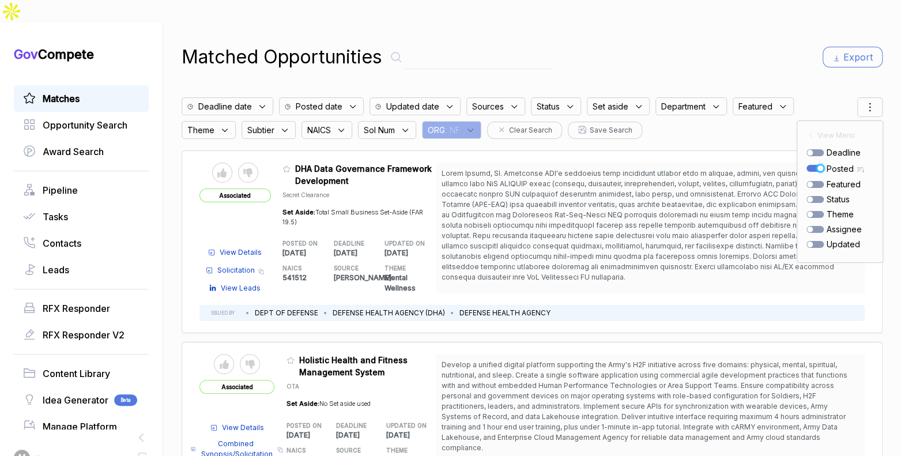
click at [624, 191] on span at bounding box center [649, 225] width 416 height 112
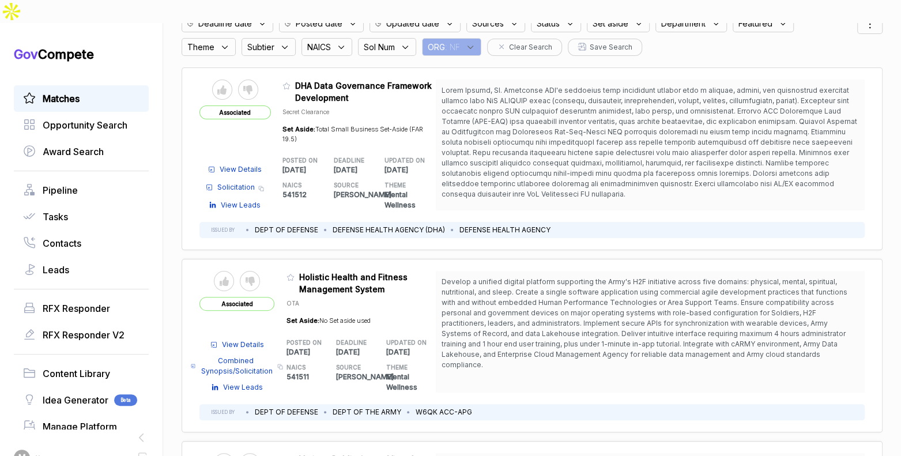
scroll to position [116, 0]
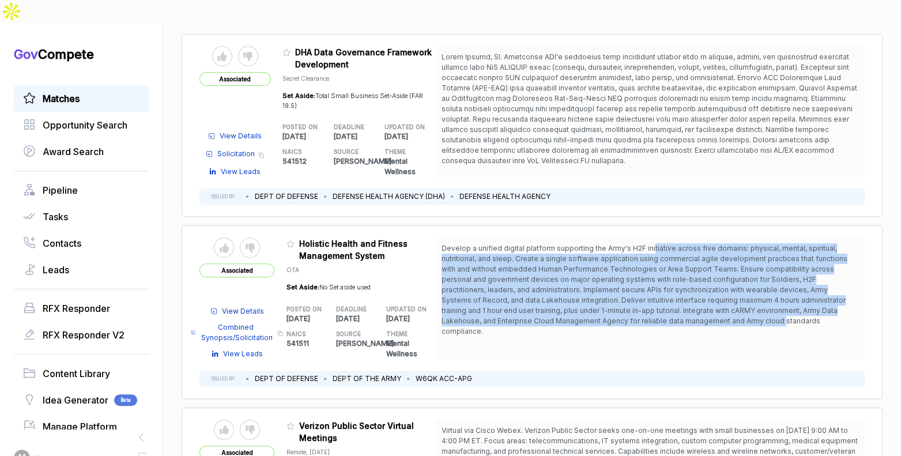
drag, startPoint x: 650, startPoint y: 224, endPoint x: 687, endPoint y: 294, distance: 79.4
click at [687, 294] on span "Develop a unified digital platform supporting the Army's H2F initiative across …" at bounding box center [644, 290] width 406 height 92
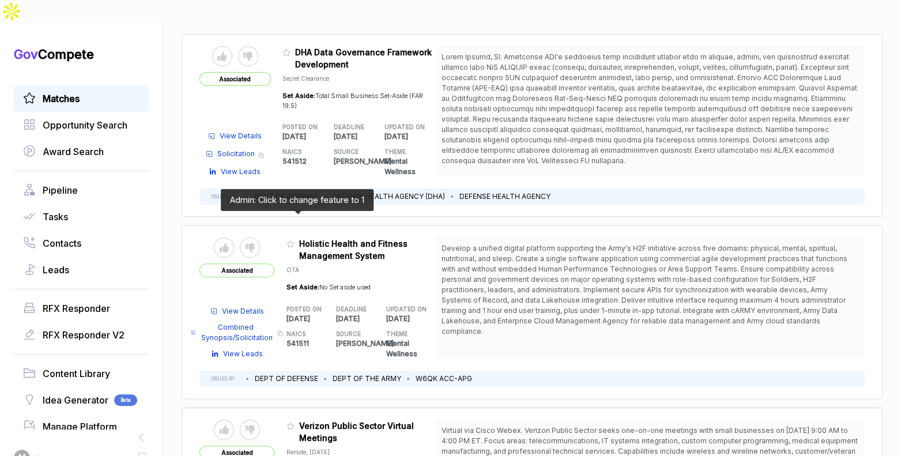
click at [293, 240] on icon at bounding box center [290, 244] width 8 height 8
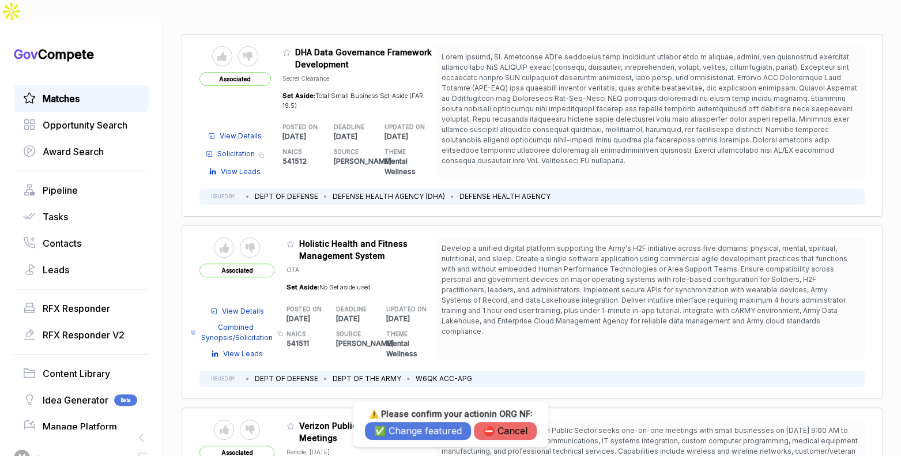
click at [431, 425] on button "✅ Change featured" at bounding box center [418, 431] width 106 height 18
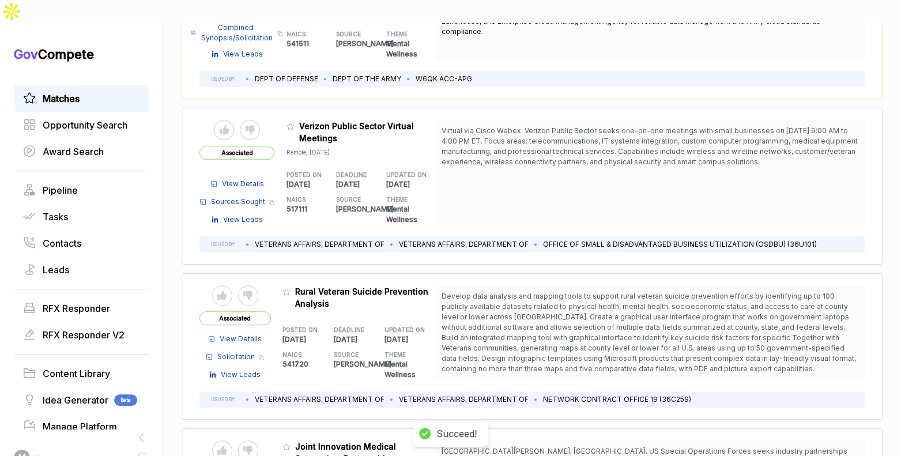
scroll to position [417, 0]
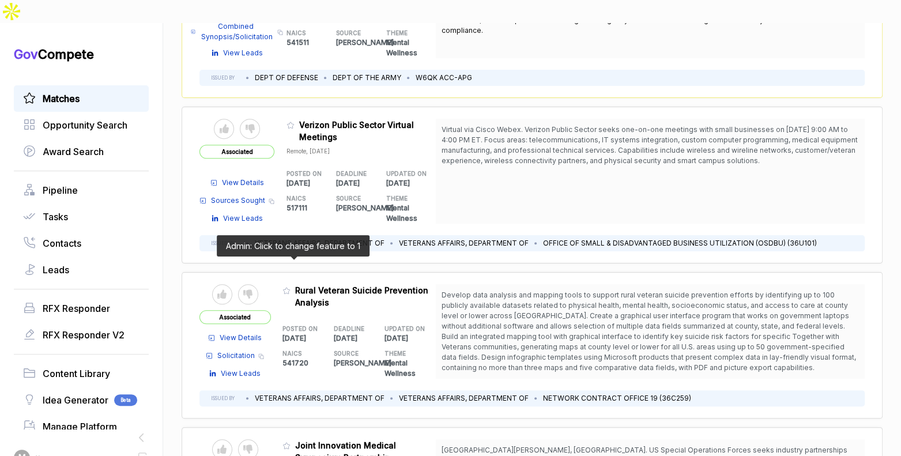
click at [290, 286] on icon at bounding box center [286, 290] width 8 height 8
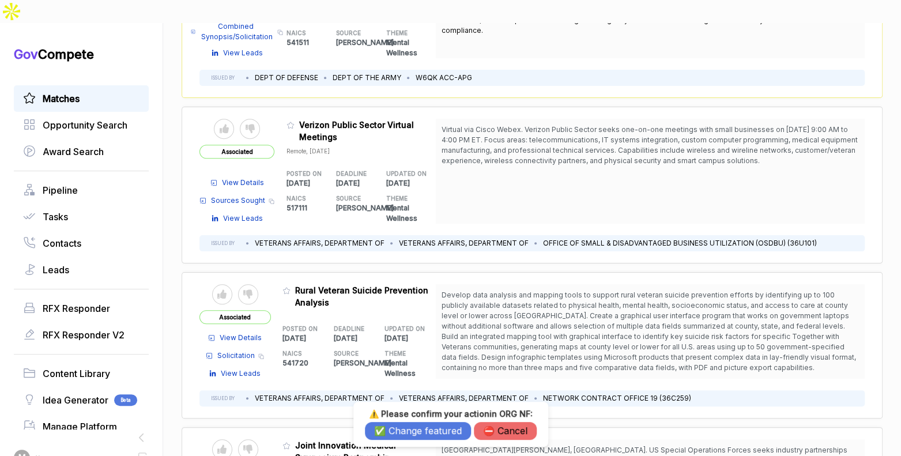
click at [403, 429] on button "✅ Change featured" at bounding box center [418, 431] width 106 height 18
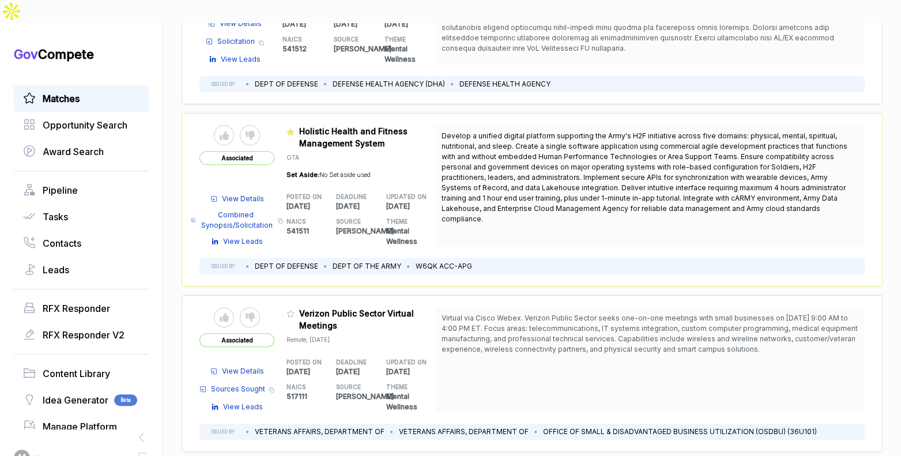
scroll to position [141, 0]
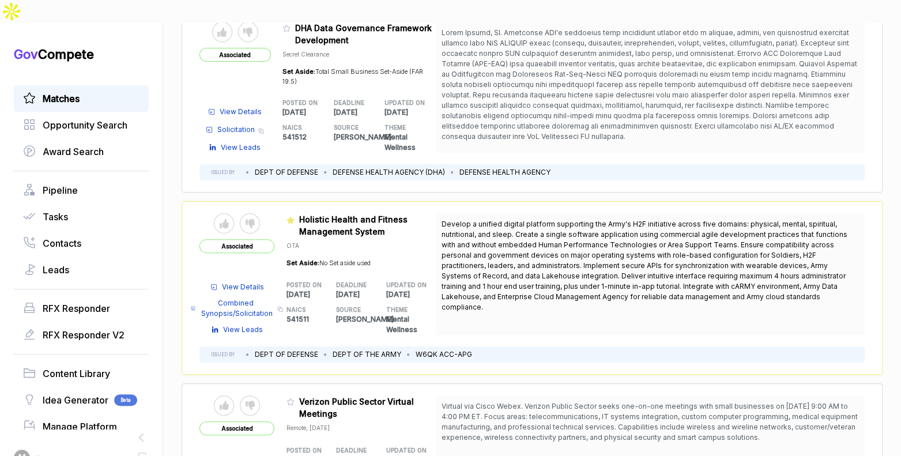
click at [243, 282] on span "View Details" at bounding box center [243, 287] width 42 height 10
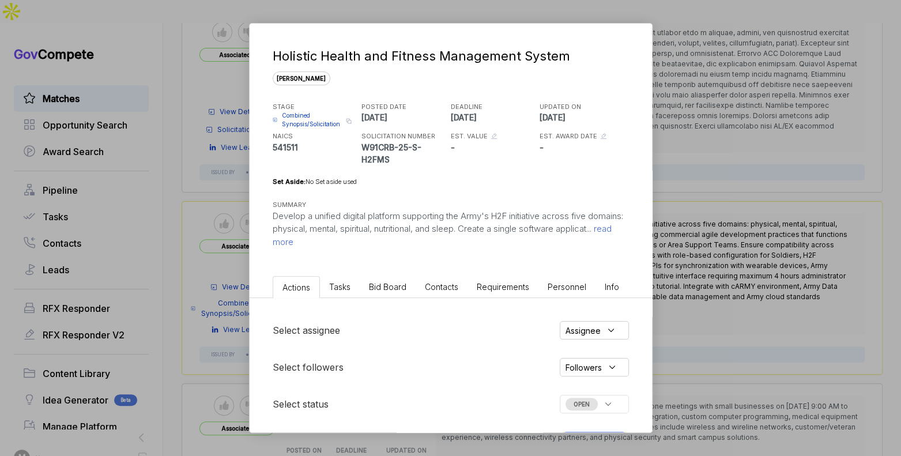
click at [382, 286] on span "Bid Board" at bounding box center [387, 287] width 37 height 10
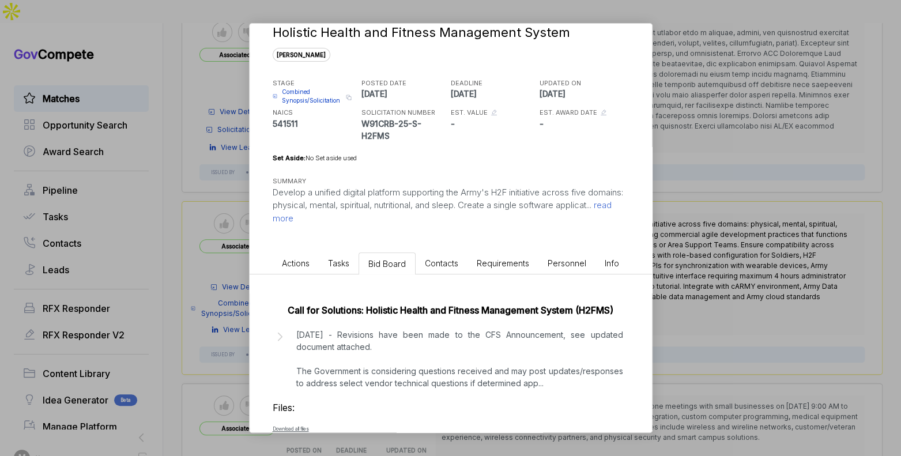
click at [426, 343] on p "09 September - Revisions have been made to the CFS Announcement, see updated do…" at bounding box center [459, 358] width 327 height 61
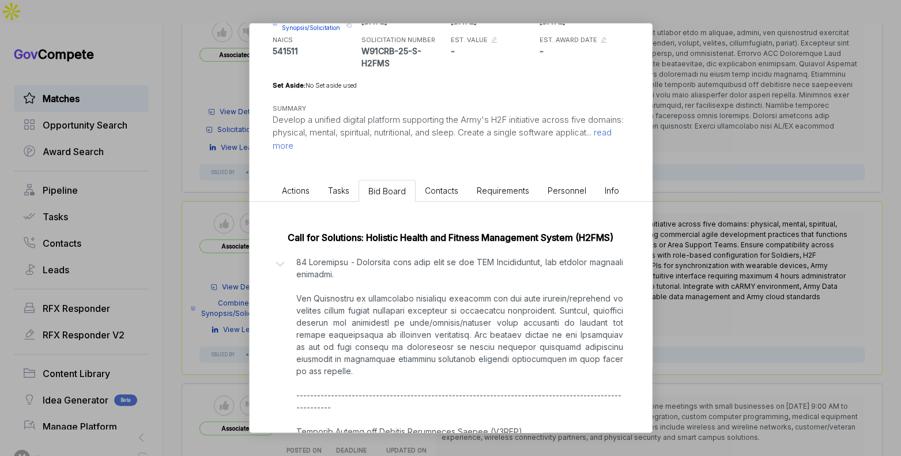
scroll to position [142, 0]
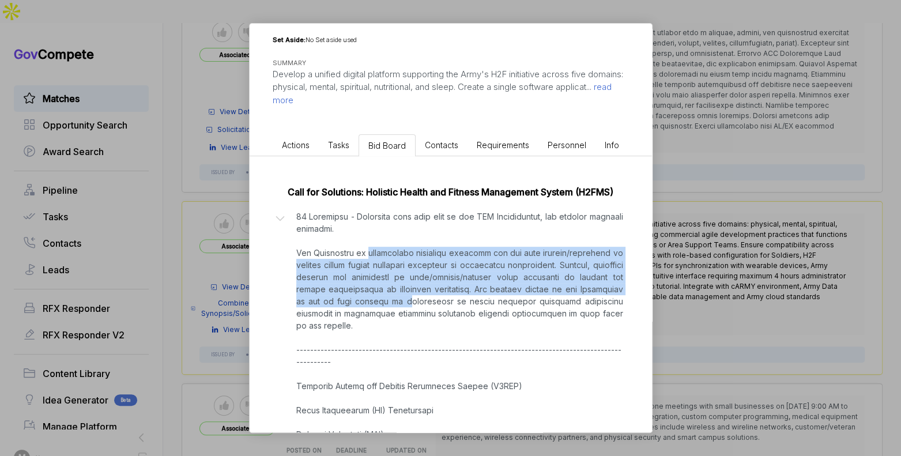
drag, startPoint x: 372, startPoint y: 248, endPoint x: 395, endPoint y: 297, distance: 54.1
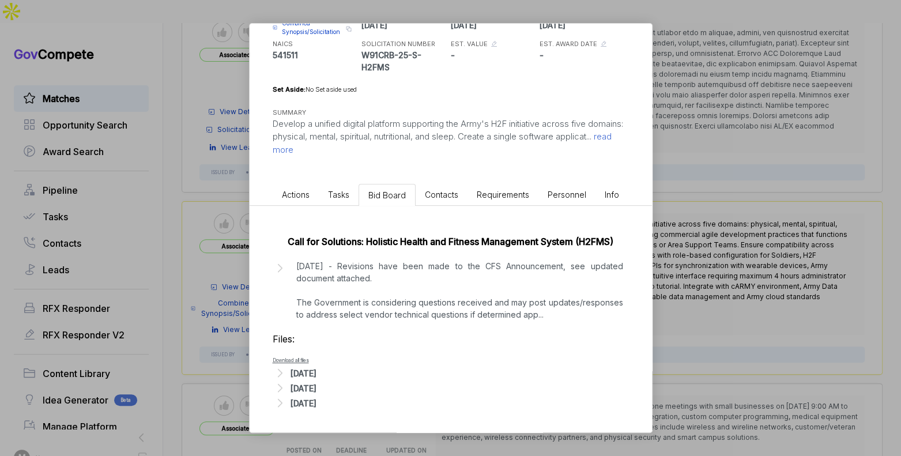
click at [403, 279] on p "09 September - Revisions have been made to the CFS Announcement, see updated do…" at bounding box center [459, 290] width 327 height 61
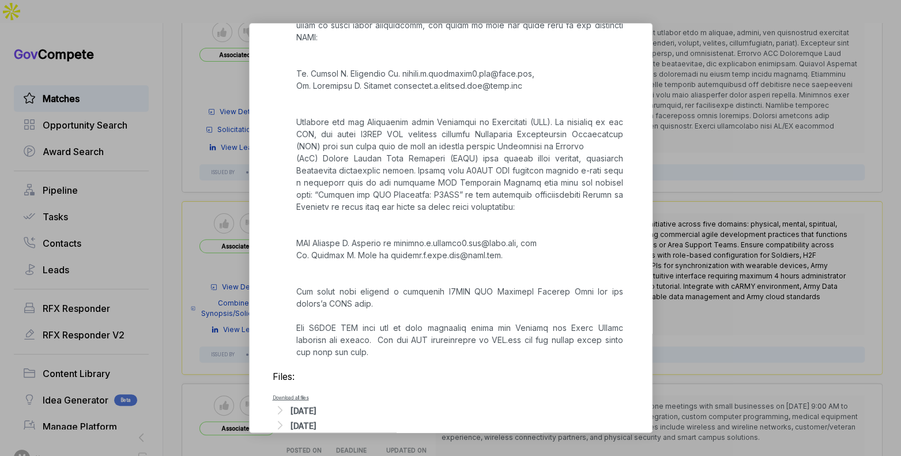
scroll to position [1459, 0]
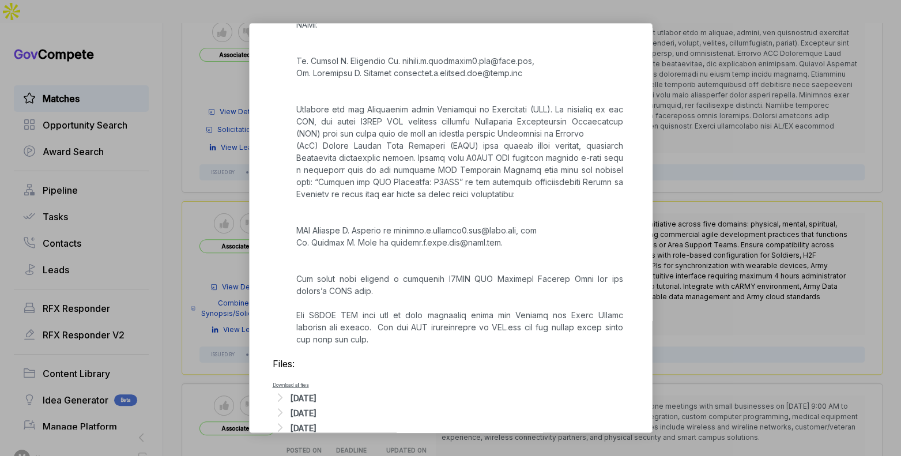
click at [316, 392] on div "Sep 9, 2025" at bounding box center [303, 398] width 26 height 12
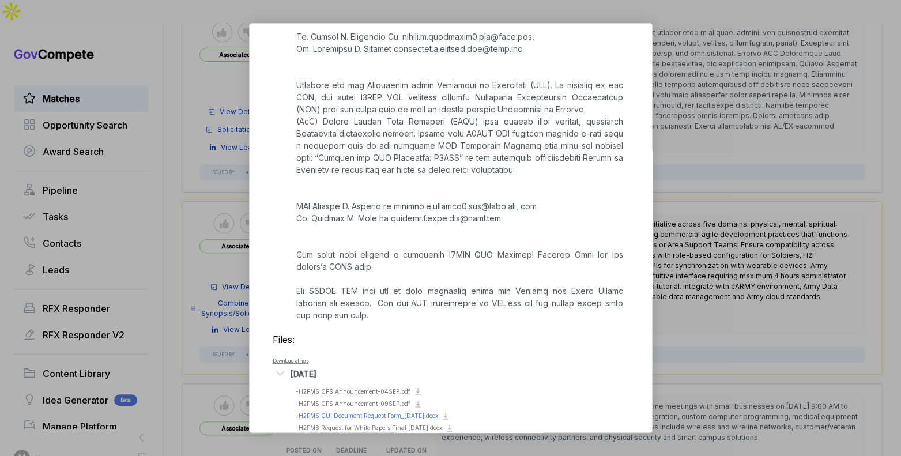
scroll to position [1511, 0]
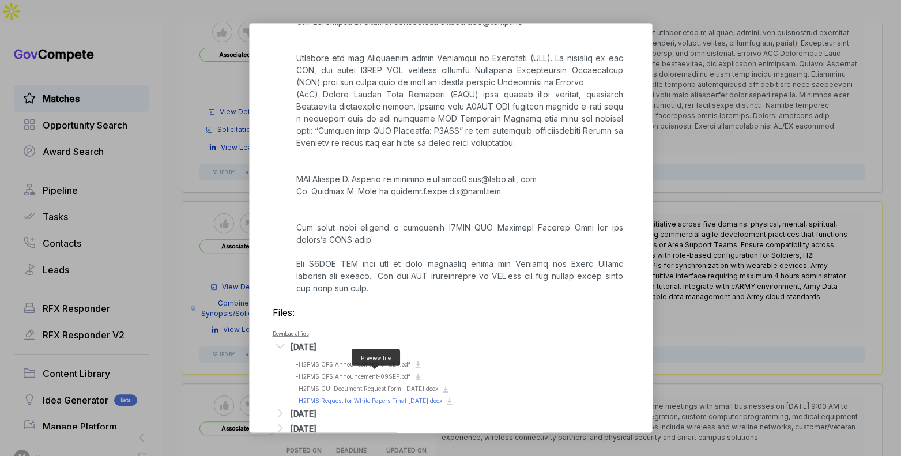
click at [388, 397] on span "- H2FMS Request for White Papers Final 04SEP2025.docx" at bounding box center [369, 400] width 146 height 7
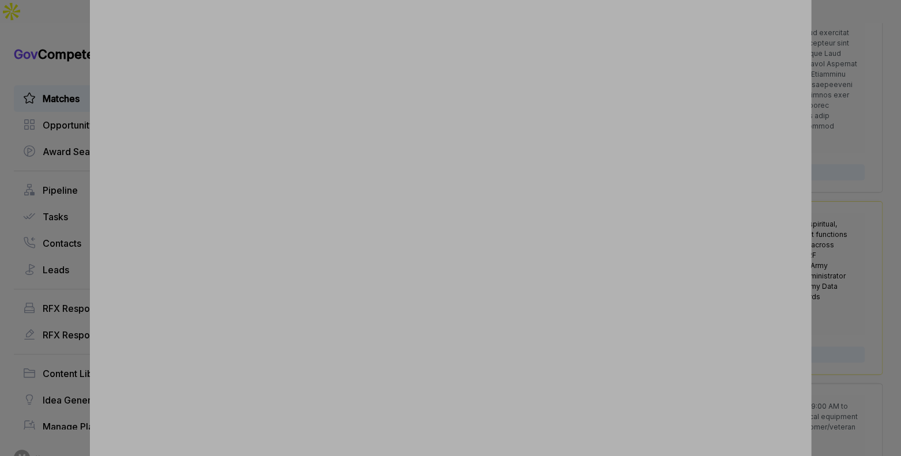
drag, startPoint x: 840, startPoint y: 293, endPoint x: 649, endPoint y: 360, distance: 202.1
click at [836, 294] on div at bounding box center [450, 228] width 901 height 456
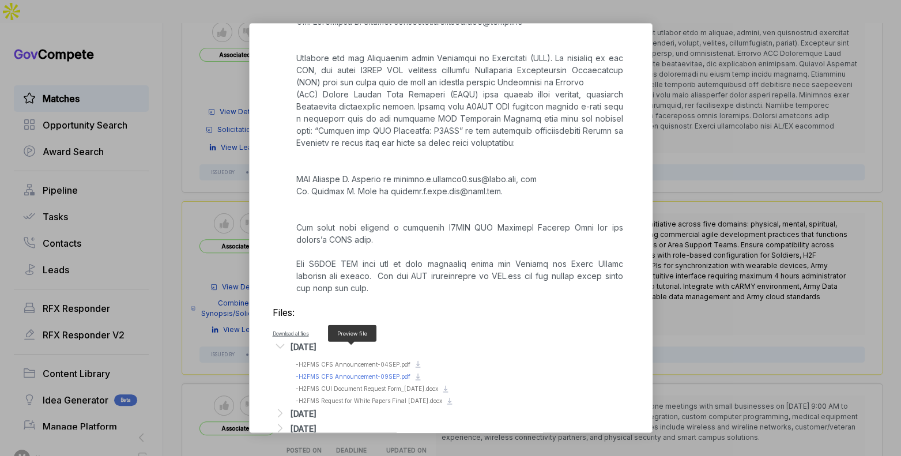
click at [382, 373] on span "- H2FMS CFS Announcement-09SEP.pdf" at bounding box center [353, 376] width 115 height 7
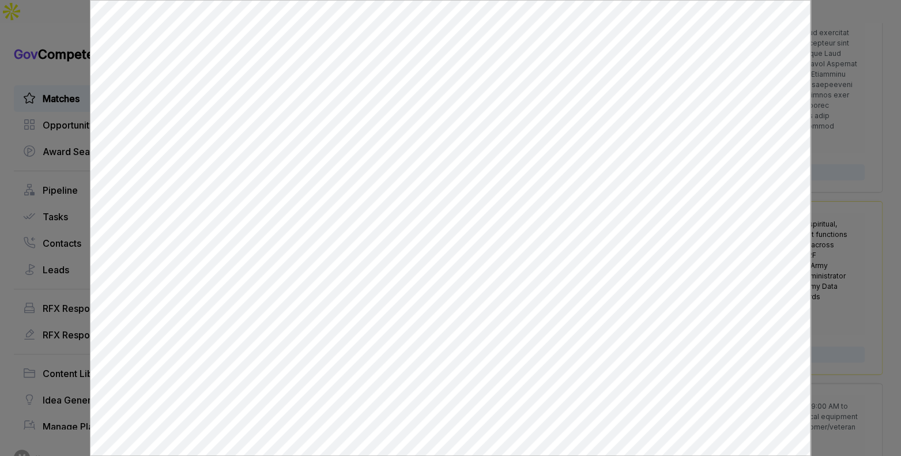
scroll to position [0, 0]
click at [852, 145] on div at bounding box center [450, 228] width 901 height 456
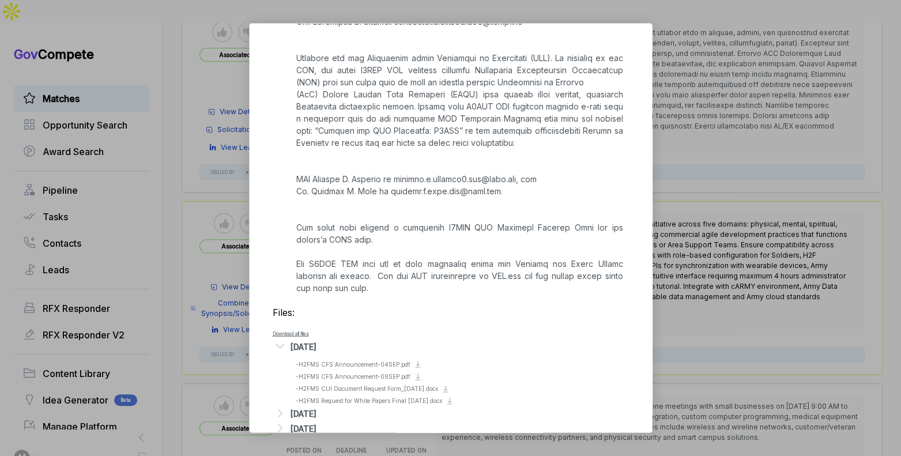
click at [756, 146] on div "Holistic Health and Fitness Management System sam STAGE Combined Synopsis/Solic…" at bounding box center [450, 228] width 901 height 456
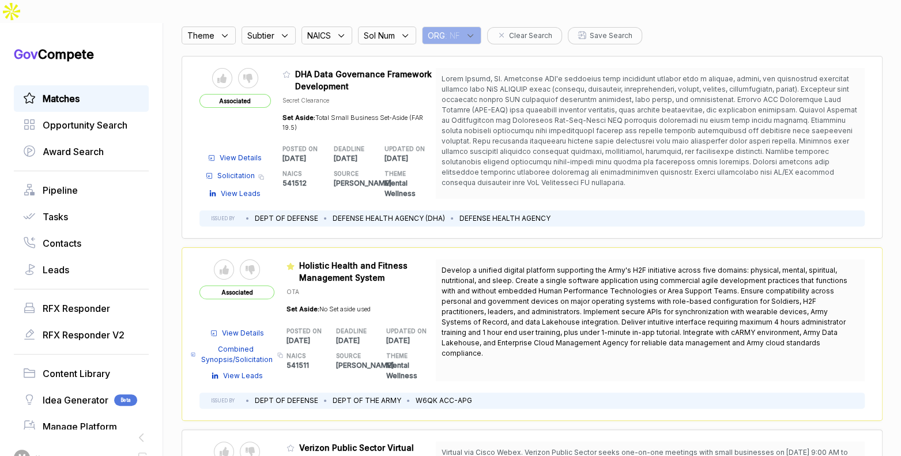
scroll to position [23, 0]
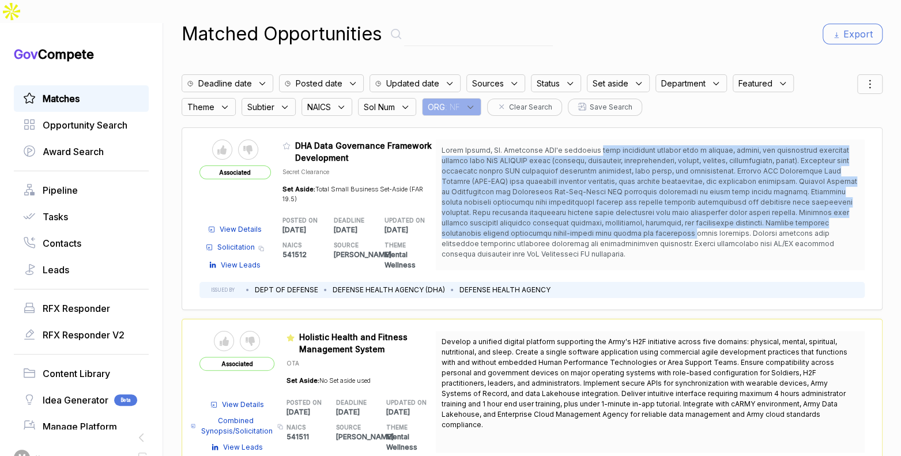
drag, startPoint x: 592, startPoint y: 124, endPoint x: 617, endPoint y: 206, distance: 86.2
click at [617, 206] on span at bounding box center [649, 202] width 416 height 112
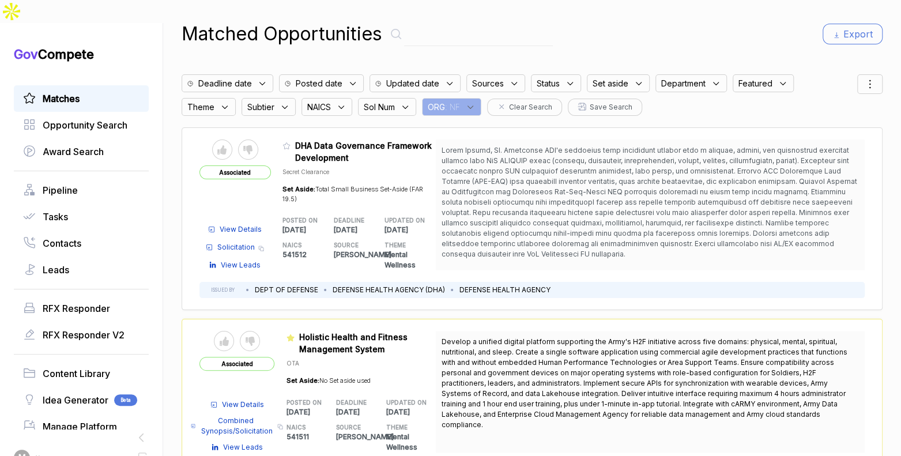
click at [261, 224] on span "View Details" at bounding box center [241, 229] width 42 height 10
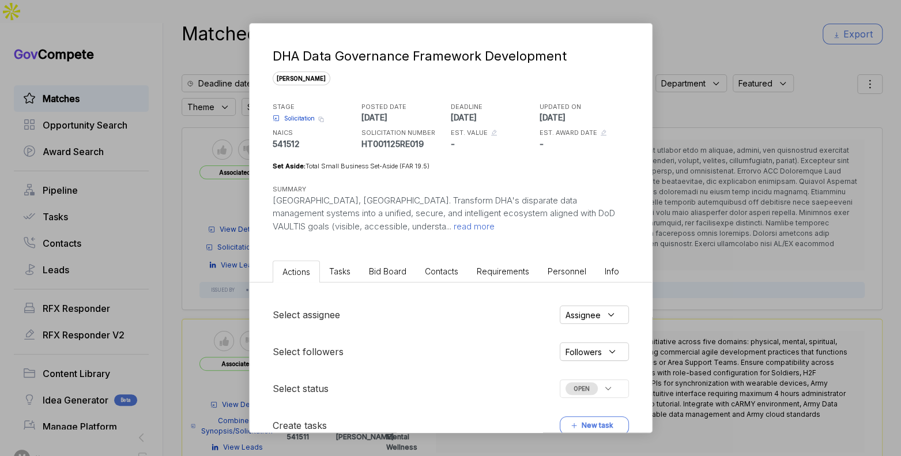
click at [373, 276] on li "Bid Board" at bounding box center [388, 270] width 56 height 21
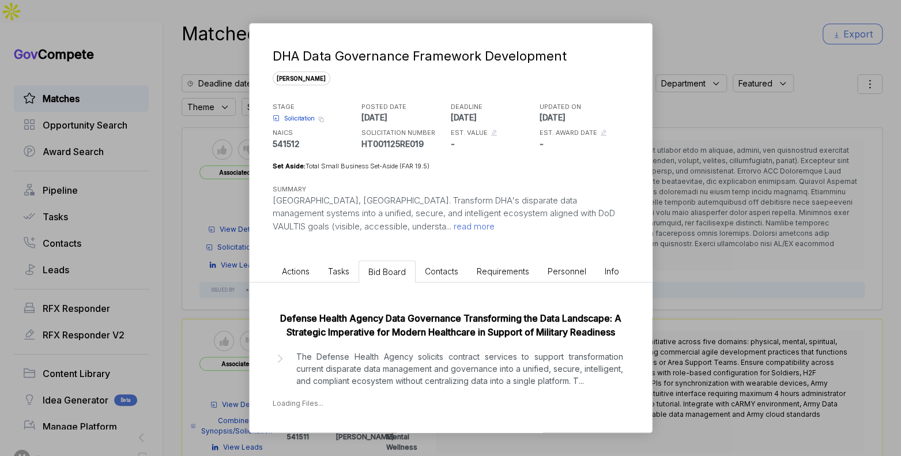
click at [461, 385] on p "The Defense Health Agency solicits contract services to support transformation …" at bounding box center [459, 368] width 327 height 36
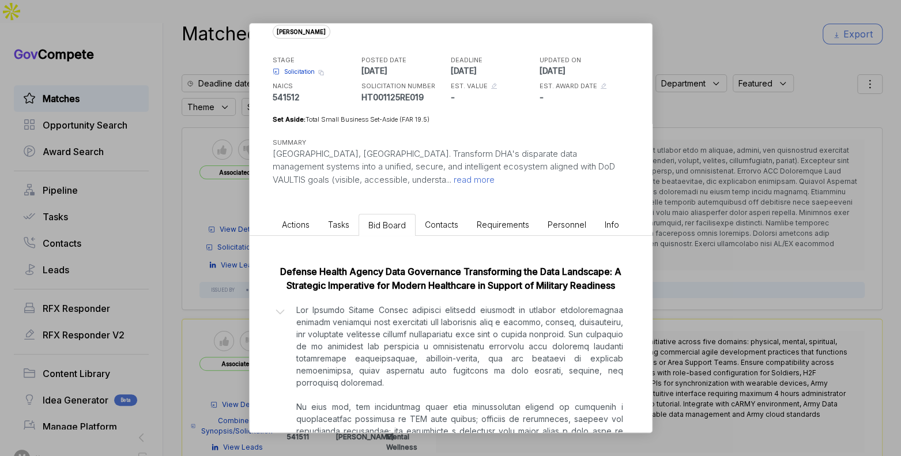
scroll to position [48, 0]
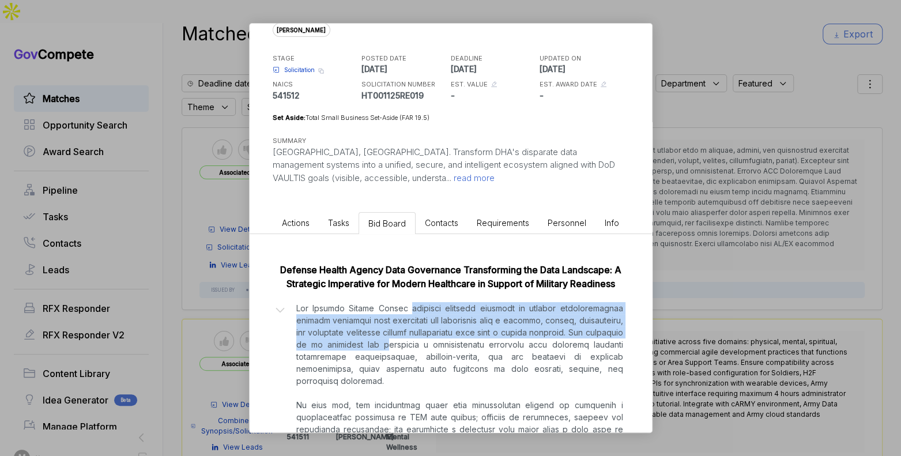
drag, startPoint x: 415, startPoint y: 312, endPoint x: 417, endPoint y: 342, distance: 29.4
click at [417, 342] on p at bounding box center [459, 417] width 327 height 230
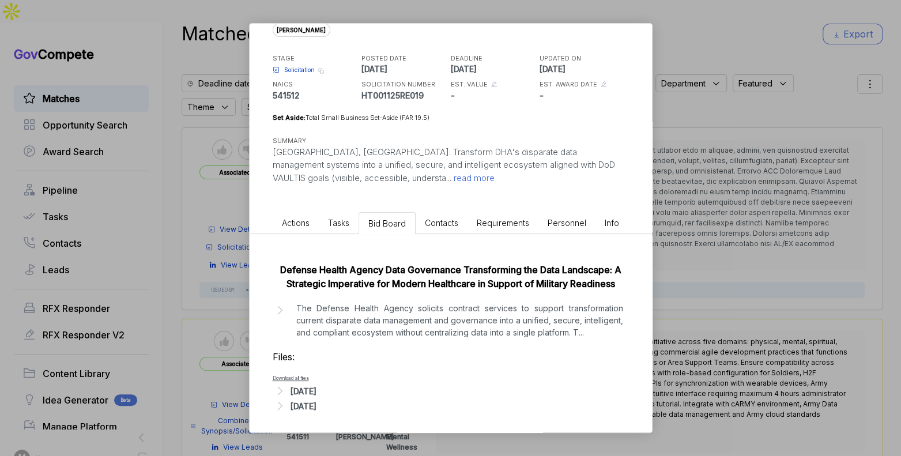
click at [417, 342] on div "Defense Health Agency Data Governance Transforming the Data Landscape: A Strate…" at bounding box center [451, 335] width 402 height 202
click at [420, 328] on p "The Defense Health Agency solicits contract services to support transformation …" at bounding box center [459, 320] width 327 height 36
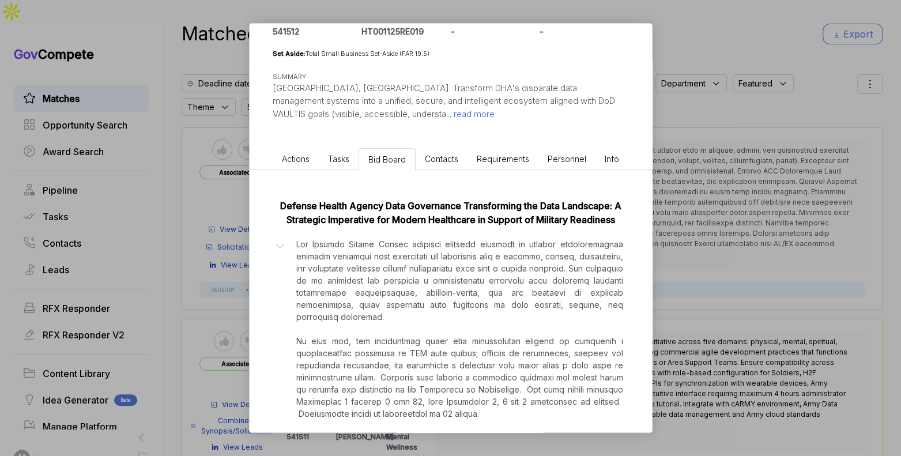
scroll to position [125, 0]
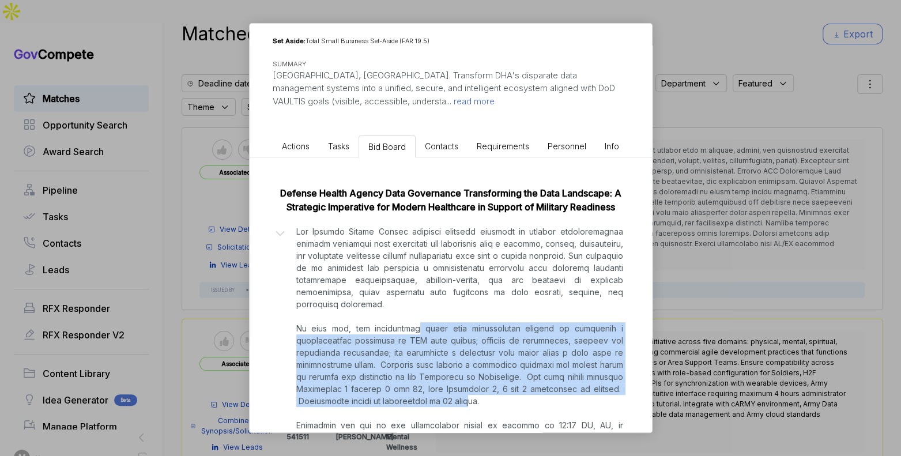
drag, startPoint x: 420, startPoint y: 330, endPoint x: 471, endPoint y: 401, distance: 88.0
click at [471, 401] on p at bounding box center [459, 340] width 327 height 230
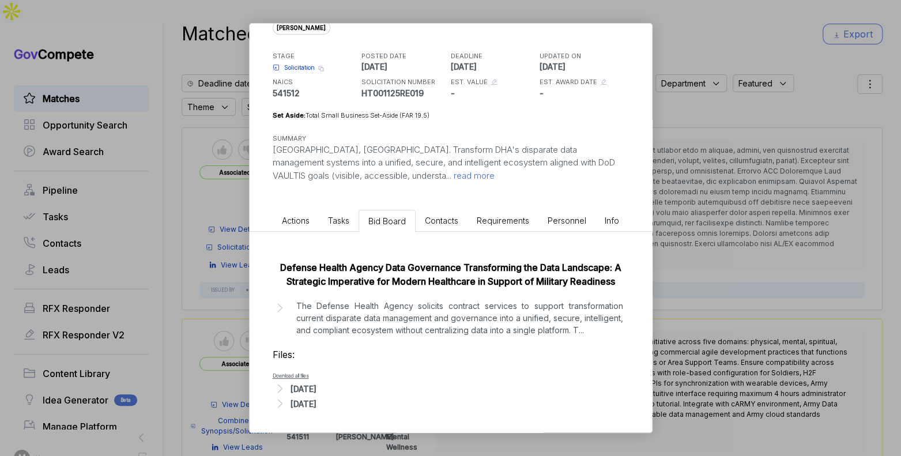
click at [447, 327] on p "The Defense Health Agency solicits contract services to support transformation …" at bounding box center [459, 318] width 327 height 36
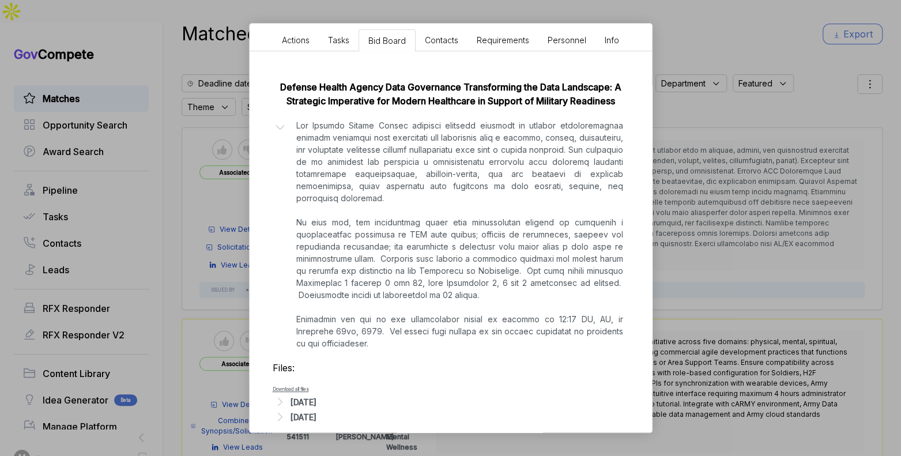
scroll to position [244, 0]
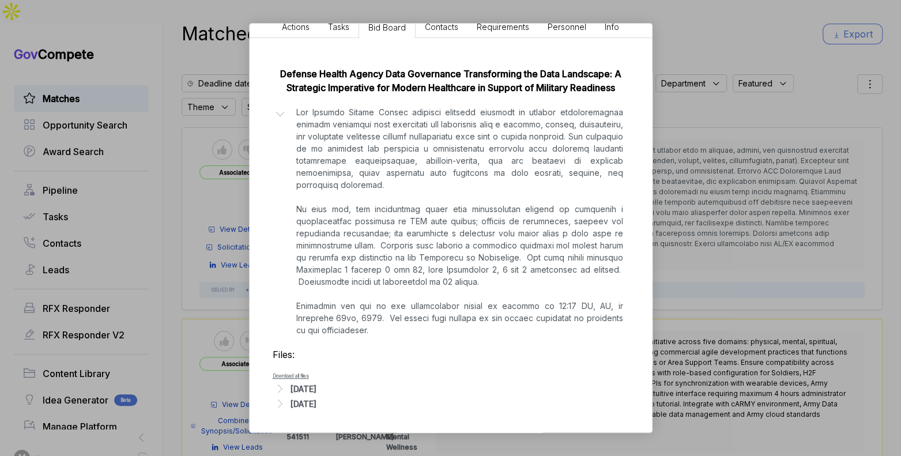
click at [316, 389] on div "Sep 8, 2025" at bounding box center [303, 389] width 26 height 12
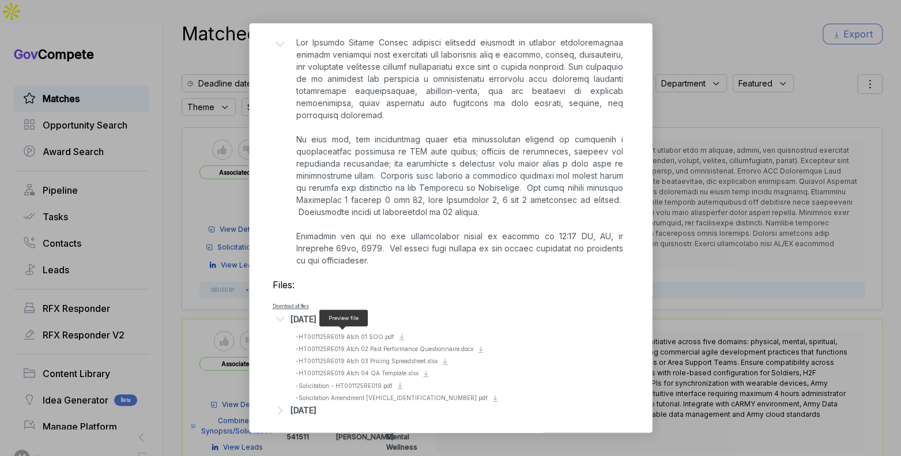
scroll to position [320, 0]
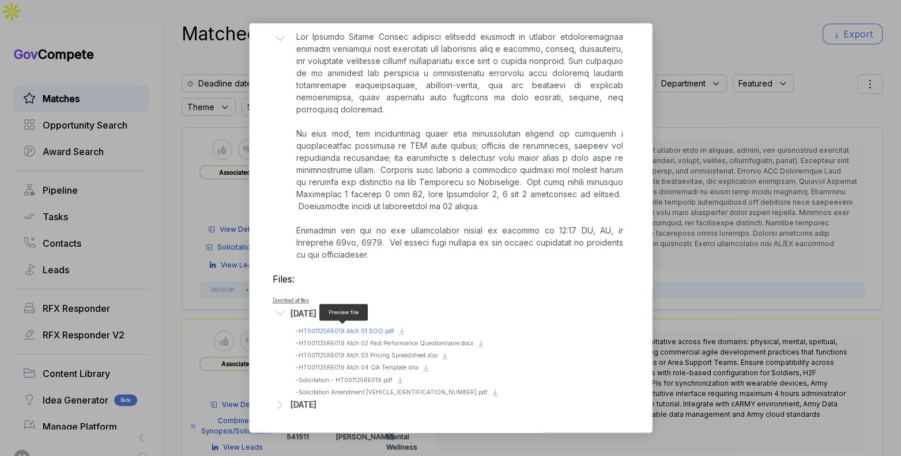
click at [374, 332] on span "- HT001125RE019 Atch 01 SOO.pdf" at bounding box center [345, 330] width 99 height 7
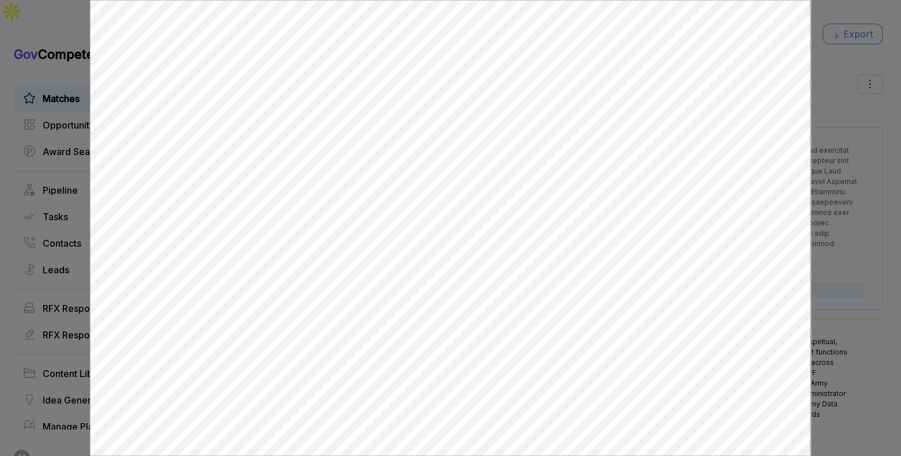
scroll to position [0, 0]
click at [828, 258] on div at bounding box center [450, 228] width 901 height 456
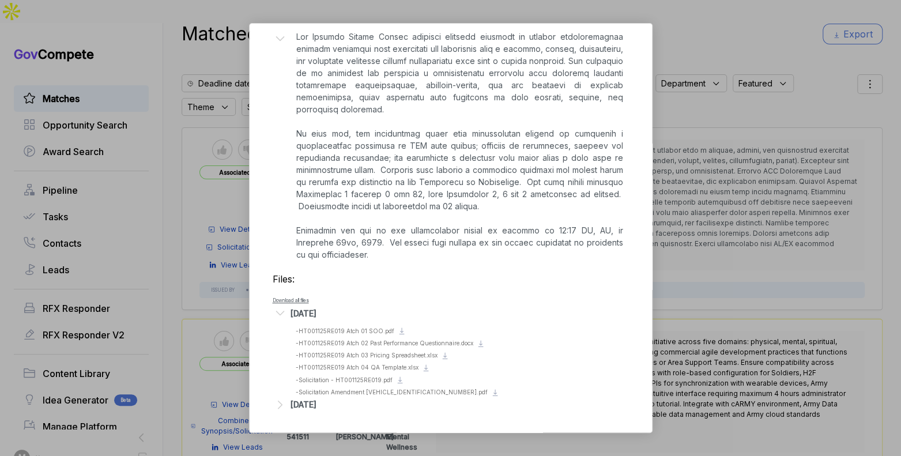
click at [828, 258] on div "DHA Data Governance Framework Development sam STAGE Solicitation Copy link POST…" at bounding box center [450, 228] width 901 height 456
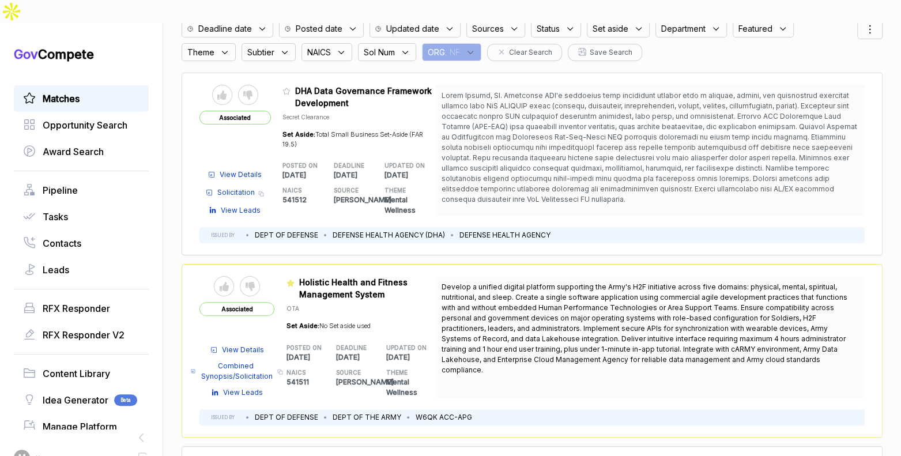
scroll to position [106, 0]
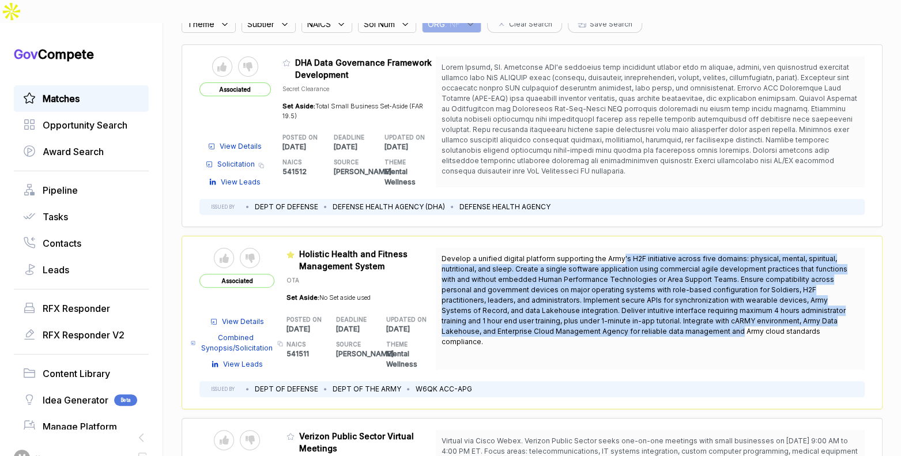
drag, startPoint x: 617, startPoint y: 237, endPoint x: 646, endPoint y: 309, distance: 77.8
click at [646, 309] on span "Develop a unified digital platform supporting the Army's H2F initiative across …" at bounding box center [644, 300] width 406 height 92
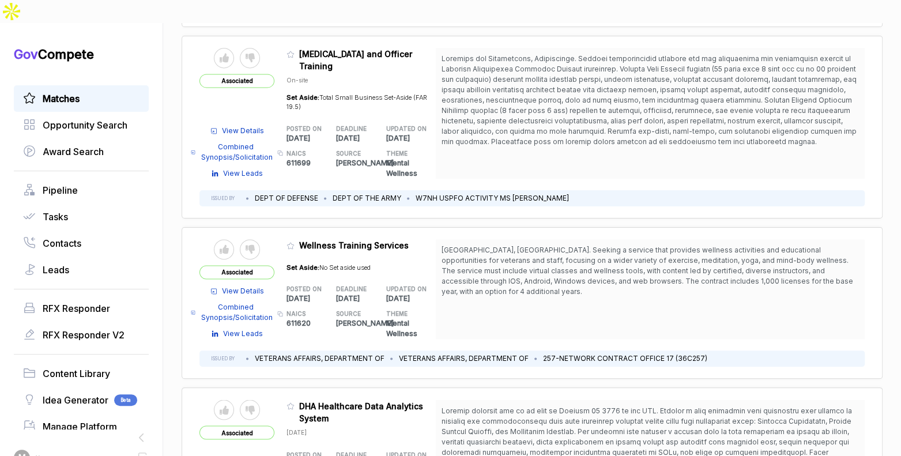
scroll to position [1123, 0]
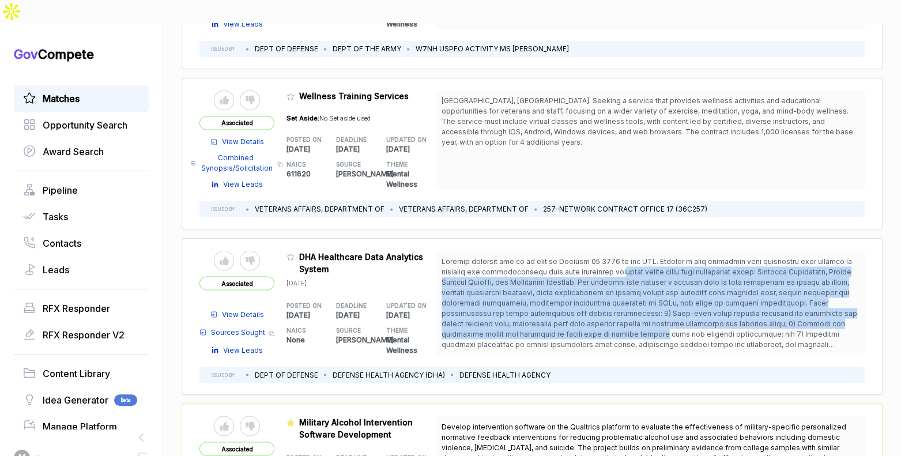
drag, startPoint x: 603, startPoint y: 236, endPoint x: 592, endPoint y: 296, distance: 60.4
click at [592, 296] on span at bounding box center [649, 307] width 416 height 102
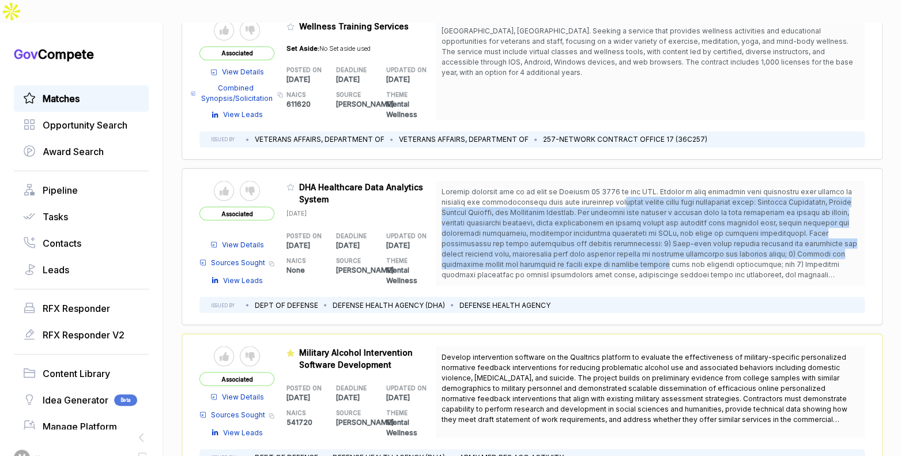
scroll to position [1194, 0]
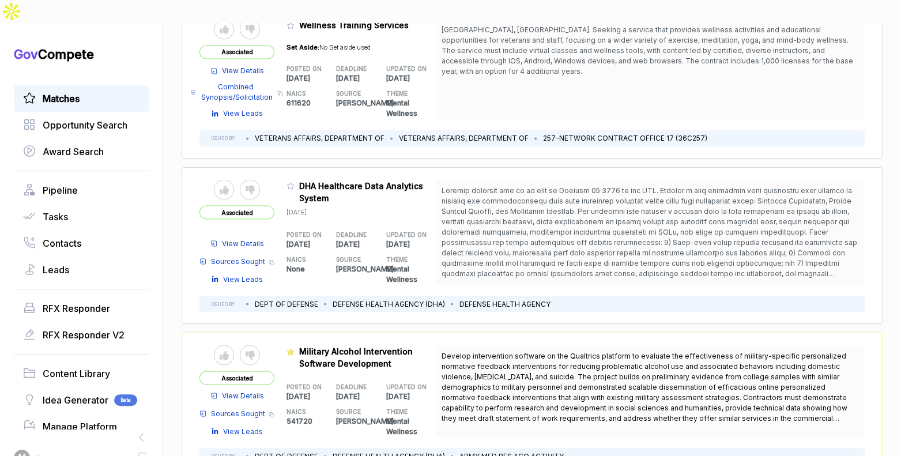
click at [264, 238] on span "View Details" at bounding box center [243, 243] width 42 height 10
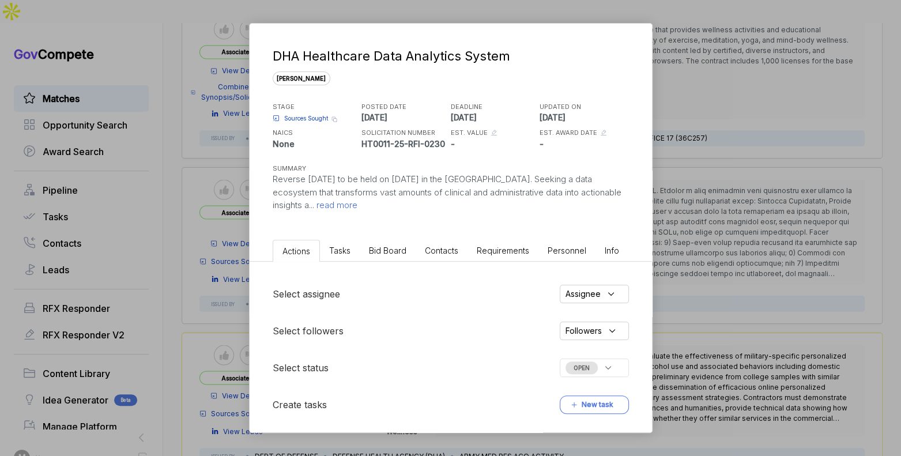
click at [384, 251] on span "Bid Board" at bounding box center [387, 251] width 37 height 10
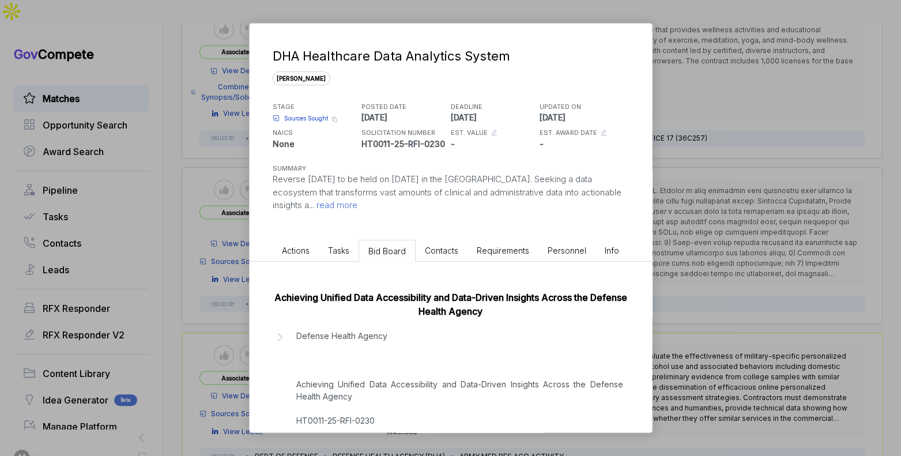
click at [433, 393] on p "Defense Health Agency Achieving Unified Data Accessibility and Data-Driven Insi…" at bounding box center [459, 408] width 327 height 157
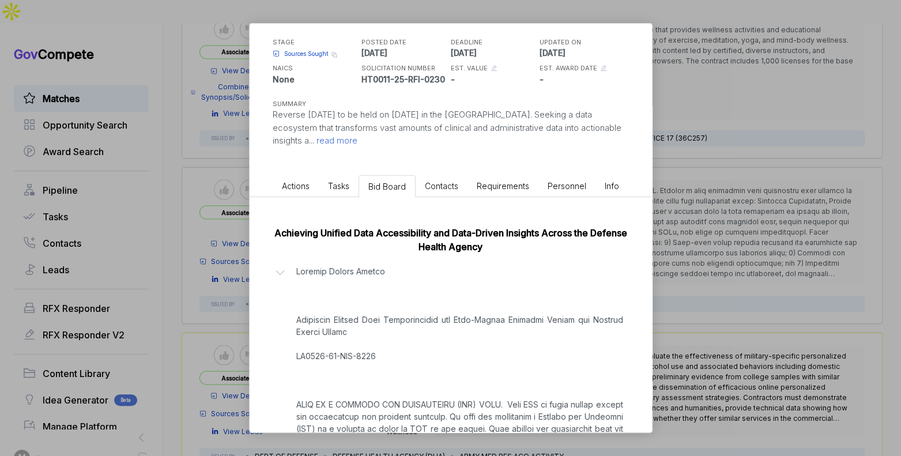
scroll to position [0, 0]
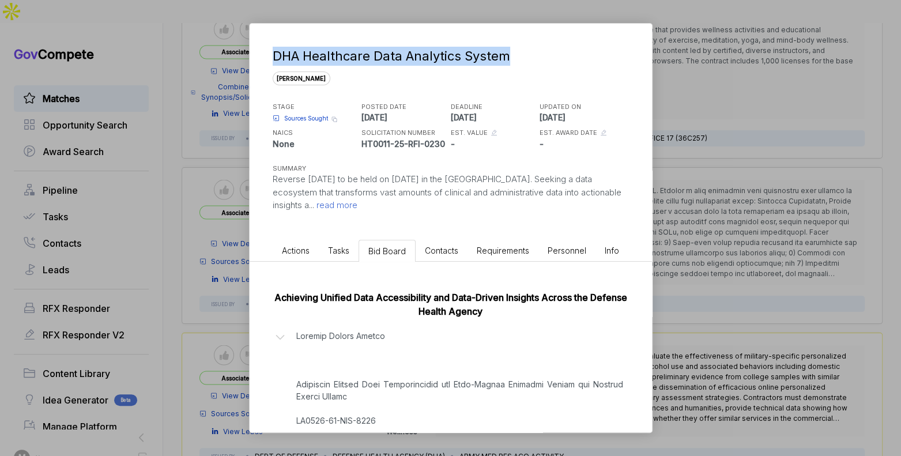
copy div "DHA Healthcare Data Analytics System"
drag, startPoint x: 509, startPoint y: 56, endPoint x: 333, endPoint y: 89, distance: 180.1
click at [277, 58] on div "DHA Healthcare Data Analytics System" at bounding box center [449, 56] width 352 height 19
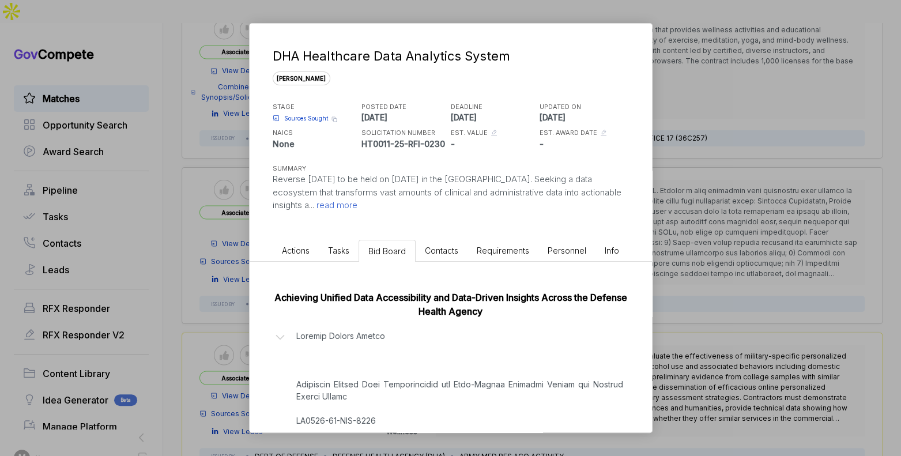
click at [714, 260] on div "DHA Healthcare Data Analytics System sam STAGE Sources Sought Copy link POSTED …" at bounding box center [450, 228] width 901 height 456
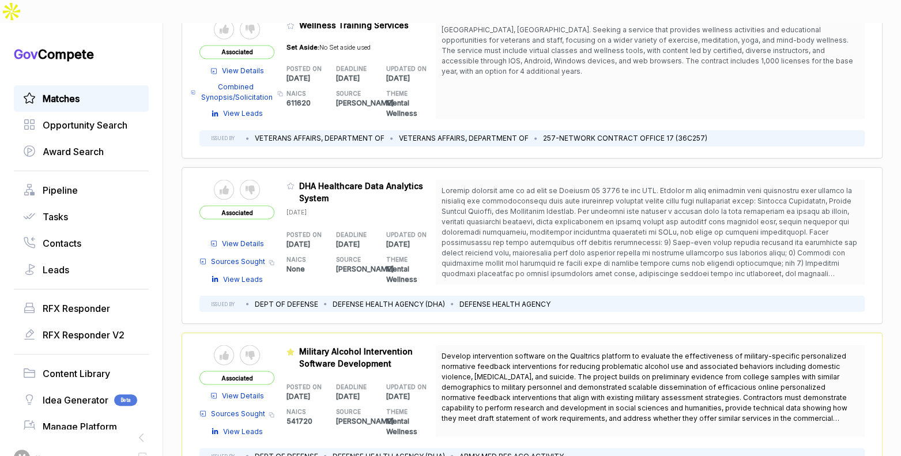
click at [255, 238] on span "View Details" at bounding box center [243, 243] width 42 height 10
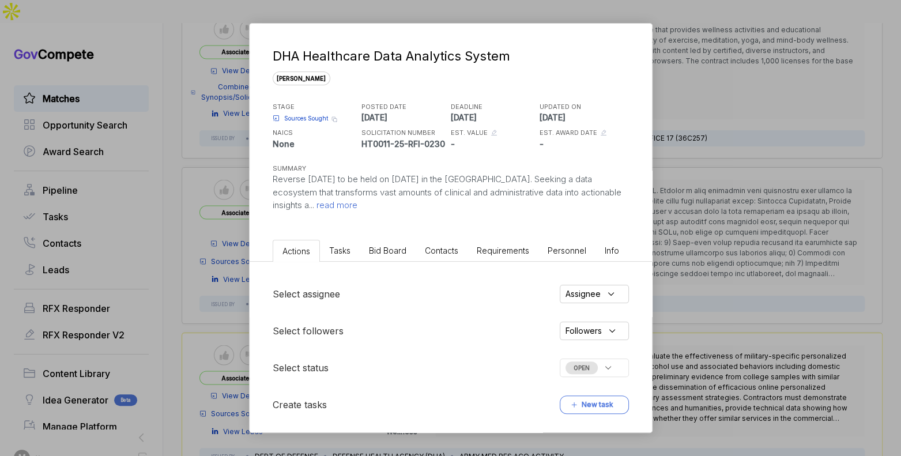
drag, startPoint x: 387, startPoint y: 248, endPoint x: 388, endPoint y: 258, distance: 9.9
click at [387, 248] on span "Bid Board" at bounding box center [387, 251] width 37 height 10
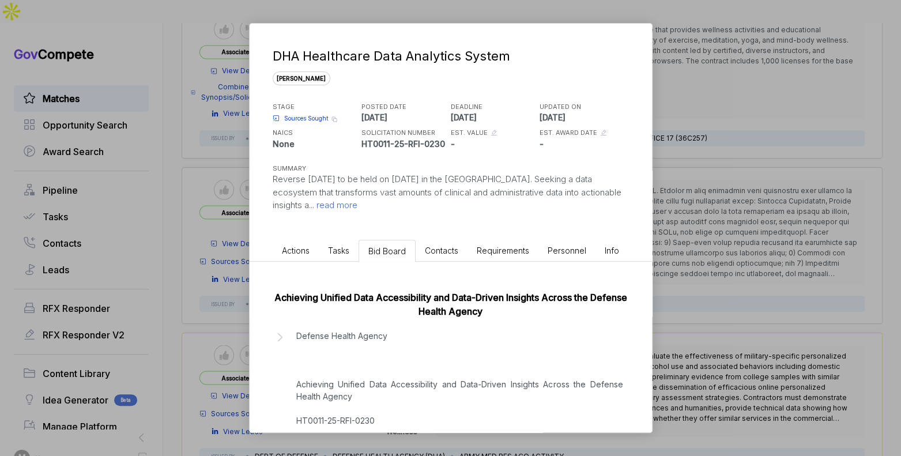
click at [410, 376] on p "Defense Health Agency Achieving Unified Data Accessibility and Data-Driven Insi…" at bounding box center [459, 408] width 327 height 157
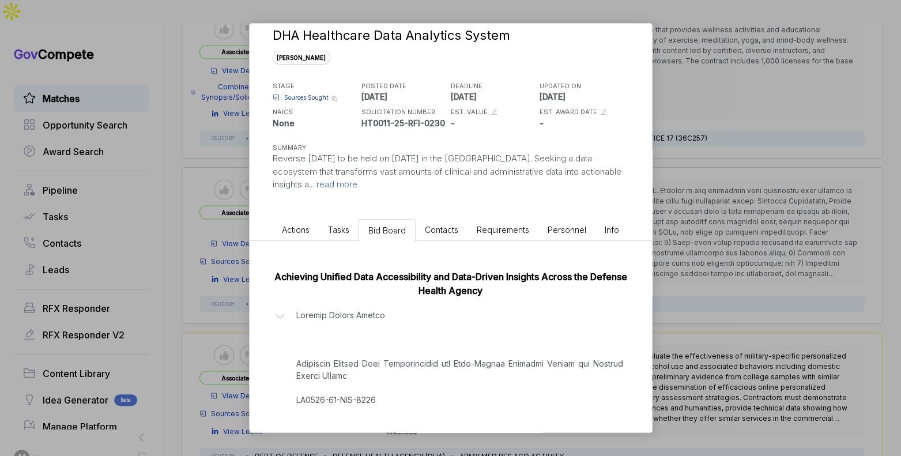
scroll to position [216, 0]
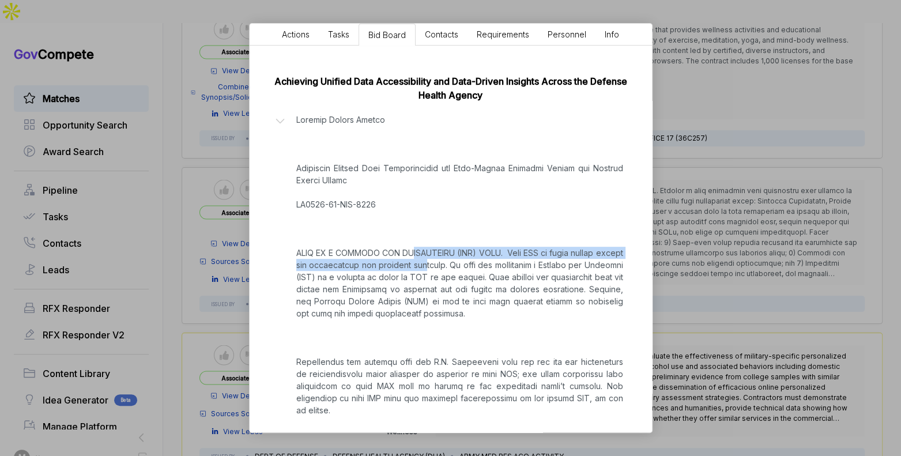
drag, startPoint x: 411, startPoint y: 252, endPoint x: 422, endPoint y: 265, distance: 16.4
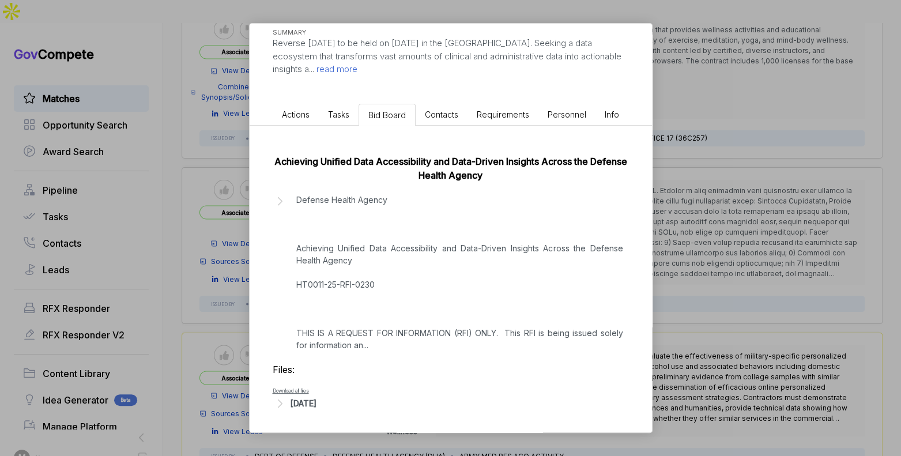
click at [424, 267] on p "Defense Health Agency Achieving Unified Data Accessibility and Data-Driven Insi…" at bounding box center [459, 272] width 327 height 157
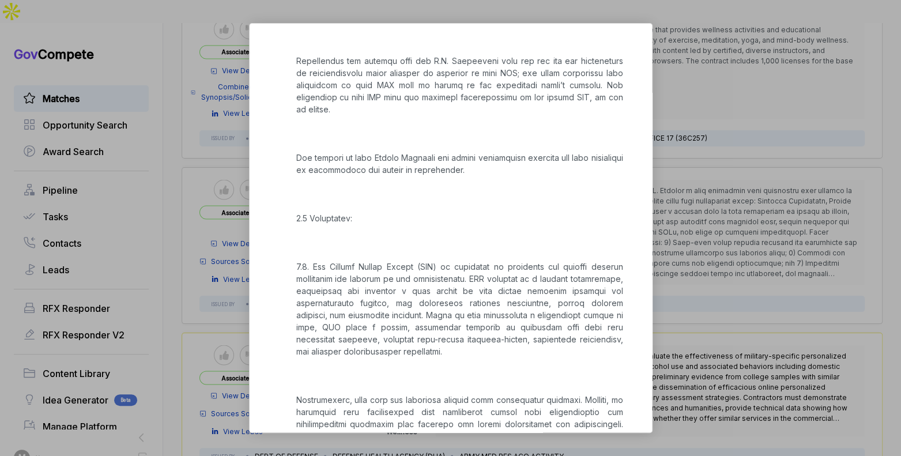
scroll to position [530, 0]
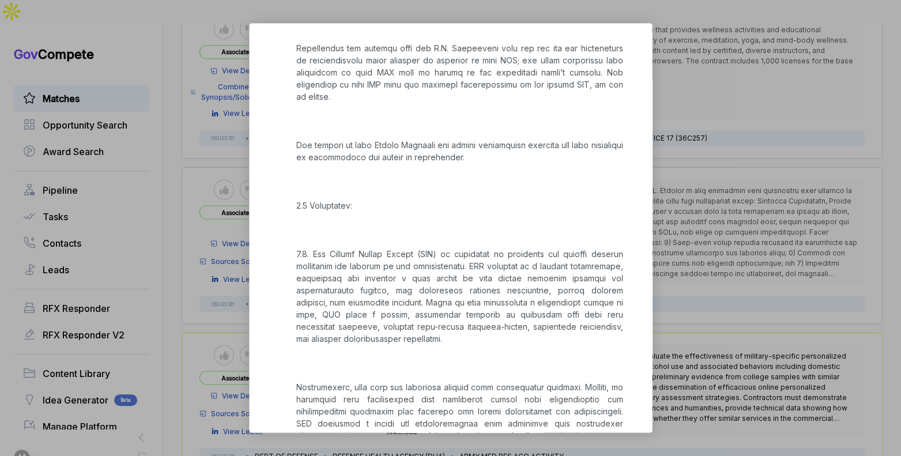
drag, startPoint x: 719, startPoint y: 231, endPoint x: 704, endPoint y: 227, distance: 15.5
click at [719, 231] on div "DHA Healthcare Data Analytics System sam STAGE Sources Sought Copy link POSTED …" at bounding box center [450, 228] width 901 height 456
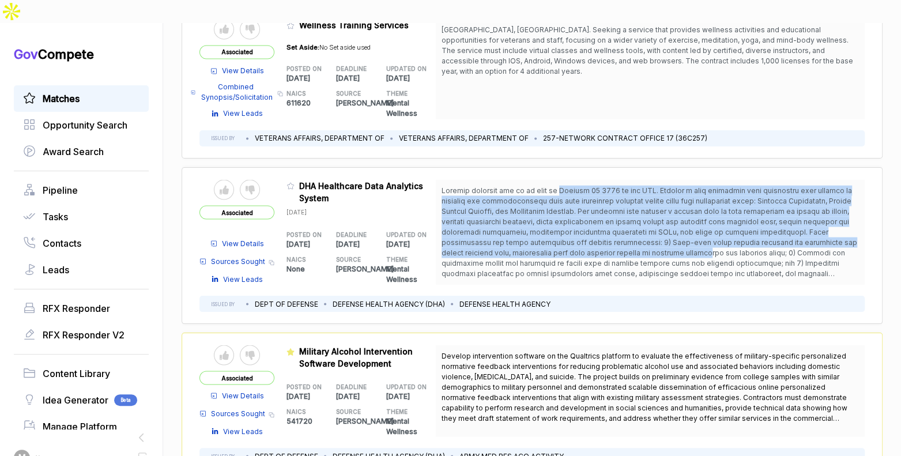
drag, startPoint x: 558, startPoint y: 152, endPoint x: 632, endPoint y: 218, distance: 98.8
click at [632, 218] on span at bounding box center [649, 237] width 416 height 102
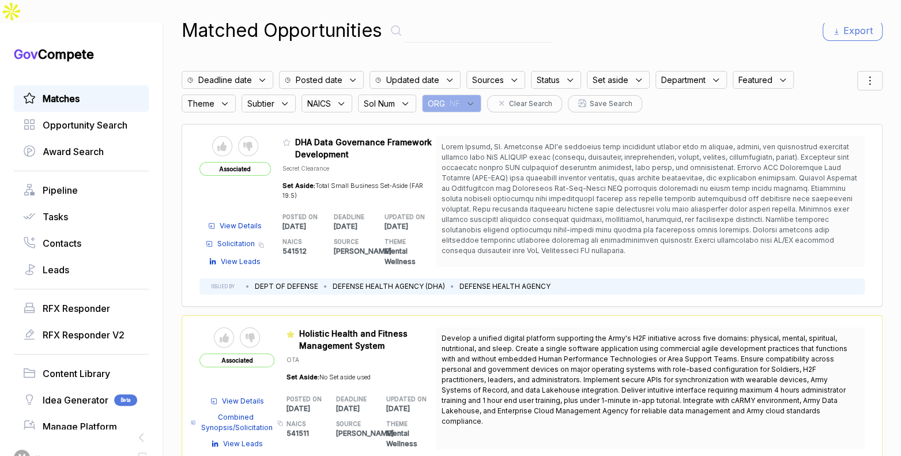
scroll to position [18, 0]
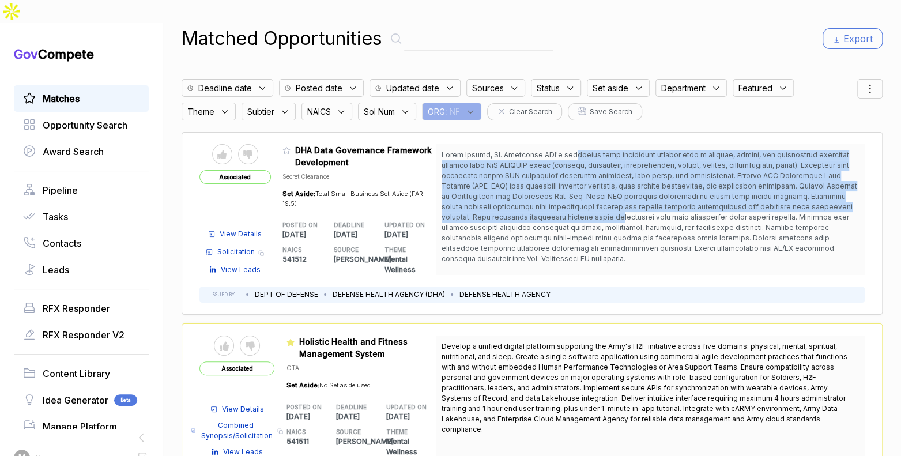
drag, startPoint x: 567, startPoint y: 130, endPoint x: 568, endPoint y: 197, distance: 67.4
click at [568, 197] on span at bounding box center [649, 206] width 416 height 112
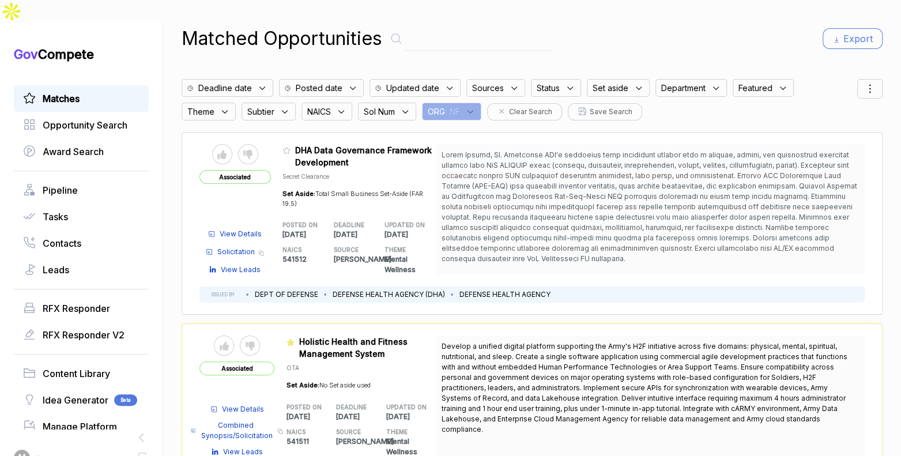
click at [472, 107] on icon at bounding box center [470, 112] width 10 height 10
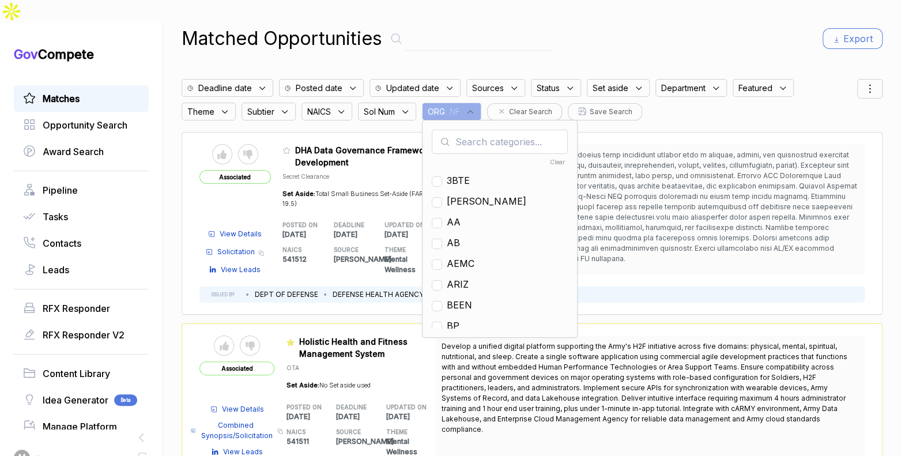
click at [533, 25] on div "Matched Opportunities Export" at bounding box center [532, 39] width 701 height 28
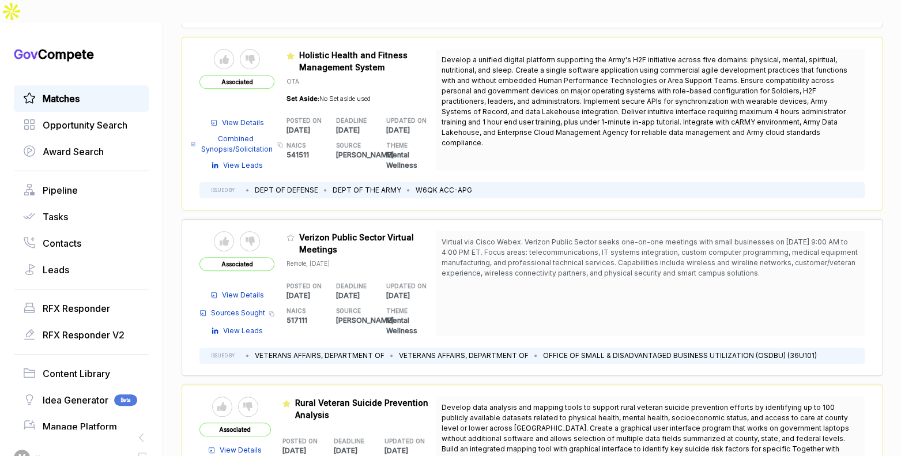
scroll to position [0, 0]
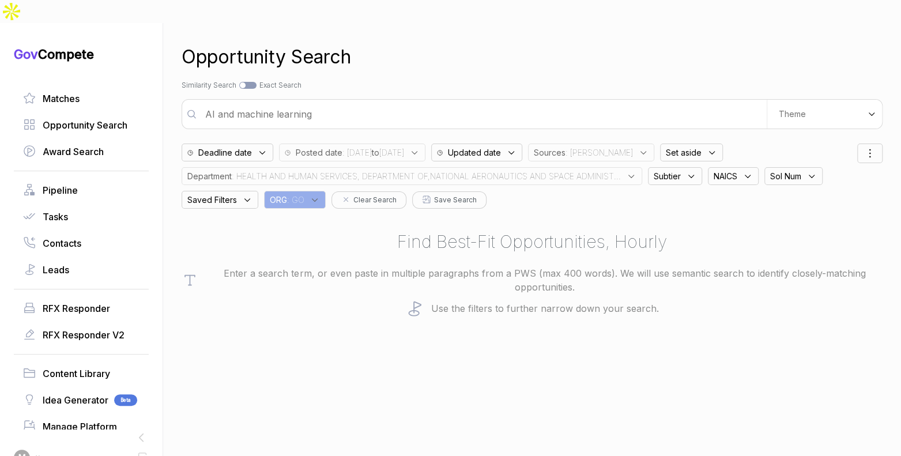
click at [586, 170] on span ": HEALTH AND HUMAN SERVICES, DEPARTMENT OF,NATIONAL AERONAUTICS AND SPACE ADMIN…" at bounding box center [426, 176] width 389 height 12
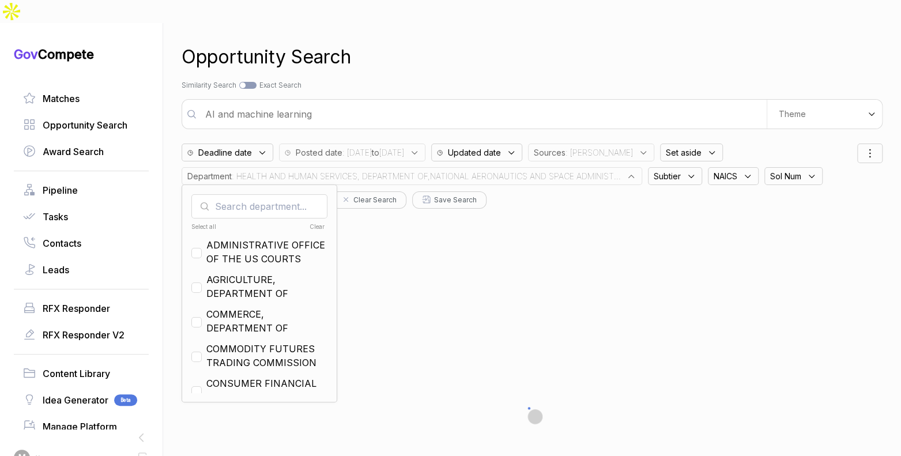
click at [321, 222] on div "Clear" at bounding box center [291, 226] width 67 height 9
checkbox input "false"
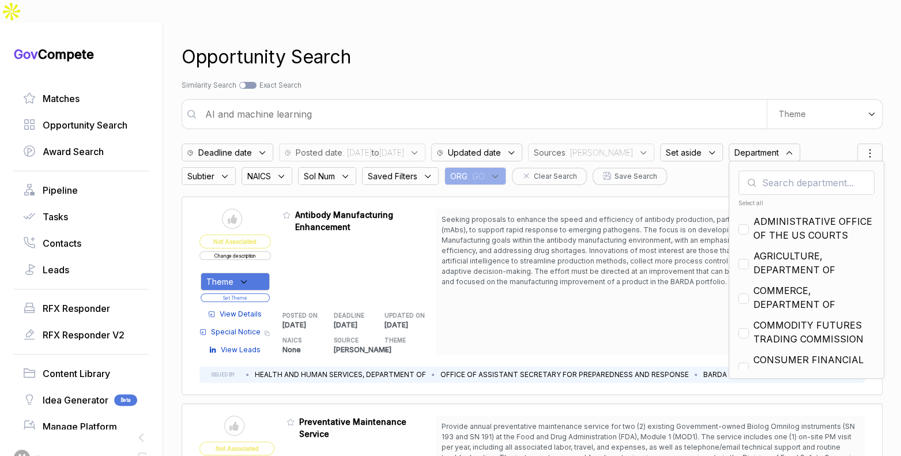
drag, startPoint x: 560, startPoint y: 44, endPoint x: 669, endPoint y: 91, distance: 119.0
click at [562, 45] on div "Opportunity Search" at bounding box center [532, 57] width 701 height 28
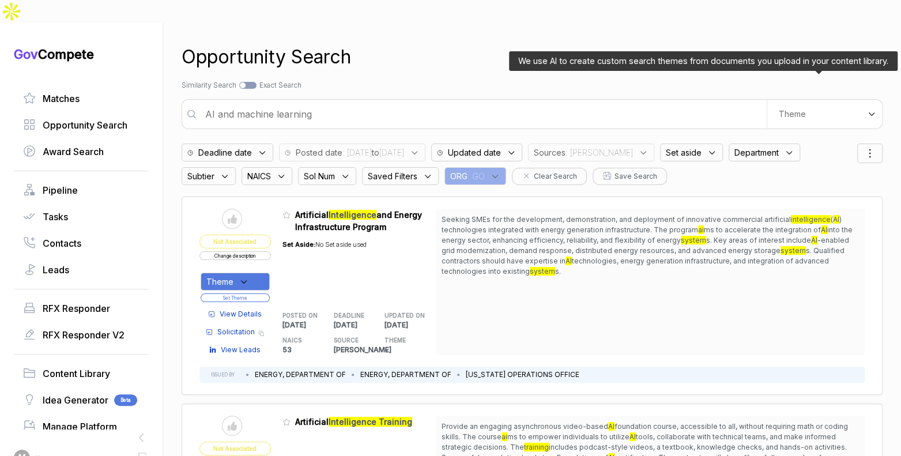
click at [798, 109] on span "Theme" at bounding box center [792, 114] width 27 height 10
drag, startPoint x: 776, startPoint y: 132, endPoint x: 772, endPoint y: 126, distance: 7.0
click at [776, 152] on span "E-Learning" at bounding box center [767, 158] width 48 height 12
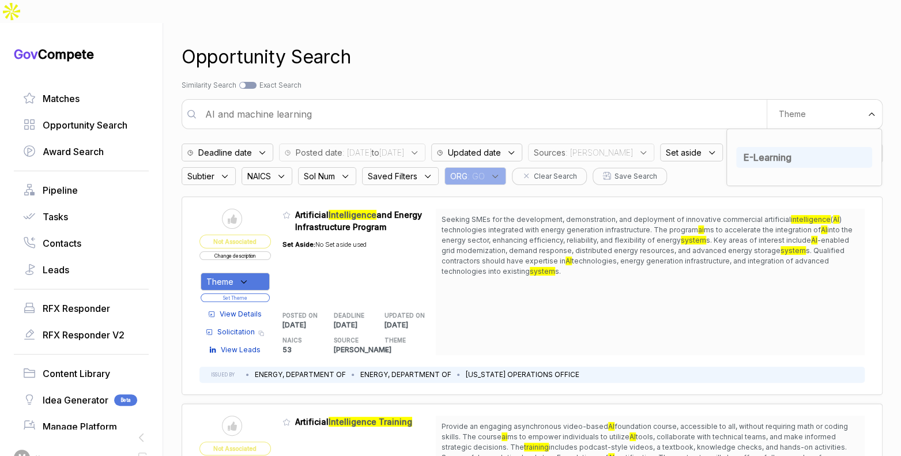
click at [720, 43] on div "Opportunity Search" at bounding box center [532, 57] width 701 height 28
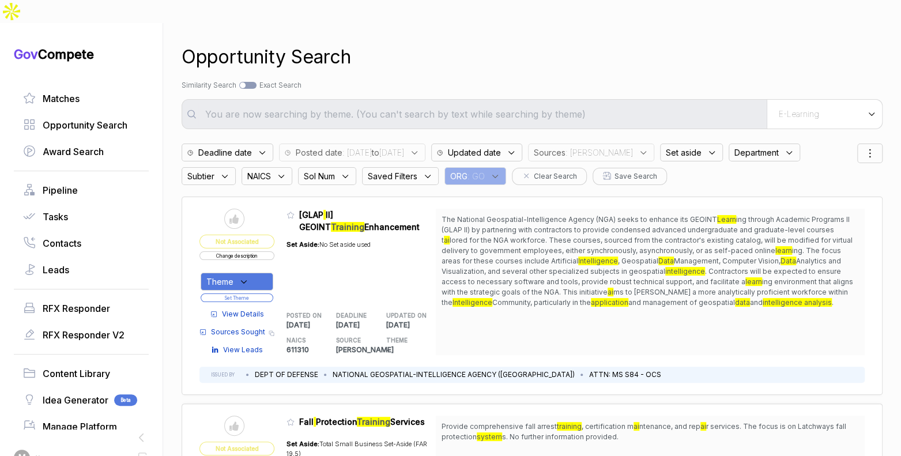
click at [681, 146] on span "Set aside" at bounding box center [684, 152] width 36 height 12
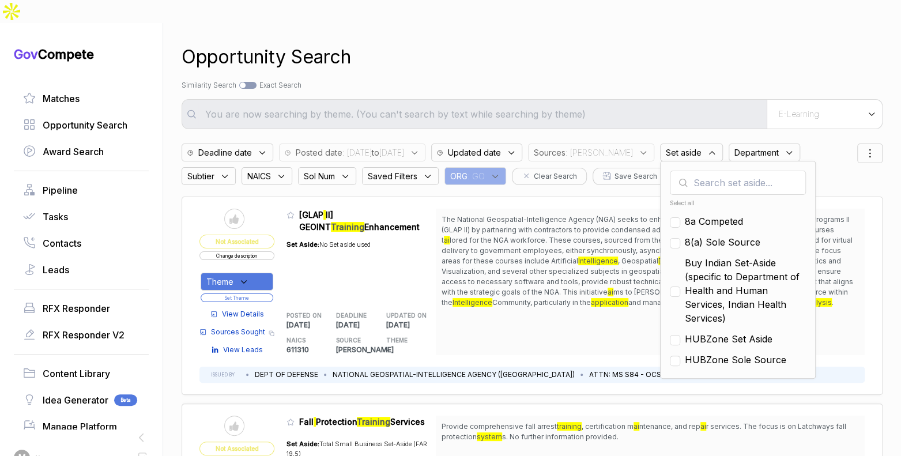
click at [565, 146] on span "Sources" at bounding box center [550, 152] width 32 height 12
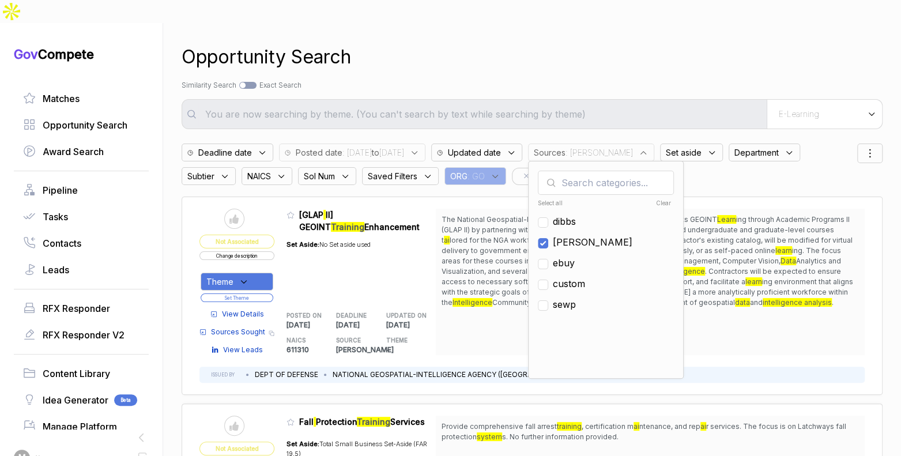
click at [595, 235] on span "[PERSON_NAME]" at bounding box center [593, 242] width 80 height 14
checkbox input "false"
click at [575, 256] on span "ebuy" at bounding box center [564, 263] width 22 height 14
checkbox input "true"
click at [678, 44] on div "Opportunity Search" at bounding box center [532, 57] width 701 height 28
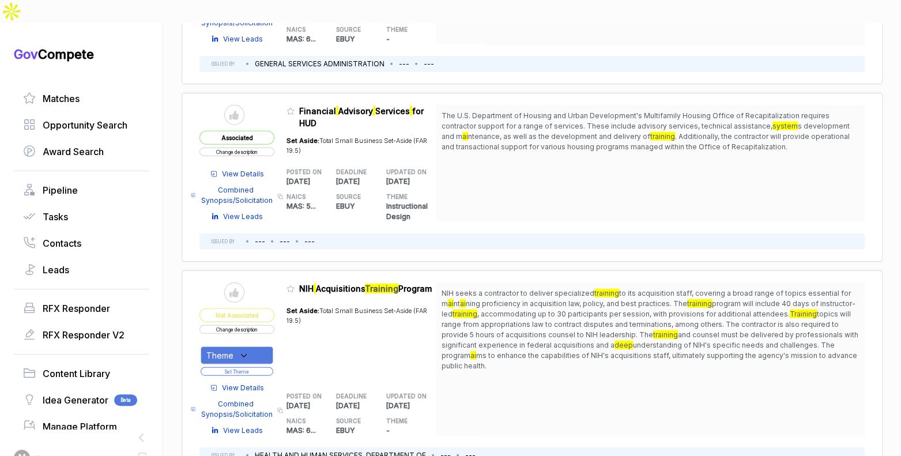
scroll to position [1819, 0]
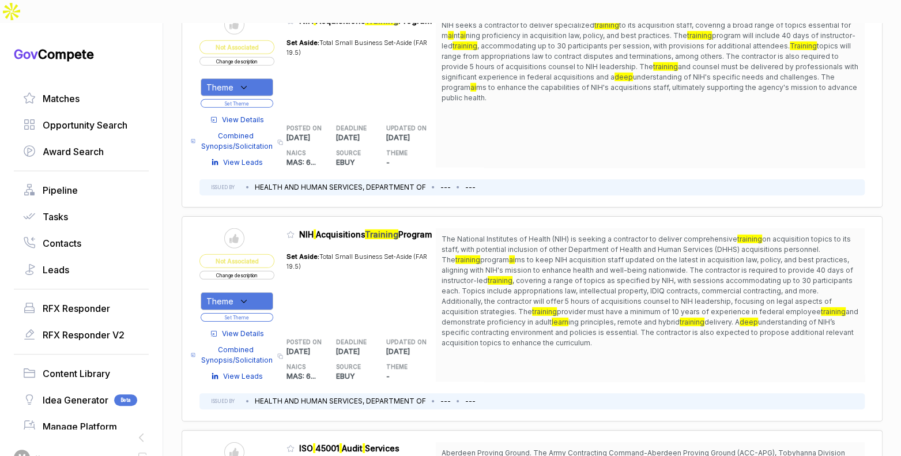
scroll to position [2083, 0]
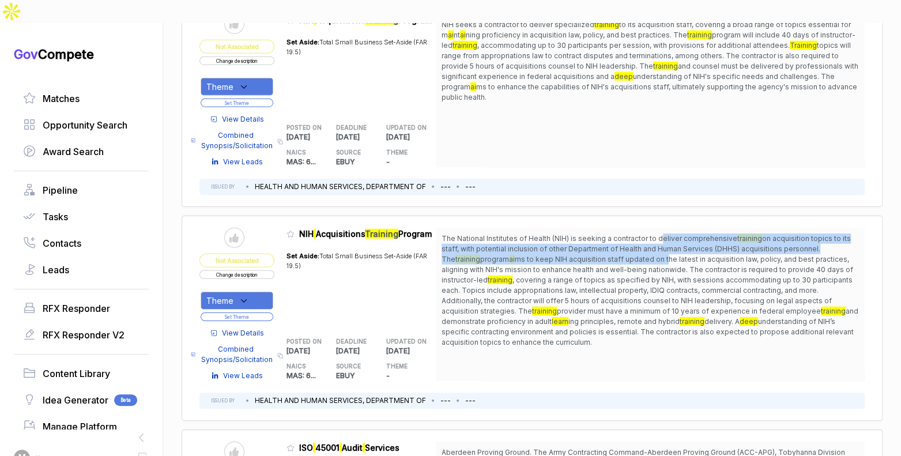
drag, startPoint x: 662, startPoint y: 208, endPoint x: 590, endPoint y: 241, distance: 78.7
click at [652, 233] on span "The National Institutes of Health (NIH) is seeking a contractor to deliver comp…" at bounding box center [649, 290] width 417 height 114
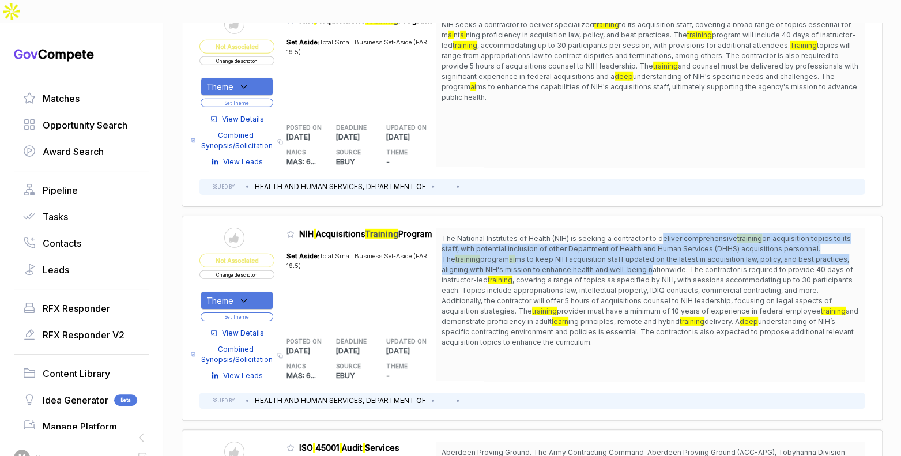
click at [241, 270] on button "Change description" at bounding box center [236, 274] width 75 height 9
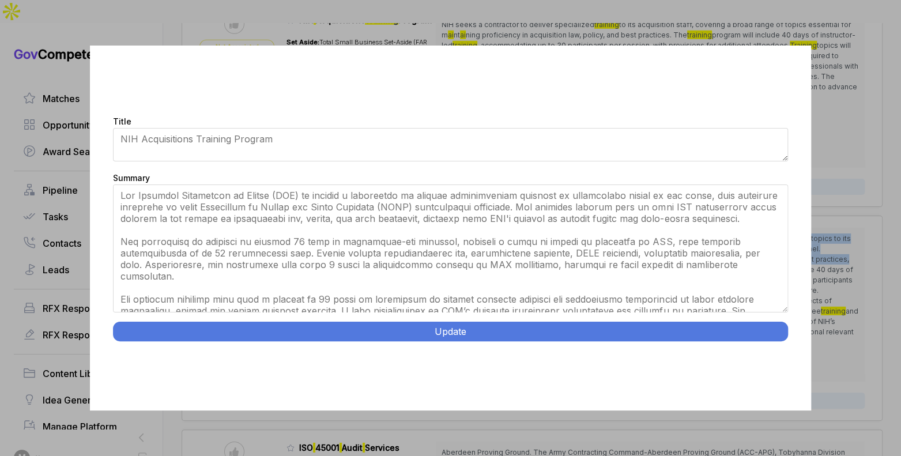
drag, startPoint x: 783, startPoint y: 264, endPoint x: 762, endPoint y: 363, distance: 101.4
click at [764, 364] on div "Title NIH Acquisitions Training Program Summary Update" at bounding box center [450, 228] width 720 height 365
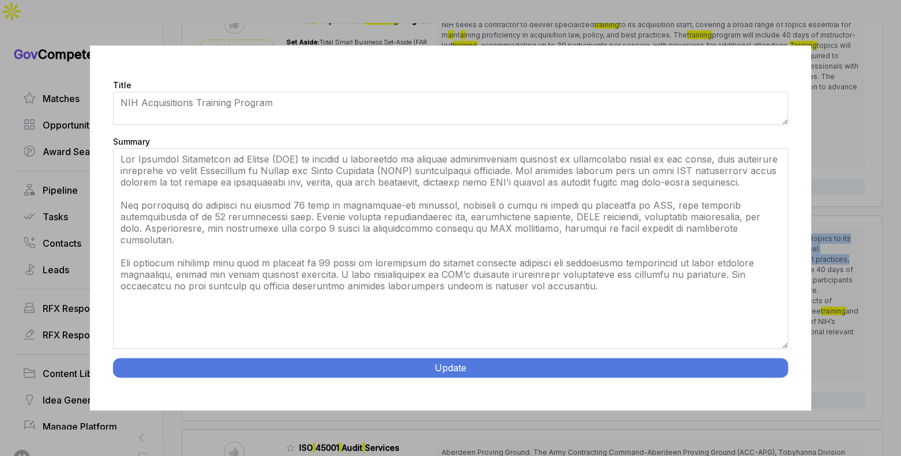
drag, startPoint x: 783, startPoint y: 313, endPoint x: 500, endPoint y: 263, distance: 287.8
click at [771, 379] on div "Title NIH Acquisitions Training Program Summary Update" at bounding box center [450, 228] width 720 height 365
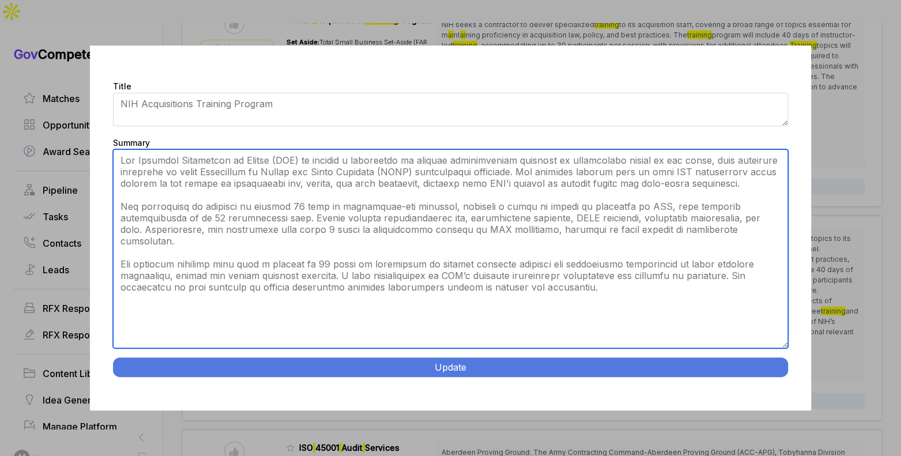
click at [307, 162] on textarea "Summary" at bounding box center [450, 248] width 674 height 199
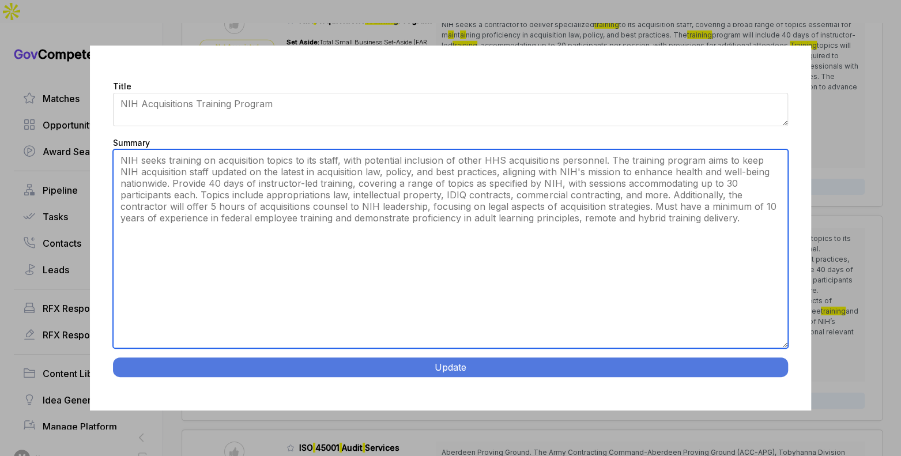
type textarea "NIH seeks training on acquisition topics to its staff, with potential inclusion…"
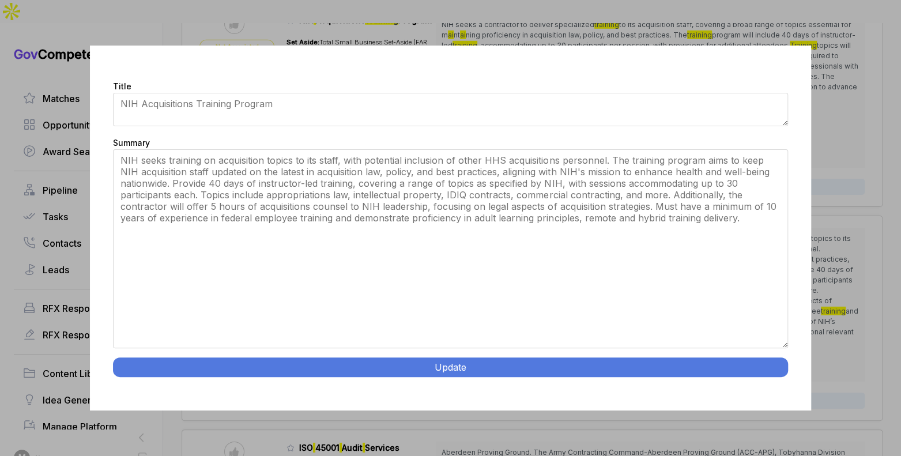
click at [473, 359] on button "Update" at bounding box center [450, 367] width 674 height 20
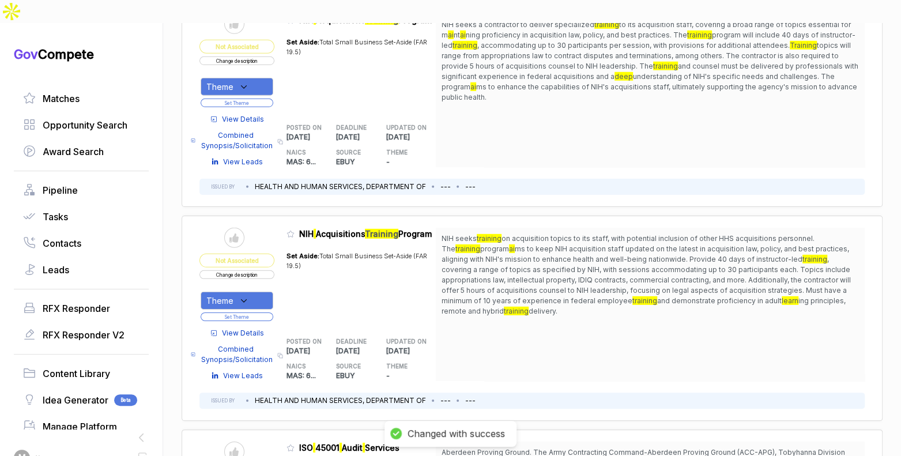
click at [254, 292] on div "Theme" at bounding box center [237, 301] width 73 height 18
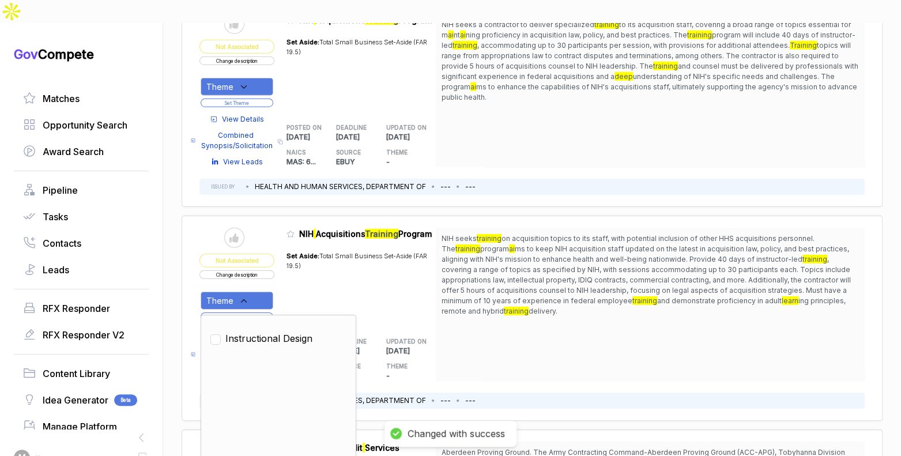
drag, startPoint x: 257, startPoint y: 303, endPoint x: 294, endPoint y: 265, distance: 53.0
click at [258, 331] on span "Instructional Design" at bounding box center [268, 338] width 87 height 14
checkbox input "true"
drag, startPoint x: 299, startPoint y: 260, endPoint x: 271, endPoint y: 277, distance: 32.0
click at [298, 262] on div "Set Aside: Total Small Business Set-Aside (FAR 19.5)" at bounding box center [361, 284] width 150 height 80
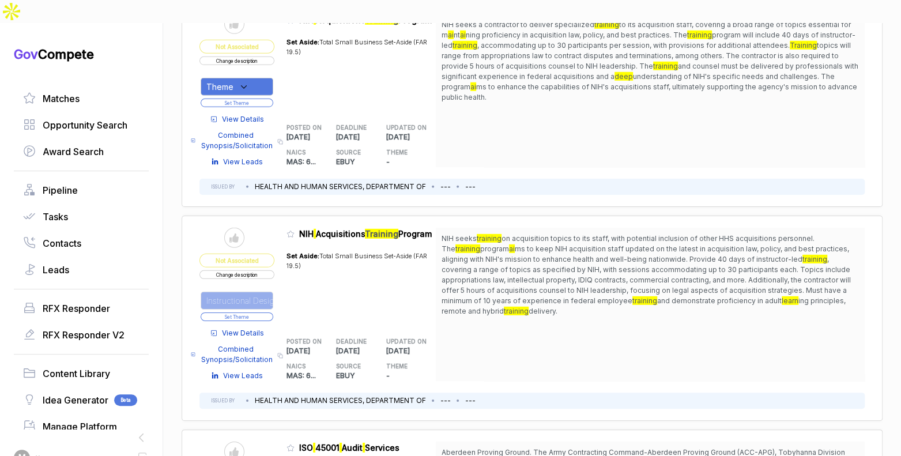
click at [268, 312] on button "Set Theme" at bounding box center [237, 316] width 73 height 9
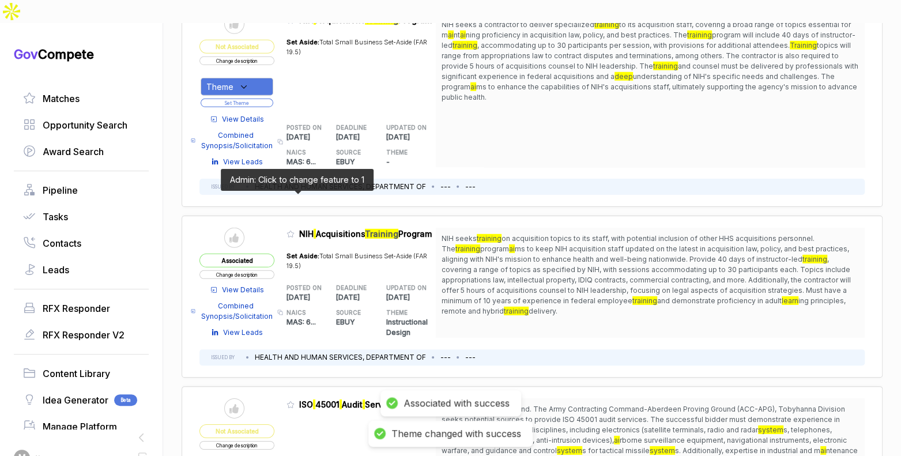
click at [293, 230] on icon at bounding box center [290, 234] width 8 height 8
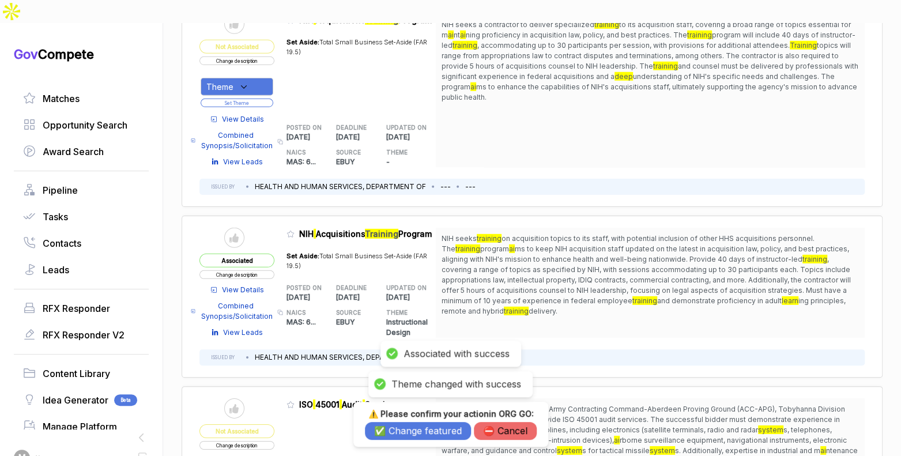
drag, startPoint x: 402, startPoint y: 431, endPoint x: 402, endPoint y: 424, distance: 7.5
click at [402, 431] on button "✅ Change featured" at bounding box center [418, 431] width 106 height 18
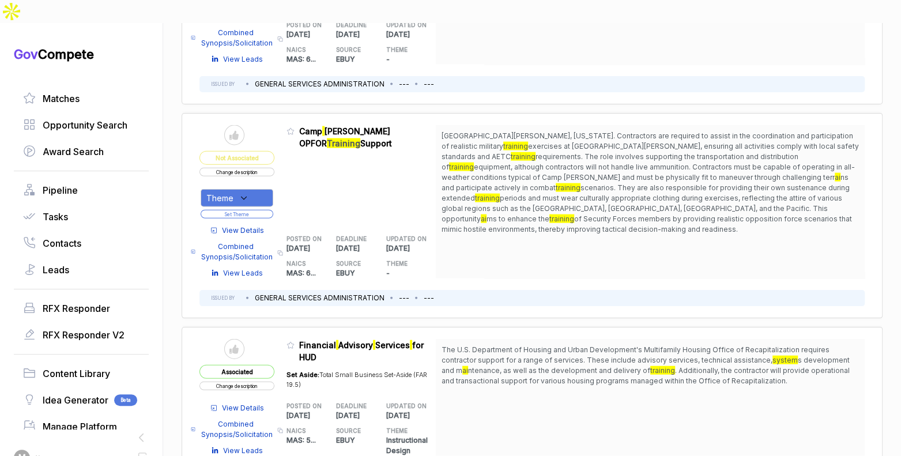
scroll to position [1502, 0]
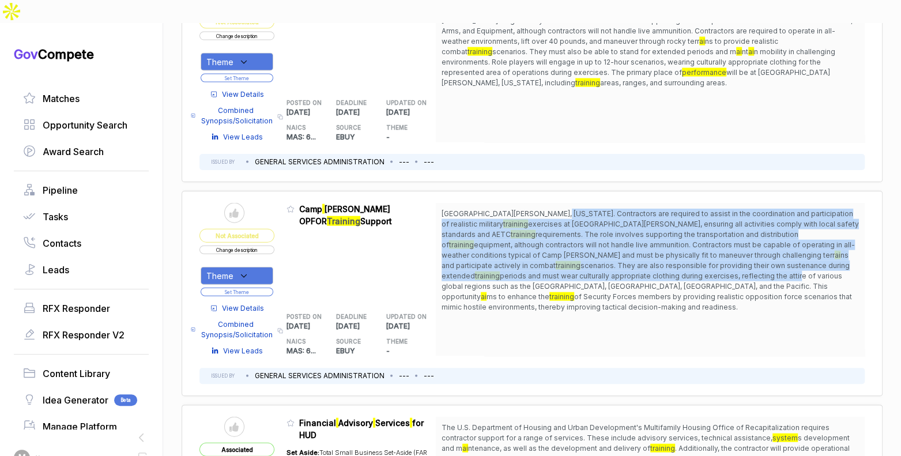
drag, startPoint x: 549, startPoint y: 181, endPoint x: 588, endPoint y: 243, distance: 73.1
click at [588, 243] on span "Camp Bullis, Texas. Contractors are required to assist in the coordination and …" at bounding box center [649, 261] width 417 height 104
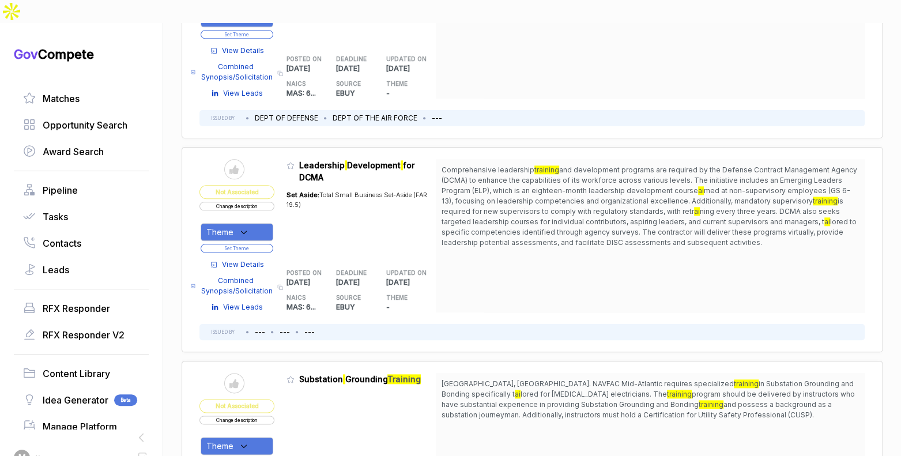
scroll to position [689, 0]
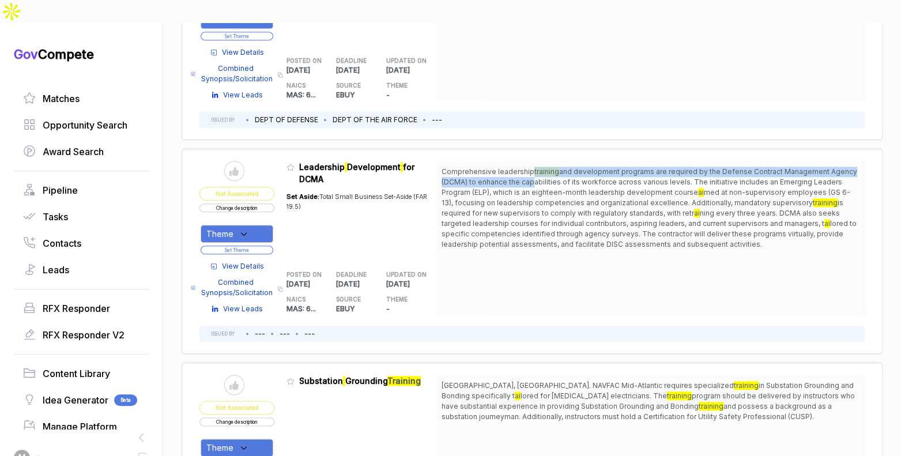
click at [534, 167] on span "Comprehensive leadership training and development programs are required by the …" at bounding box center [649, 208] width 417 height 83
click at [260, 203] on button "Change description" at bounding box center [236, 207] width 75 height 9
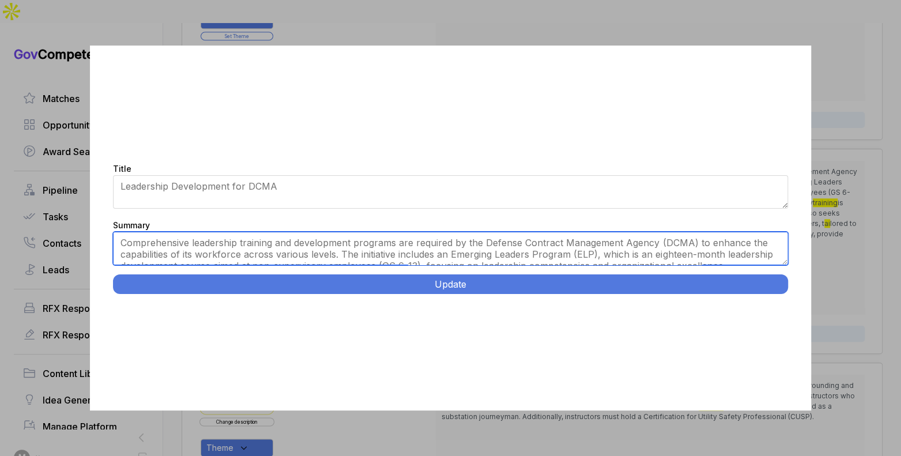
drag, startPoint x: 209, startPoint y: 240, endPoint x: 223, endPoint y: 240, distance: 14.4
click at [209, 240] on textarea "Comprehensive leadership training and development programs are required by the …" at bounding box center [450, 248] width 674 height 33
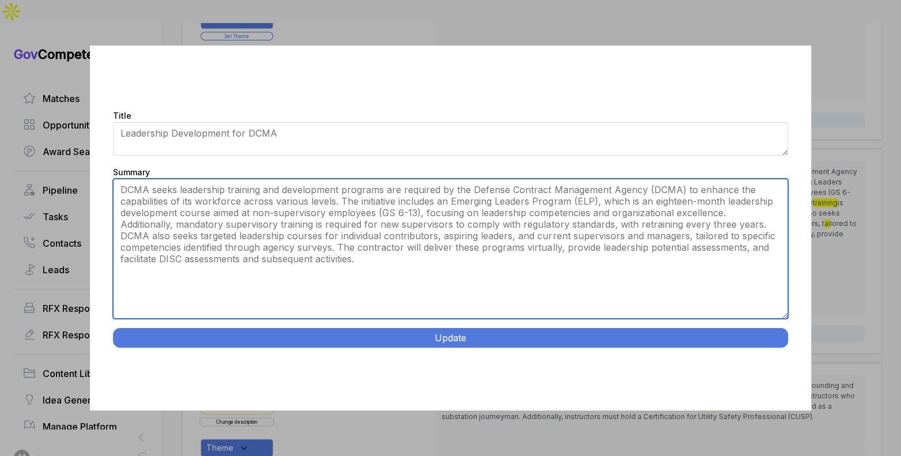
drag, startPoint x: 785, startPoint y: 263, endPoint x: 769, endPoint y: 367, distance: 104.3
click at [774, 369] on div "Title Leadership Development for DCMA Summary Comprehensive leadership training…" at bounding box center [450, 228] width 720 height 365
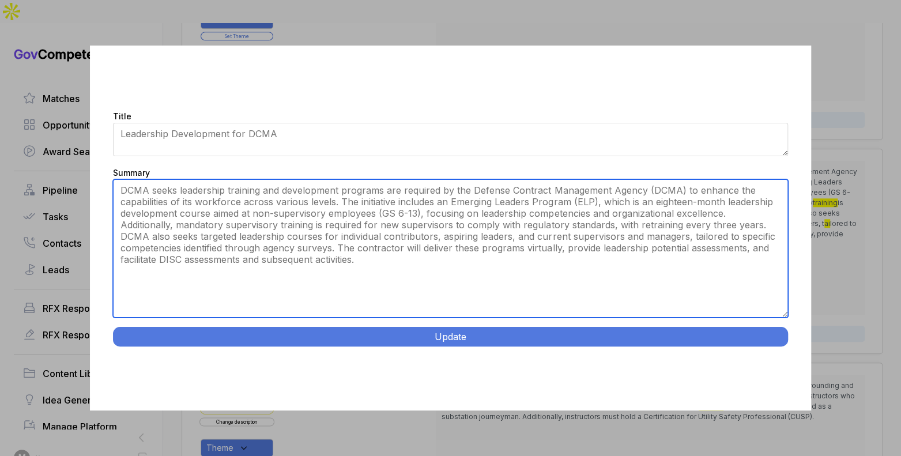
click at [381, 190] on textarea "Comprehensive leadership training and development programs are required by the …" at bounding box center [450, 248] width 674 height 138
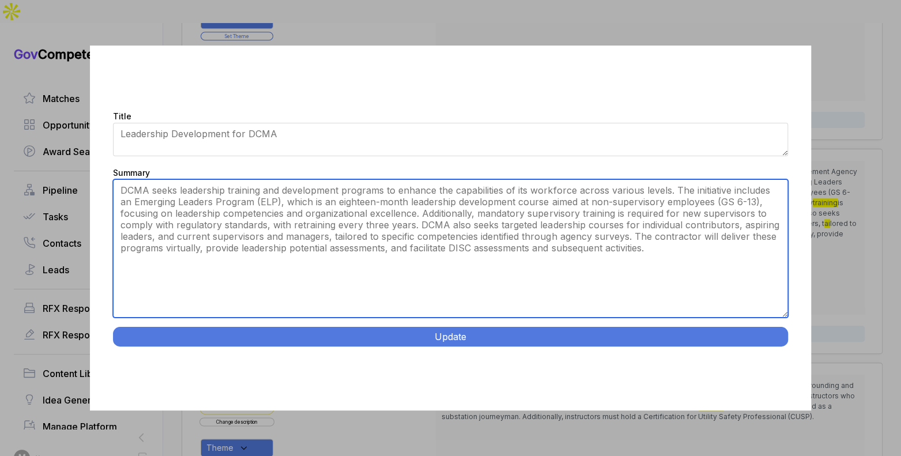
type textarea "DCMA seeks leadership training and development programs to enhance the capabili…"
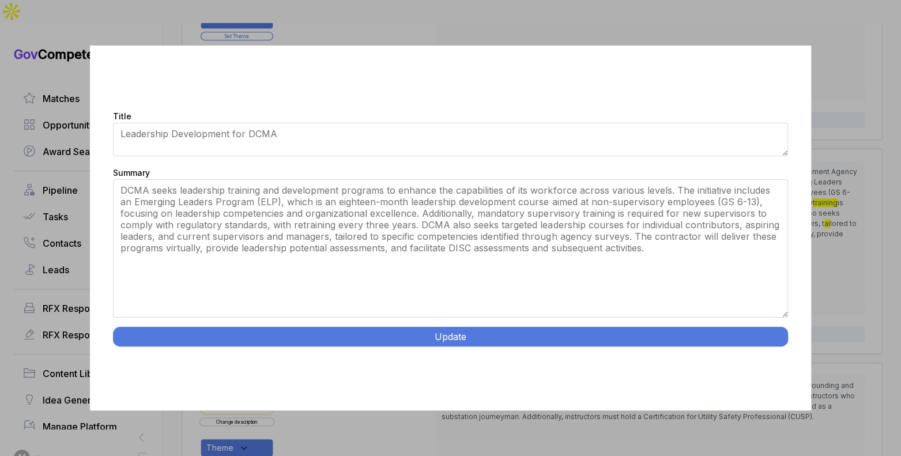
click at [382, 334] on button "Update" at bounding box center [450, 337] width 674 height 20
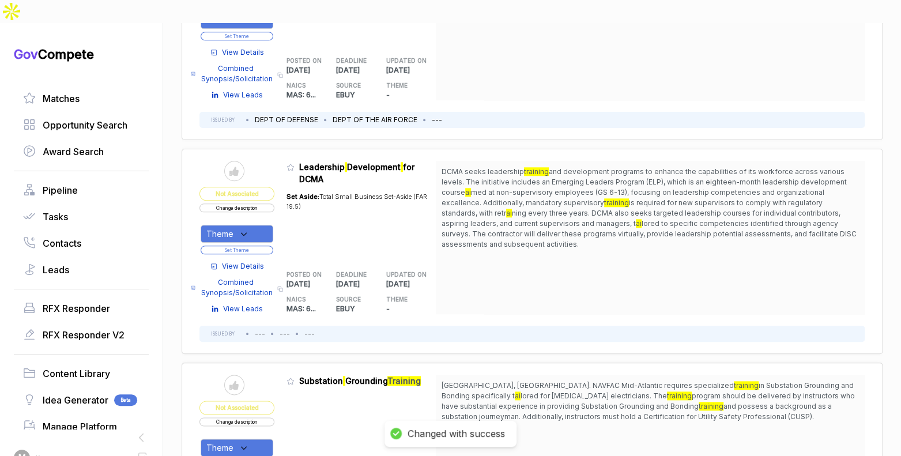
click at [270, 225] on div "Theme" at bounding box center [237, 234] width 73 height 18
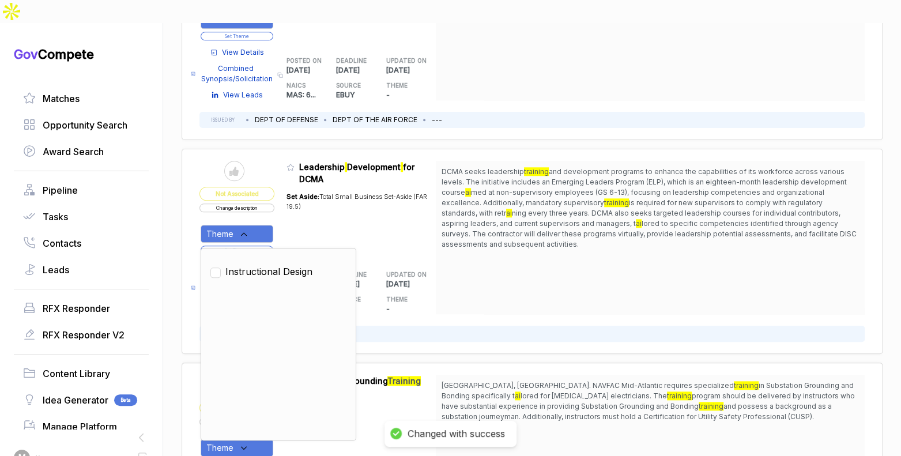
click at [269, 265] on span "Instructional Design" at bounding box center [268, 272] width 87 height 14
checkbox input "true"
drag, startPoint x: 319, startPoint y: 200, endPoint x: 294, endPoint y: 210, distance: 26.6
click at [315, 202] on div "Set Aside: Total Small Business Set-Aside (FAR 19.5)" at bounding box center [361, 221] width 150 height 73
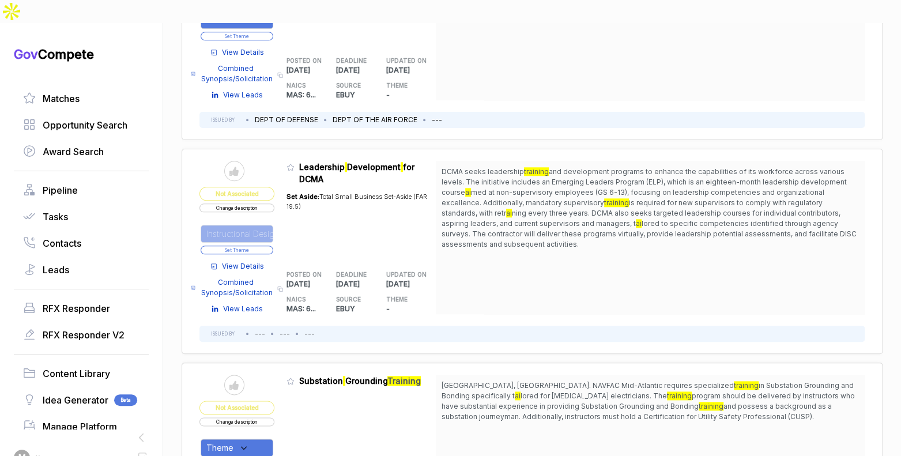
click at [272, 246] on button "Set Theme" at bounding box center [237, 250] width 73 height 9
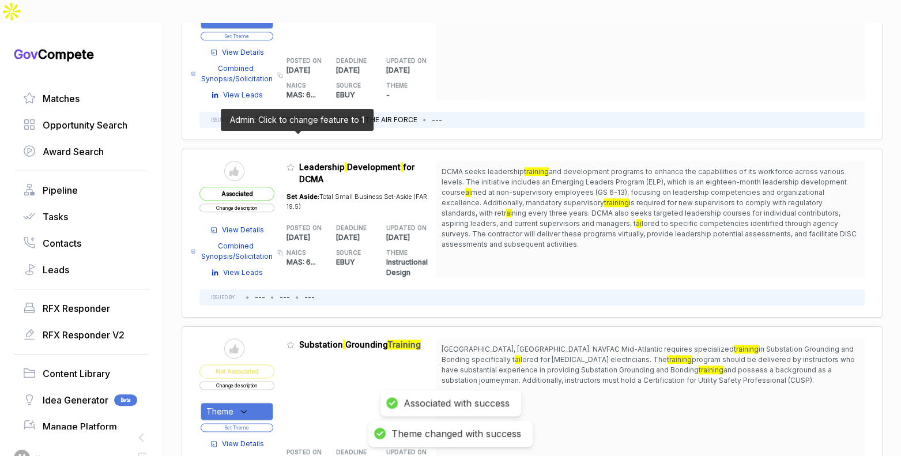
click at [292, 163] on icon at bounding box center [290, 167] width 8 height 8
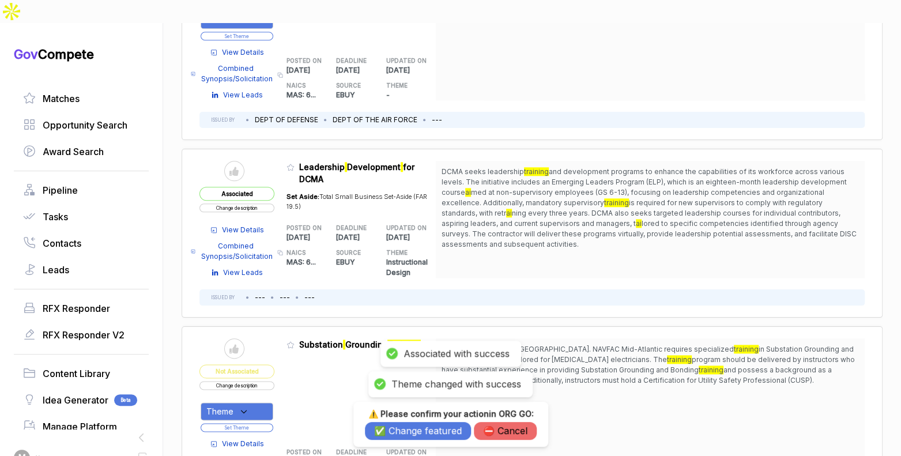
click at [416, 429] on button "✅ Change featured" at bounding box center [418, 431] width 106 height 18
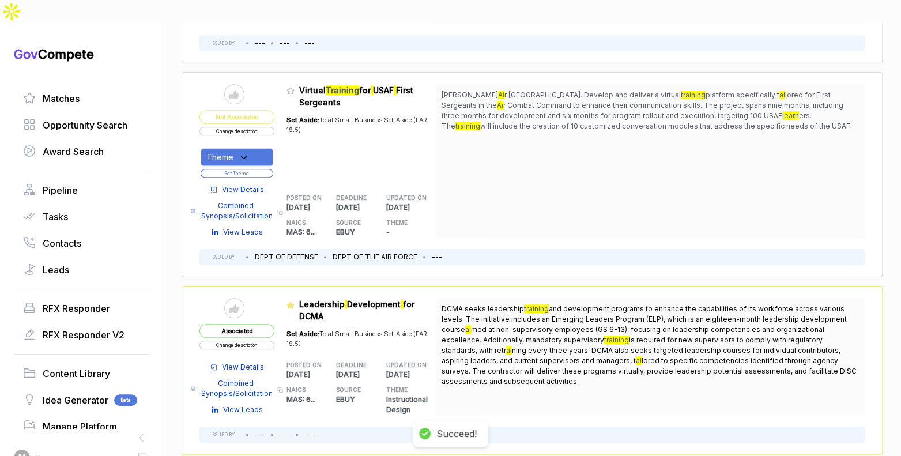
scroll to position [551, 0]
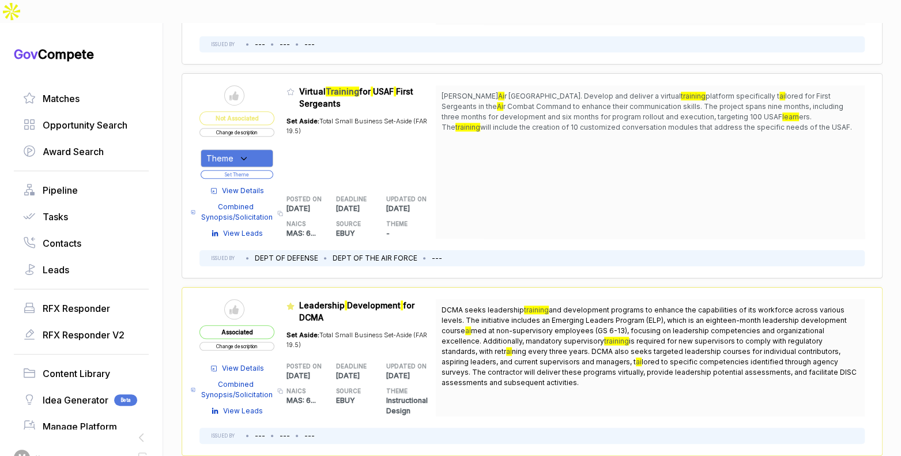
click at [241, 186] on span "View Details" at bounding box center [243, 191] width 42 height 10
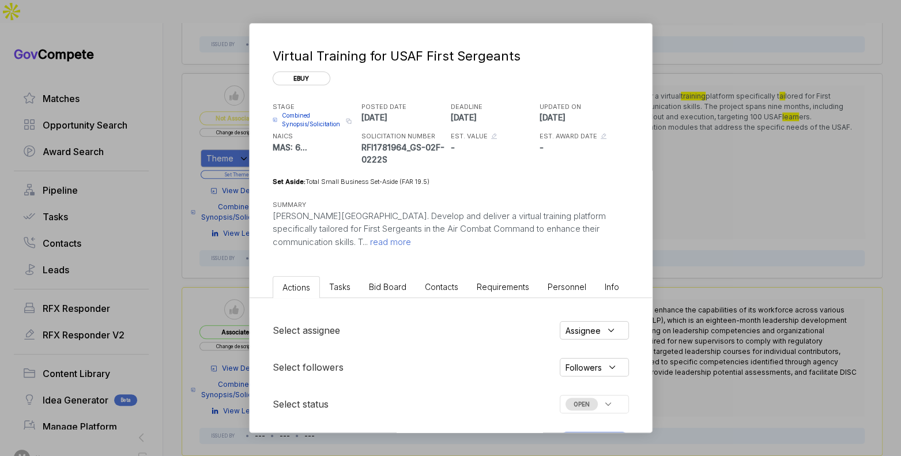
click at [398, 285] on span "Bid Board" at bounding box center [387, 287] width 37 height 10
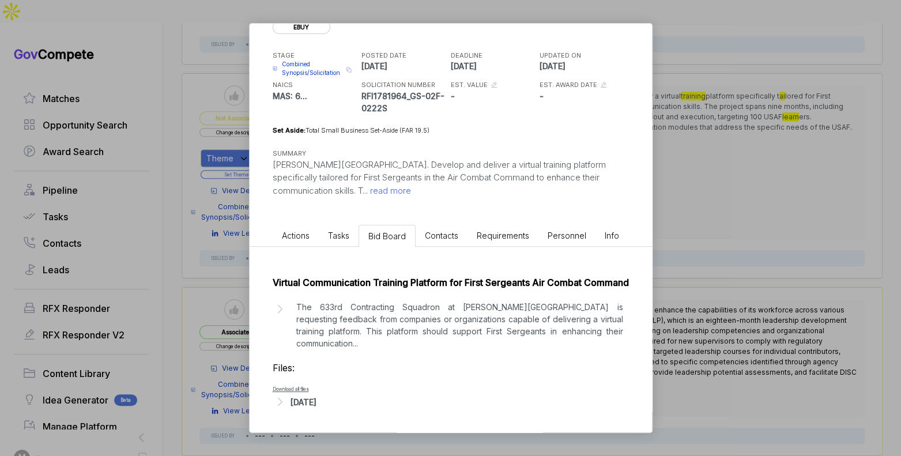
drag, startPoint x: 316, startPoint y: 406, endPoint x: 325, endPoint y: 406, distance: 8.6
click at [316, 405] on div "[DATE]" at bounding box center [303, 402] width 26 height 12
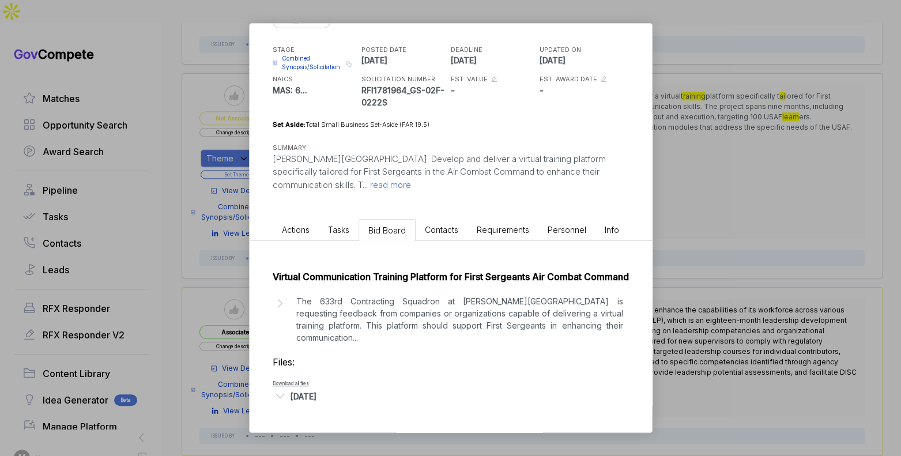
click at [388, 319] on p "The 633rd Contracting Squadron at Langley Air Force Base is requesting feedback…" at bounding box center [459, 319] width 327 height 48
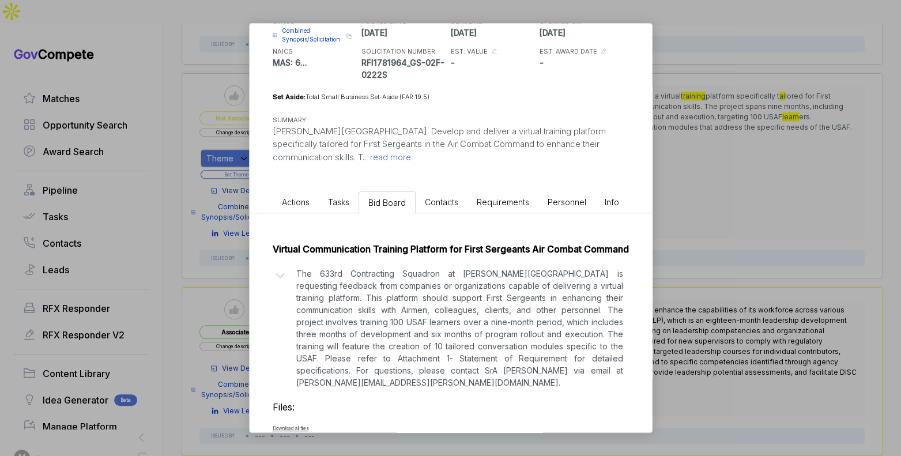
scroll to position [107, 0]
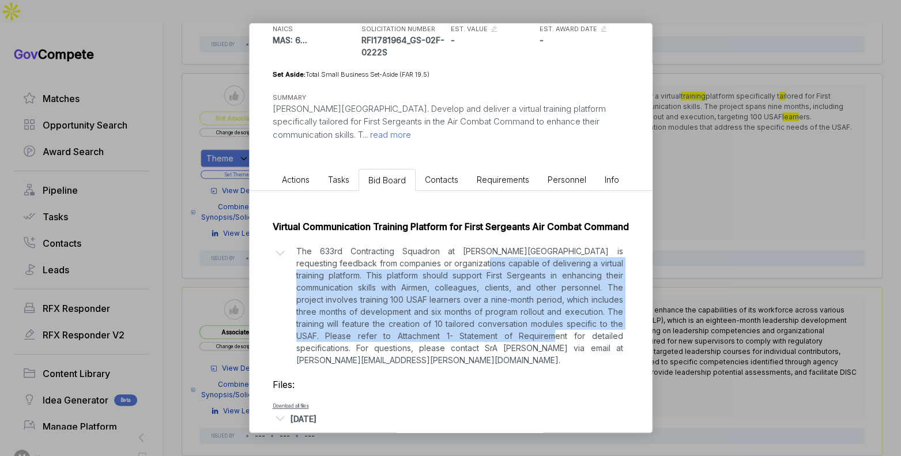
drag, startPoint x: 436, startPoint y: 275, endPoint x: 555, endPoint y: 352, distance: 141.5
click at [523, 355] on p "The 633rd Contracting Squadron at Langley Air Force Base is requesting feedback…" at bounding box center [459, 305] width 327 height 121
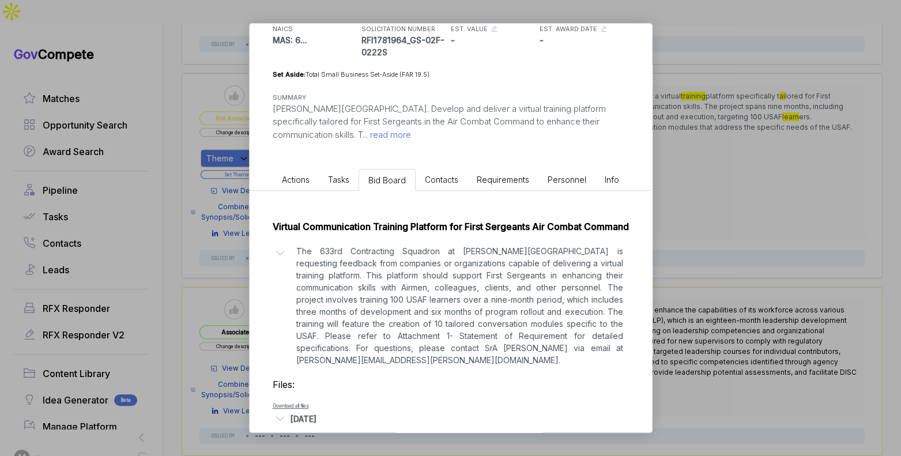
scroll to position [58, 0]
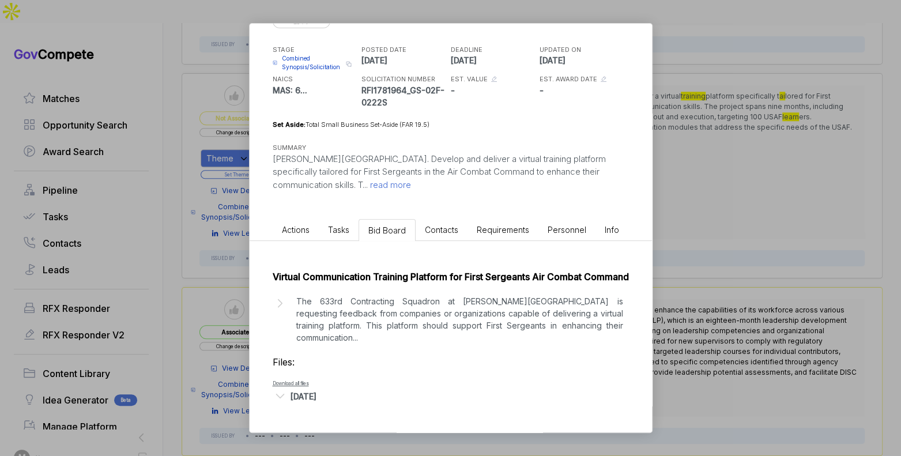
click at [680, 282] on div "Virtual Training for USAF First Sergeants ebuy STAGE Combined Synopsis/Solicita…" at bounding box center [450, 228] width 901 height 456
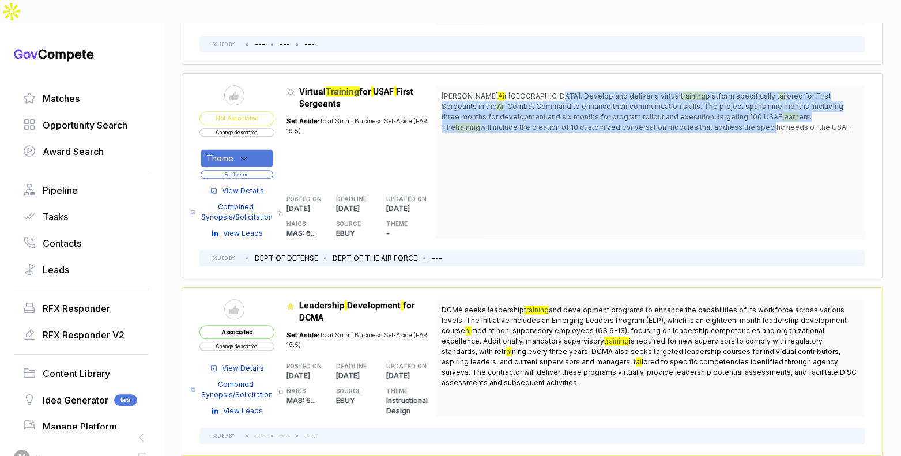
drag, startPoint x: 538, startPoint y: 72, endPoint x: 696, endPoint y: 100, distance: 160.9
click at [680, 97] on span "Langley Ai r Force Base. Develop and deliver a virtual training platform specif…" at bounding box center [649, 111] width 417 height 41
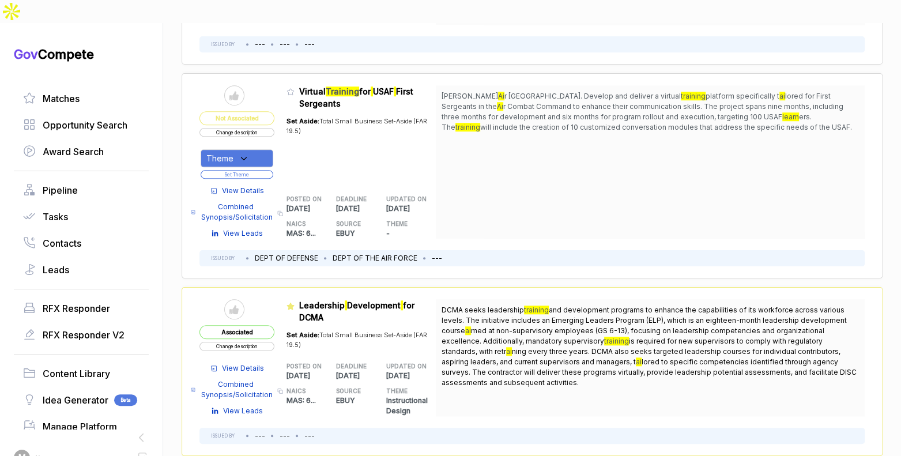
click at [696, 123] on span "will include the creation of 10 customized conversation modules that address th…" at bounding box center [666, 127] width 372 height 9
click at [264, 149] on div "Theme" at bounding box center [237, 158] width 73 height 18
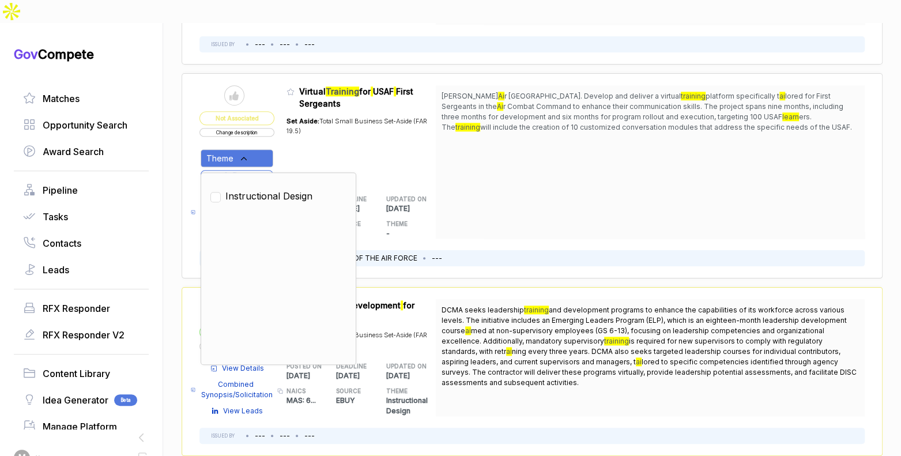
click at [265, 189] on span "Instructional Design" at bounding box center [268, 196] width 87 height 14
checkbox input "true"
drag, startPoint x: 301, startPoint y: 133, endPoint x: 262, endPoint y: 141, distance: 39.4
click at [299, 134] on div "Set Aside: Total Small Business Set-Aside (FAR 19.5)" at bounding box center [361, 145] width 150 height 73
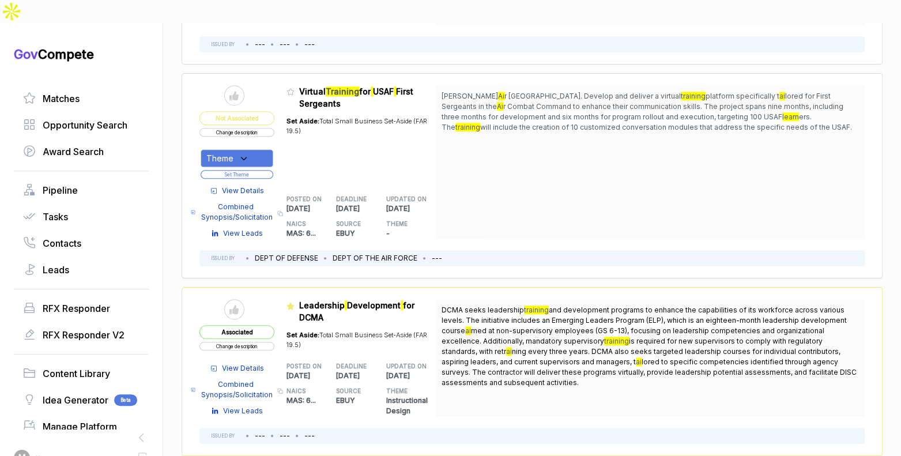
click at [261, 170] on button "Set Theme" at bounding box center [237, 174] width 73 height 9
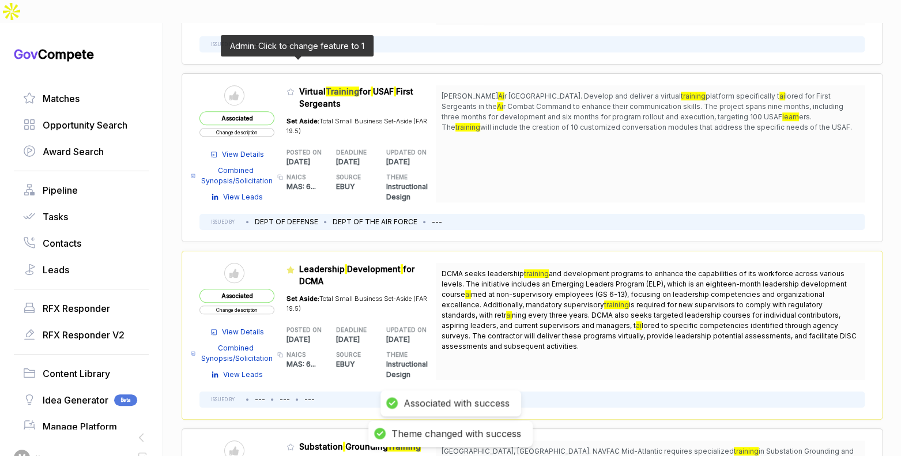
drag, startPoint x: 296, startPoint y: 66, endPoint x: 306, endPoint y: 86, distance: 22.4
click at [294, 88] on icon at bounding box center [290, 92] width 8 height 8
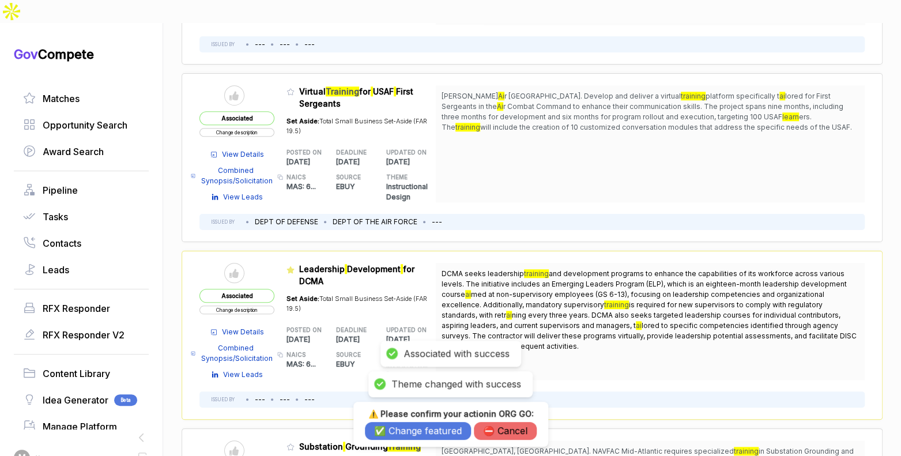
drag, startPoint x: 415, startPoint y: 427, endPoint x: 416, endPoint y: 421, distance: 5.9
click at [415, 426] on button "✅ Change featured" at bounding box center [418, 431] width 106 height 18
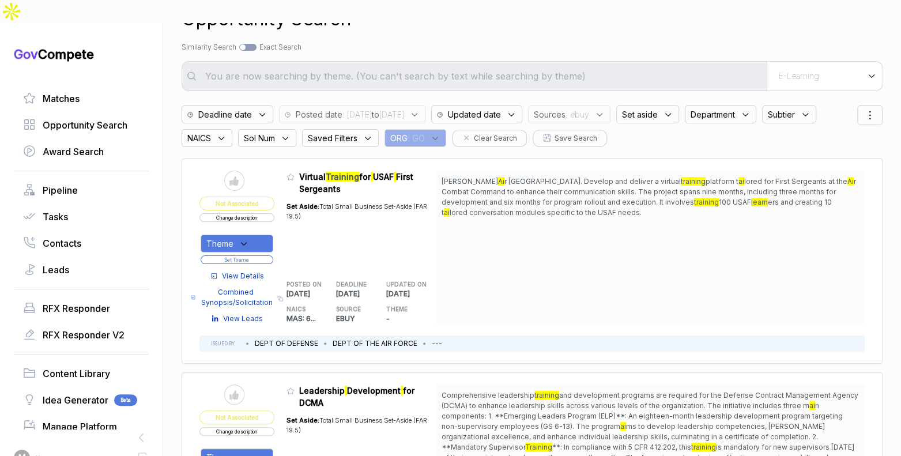
scroll to position [0, 0]
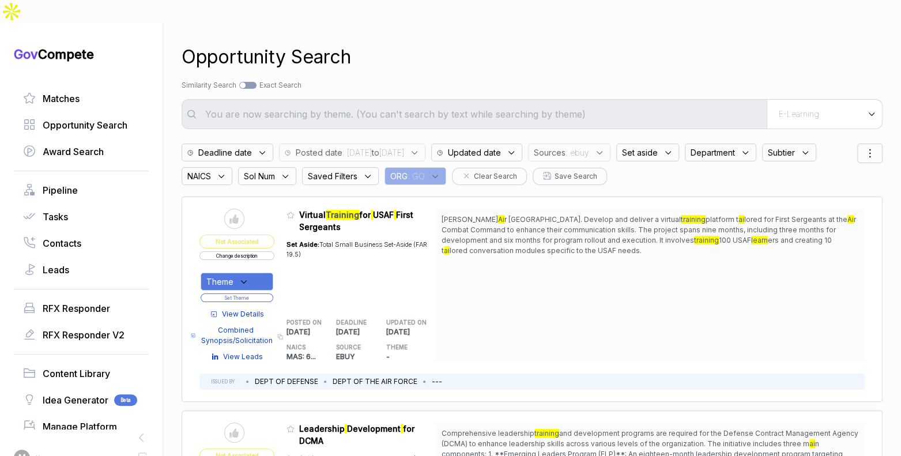
click at [255, 82] on div at bounding box center [247, 85] width 17 height 7
checkbox input "true"
type input "E-Learning"
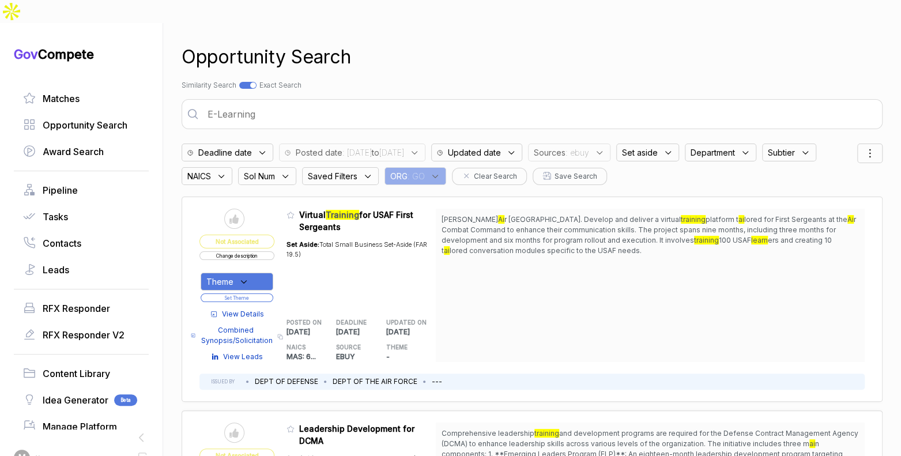
click at [271, 103] on input "E-Learning" at bounding box center [540, 114] width 678 height 23
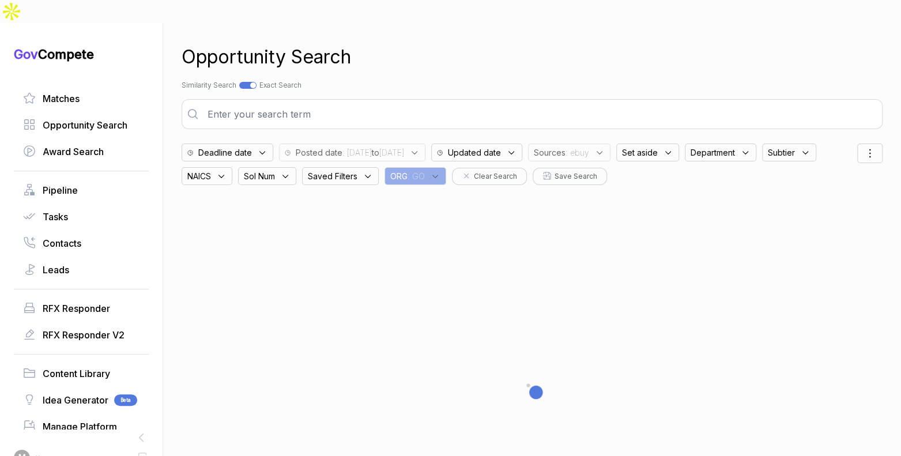
drag, startPoint x: 474, startPoint y: 54, endPoint x: 482, endPoint y: 61, distance: 10.6
click at [474, 54] on div "Opportunity Search Search by Topic Relevance Similarity Search Search by Exact …" at bounding box center [532, 251] width 701 height 456
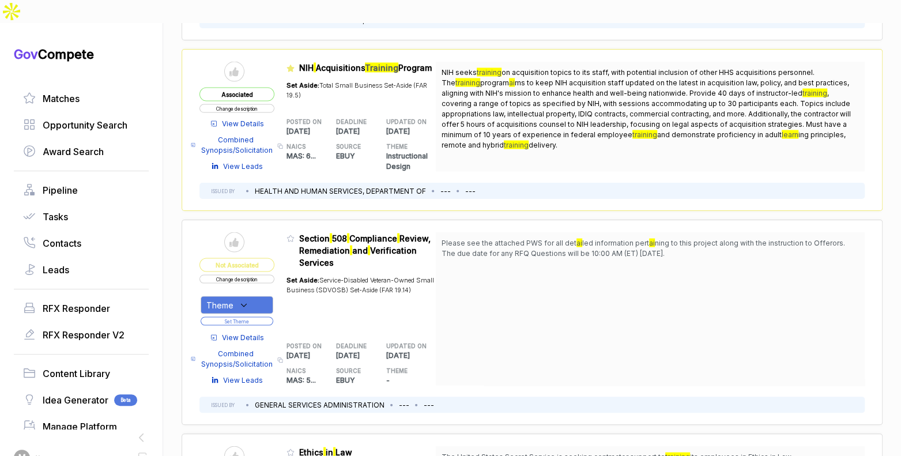
scroll to position [1527, 0]
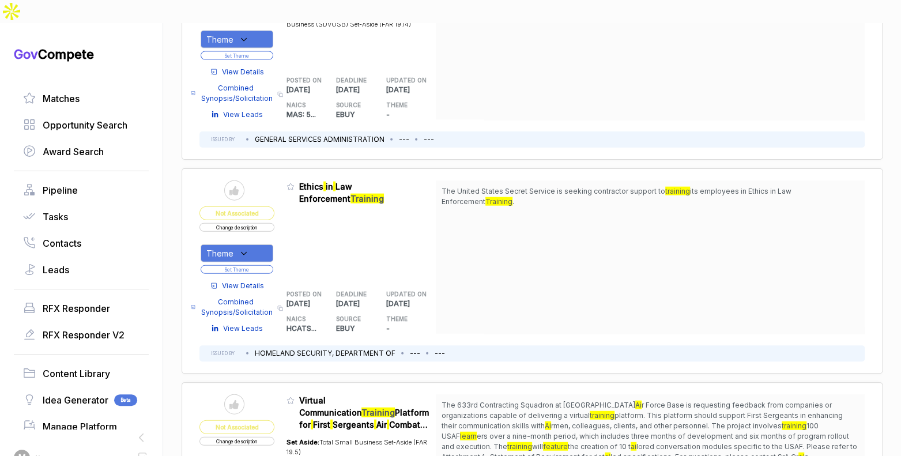
scroll to position [1624, 0]
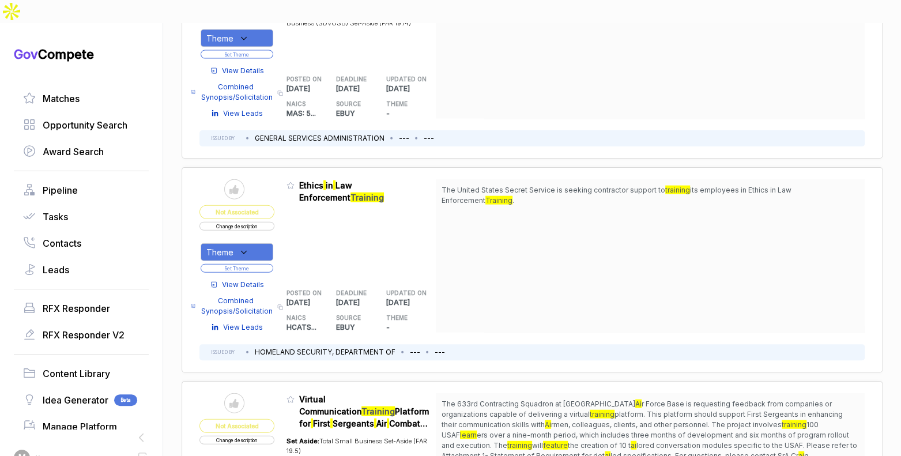
click at [260, 280] on span "View Details" at bounding box center [243, 285] width 42 height 10
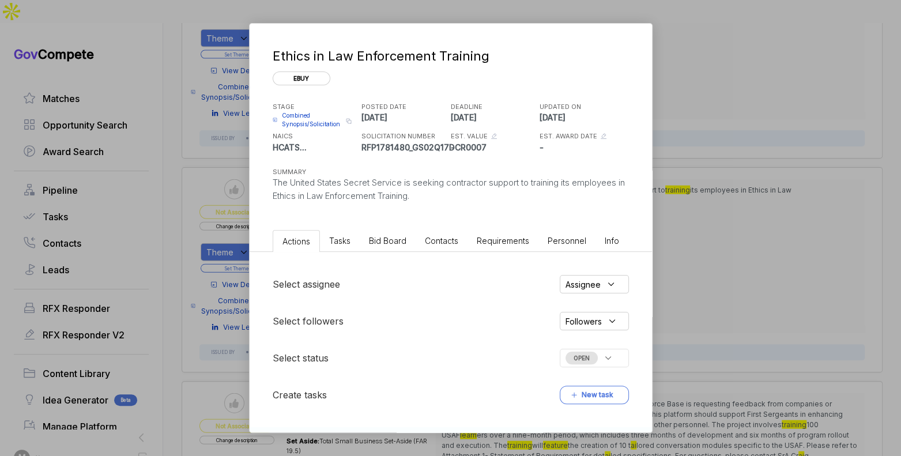
click at [388, 244] on span "Bid Board" at bounding box center [387, 241] width 37 height 10
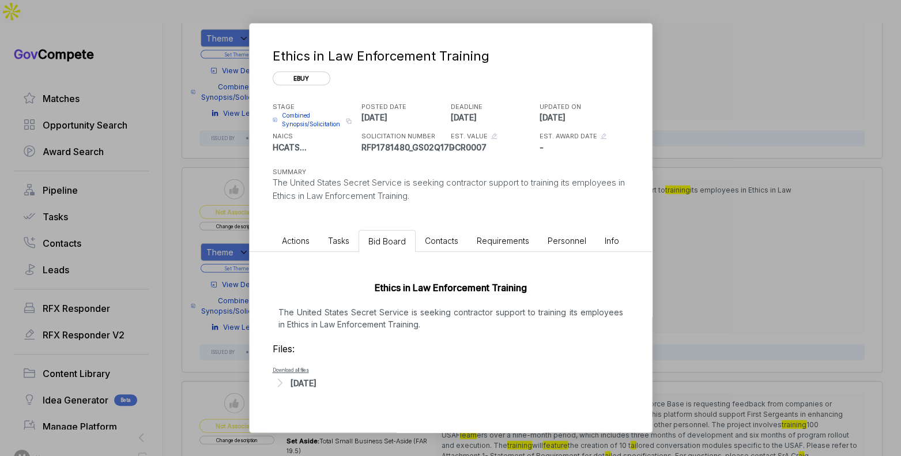
click at [311, 379] on div "[DATE]" at bounding box center [303, 383] width 26 height 12
click at [664, 228] on div "Ethics in Law Enforcement Training ebuy STAGE Combined Synopsis/Solicitation Co…" at bounding box center [450, 228] width 901 height 456
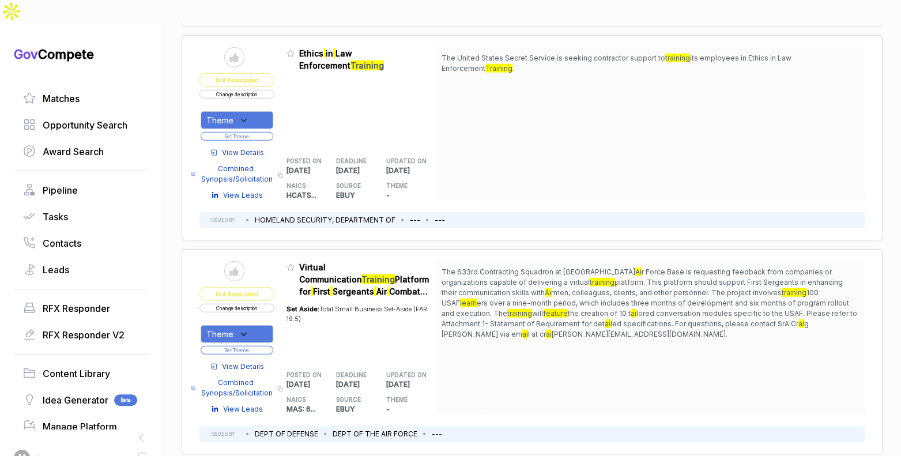
scroll to position [1625, 0]
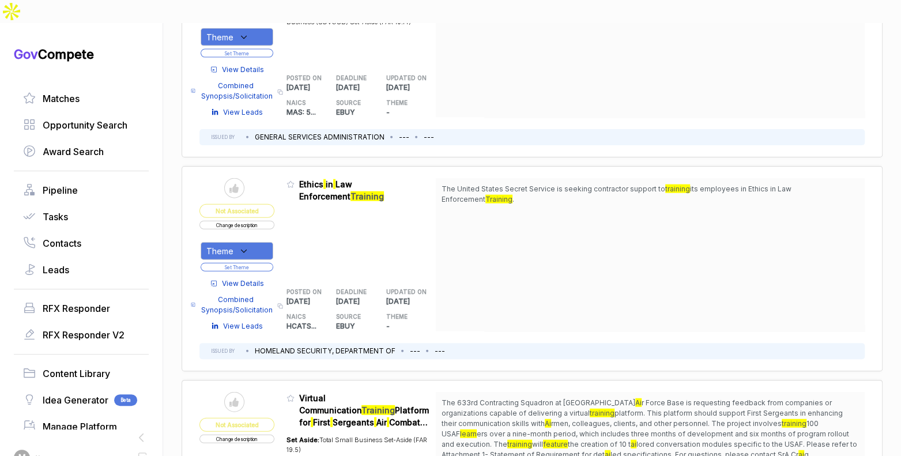
drag, startPoint x: 490, startPoint y: 153, endPoint x: 493, endPoint y: 165, distance: 12.3
click at [493, 184] on span "The United States Secret Service is seeking contractor support to training its …" at bounding box center [649, 194] width 417 height 21
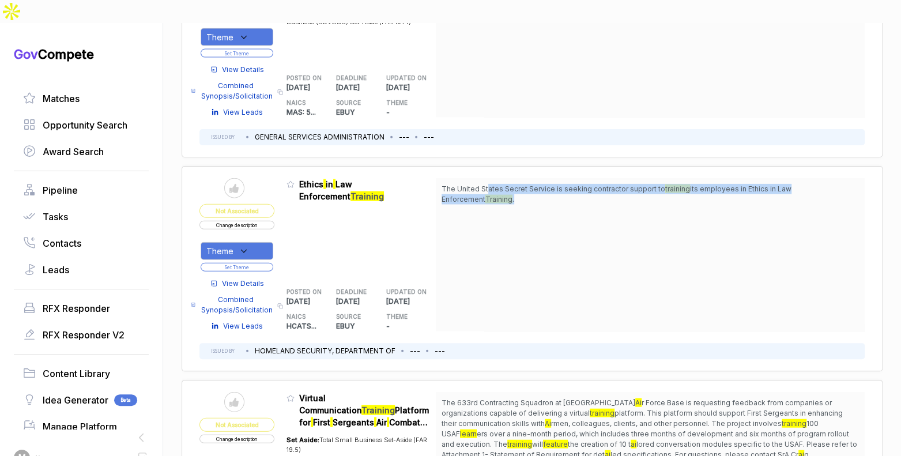
drag, startPoint x: 492, startPoint y: 160, endPoint x: 491, endPoint y: 176, distance: 15.6
click at [491, 178] on div "The United States Secret Service is seeking contractor support to training its …" at bounding box center [650, 254] width 429 height 153
click at [492, 178] on div "The United States Secret Service is seeking contractor support to training its …" at bounding box center [650, 254] width 429 height 153
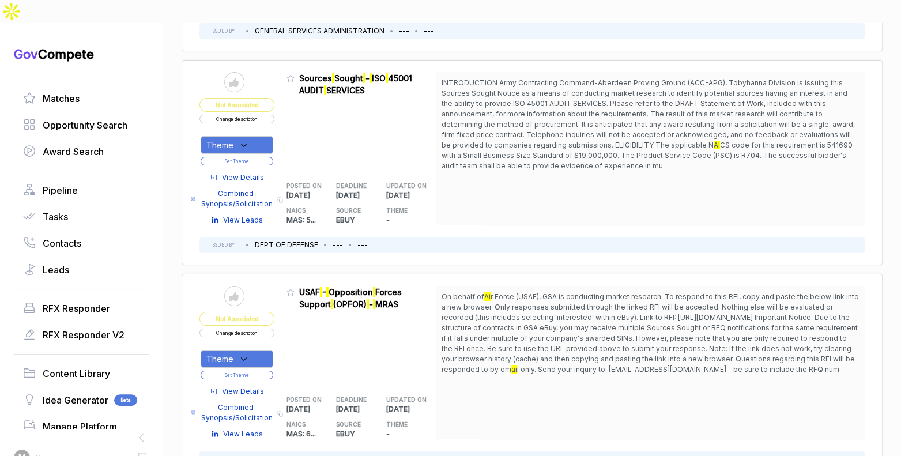
scroll to position [2551, 0]
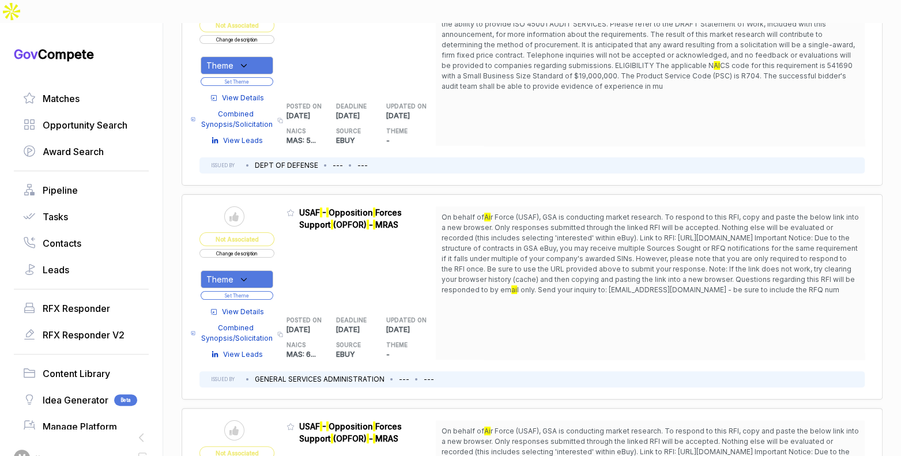
scroll to position [2630, 0]
click at [260, 306] on span "View Details" at bounding box center [243, 311] width 42 height 10
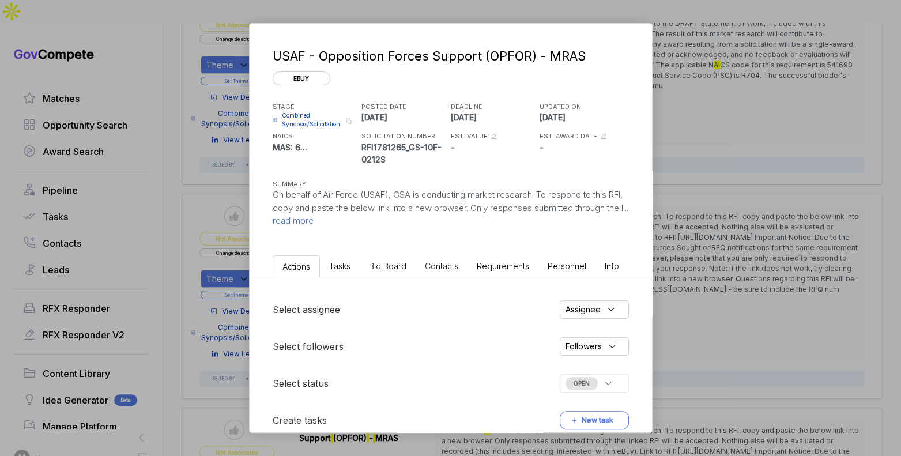
click at [364, 265] on li "Bid Board" at bounding box center [388, 265] width 56 height 21
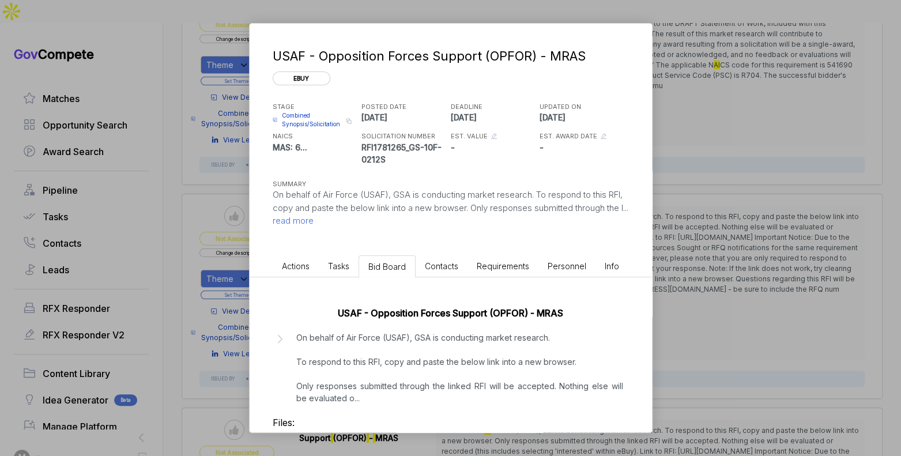
click at [356, 360] on p "On behalf of Air Force (USAF), GSA is conducting market research. To respond to…" at bounding box center [459, 367] width 327 height 73
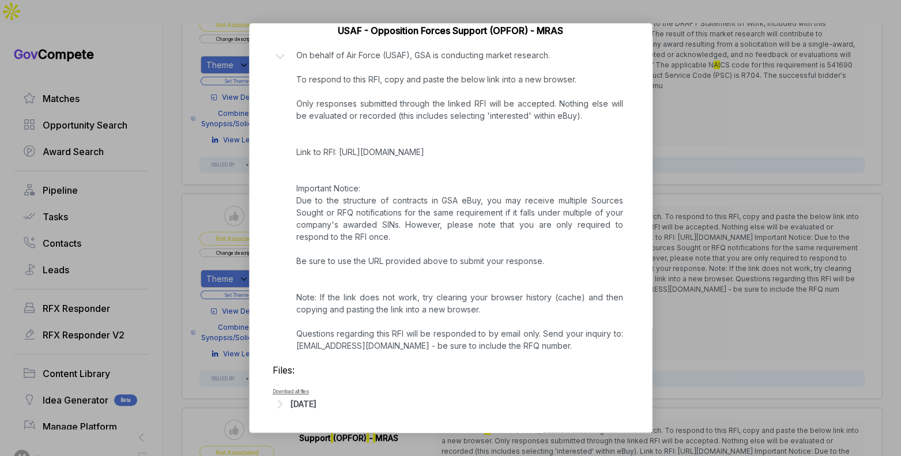
click at [307, 400] on div "Sep 8, 2025" at bounding box center [303, 404] width 26 height 12
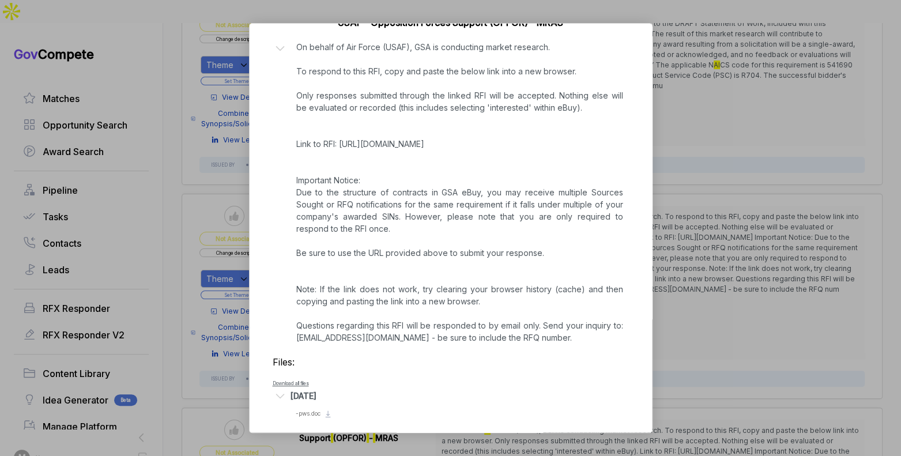
scroll to position [297, 0]
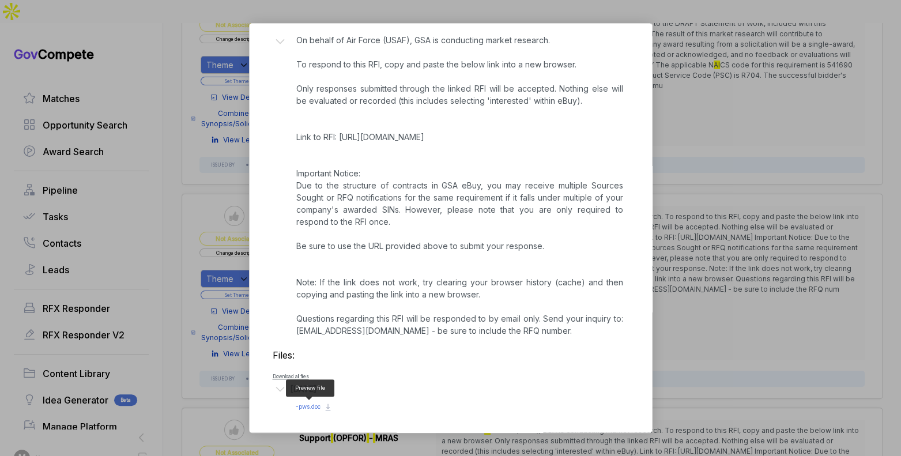
click at [311, 403] on span "- pws.doc" at bounding box center [308, 406] width 25 height 7
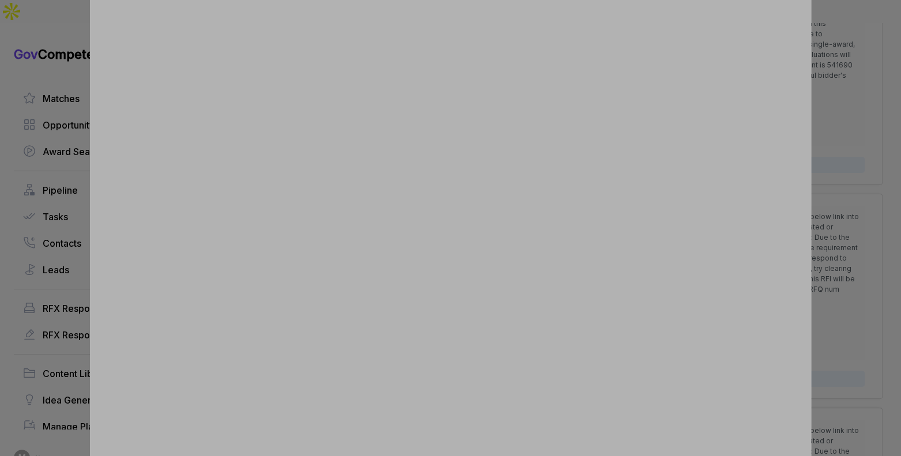
click at [825, 263] on div at bounding box center [450, 228] width 901 height 456
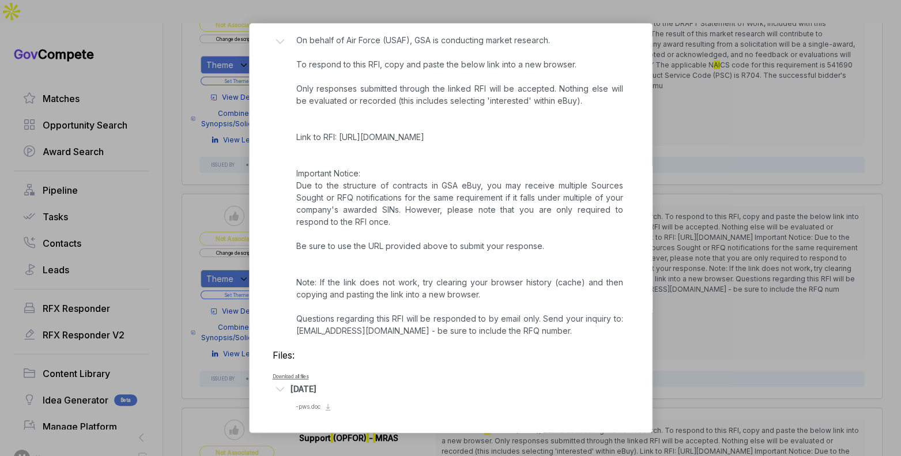
click at [825, 265] on div "USAF - Opposition Forces Support (OPFOR) - MRAS ebuy STAGE Combined Synopsis/So…" at bounding box center [450, 228] width 901 height 456
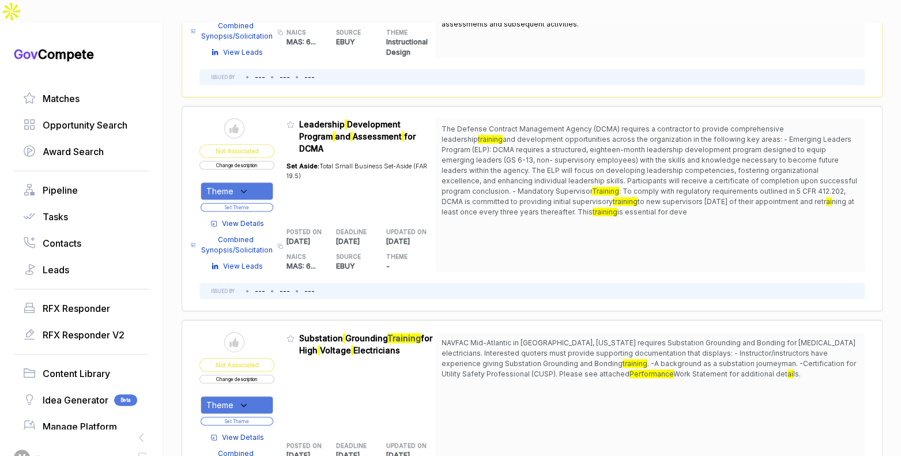
scroll to position [0, 0]
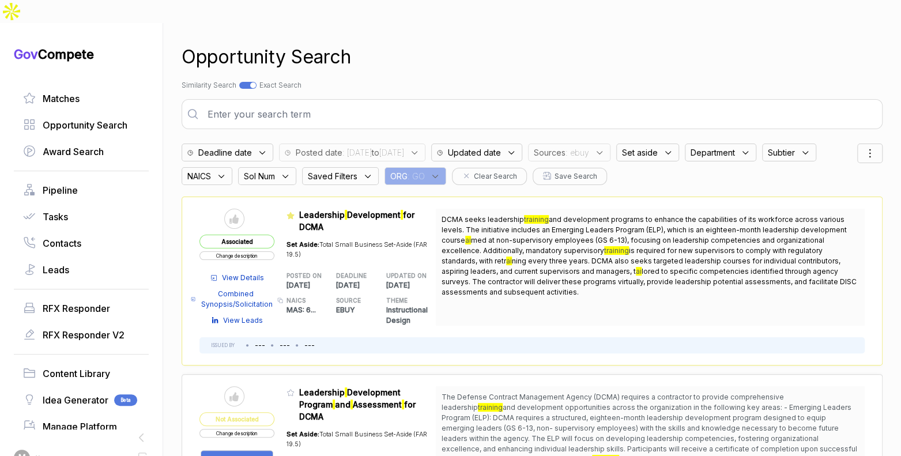
click at [251, 82] on div at bounding box center [247, 85] width 17 height 7
checkbox input "false"
click at [589, 146] on span ": ebuy" at bounding box center [577, 152] width 24 height 12
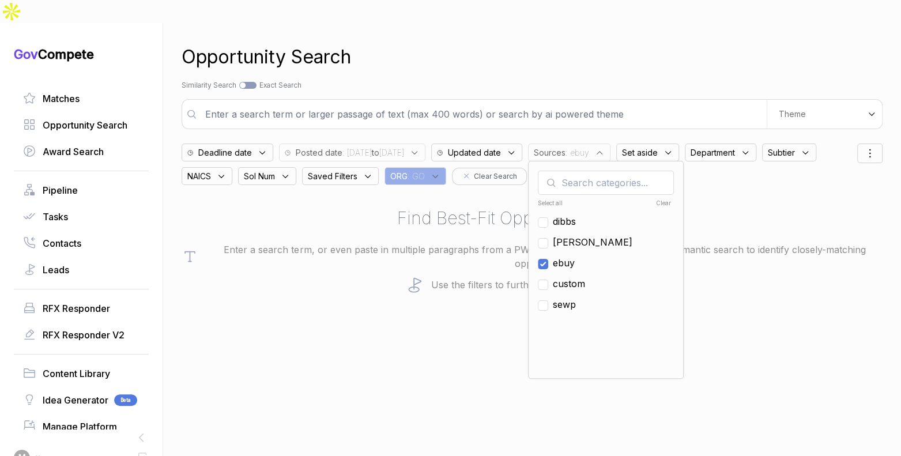
drag, startPoint x: 602, startPoint y: 237, endPoint x: 601, endPoint y: 218, distance: 19.1
click at [575, 256] on span "ebuy" at bounding box center [564, 263] width 22 height 14
checkbox input "false"
drag, startPoint x: 601, startPoint y: 218, endPoint x: 637, endPoint y: 174, distance: 56.5
click at [601, 235] on span "[PERSON_NAME]" at bounding box center [593, 242] width 80 height 14
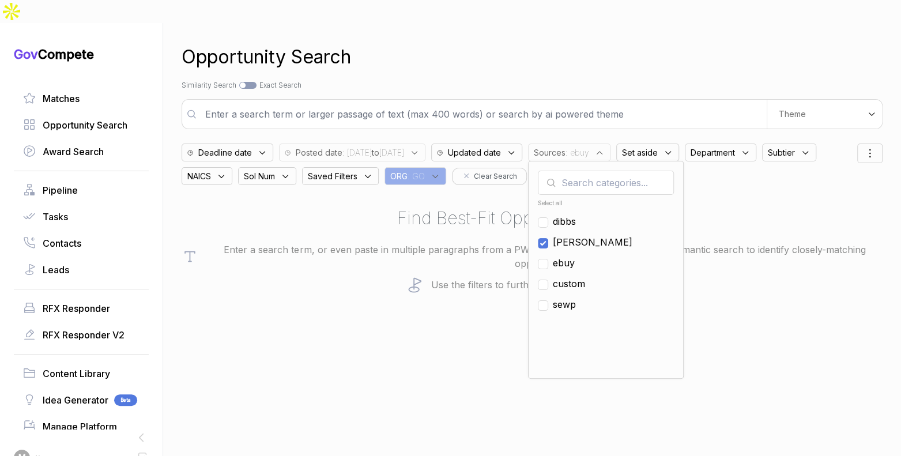
checkbox input "true"
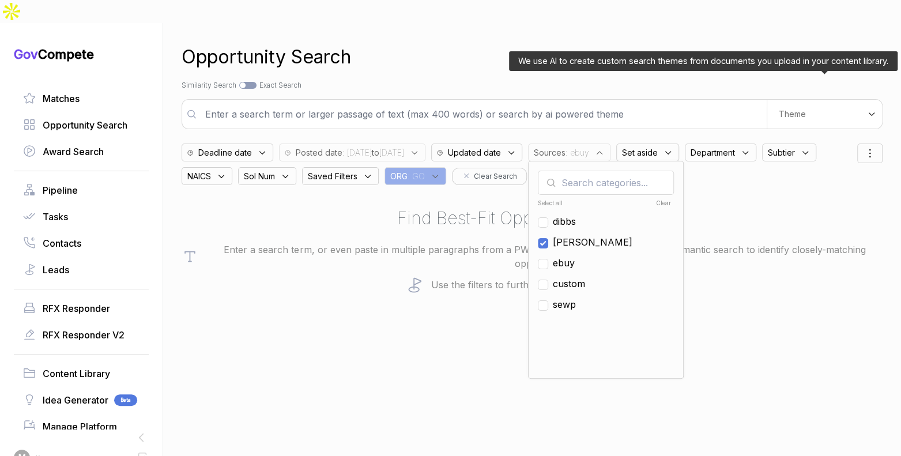
click at [811, 100] on div "Theme" at bounding box center [823, 114] width 115 height 29
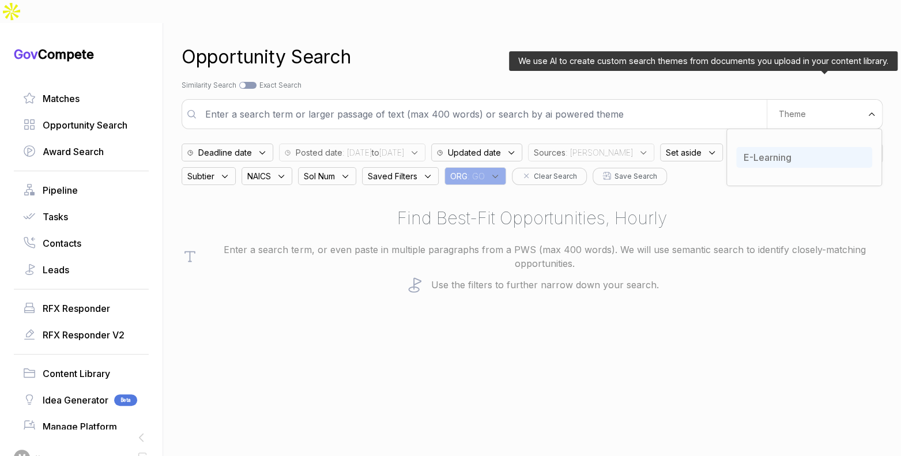
drag, startPoint x: 798, startPoint y: 131, endPoint x: 792, endPoint y: 127, distance: 7.4
click at [797, 147] on div "E-Learning" at bounding box center [804, 157] width 136 height 21
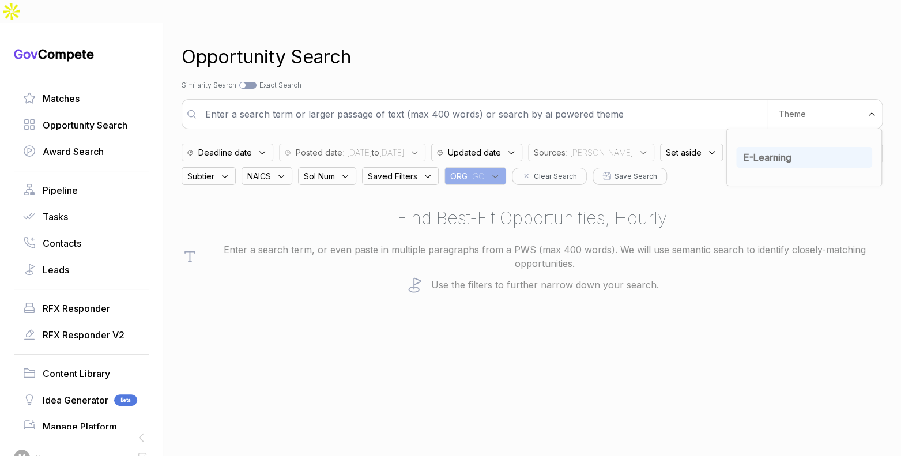
click at [684, 54] on div "Opportunity Search Search by Topic Relevance Similarity Search Search by Exact …" at bounding box center [532, 251] width 701 height 456
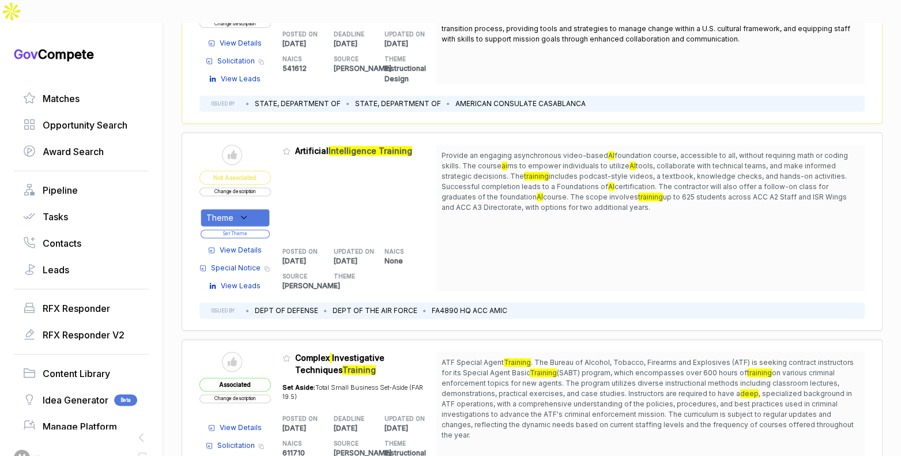
scroll to position [860, 0]
click at [259, 245] on span "View Details" at bounding box center [241, 250] width 42 height 10
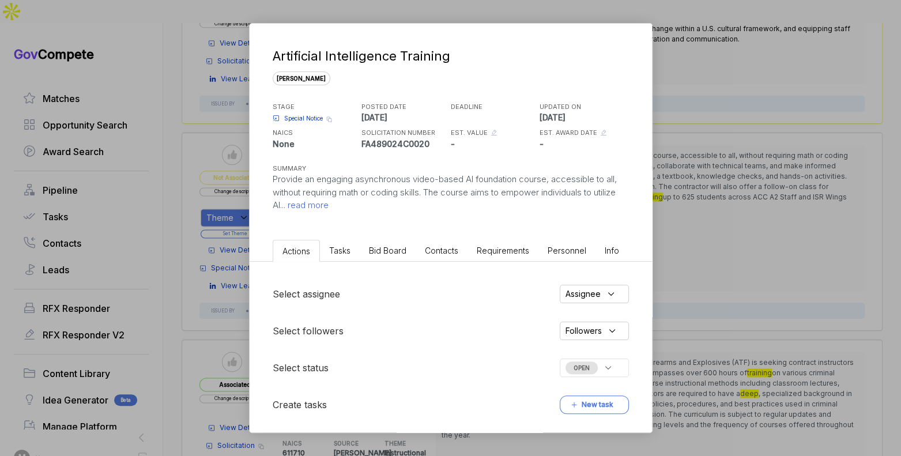
drag, startPoint x: 383, startPoint y: 247, endPoint x: 389, endPoint y: 255, distance: 9.9
click at [383, 247] on span "Bid Board" at bounding box center [387, 251] width 37 height 10
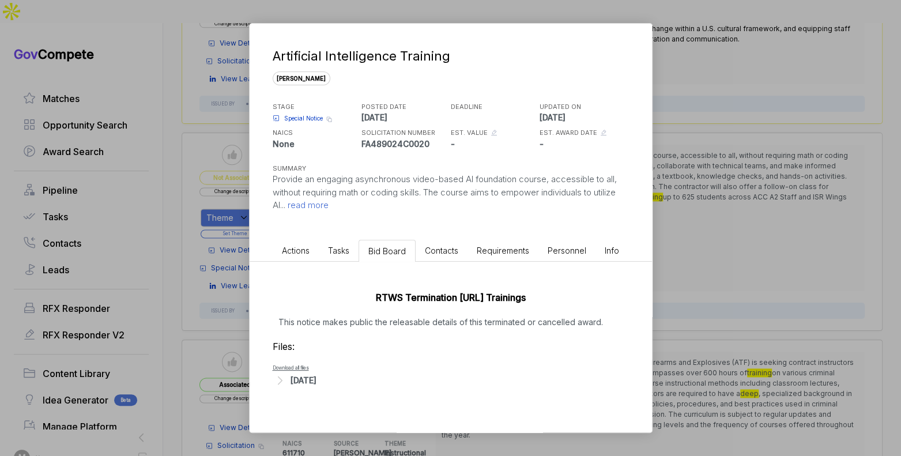
click at [709, 263] on div "Artificial Intelligence Training sam STAGE Special Notice Copy link POSTED DATE…" at bounding box center [450, 228] width 901 height 456
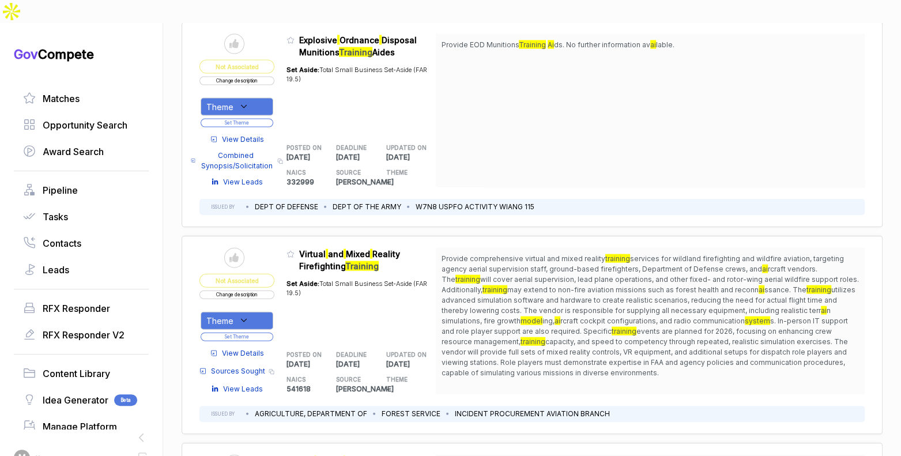
scroll to position [1687, 0]
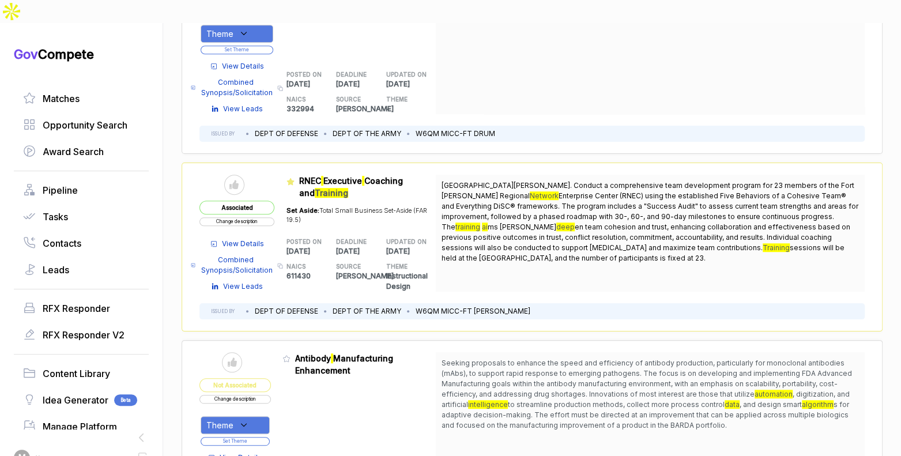
scroll to position [3239, 0]
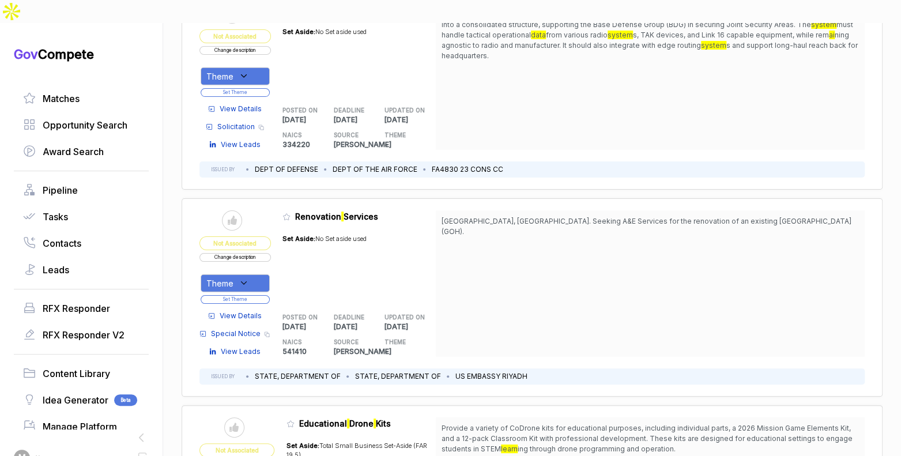
scroll to position [4708, 0]
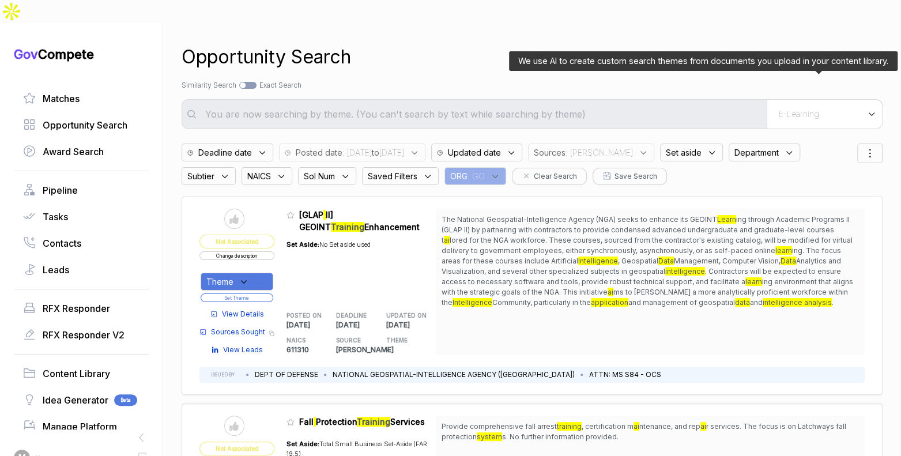
click at [790, 109] on span "E-Learning" at bounding box center [799, 114] width 40 height 10
drag, startPoint x: 793, startPoint y: 135, endPoint x: 669, endPoint y: 55, distance: 147.5
click at [791, 147] on div "E-Learning" at bounding box center [804, 157] width 136 height 21
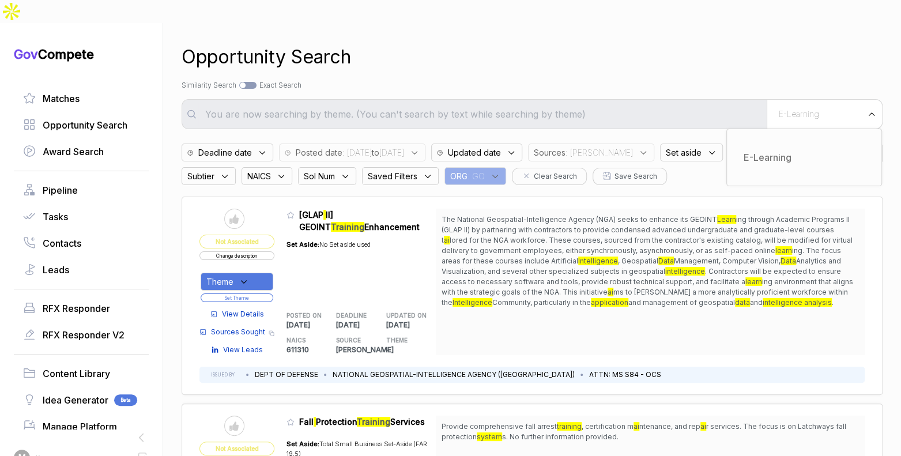
drag, startPoint x: 660, startPoint y: 42, endPoint x: 635, endPoint y: 73, distance: 39.3
click at [659, 43] on div "Opportunity Search" at bounding box center [532, 57] width 701 height 28
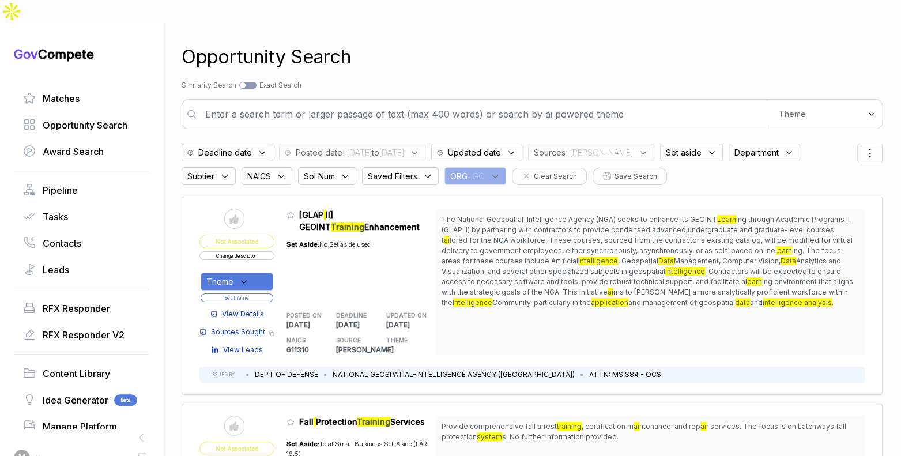
click at [621, 103] on input "text" at bounding box center [482, 114] width 568 height 23
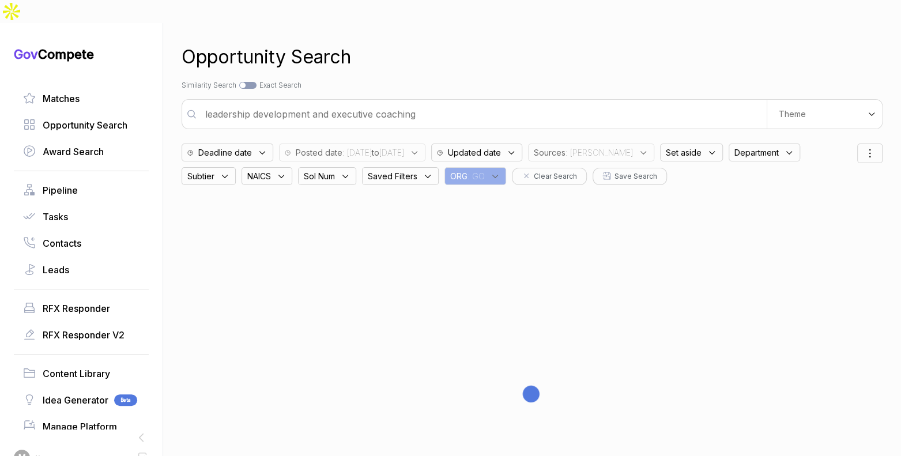
type input "leadership development and executive coaching"
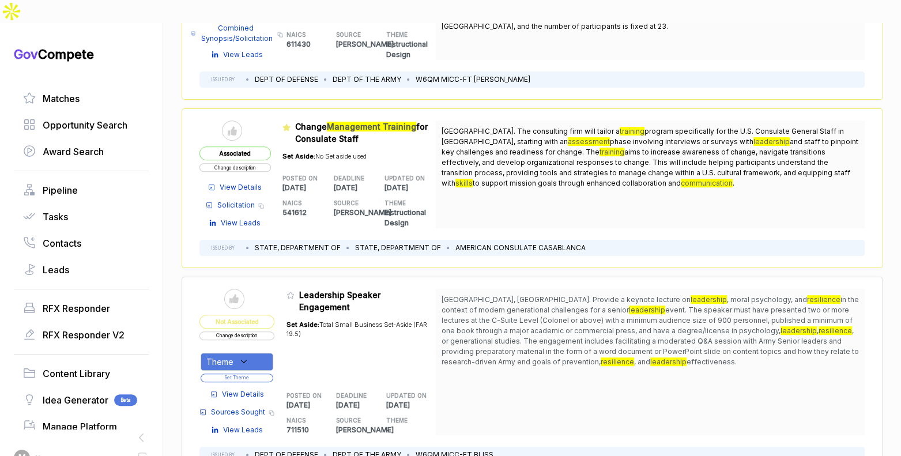
scroll to position [304, 0]
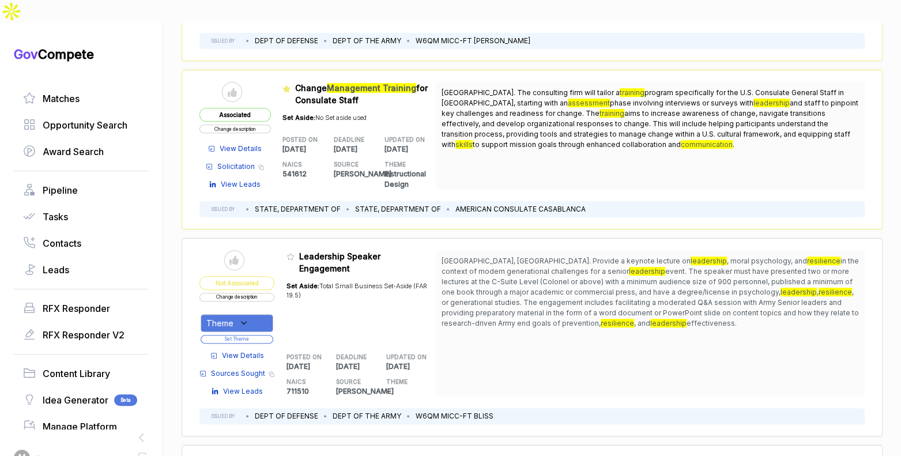
drag, startPoint x: 631, startPoint y: 232, endPoint x: 662, endPoint y: 294, distance: 69.9
click at [662, 294] on span "Fort Bliss, TX. Provide a keynote lecture on leadership , moral psychology, and…" at bounding box center [649, 292] width 417 height 73
click at [661, 294] on span "Fort Bliss, TX. Provide a keynote lecture on leadership , moral psychology, and…" at bounding box center [649, 292] width 417 height 73
click at [267, 314] on div "Theme" at bounding box center [237, 323] width 73 height 18
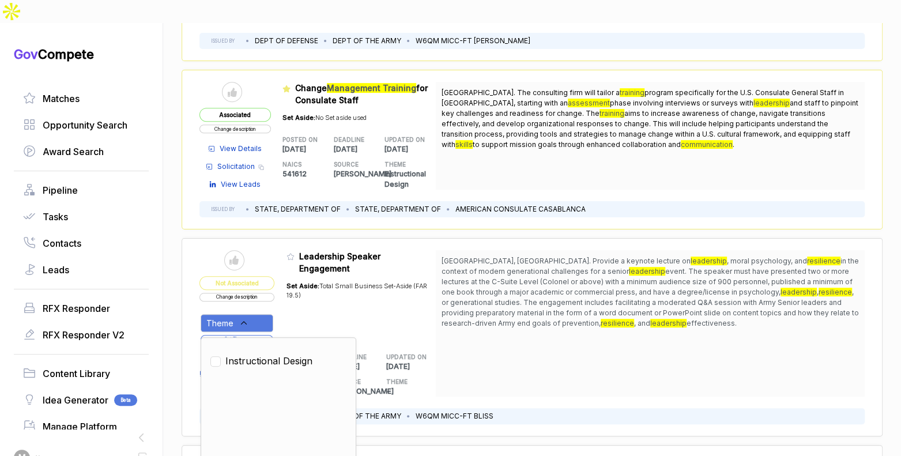
drag, startPoint x: 270, startPoint y: 335, endPoint x: 292, endPoint y: 309, distance: 33.5
click at [270, 354] on span "Instructional Design" at bounding box center [268, 361] width 87 height 14
checkbox input "true"
click at [305, 287] on div "Set Aside: Total Small Business Set-Aside (FAR 19.5)" at bounding box center [361, 307] width 150 height 66
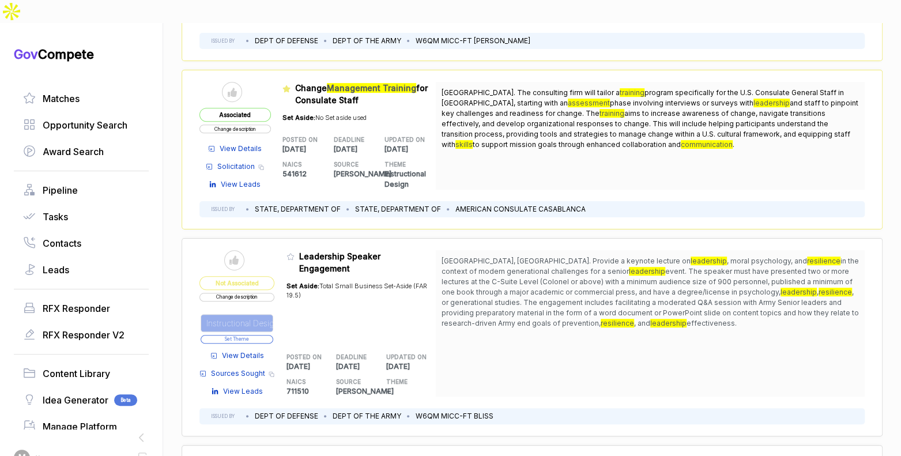
click at [271, 335] on button "Set Theme" at bounding box center [237, 339] width 73 height 9
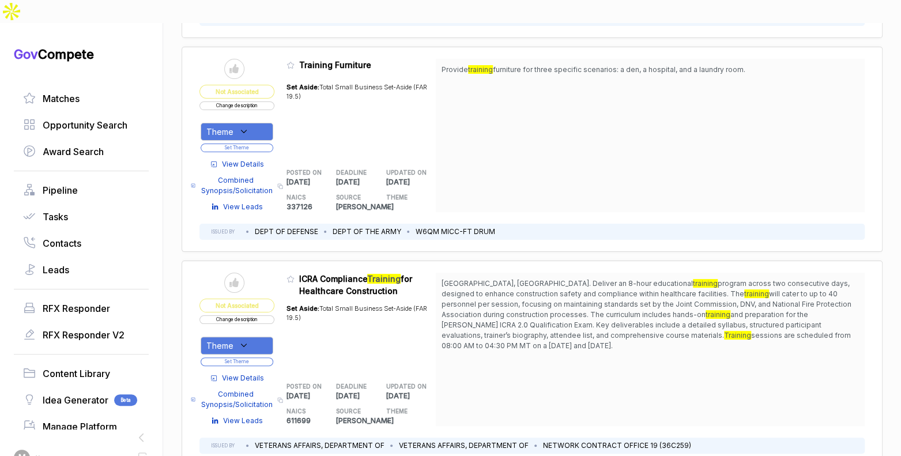
scroll to position [2804, 0]
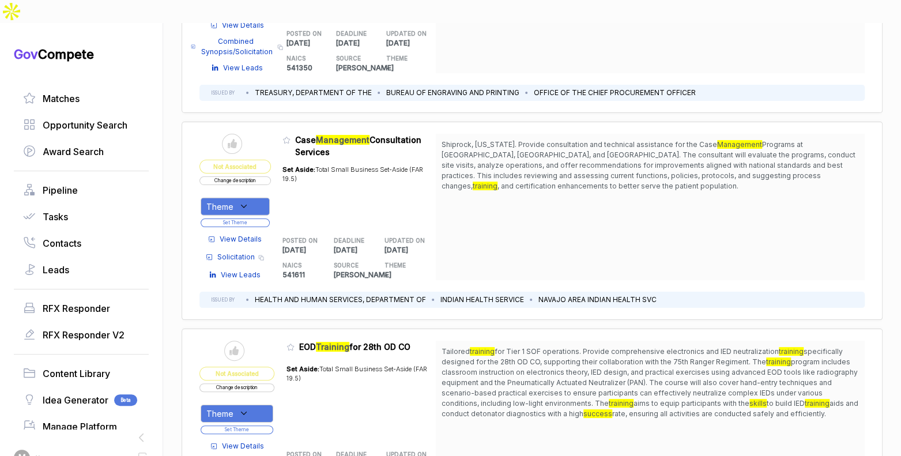
scroll to position [4847, 0]
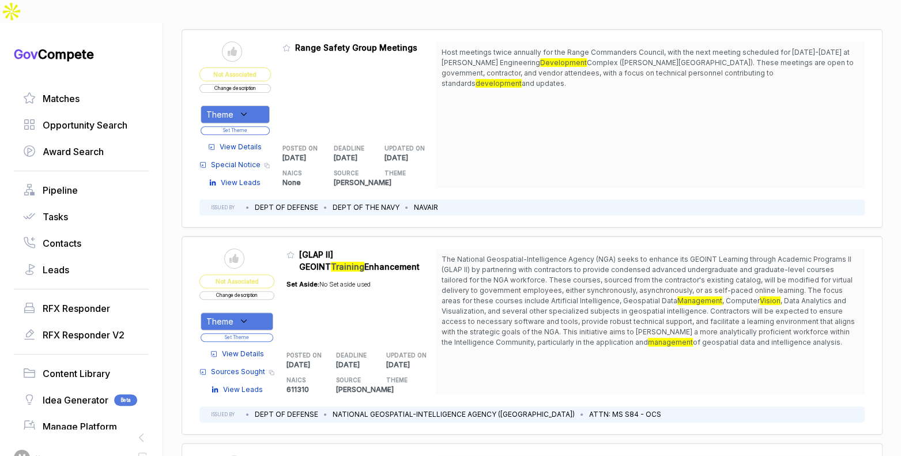
scroll to position [5788, 0]
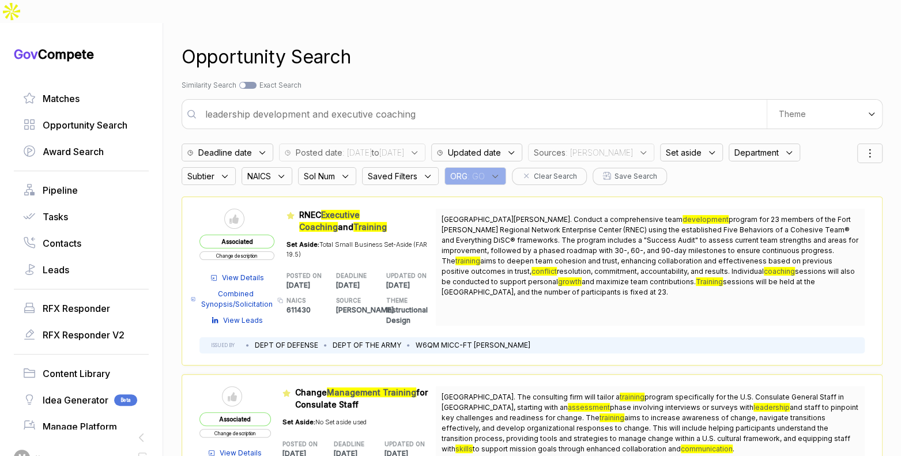
drag, startPoint x: 481, startPoint y: 152, endPoint x: 483, endPoint y: 157, distance: 6.0
click at [481, 170] on span ": GO" at bounding box center [475, 176] width 17 height 12
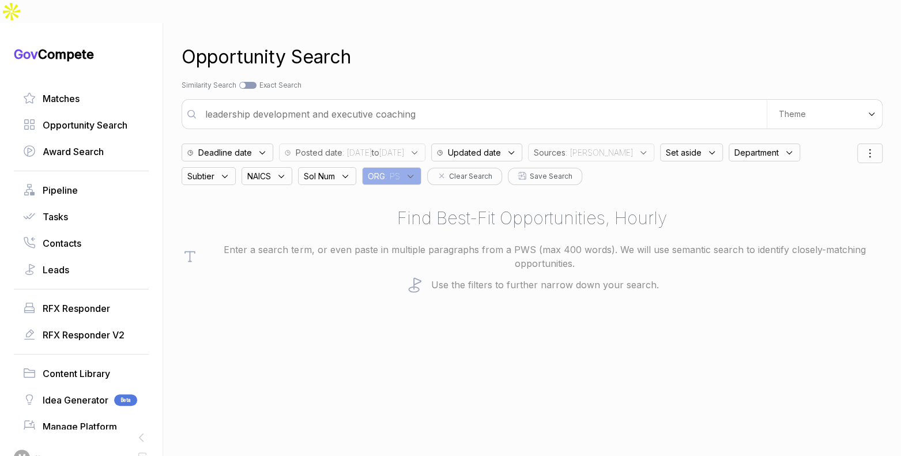
click at [432, 103] on input "leadership development and executive coaching" at bounding box center [482, 114] width 568 height 23
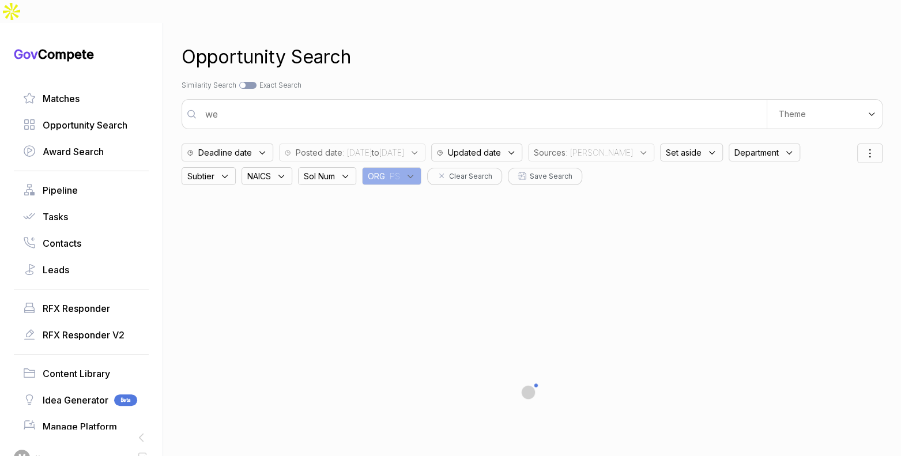
type input "w"
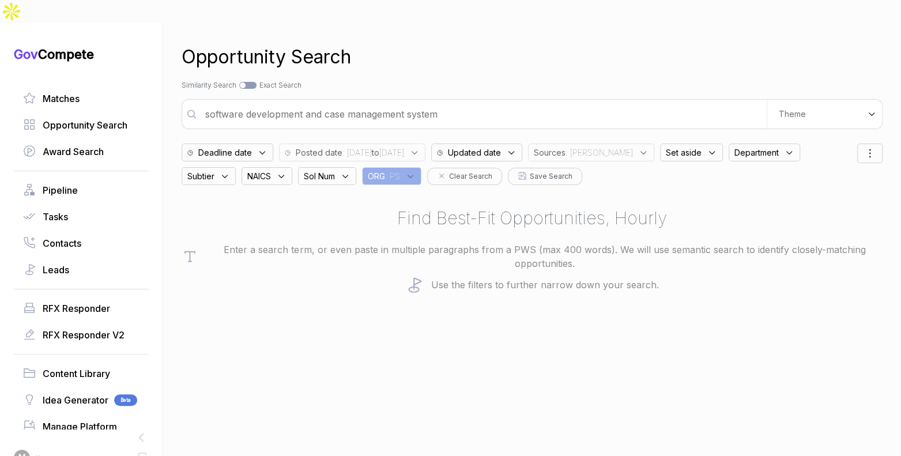
type input "software development and case management system"
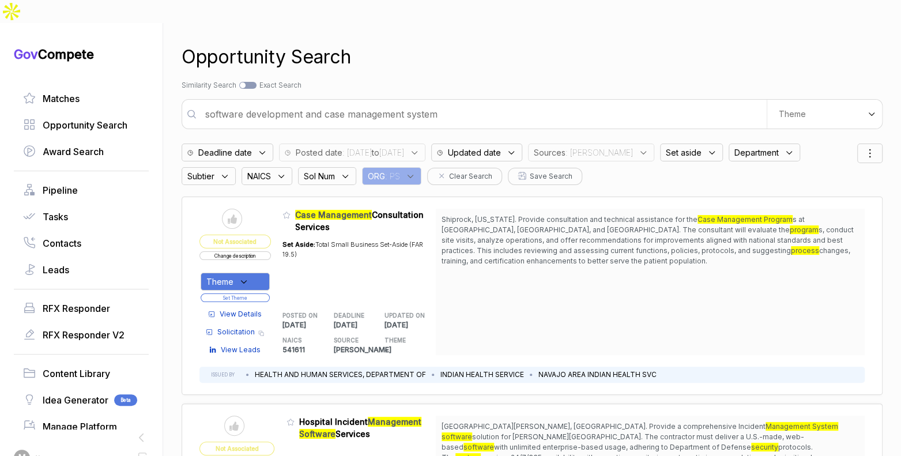
drag, startPoint x: 686, startPoint y: 125, endPoint x: 687, endPoint y: 137, distance: 11.6
click at [688, 146] on span "Set aside" at bounding box center [684, 152] width 36 height 12
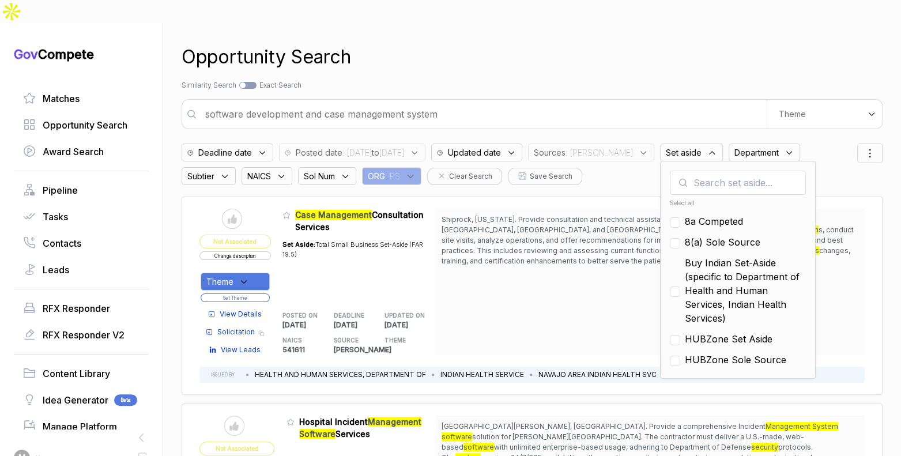
drag, startPoint x: 697, startPoint y: 199, endPoint x: 701, endPoint y: 216, distance: 17.2
click at [697, 214] on span "8a Competed" at bounding box center [714, 221] width 58 height 14
checkbox input "true"
drag, startPoint x: 701, startPoint y: 217, endPoint x: 707, endPoint y: 232, distance: 16.4
click at [702, 235] on span "8(a) Sole Source" at bounding box center [722, 242] width 75 height 14
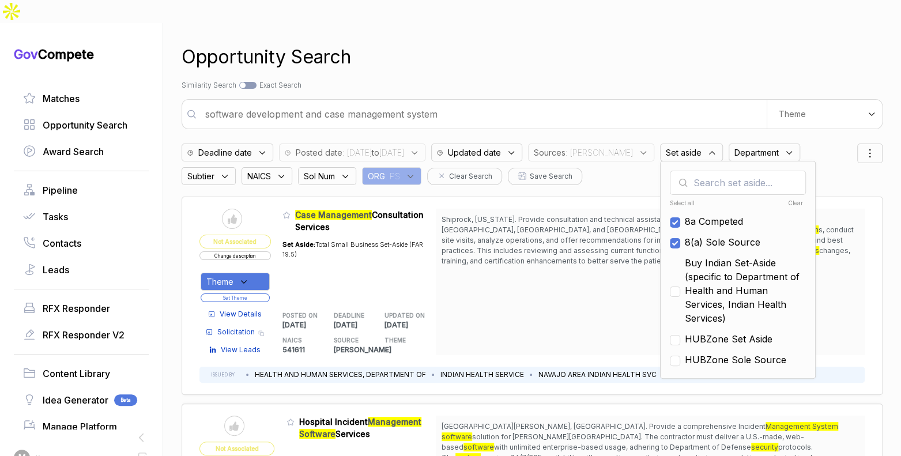
checkbox input "true"
drag, startPoint x: 711, startPoint y: 256, endPoint x: 718, endPoint y: 296, distance: 39.8
click at [712, 260] on span "Buy Indian Set-Aside (specific to Department of Health and Human Services, Indi…" at bounding box center [745, 290] width 121 height 69
checkbox input "true"
drag, startPoint x: 716, startPoint y: 310, endPoint x: 717, endPoint y: 322, distance: 11.5
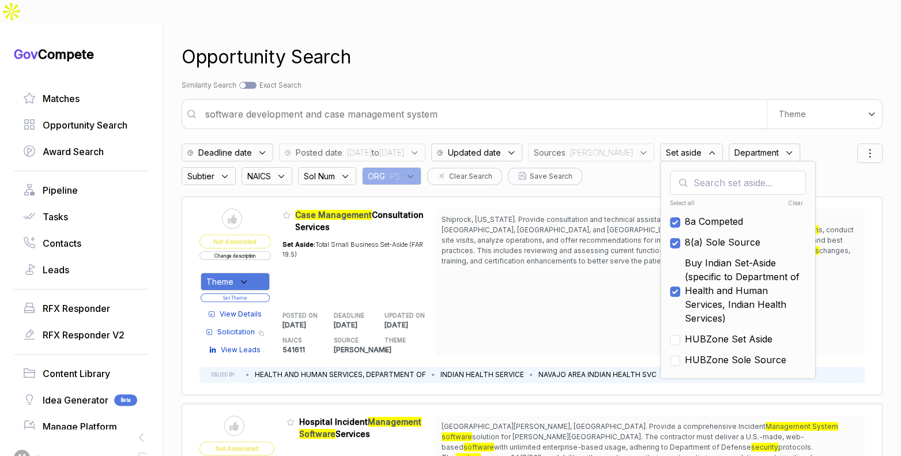
click at [716, 332] on span "HUBZone Set Aside" at bounding box center [729, 339] width 88 height 14
checkbox input "true"
click at [718, 353] on span "HUBZone Sole Source" at bounding box center [735, 360] width 101 height 14
checkbox input "true"
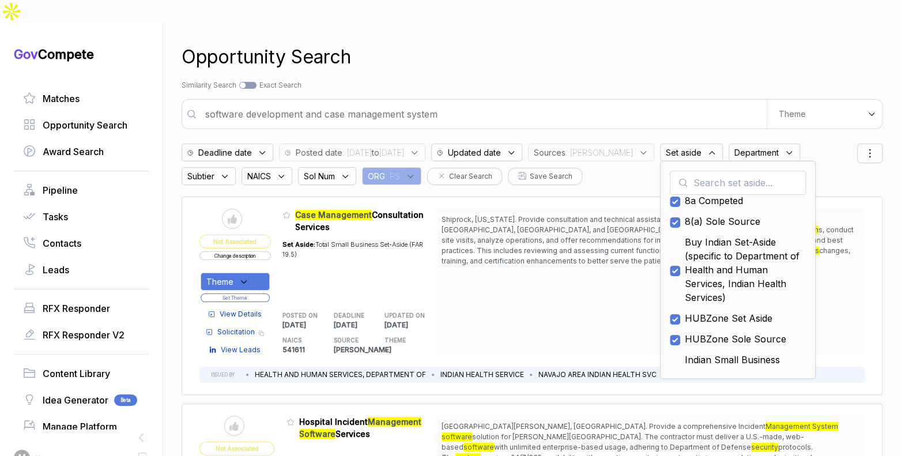
click at [721, 353] on span "Indian Small Business Economic Enterprise (ISBEE) Set-Aside (specific to Depart…" at bounding box center [745, 387] width 121 height 69
checkbox input "true"
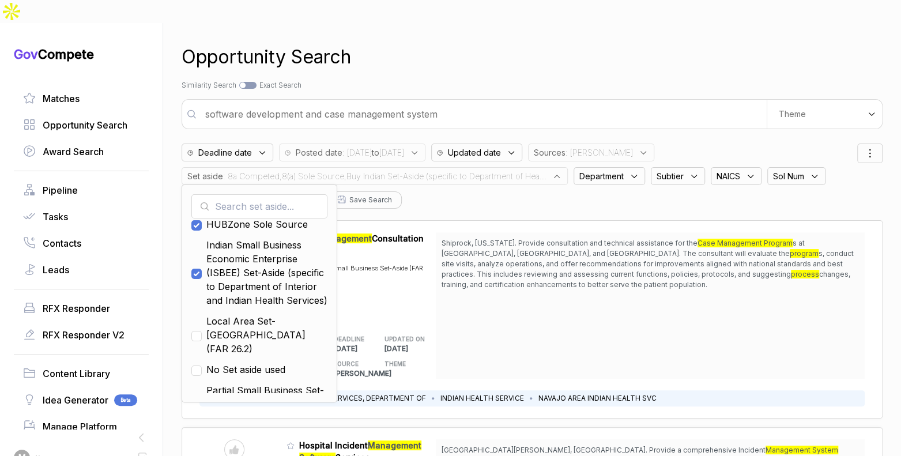
scroll to position [160, 0]
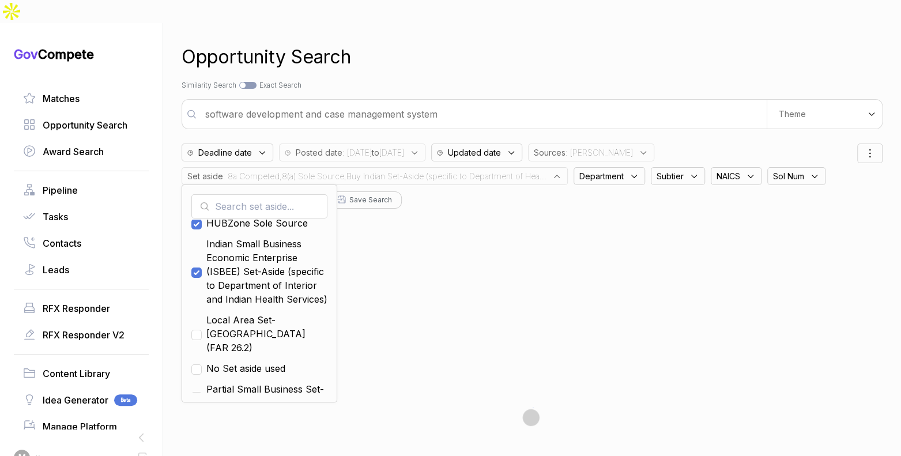
click at [547, 80] on div "Search by Topic Relevance Similarity Search Search by Exact Keyword Match Exact…" at bounding box center [532, 85] width 701 height 10
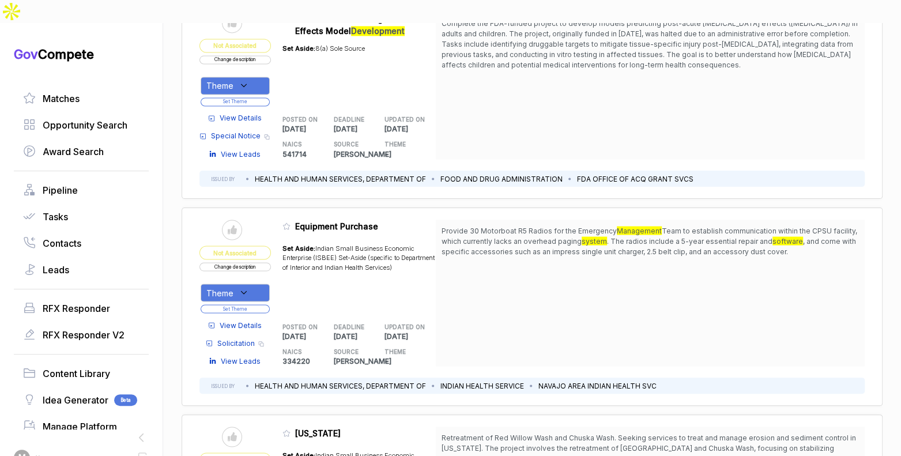
scroll to position [1402, 0]
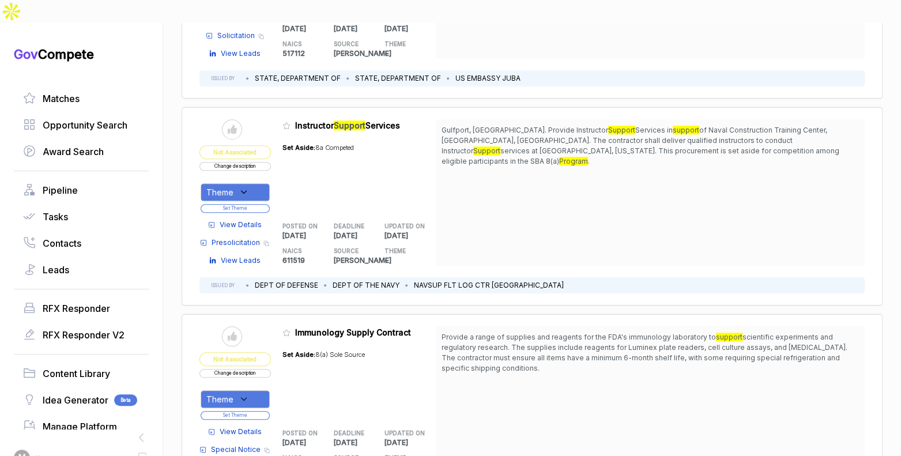
scroll to position [3199, 0]
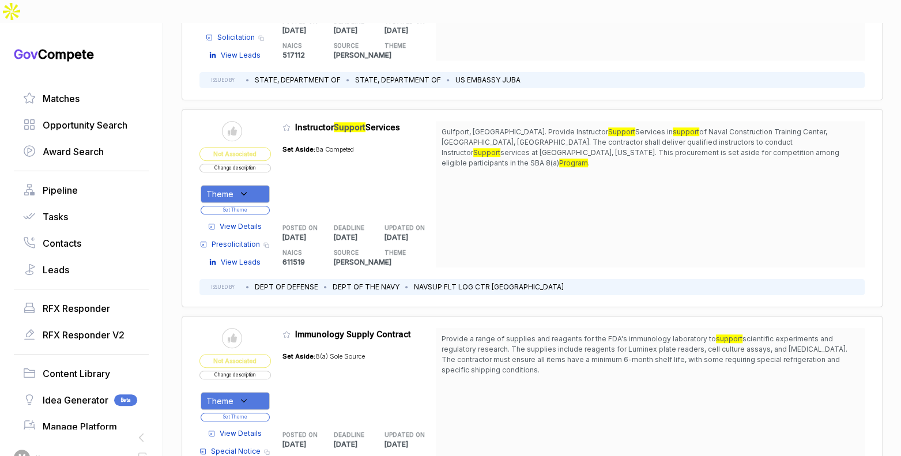
click at [243, 221] on span "View Details" at bounding box center [241, 226] width 42 height 10
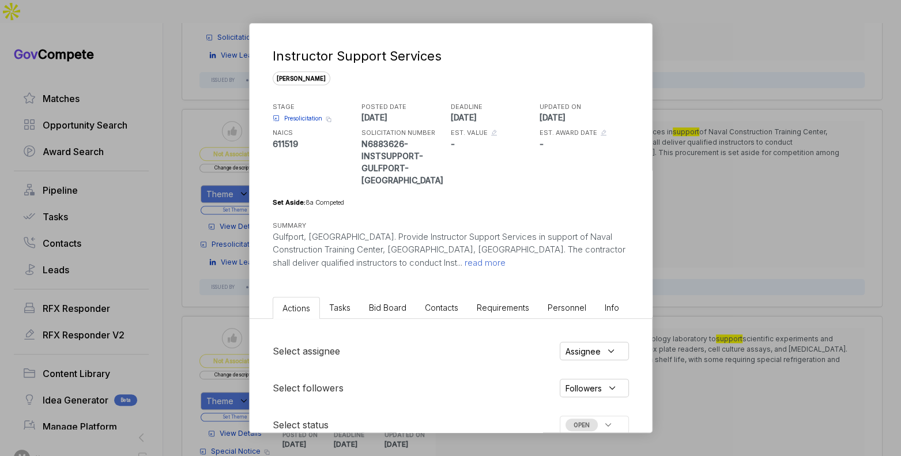
click at [389, 303] on span "Bid Board" at bounding box center [387, 308] width 37 height 10
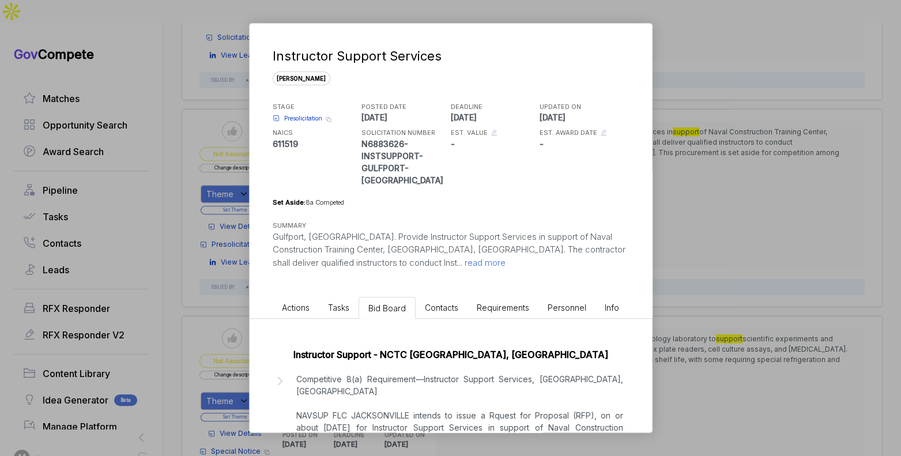
click at [511, 393] on p "Competitive 8(a) Requirement—Instructor Support Services, Gulfport, MS NAVSUP F…" at bounding box center [459, 409] width 327 height 73
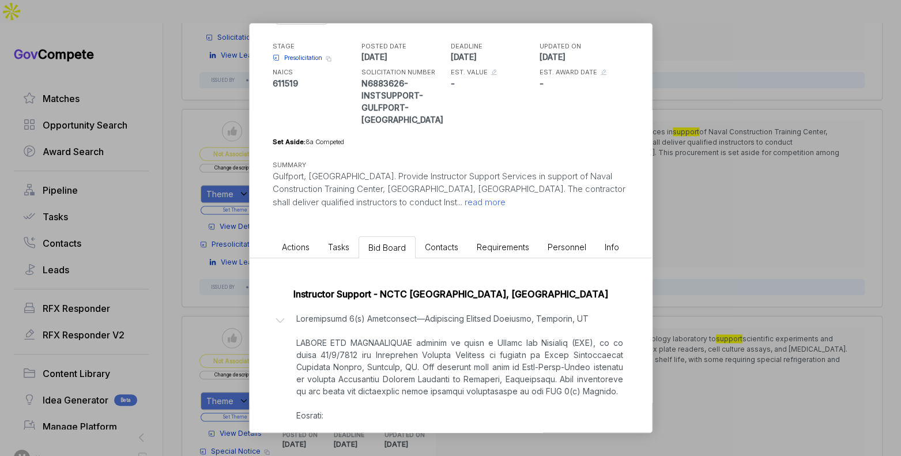
scroll to position [61, 0]
click at [677, 305] on div "Instructor Support Services sam STAGE Presolicitation Copy link POSTED DATE 202…" at bounding box center [450, 228] width 901 height 456
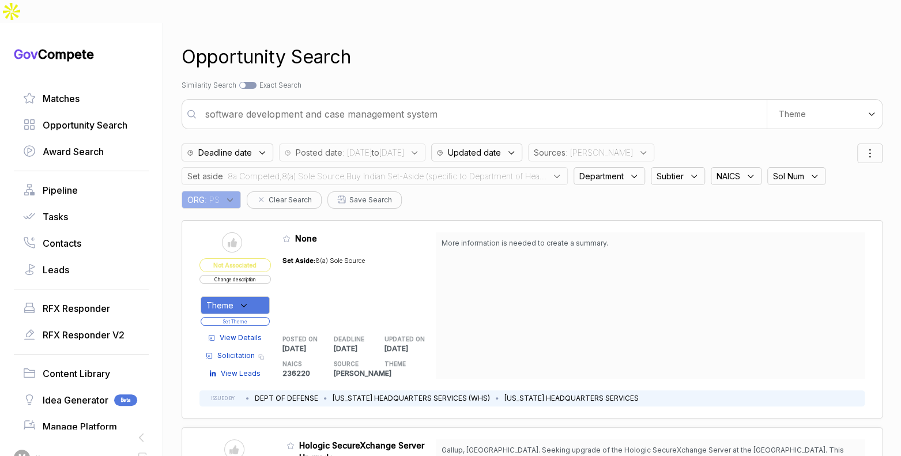
click at [478, 170] on span ": 8a Competed,8(a) Sole Source,Buy Indian Set-Aside (specific to Department of …" at bounding box center [384, 176] width 323 height 12
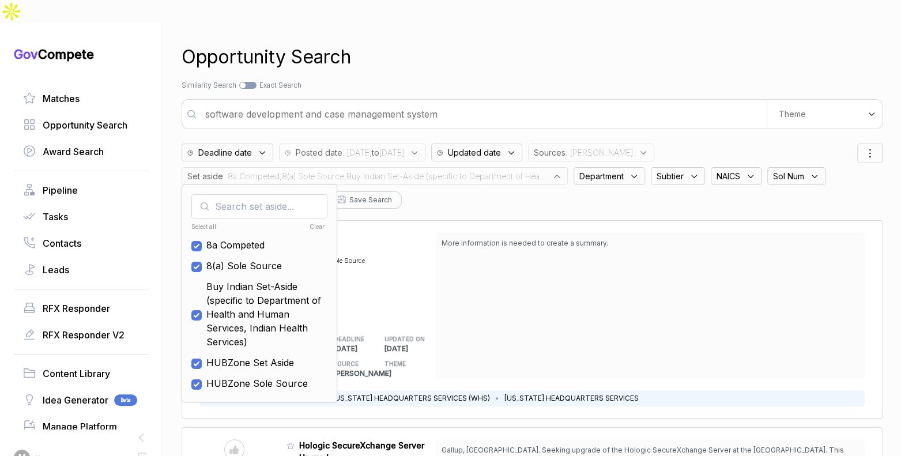
drag, startPoint x: 315, startPoint y: 201, endPoint x: 333, endPoint y: 167, distance: 38.9
click at [315, 222] on div "Clear" at bounding box center [291, 226] width 67 height 9
checkbox input "false"
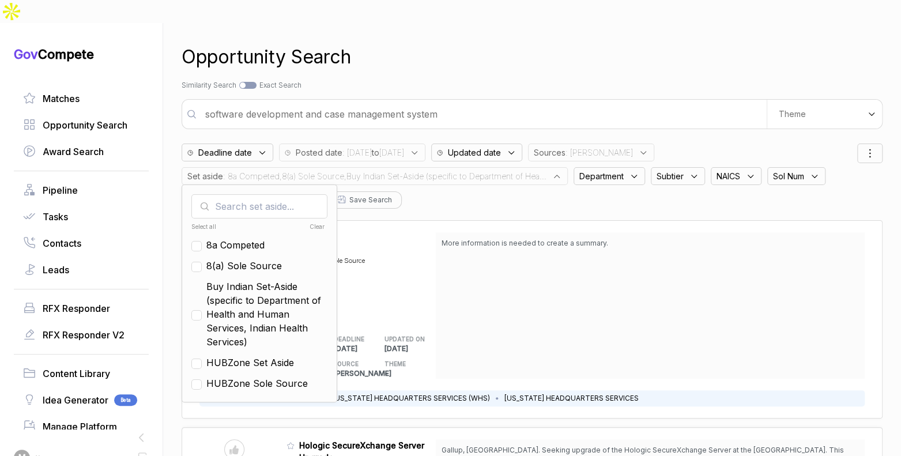
checkbox input "false"
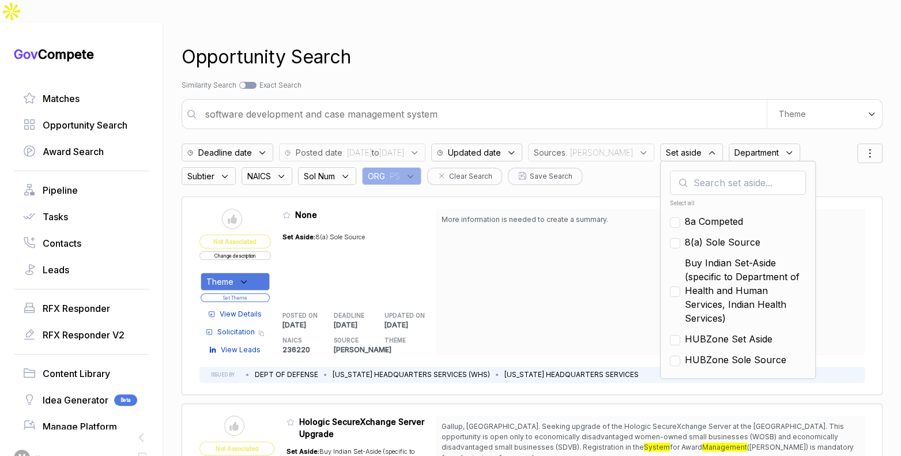
click at [349, 103] on input "software development and case management system" at bounding box center [482, 114] width 568 height 23
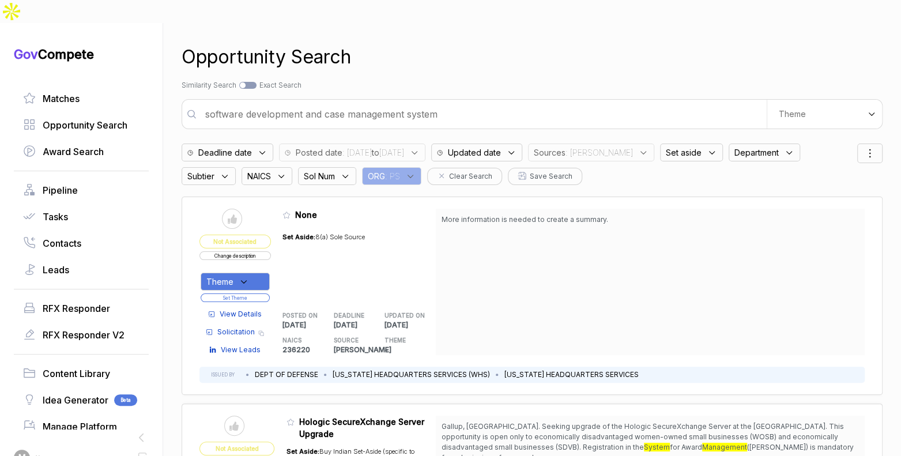
click at [349, 103] on input "software development and case management system" at bounding box center [482, 114] width 568 height 23
click at [452, 43] on div "Opportunity Search" at bounding box center [532, 57] width 701 height 28
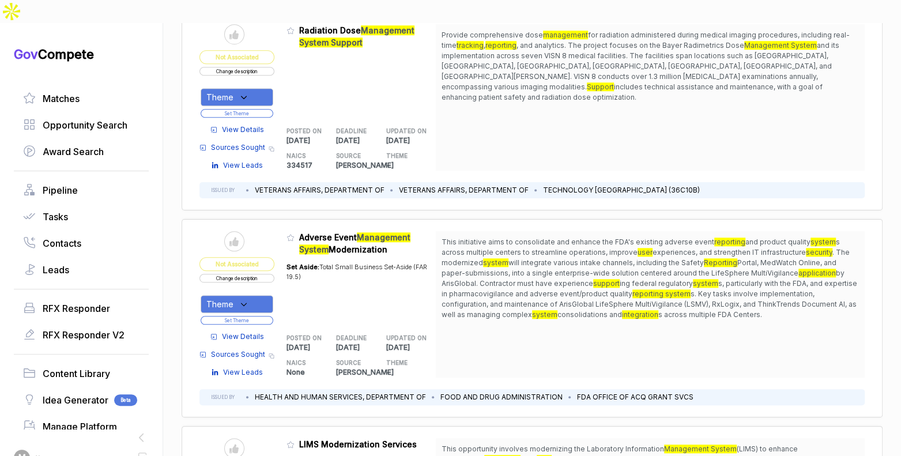
scroll to position [622, 0]
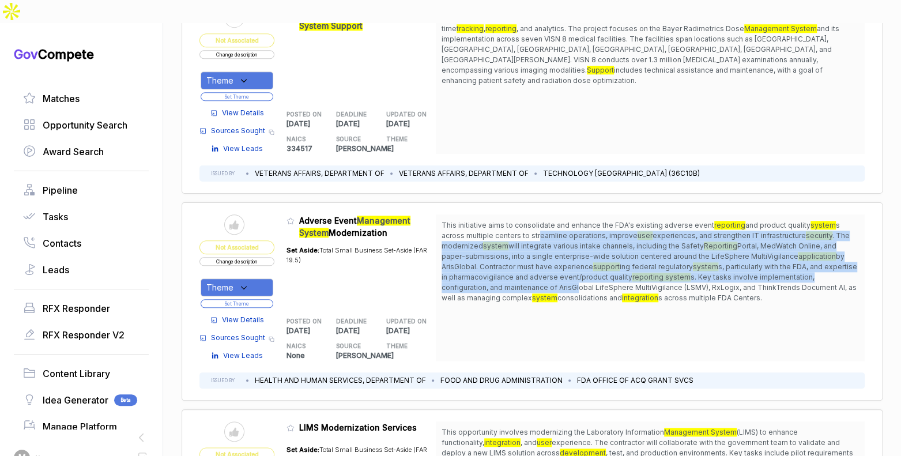
drag, startPoint x: 545, startPoint y: 206, endPoint x: 580, endPoint y: 263, distance: 66.5
click at [581, 263] on span "This initiative aims to consolidate and enhance the FDA's existing adverse even…" at bounding box center [649, 261] width 417 height 83
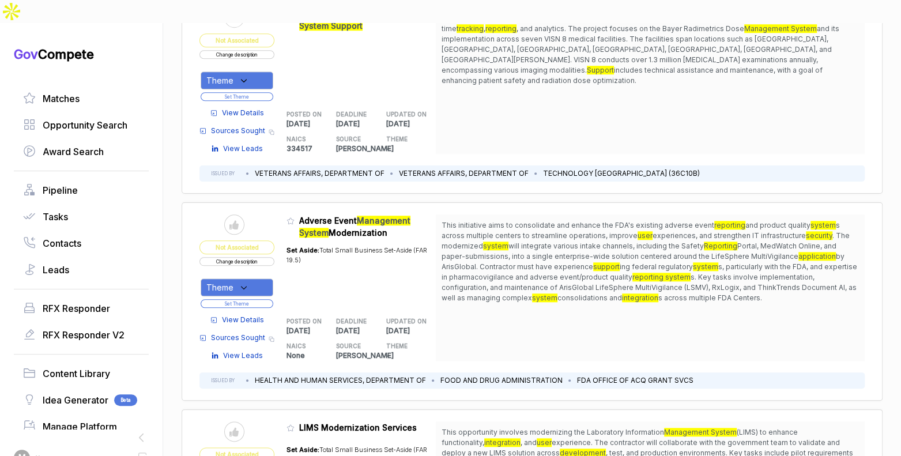
click at [571, 293] on span "consolidations and" at bounding box center [589, 297] width 65 height 9
click at [254, 278] on div "Theme" at bounding box center [237, 287] width 73 height 18
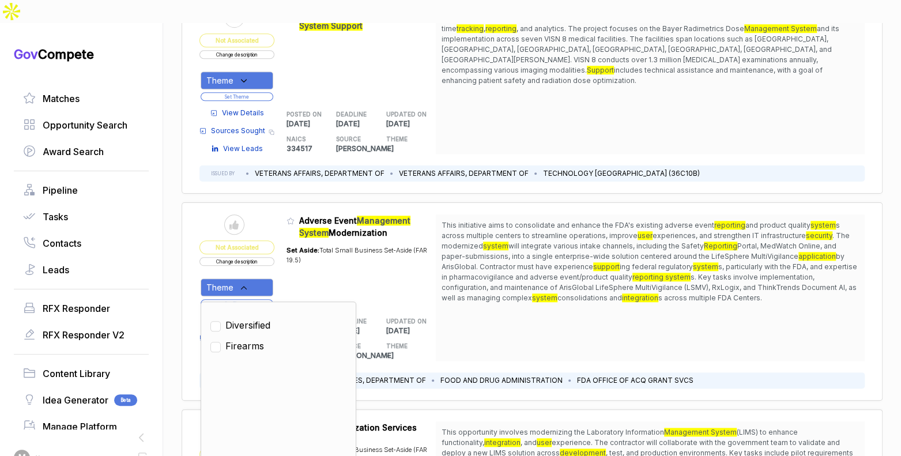
drag, startPoint x: 254, startPoint y: 299, endPoint x: 281, endPoint y: 269, distance: 40.8
click at [255, 318] on span "Diversified" at bounding box center [247, 325] width 45 height 14
checkbox input "true"
click at [284, 268] on table "Send to Pipeline Not Associated Change description Theme Clear Diversified Fire…" at bounding box center [317, 287] width 236 height 146
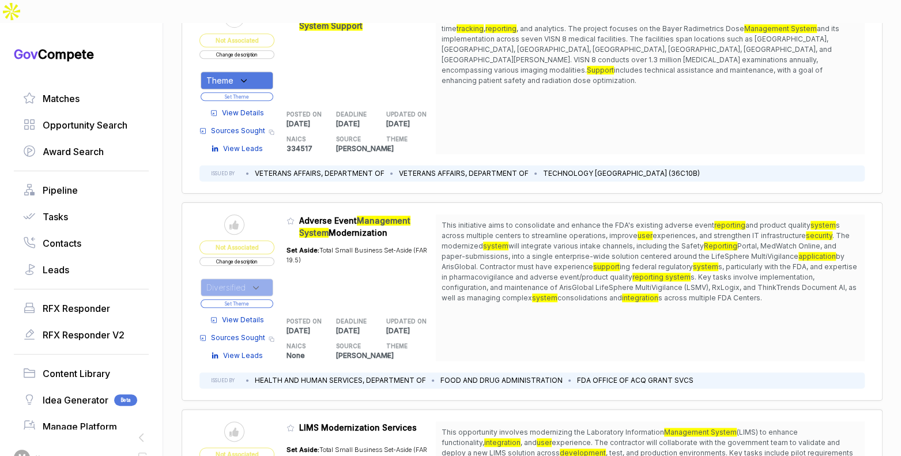
click at [266, 299] on button "Set Theme" at bounding box center [237, 303] width 73 height 9
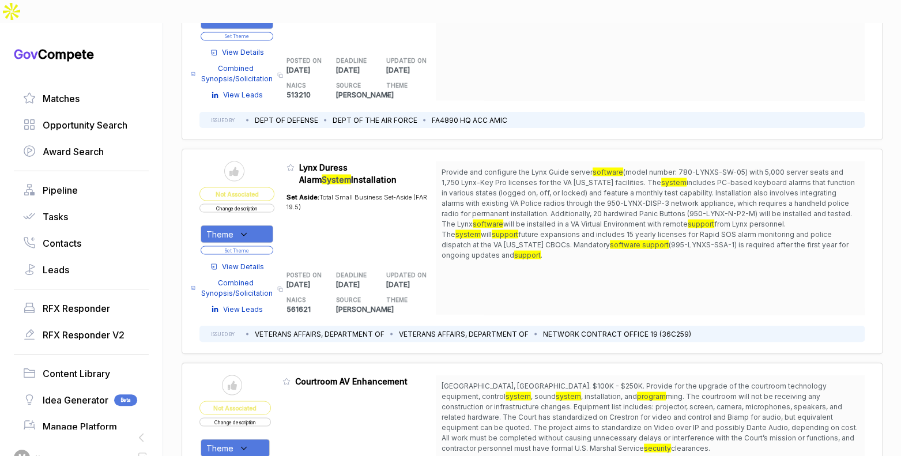
scroll to position [1313, 0]
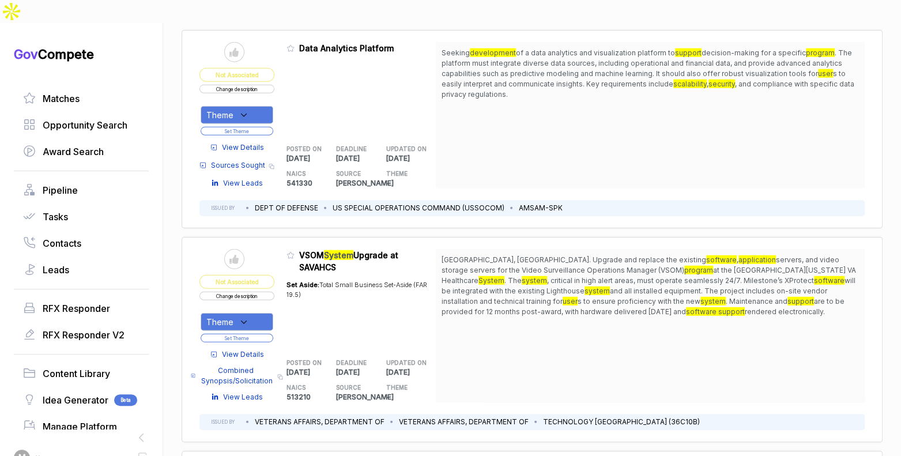
scroll to position [1811, 0]
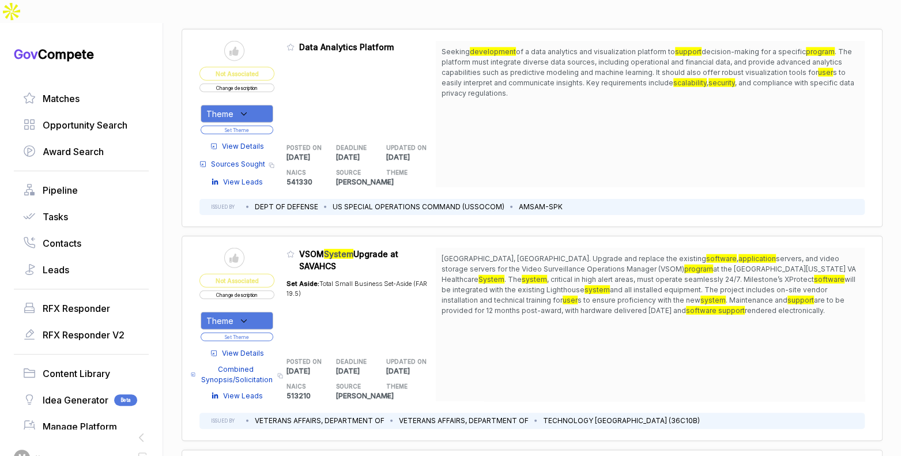
drag, startPoint x: 675, startPoint y: 233, endPoint x: 671, endPoint y: 264, distance: 30.7
click at [671, 264] on span "Tucson, AZ. Upgrade and replace the existing software , application servers, an…" at bounding box center [649, 285] width 417 height 62
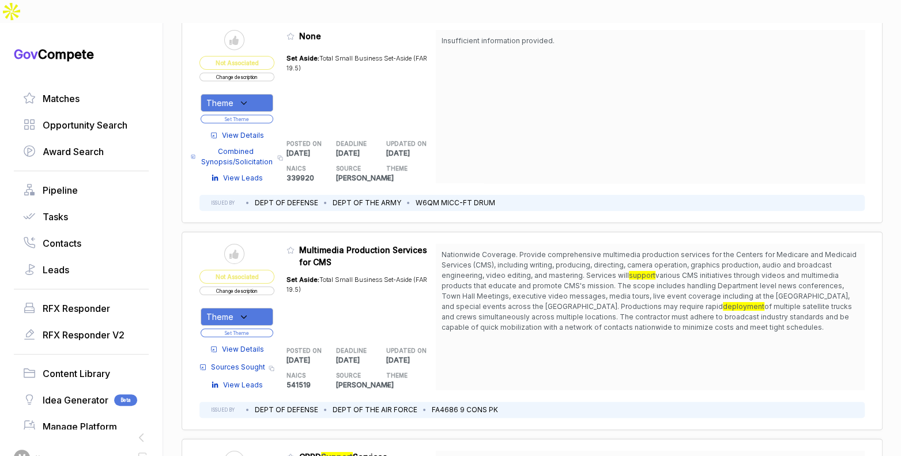
scroll to position [2469, 0]
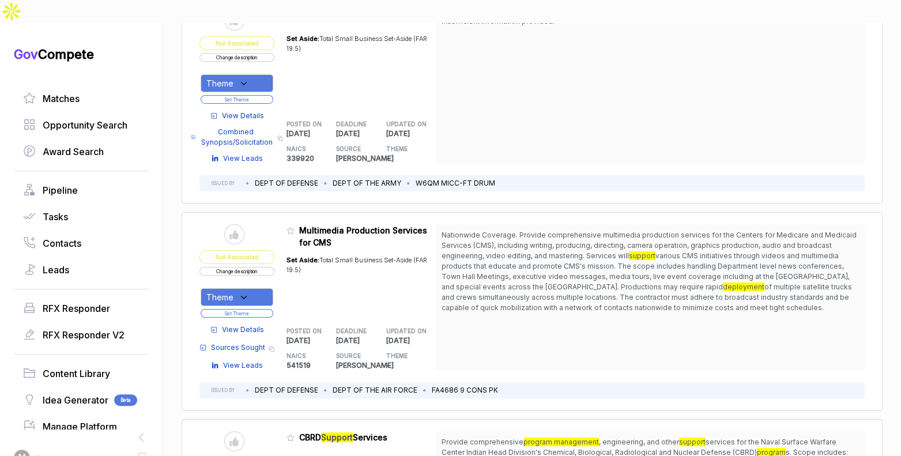
click at [239, 324] on span "View Details" at bounding box center [243, 329] width 42 height 10
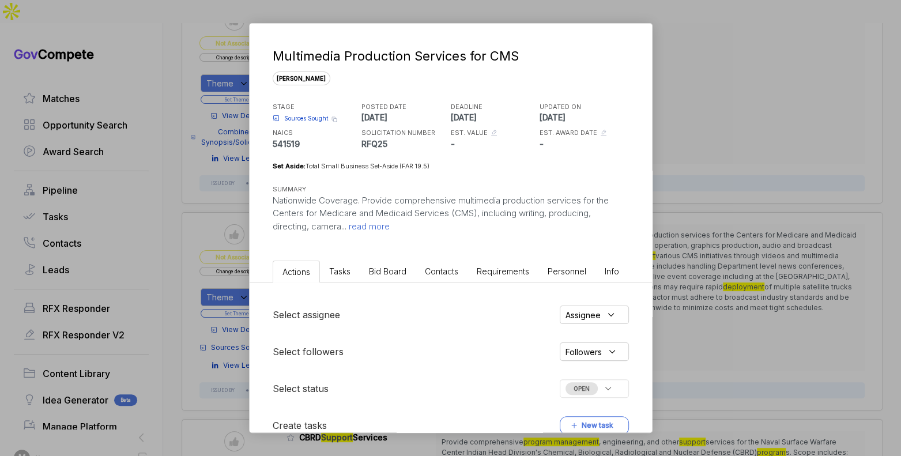
drag, startPoint x: 392, startPoint y: 273, endPoint x: 395, endPoint y: 279, distance: 6.2
click at [393, 273] on span "Bid Board" at bounding box center [387, 271] width 37 height 10
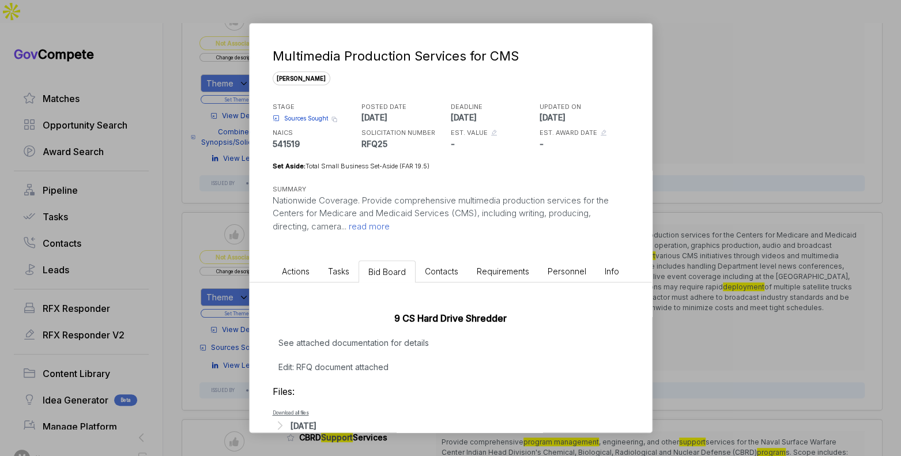
click at [325, 418] on div "Sep 10, 2025" at bounding box center [451, 425] width 356 height 15
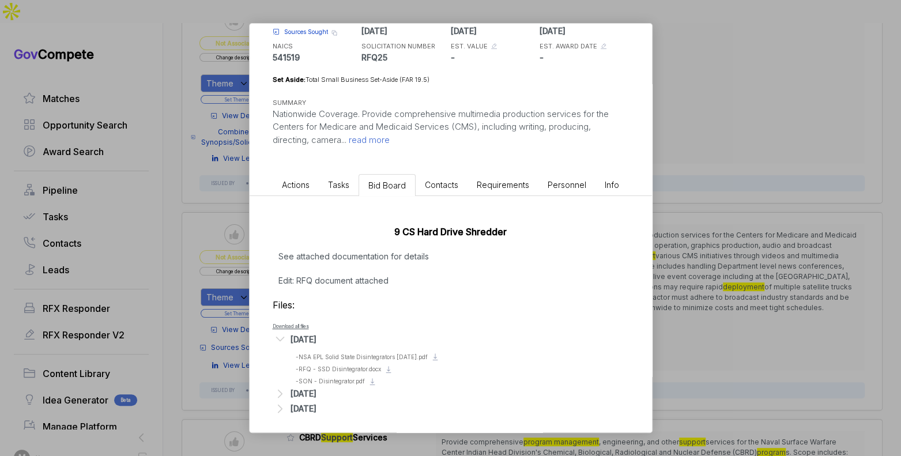
scroll to position [91, 0]
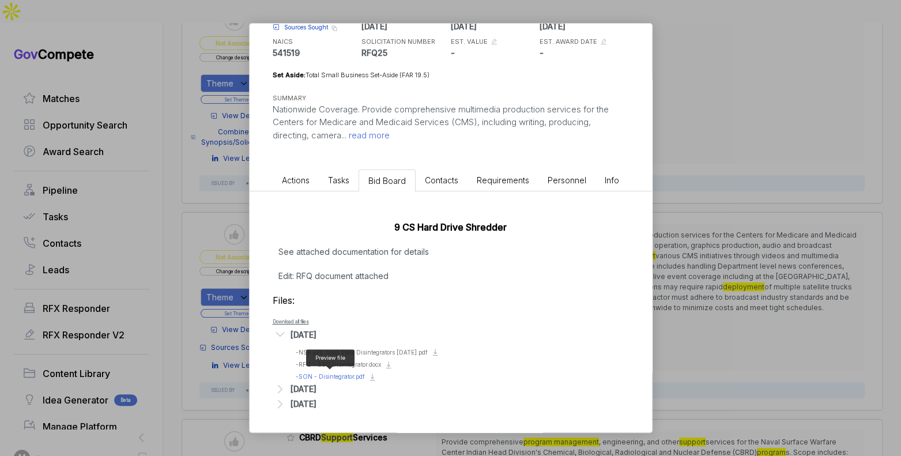
click at [341, 373] on span "- SON - Disintegrator.pdf" at bounding box center [330, 376] width 69 height 7
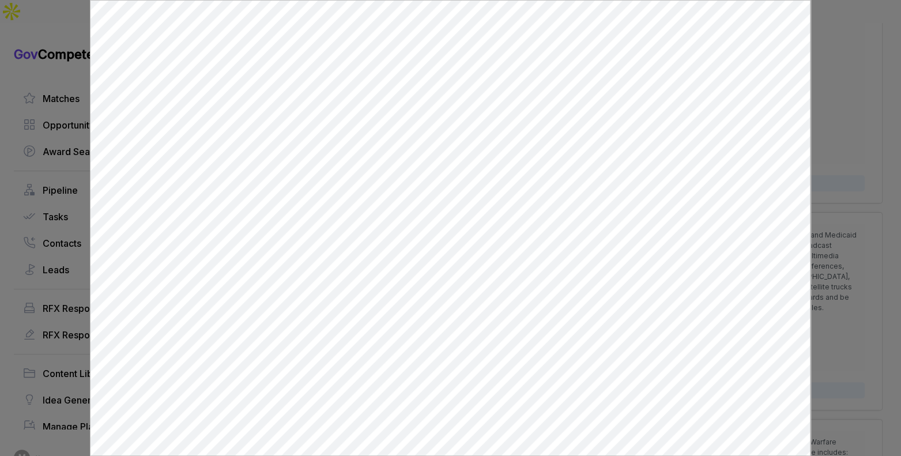
scroll to position [0, 0]
click at [836, 265] on div at bounding box center [450, 228] width 901 height 456
click at [836, 265] on div "Multimedia Production Services for CMS sam STAGE Sources Sought Copy link POSTE…" at bounding box center [450, 228] width 901 height 456
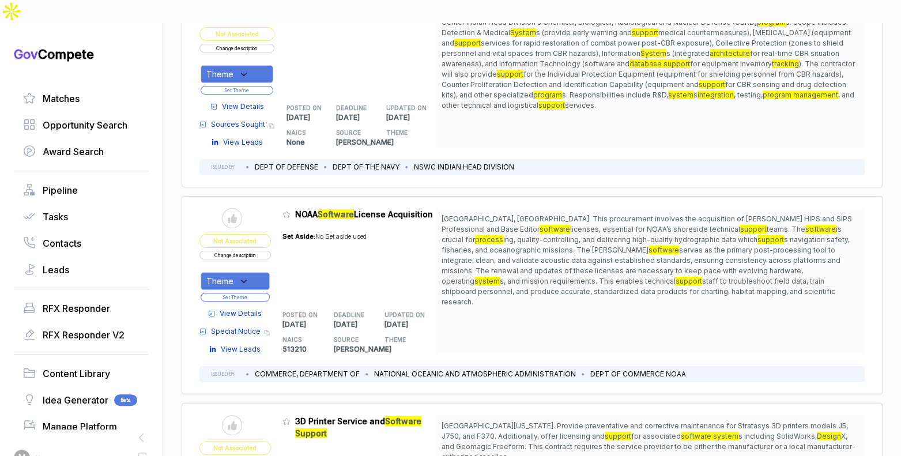
scroll to position [2928, 0]
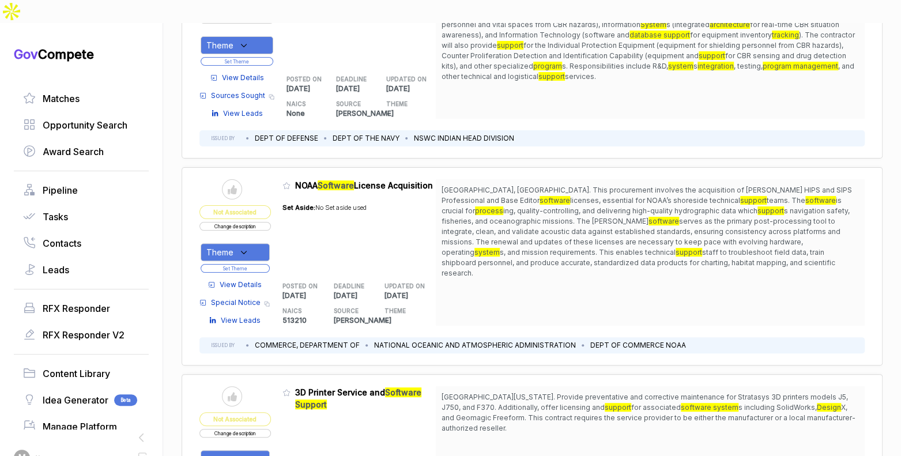
click at [247, 280] on span "View Details" at bounding box center [241, 285] width 42 height 10
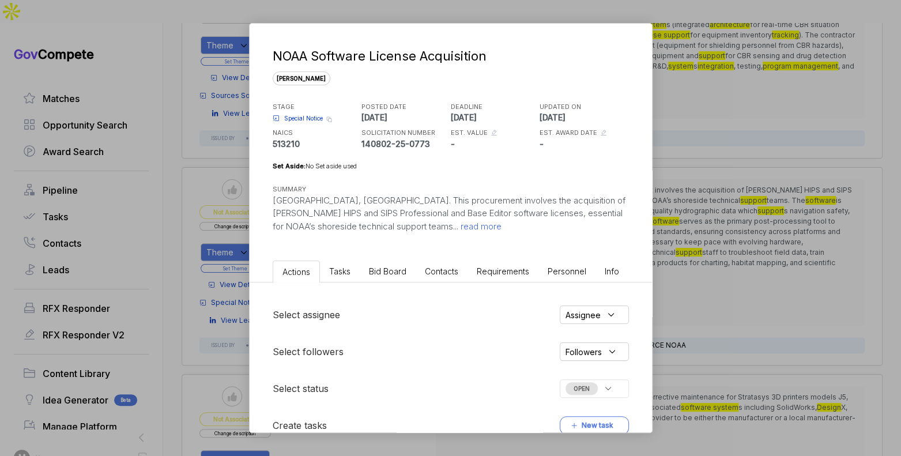
drag, startPoint x: 390, startPoint y: 274, endPoint x: 397, endPoint y: 275, distance: 7.0
click at [390, 274] on span "Bid Board" at bounding box center [387, 271] width 37 height 10
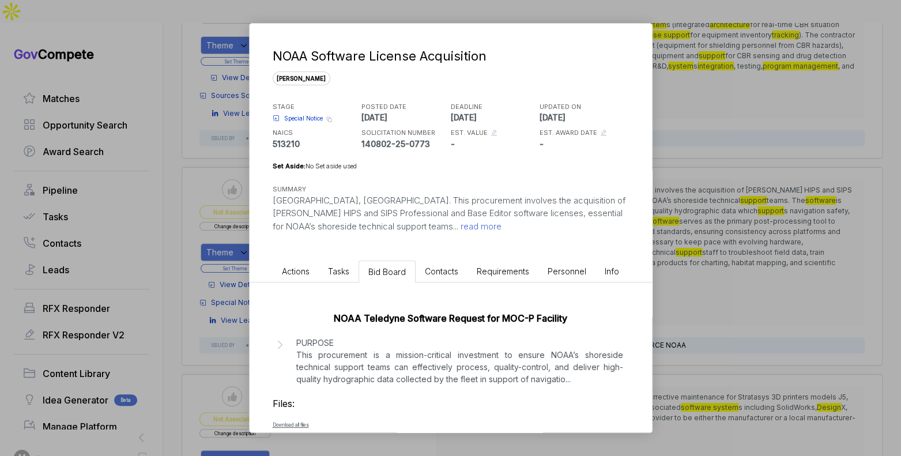
click at [535, 355] on p "PURPOSE This procurement is a mission-critical investment to ensure NOAA’s shor…" at bounding box center [459, 361] width 327 height 48
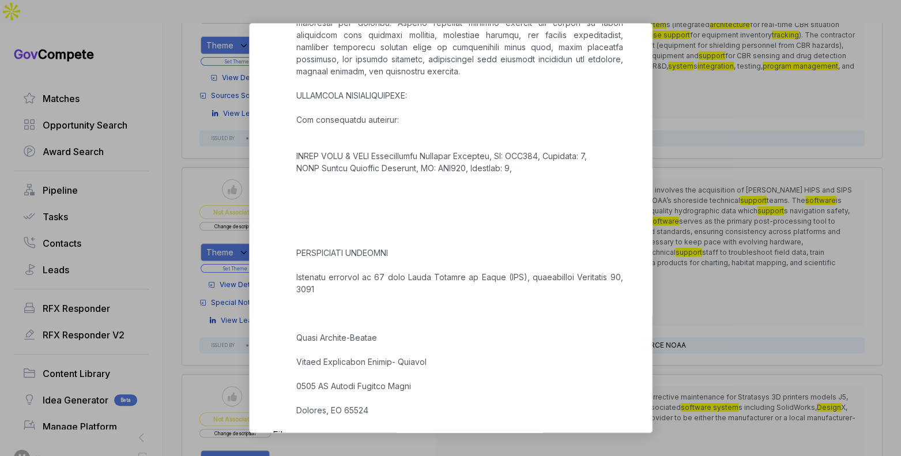
scroll to position [506, 0]
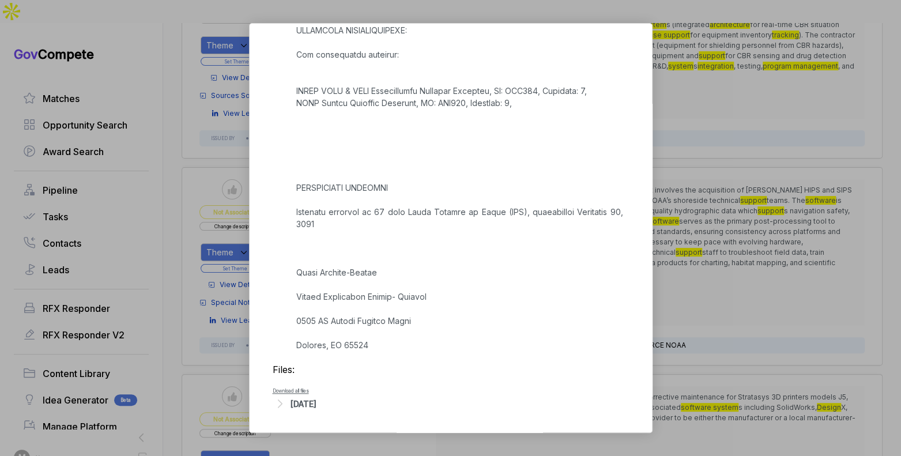
click at [713, 283] on div "NOAA Software License Acquisition sam STAGE Special Notice Copy link POSTED DAT…" at bounding box center [450, 228] width 901 height 456
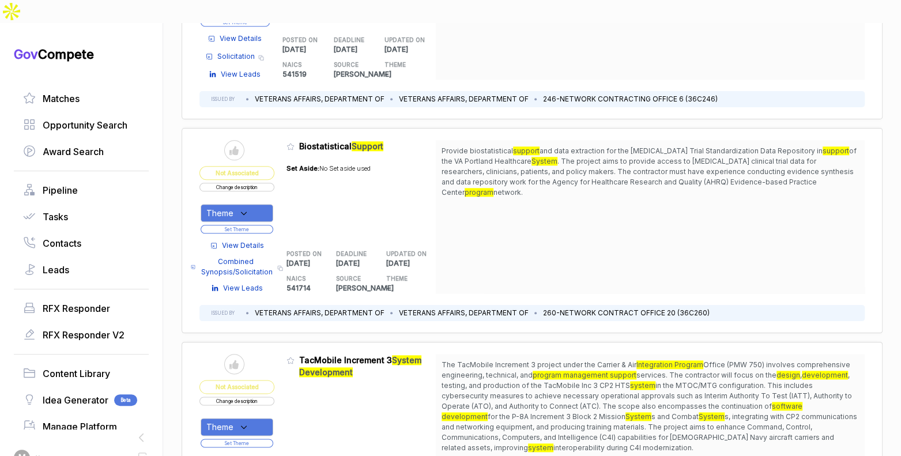
scroll to position [3533, 0]
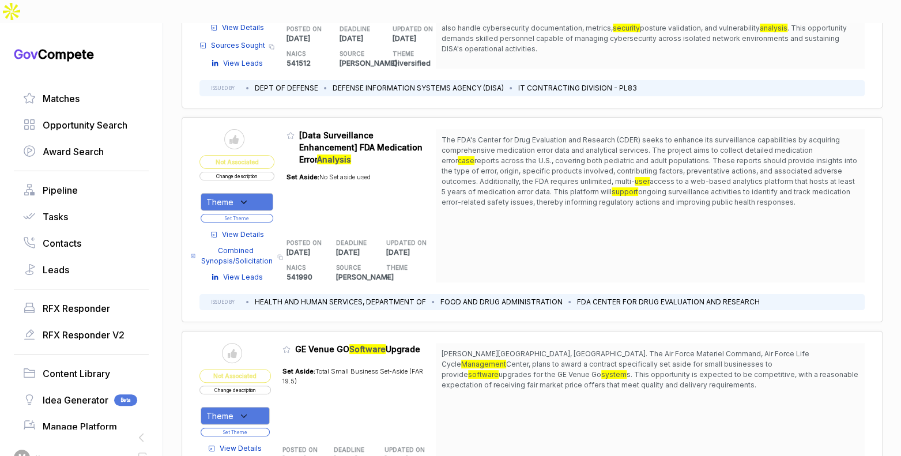
scroll to position [4763, 0]
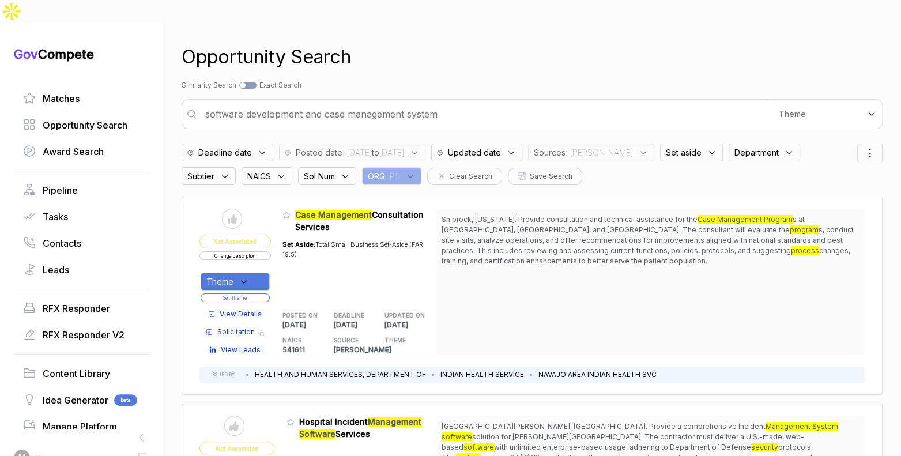
click at [432, 103] on input "software development and case management system" at bounding box center [482, 114] width 568 height 23
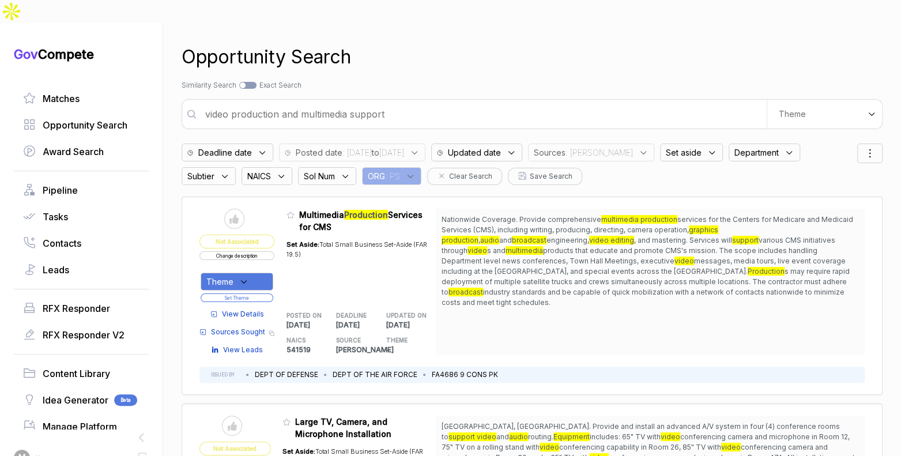
click at [467, 103] on input "video production and multimedia support" at bounding box center [482, 114] width 568 height 23
click at [466, 103] on input "video production and multimedia support" at bounding box center [482, 114] width 568 height 23
type input "m"
type input "wellness and mental health mobile app for suicide prevention"
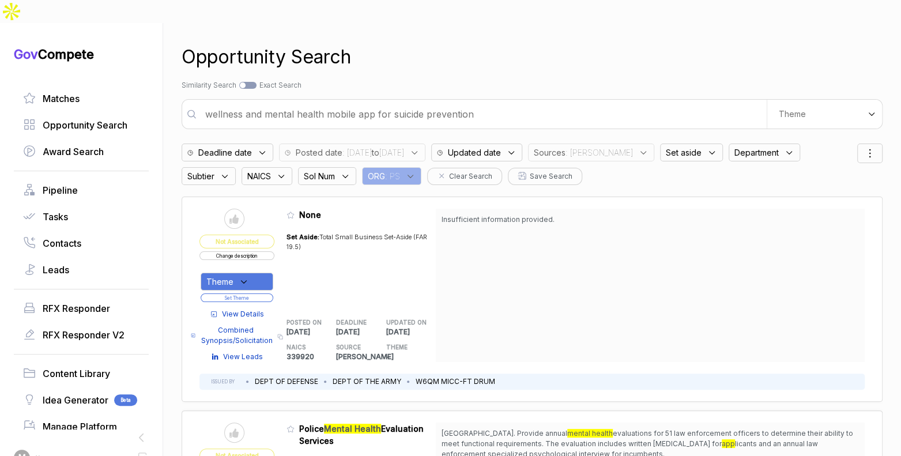
click at [404, 146] on span ": 2025/09/08 to 2025/09/10" at bounding box center [373, 152] width 62 height 12
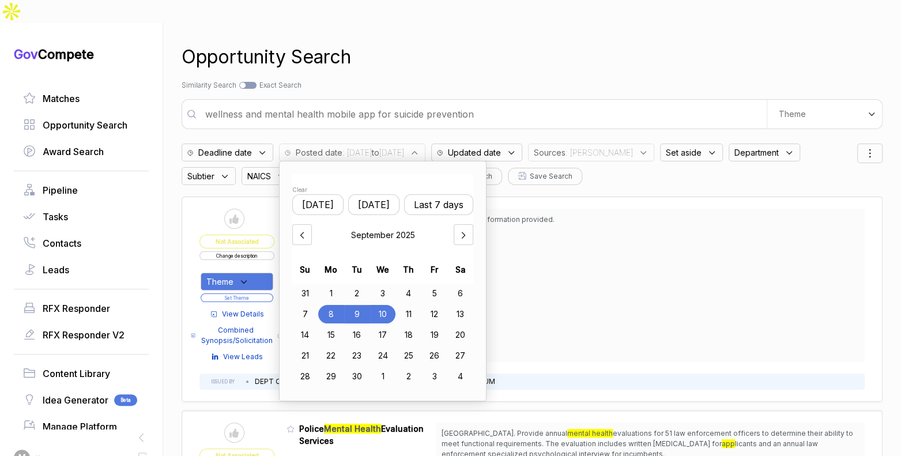
click at [437, 194] on button "Last 7 days" at bounding box center [438, 204] width 69 height 21
click at [489, 55] on div "Opportunity Search Search by Topic Relevance Similarity Search Search by Exact …" at bounding box center [532, 251] width 701 height 456
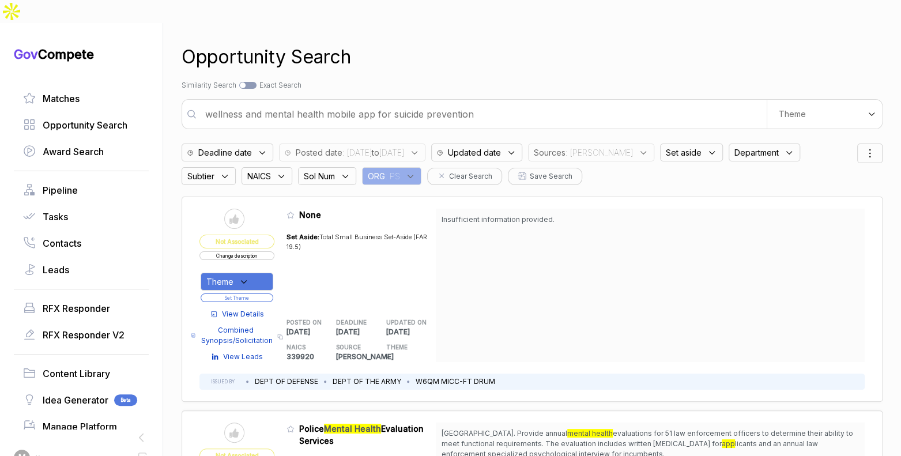
click at [404, 146] on span ": 2025/09/03 to 2025/09/10" at bounding box center [373, 152] width 62 height 12
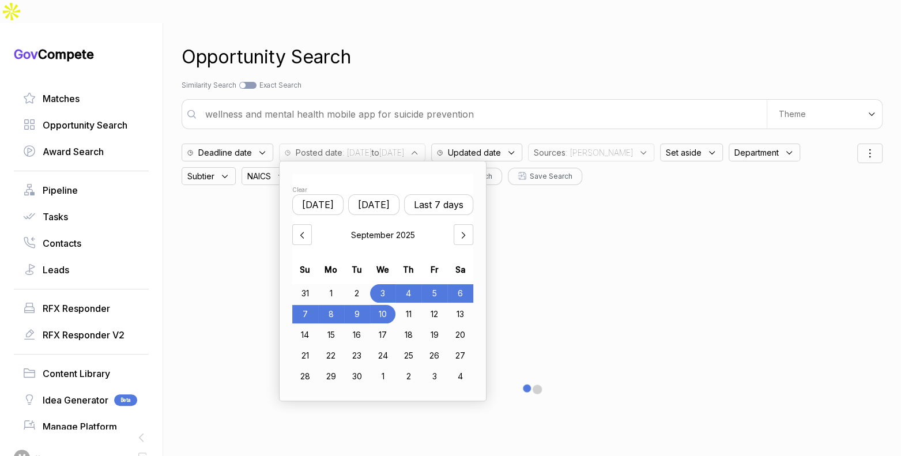
click at [311, 284] on div "31" at bounding box center [305, 293] width 26 height 18
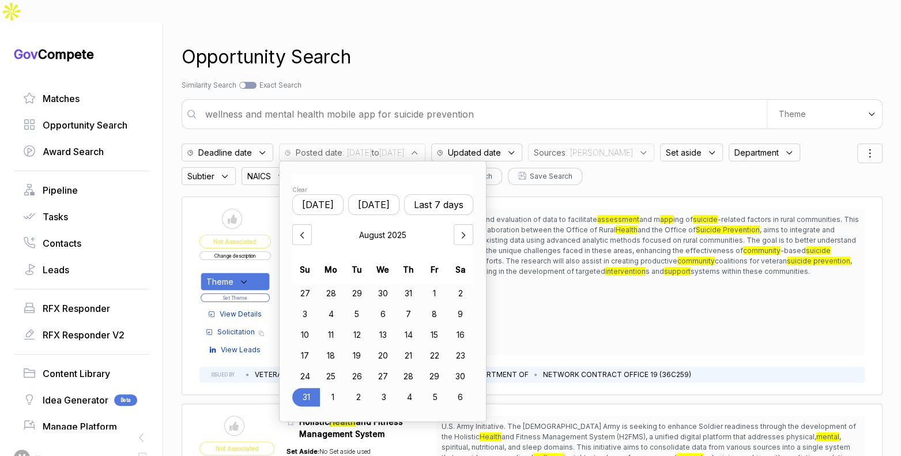
drag, startPoint x: 473, startPoint y: 216, endPoint x: 456, endPoint y: 237, distance: 27.1
click at [469, 229] on icon at bounding box center [464, 235] width 12 height 12
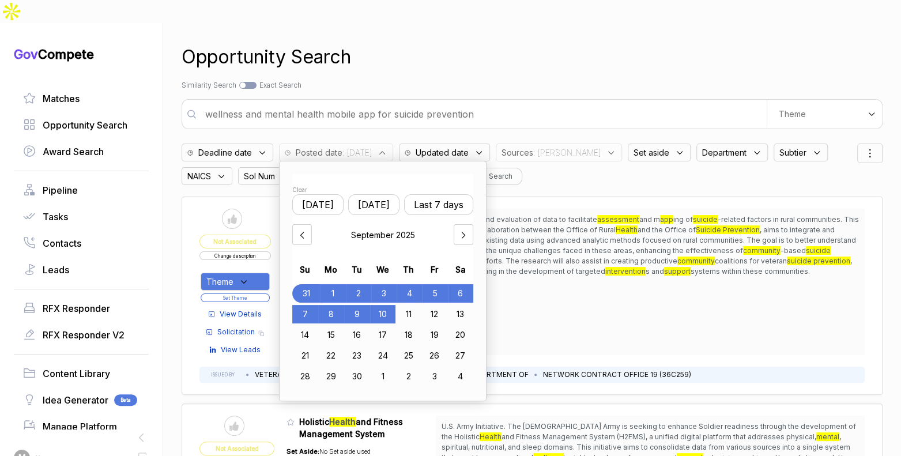
click at [391, 305] on div "10" at bounding box center [383, 314] width 26 height 18
click at [551, 43] on div "Opportunity Search" at bounding box center [532, 57] width 701 height 28
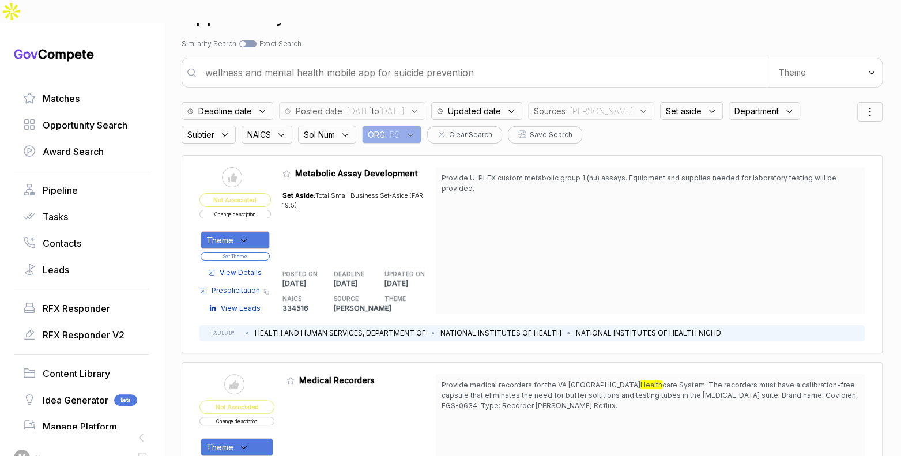
scroll to position [120, 0]
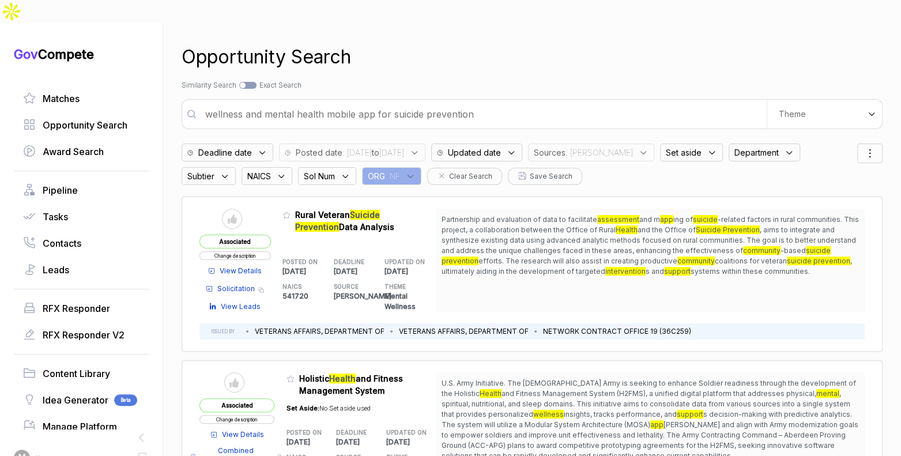
click at [466, 103] on input "wellness and mental health mobile app for suicide prevention" at bounding box center [482, 114] width 568 height 23
click at [465, 103] on input "wellness and mental health mobile app for suicide prevention" at bounding box center [482, 114] width 568 height 23
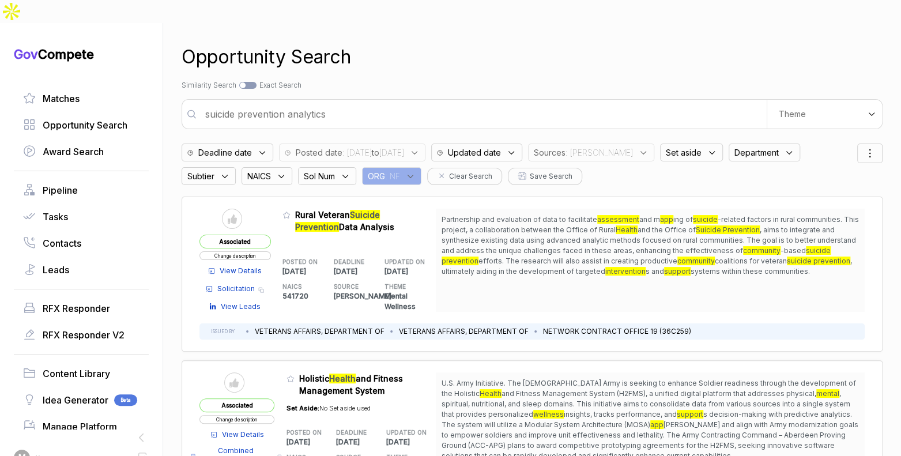
type input "suicide prevention analytics"
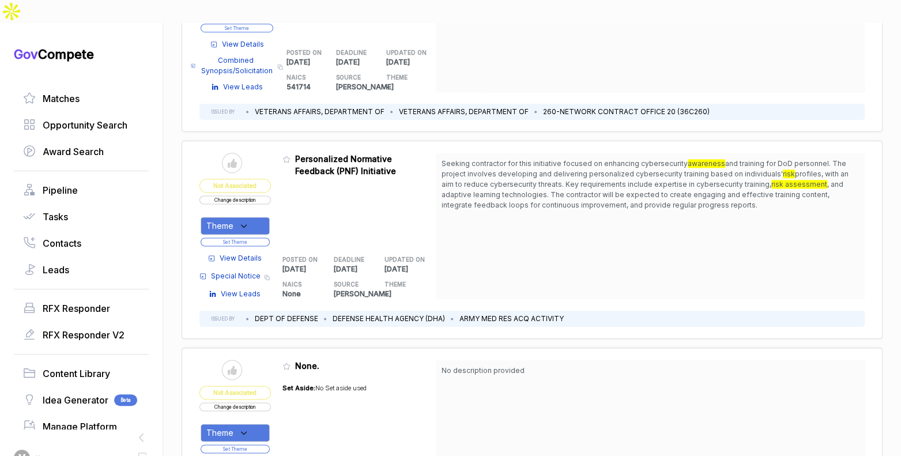
scroll to position [899, 0]
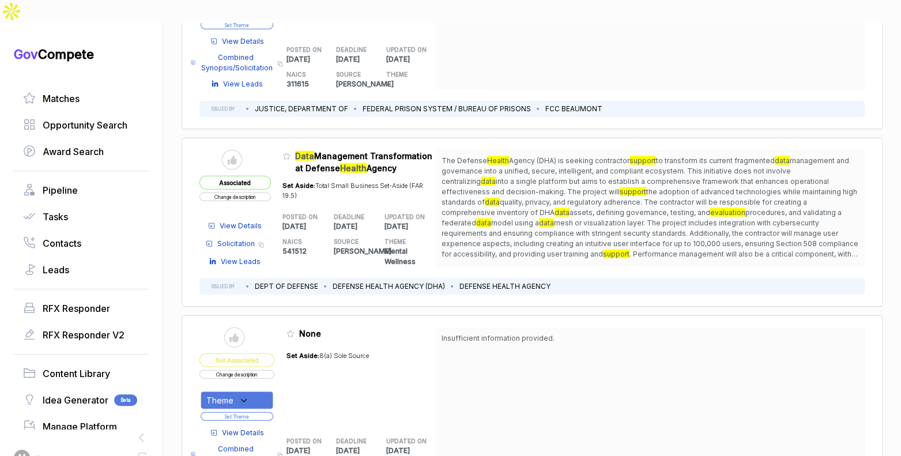
scroll to position [1742, 0]
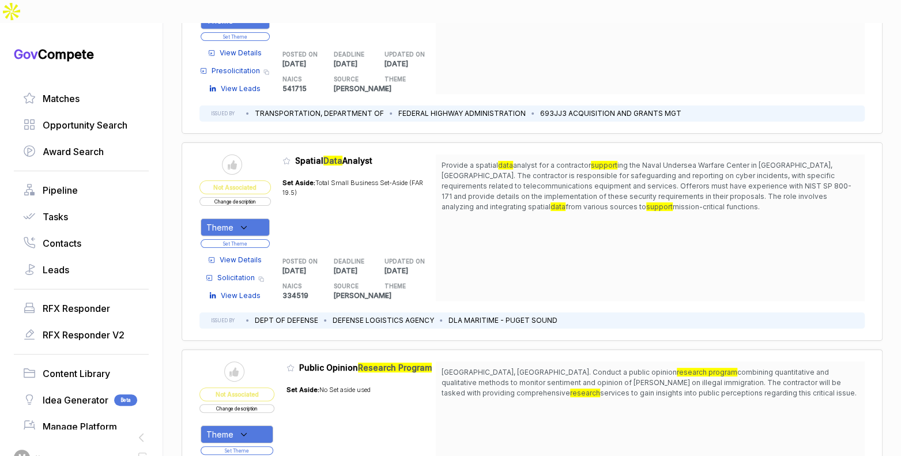
scroll to position [4794, 0]
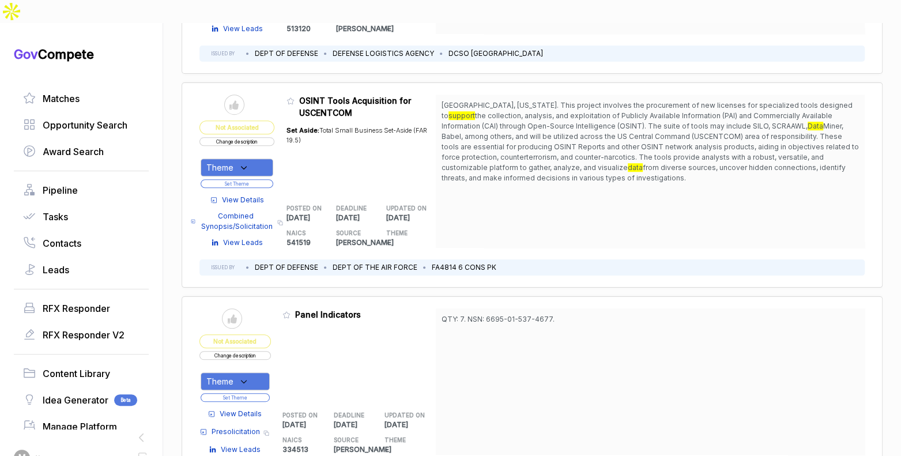
scroll to position [5883, 0]
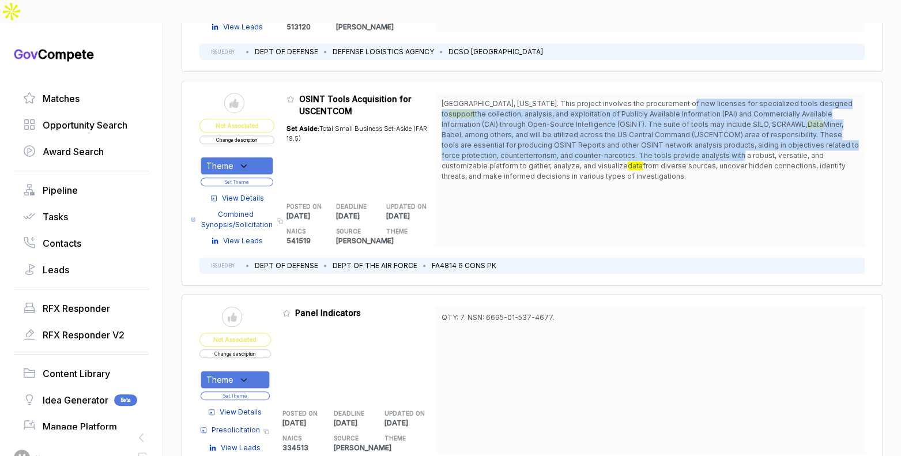
drag, startPoint x: 677, startPoint y: 48, endPoint x: 679, endPoint y: 103, distance: 54.8
click at [679, 102] on span "[GEOGRAPHIC_DATA], [US_STATE]. This project involves the procurement of new lic…" at bounding box center [649, 140] width 417 height 83
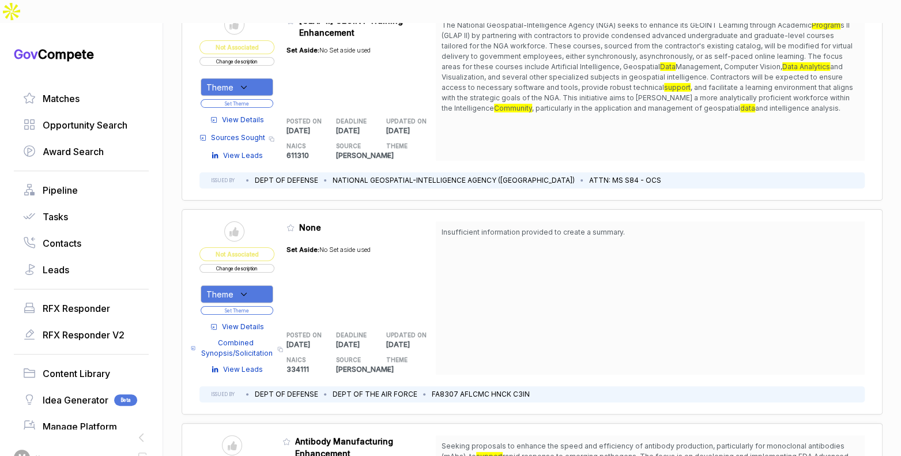
scroll to position [7347, 0]
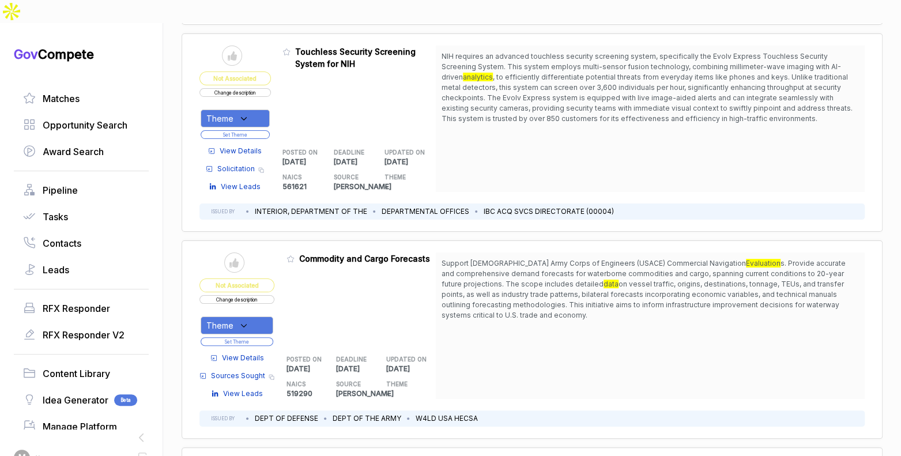
scroll to position [8208, 0]
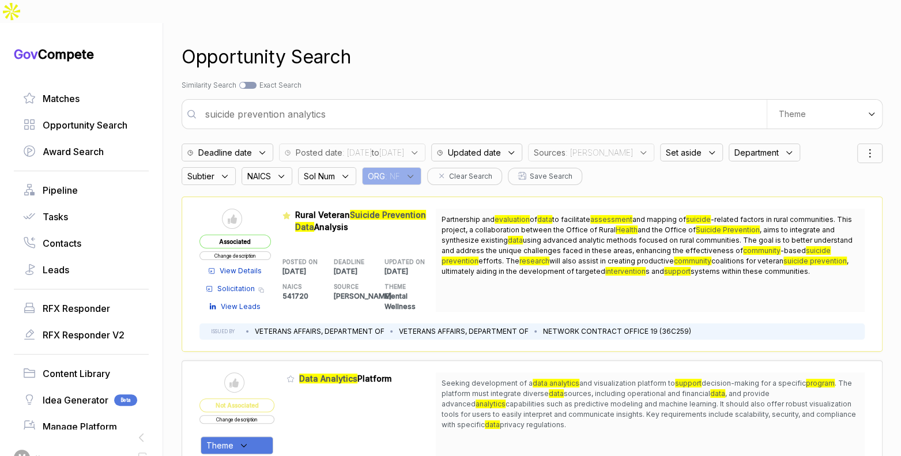
click at [305, 103] on input "suicide prevention analytics" at bounding box center [482, 114] width 568 height 23
click at [303, 103] on input "suicide prevention analytics" at bounding box center [482, 114] width 568 height 23
